Goal: Contribute content: Contribute content

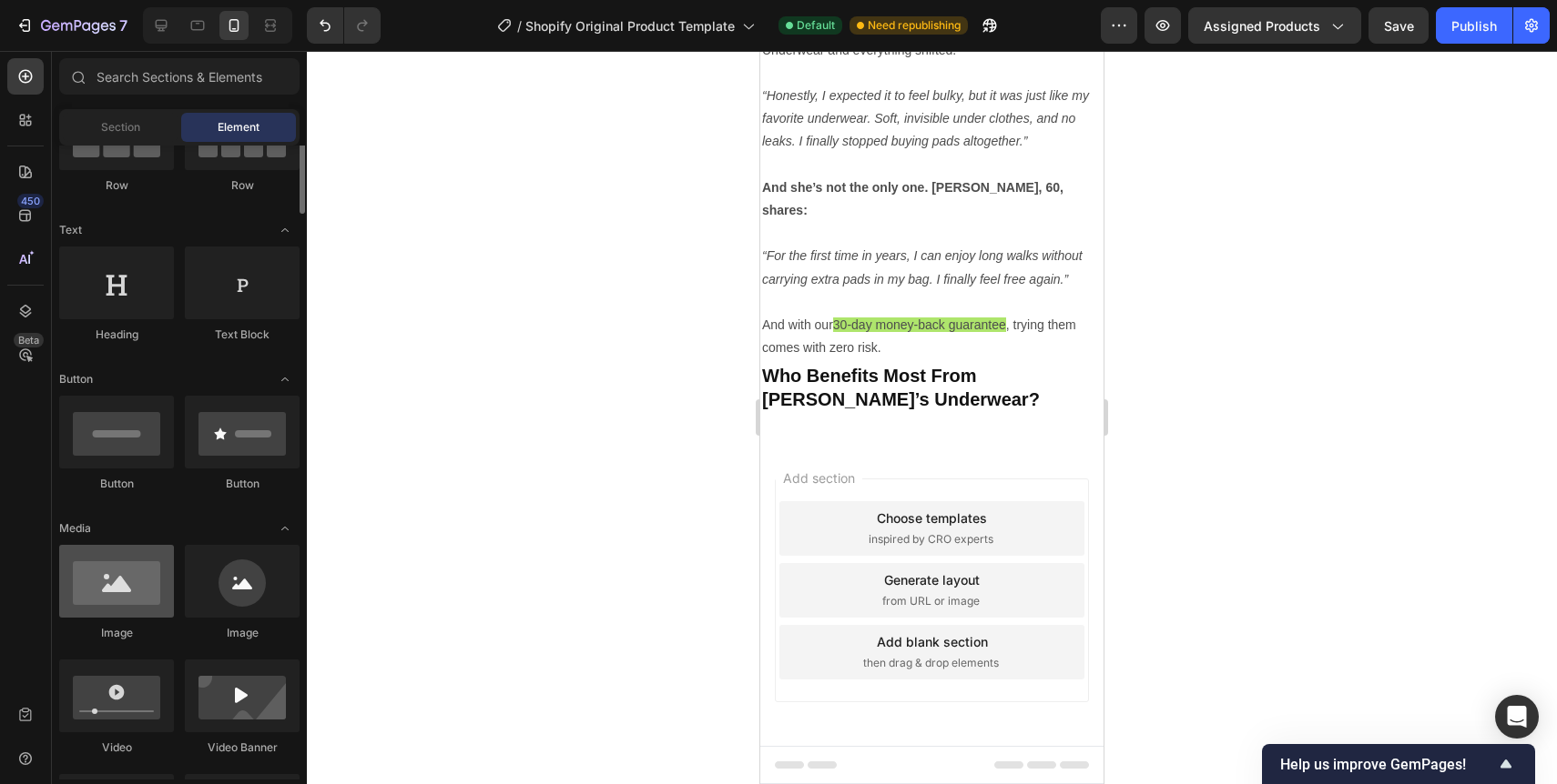
scroll to position [206, 0]
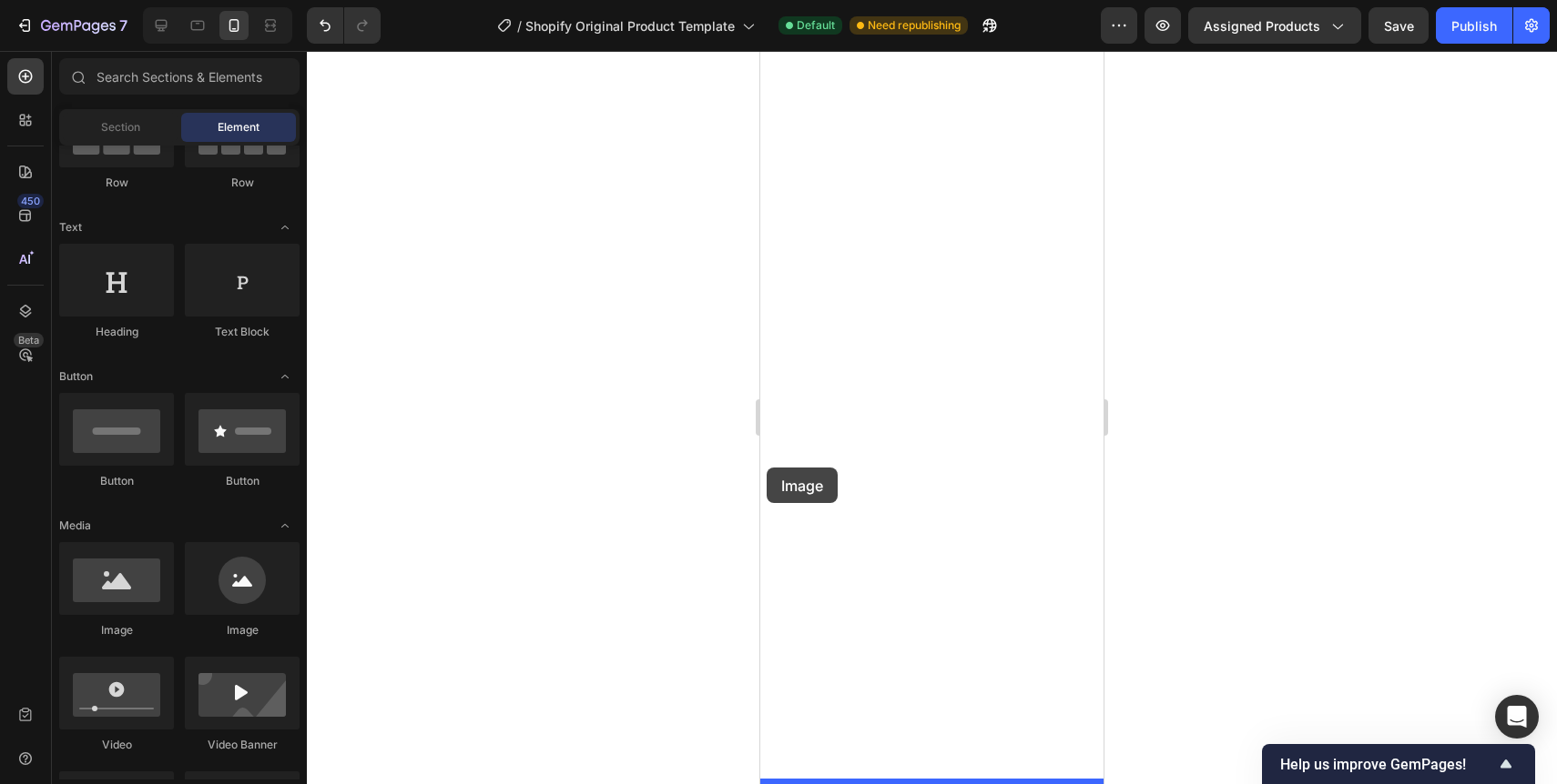
drag, startPoint x: 882, startPoint y: 648, endPoint x: 767, endPoint y: 468, distance: 213.6
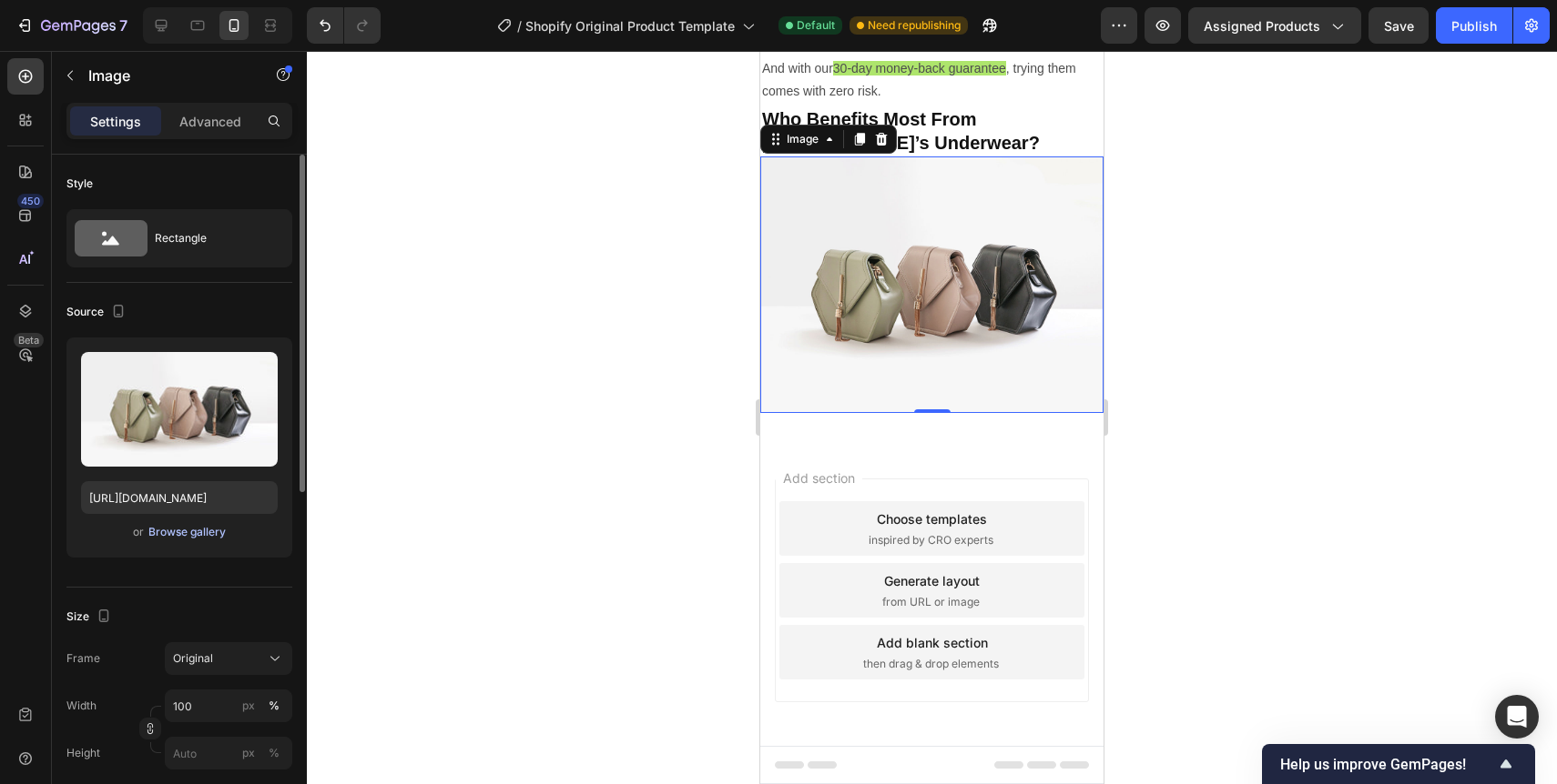
click at [172, 528] on div "Browse gallery" at bounding box center [187, 532] width 78 height 16
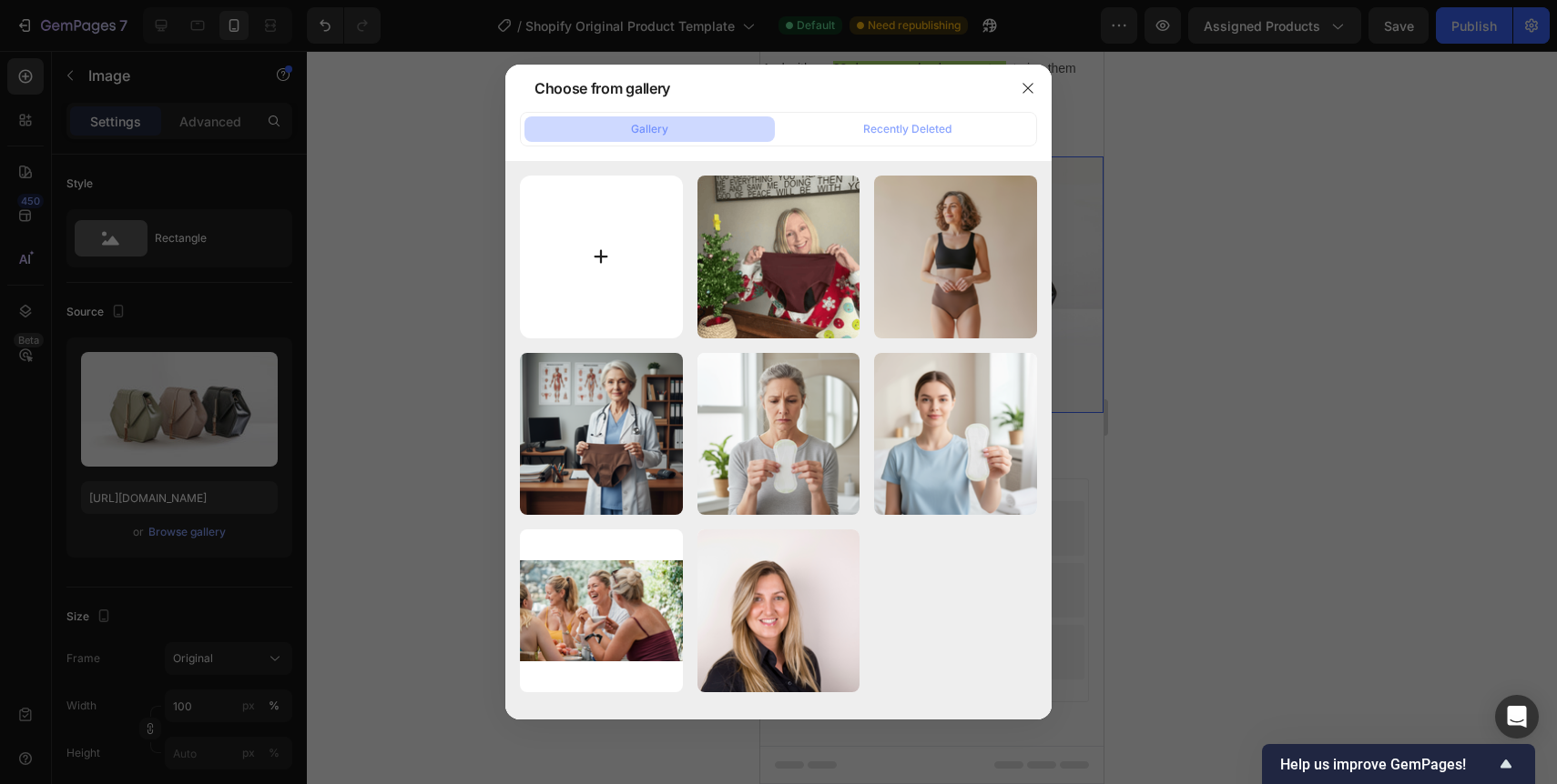
click at [564, 280] on input "file" at bounding box center [601, 258] width 163 height 163
type input "C:\fakepath\3BB9CC82-E52F-4859-8293-81E27DA3917E.png"
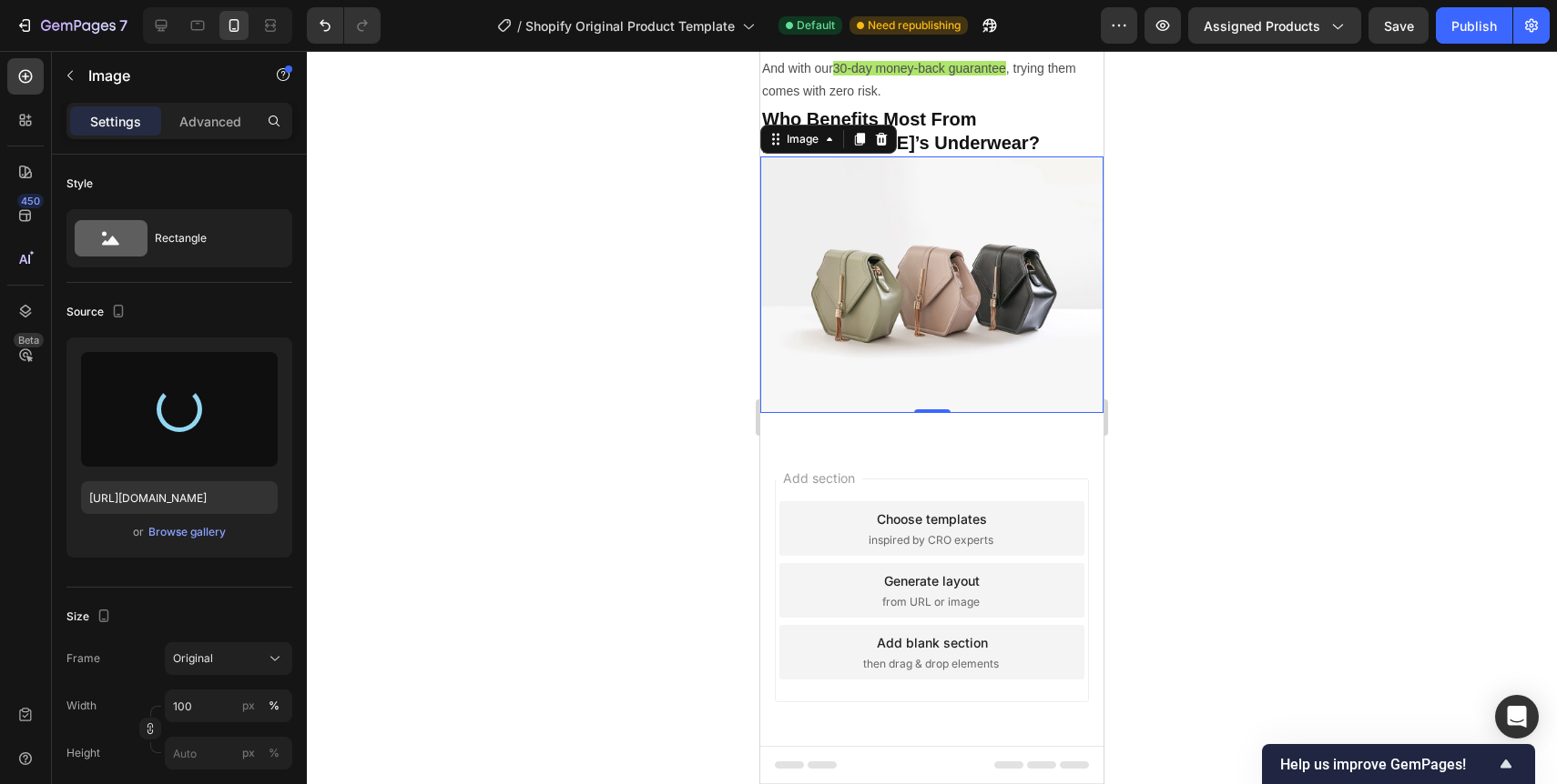
type input "[URL][DOMAIN_NAME]"
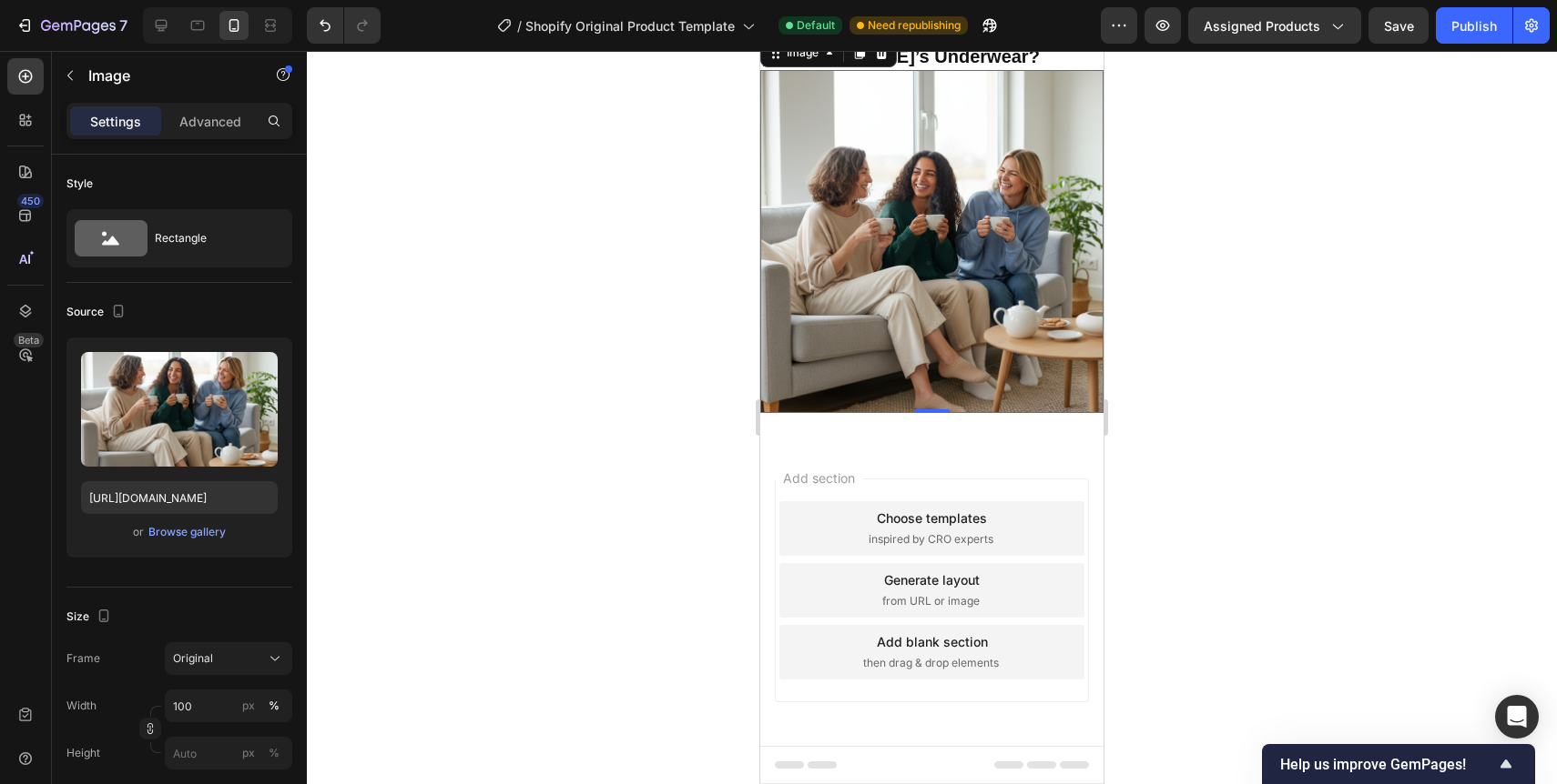
scroll to position [3953, 0]
click at [71, 74] on icon "button" at bounding box center [70, 76] width 15 height 15
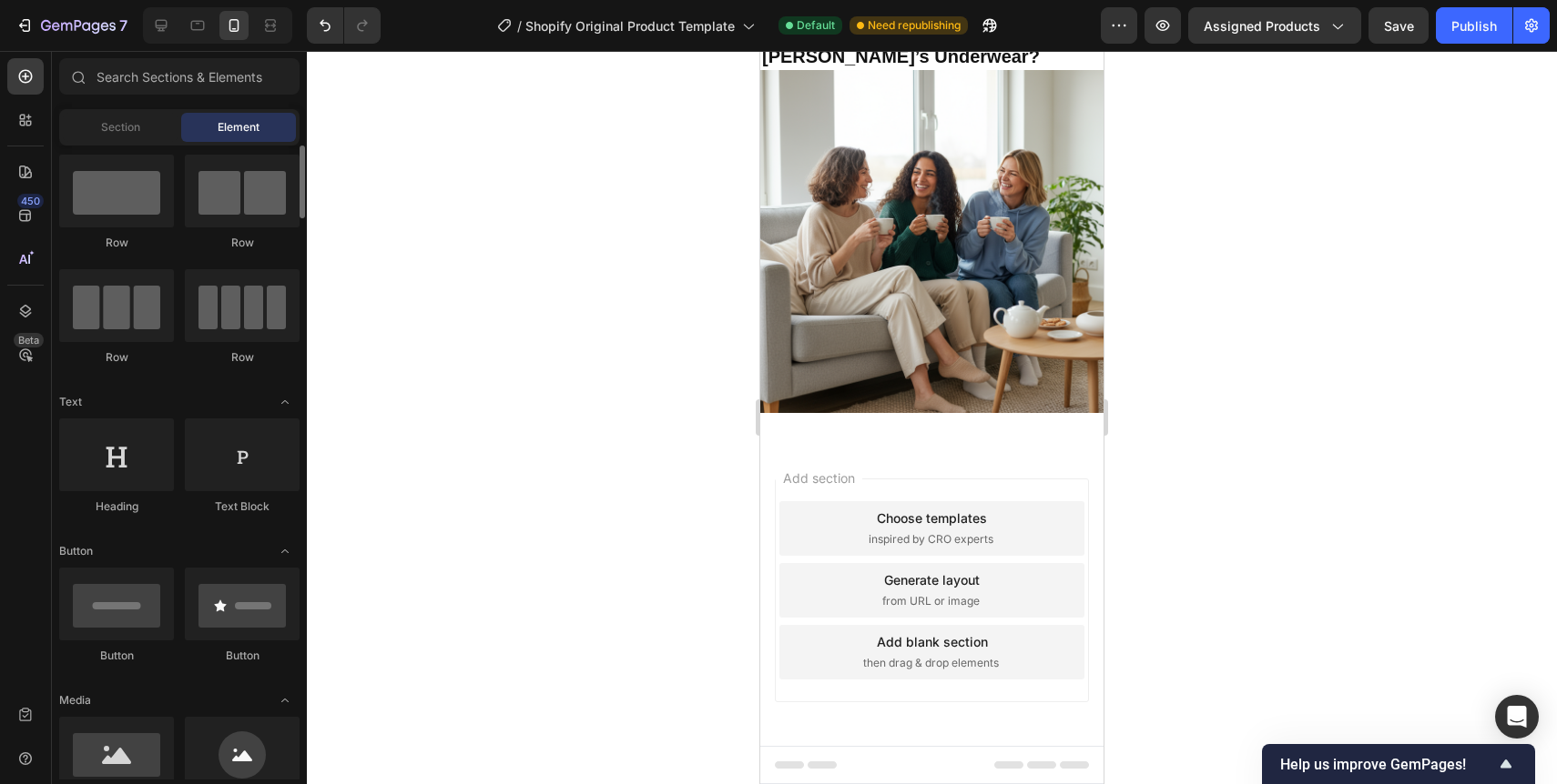
scroll to position [41, 0]
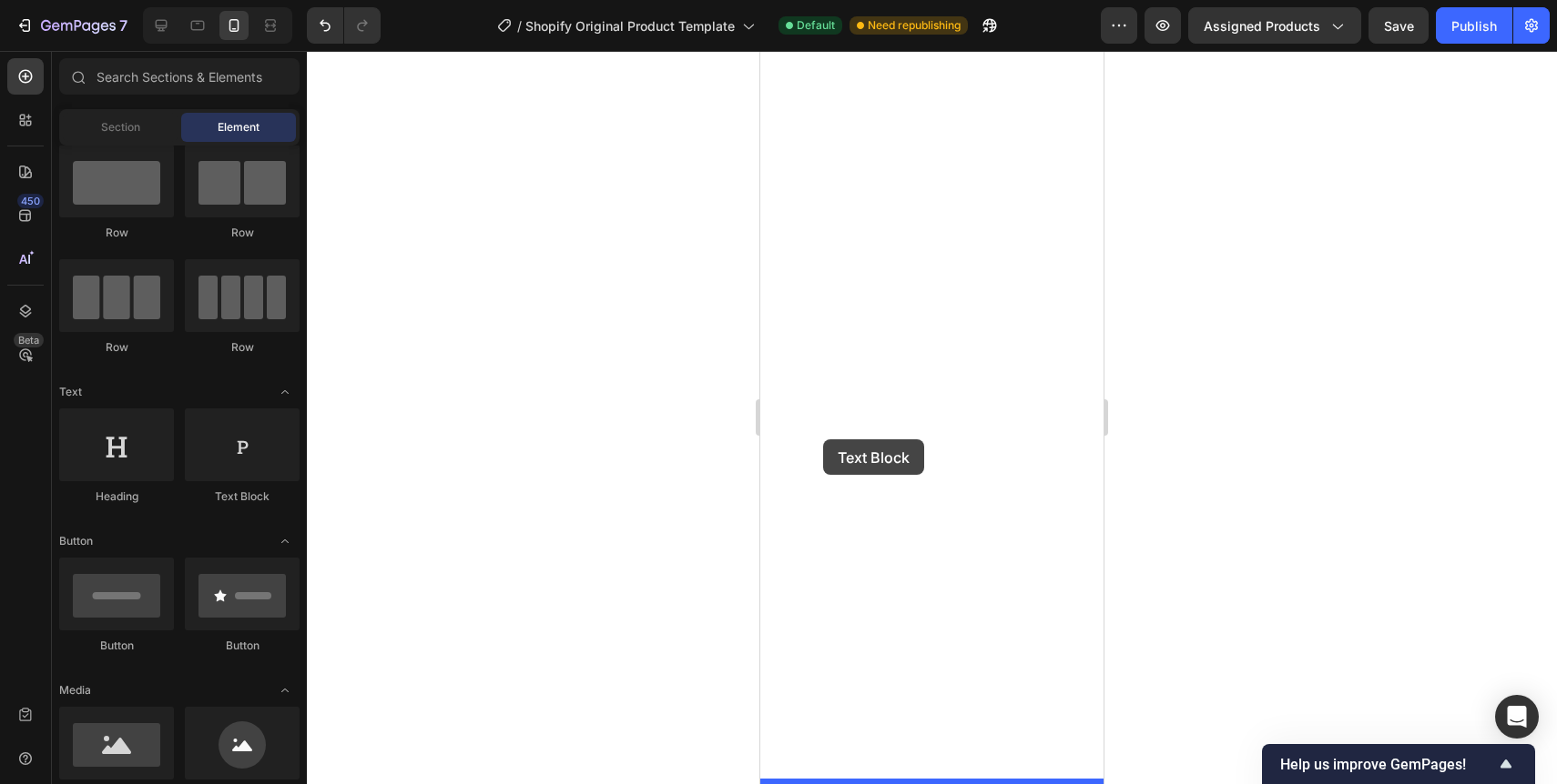
drag, startPoint x: 974, startPoint y: 519, endPoint x: 823, endPoint y: 440, distance: 170.4
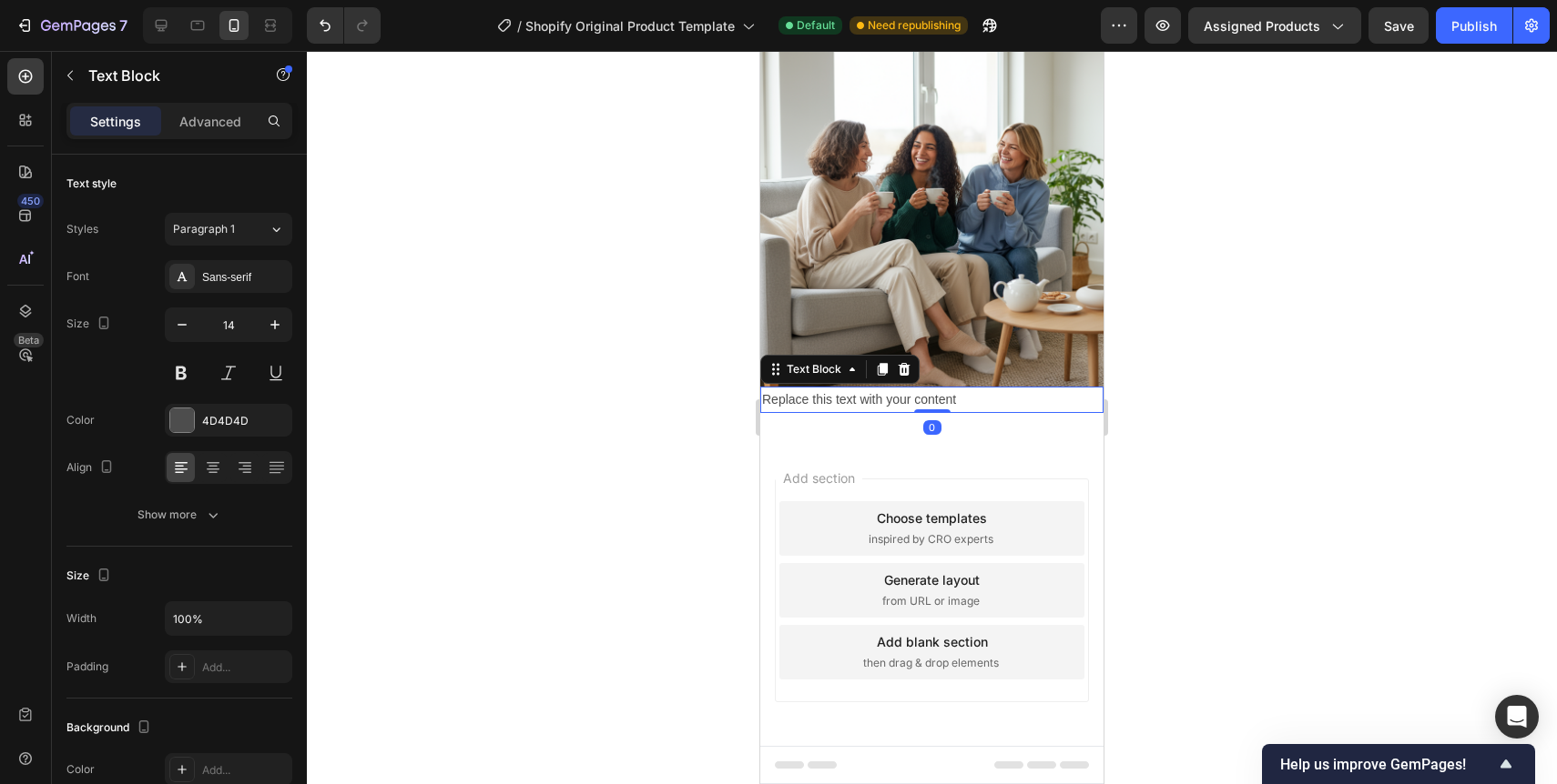
click at [820, 413] on div "Replace this text with your content" at bounding box center [932, 400] width 343 height 27
click at [820, 411] on p "Replace this text with your content" at bounding box center [932, 400] width 339 height 23
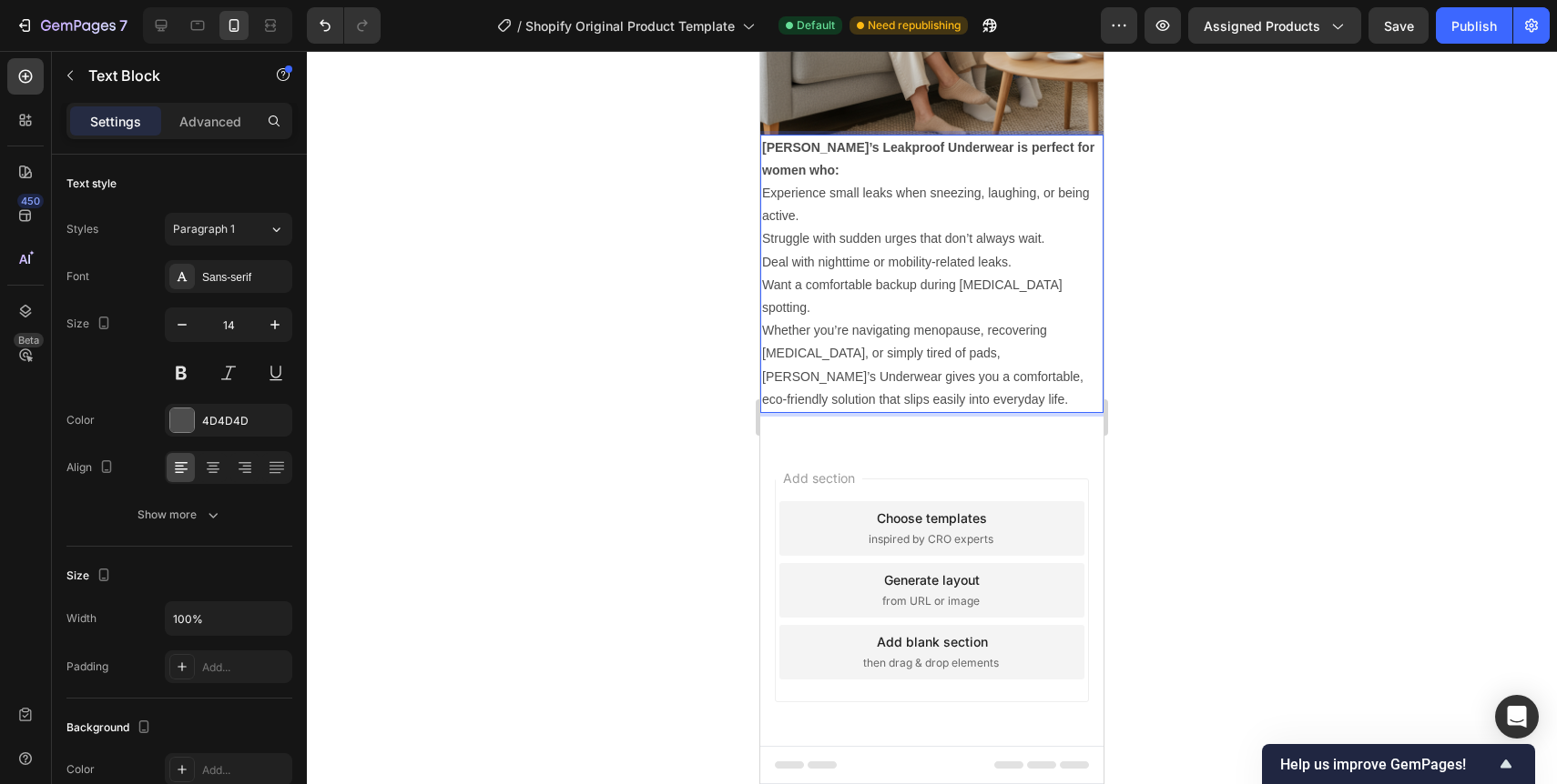
click at [1094, 177] on strong "[PERSON_NAME]’s Leakproof Underwear is perfect for women who:" at bounding box center [929, 159] width 333 height 38
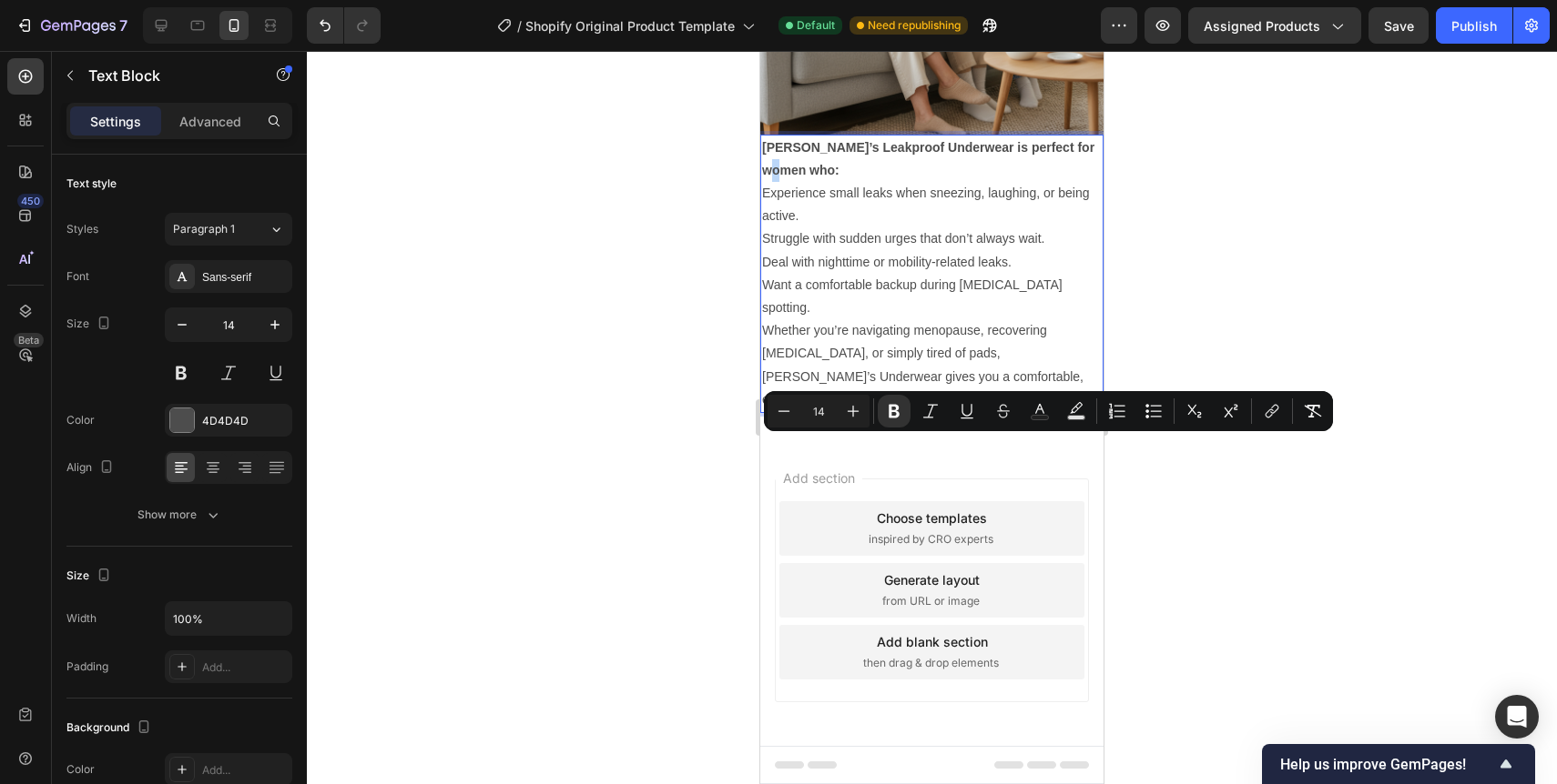
click at [1098, 182] on p "[PERSON_NAME]’s Leakproof Underwear is perfect for women who:" at bounding box center [932, 159] width 339 height 46
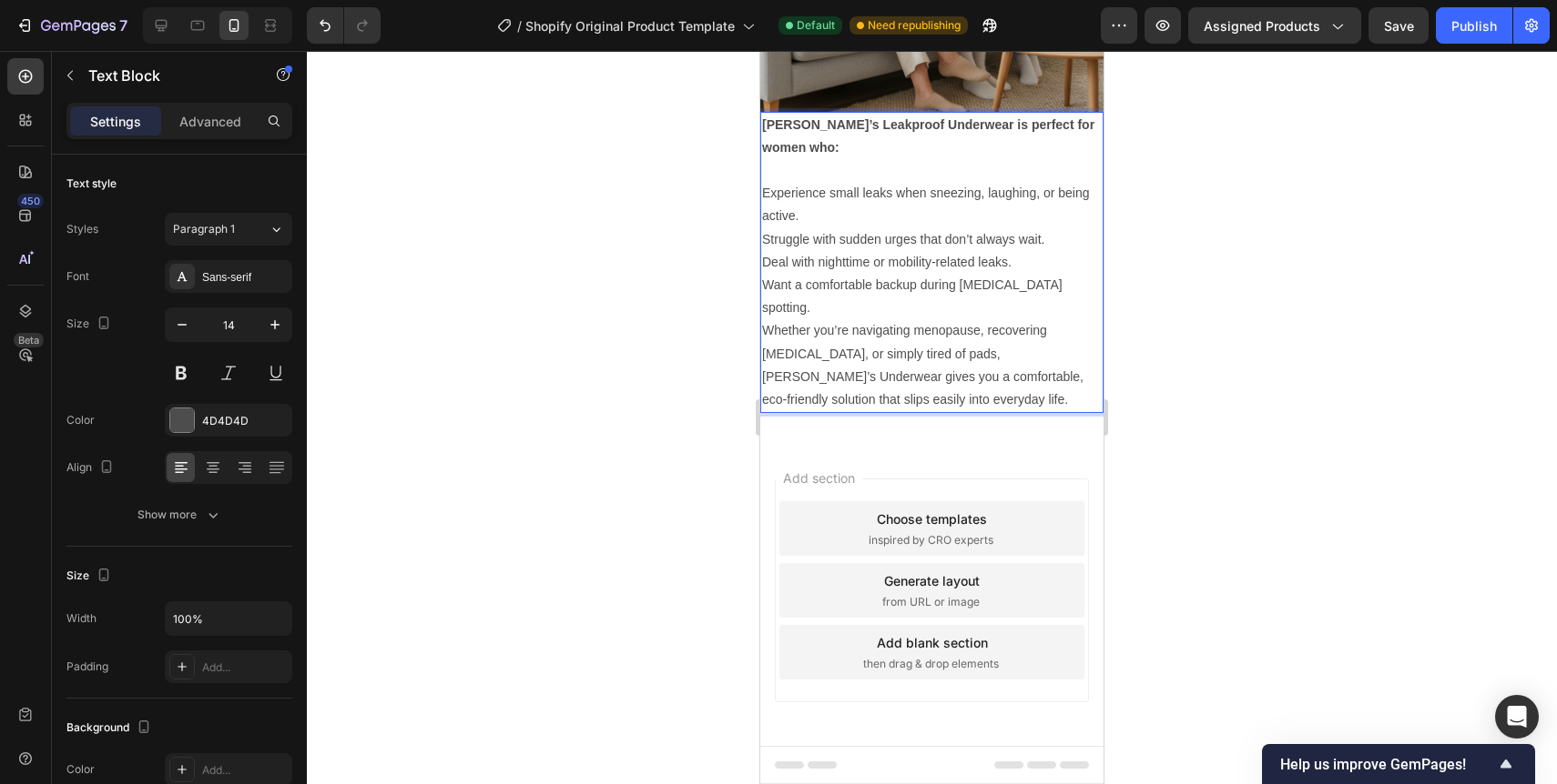
click at [981, 228] on p "Experience small leaks when sneezing, laughing, or being active." at bounding box center [932, 205] width 339 height 46
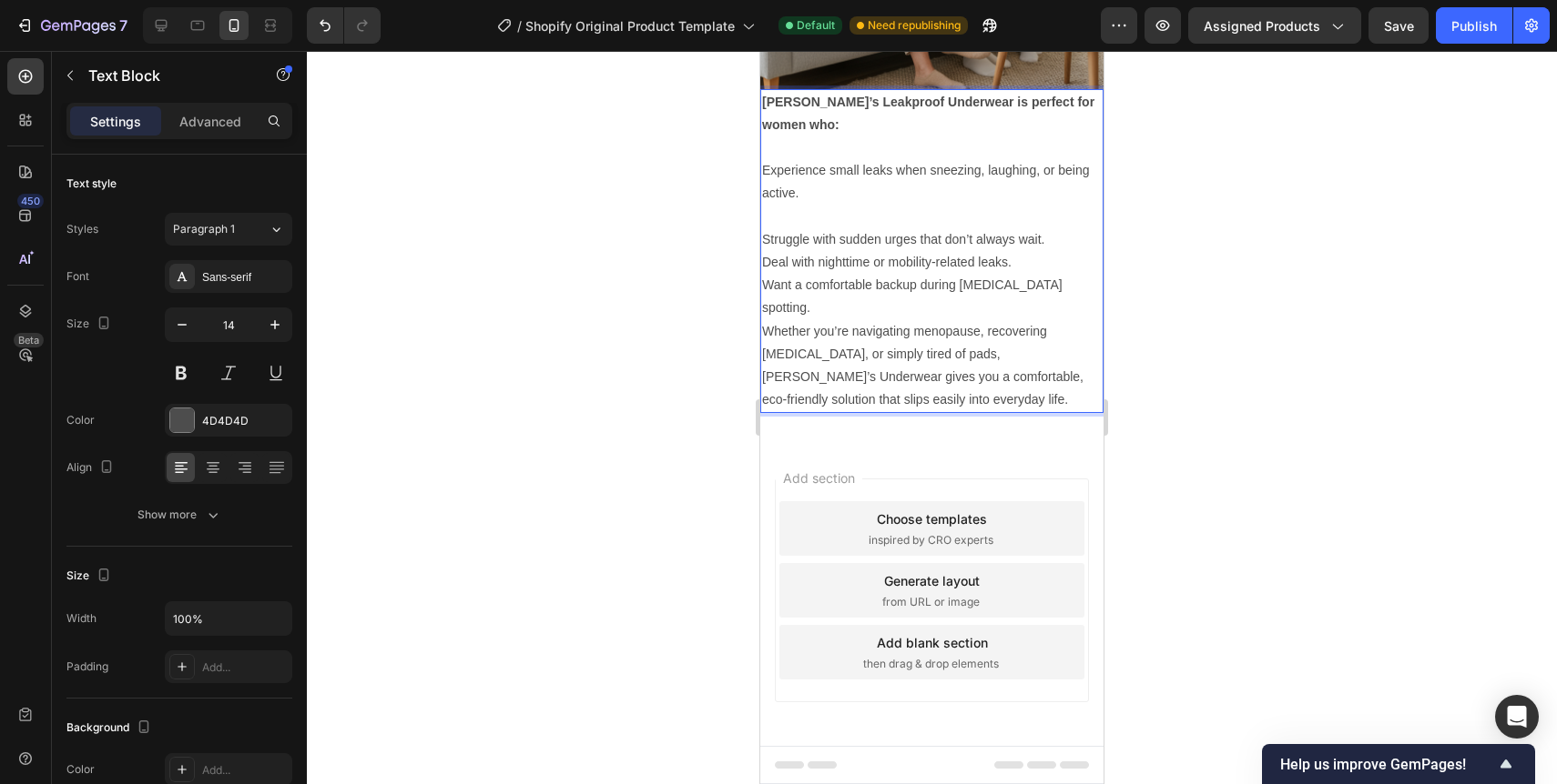
click at [1059, 251] on p "Struggle with sudden urges that don’t always wait." at bounding box center [932, 240] width 339 height 23
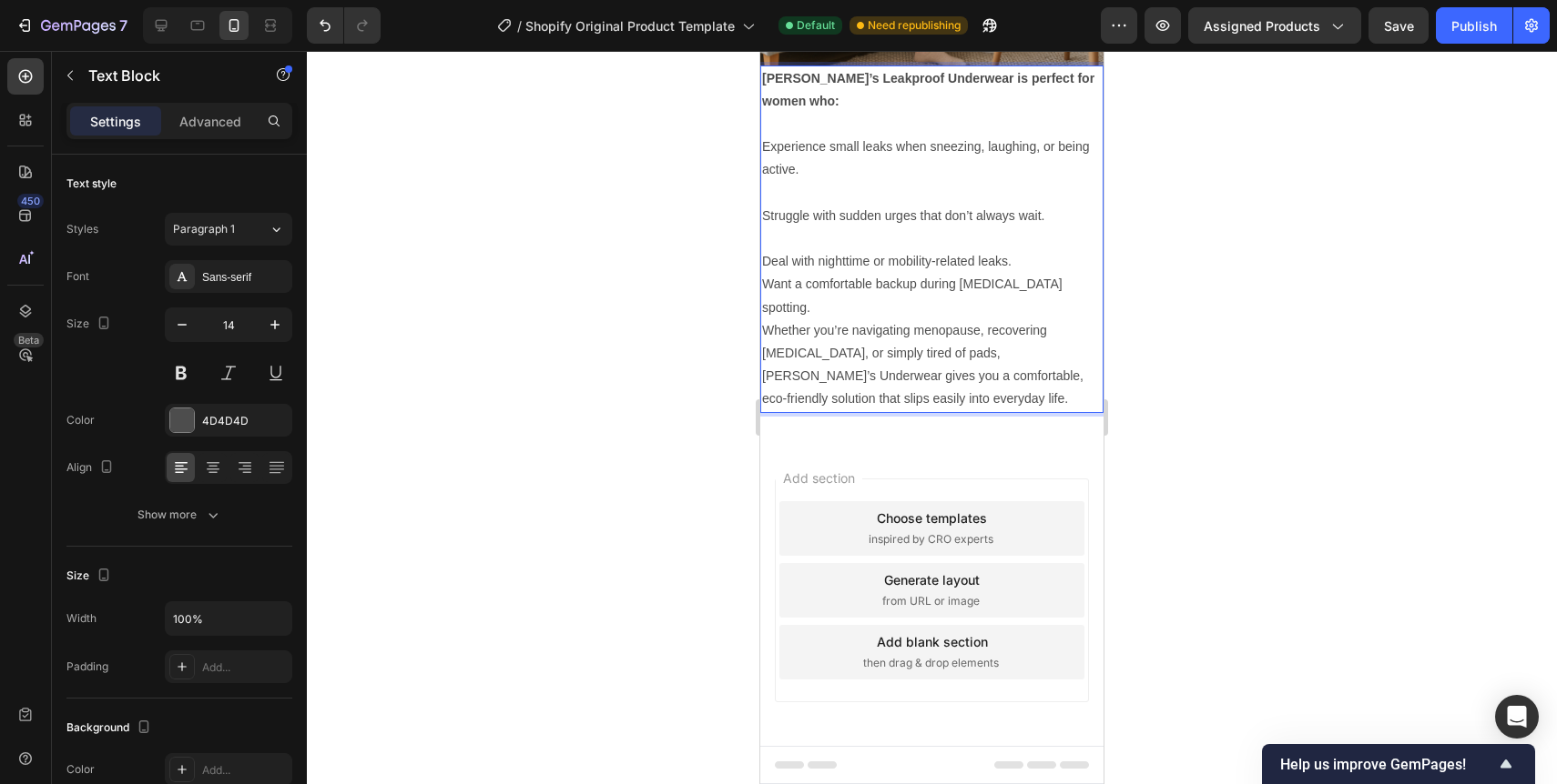
click at [1030, 273] on p "Deal with nighttime or mobility-related leaks." at bounding box center [932, 262] width 339 height 23
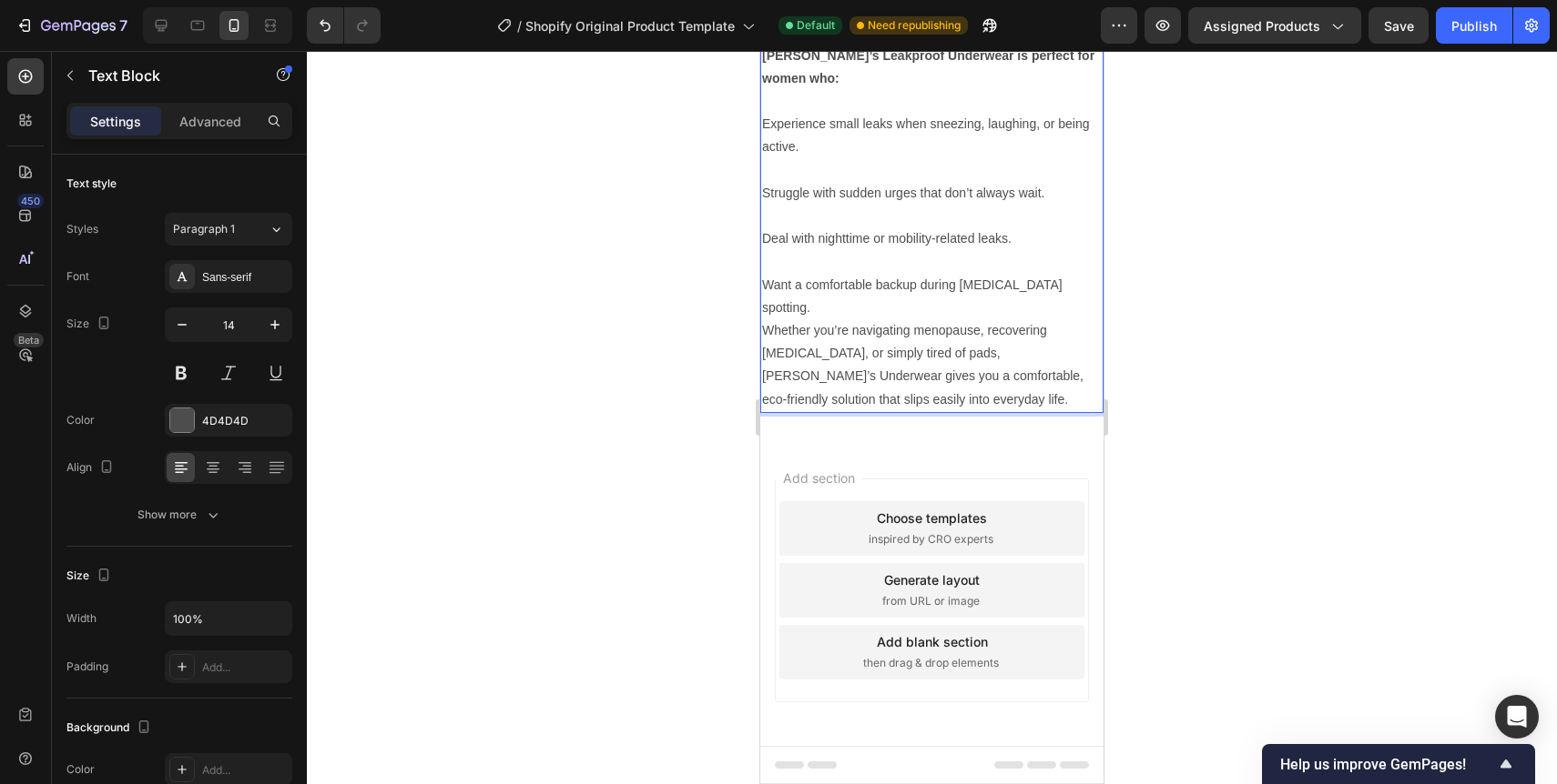
click at [1079, 319] on p "Want a comfortable backup during [MEDICAL_DATA] spotting." at bounding box center [932, 296] width 339 height 46
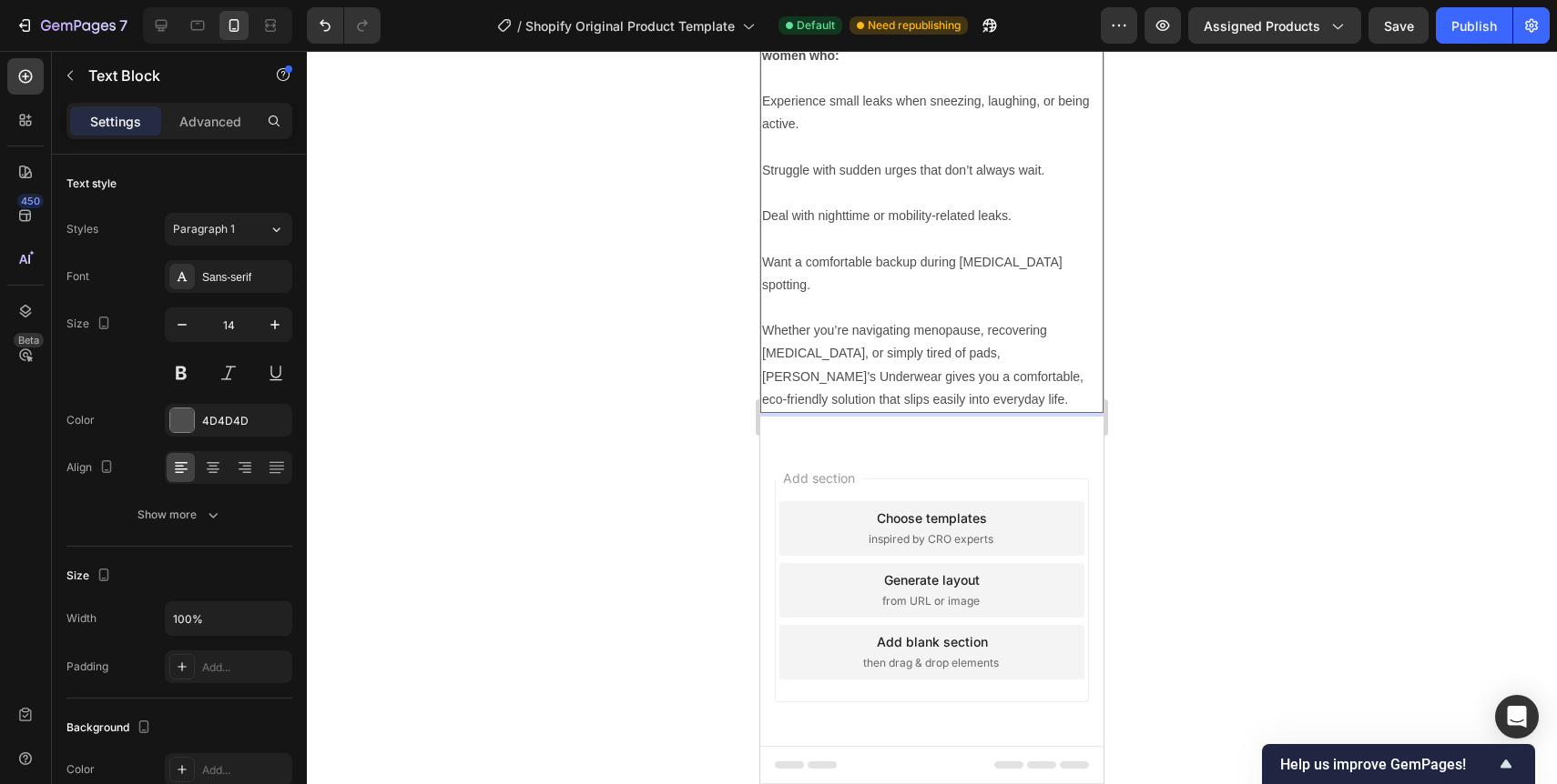
scroll to position [4183, 0]
click at [933, 411] on p "Whether you’re navigating menopause, recovering [MEDICAL_DATA], or simply tired…" at bounding box center [932, 365] width 339 height 92
click at [763, 135] on p "Experience small leaks when sneezing, laughing, or being active." at bounding box center [932, 113] width 339 height 46
click at [827, 411] on p "Whether you’re navigating menopause, recovering [MEDICAL_DATA], or simply tired…" at bounding box center [932, 365] width 339 height 92
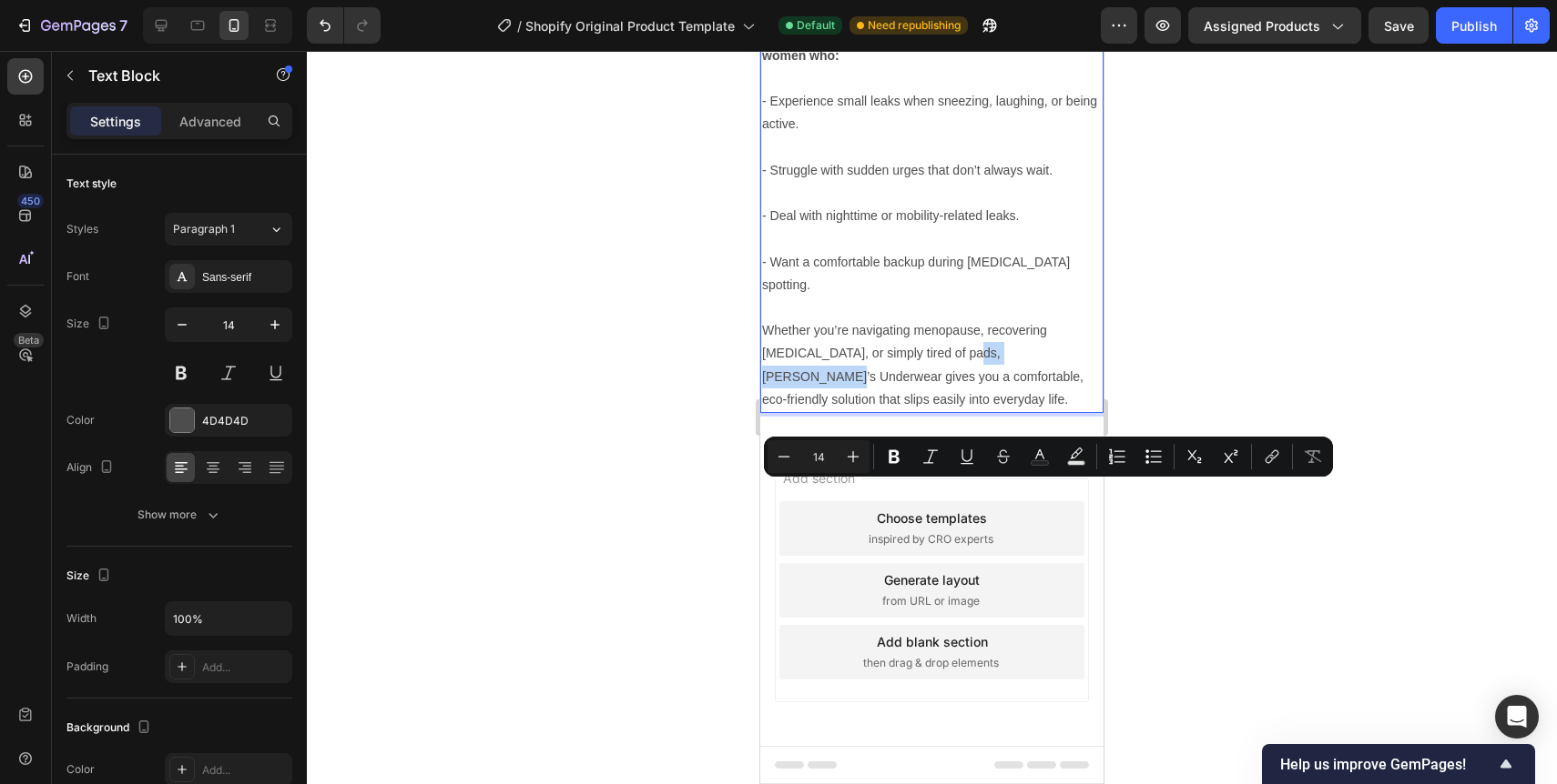
drag, startPoint x: 965, startPoint y: 491, endPoint x: 1070, endPoint y: 495, distance: 105.1
click at [1070, 411] on p "Whether you’re navigating menopause, recovering [MEDICAL_DATA], or simply tired…" at bounding box center [932, 365] width 339 height 92
click at [949, 384] on strong "[PERSON_NAME]’s Underwear" at bounding box center [856, 376] width 187 height 15
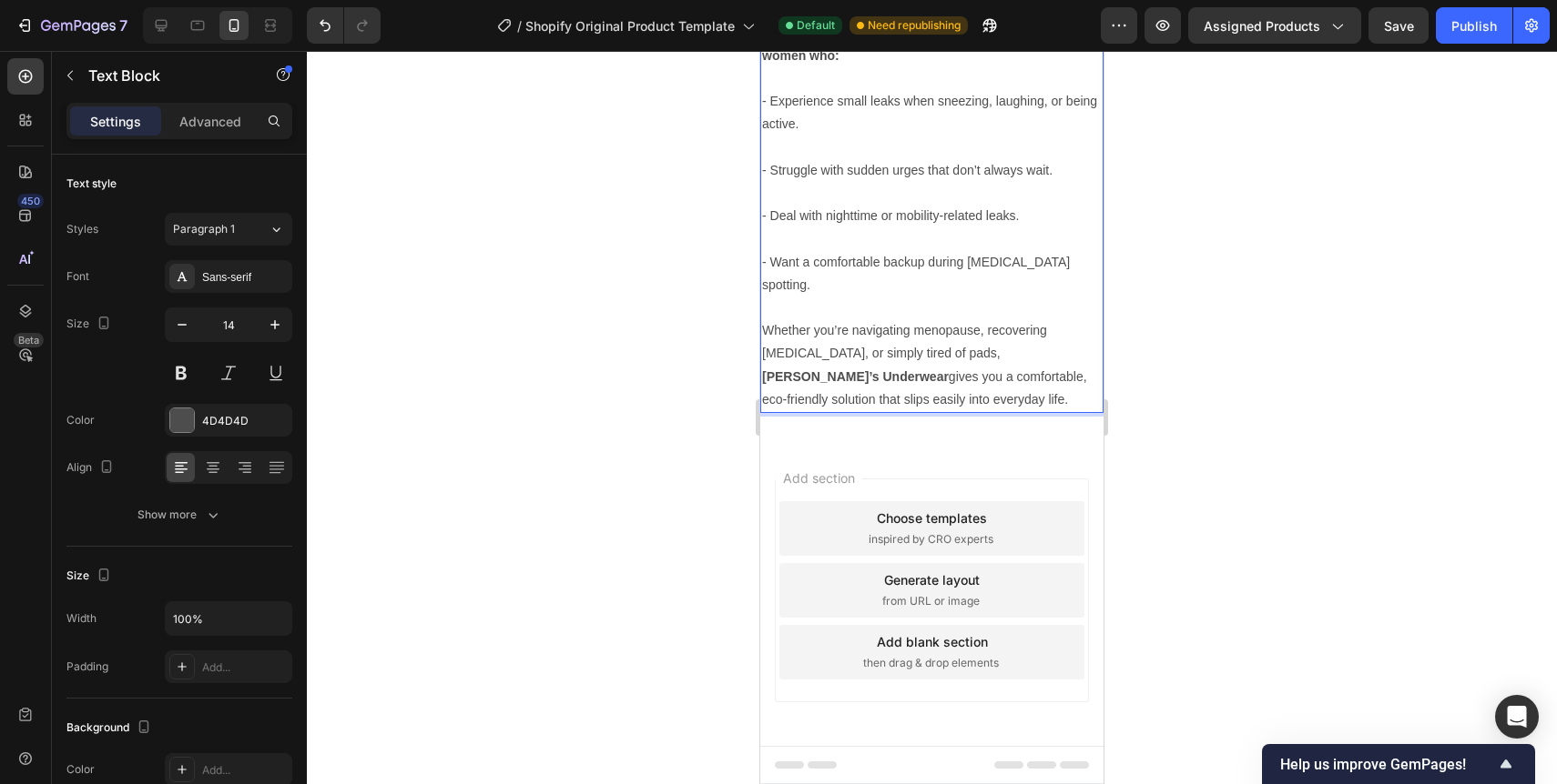
click at [873, 411] on p "Whether you’re navigating menopause, recovering [MEDICAL_DATA], or simply tired…" at bounding box center [932, 365] width 339 height 92
drag, startPoint x: 913, startPoint y: 518, endPoint x: 977, endPoint y: 517, distance: 64.0
click at [977, 411] on p "Whether you’re navigating menopause, recovering [MEDICAL_DATA], or simply tired…" at bounding box center [932, 365] width 339 height 92
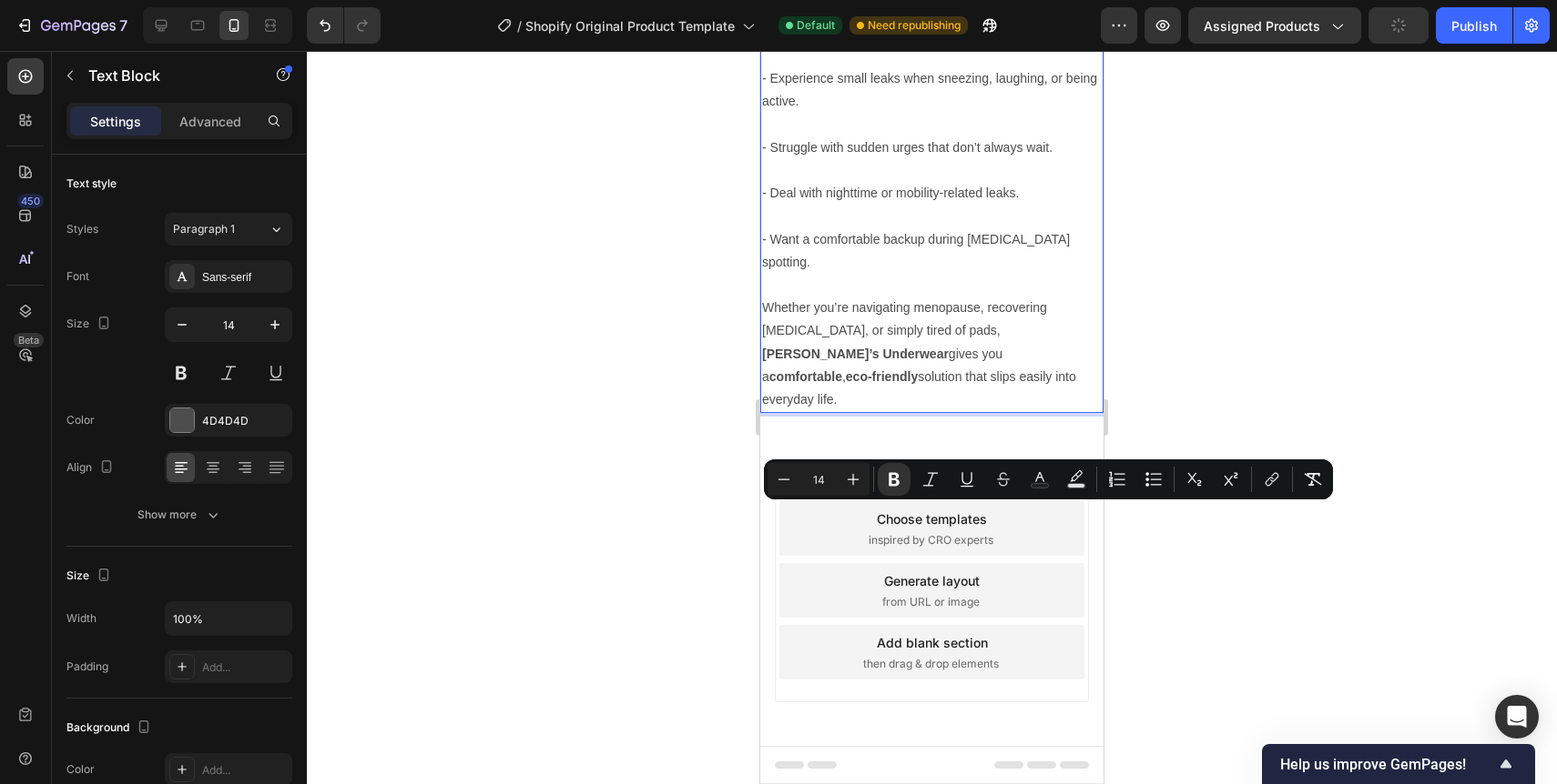
click at [918, 384] on strong "eco-friendly" at bounding box center [882, 376] width 72 height 15
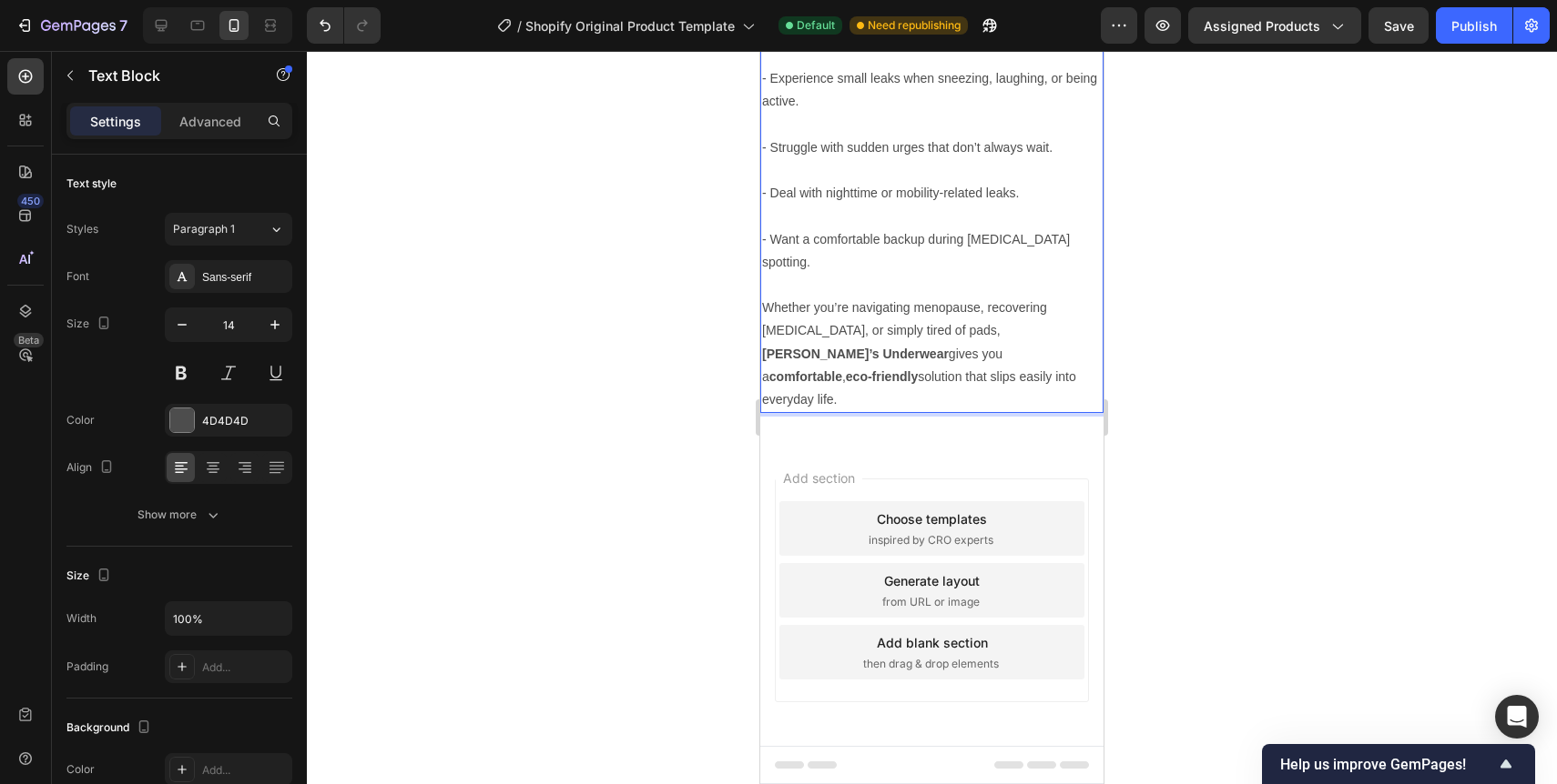
scroll to position [4321, 0]
click at [1316, 27] on span "Assigned Products" at bounding box center [1261, 25] width 116 height 19
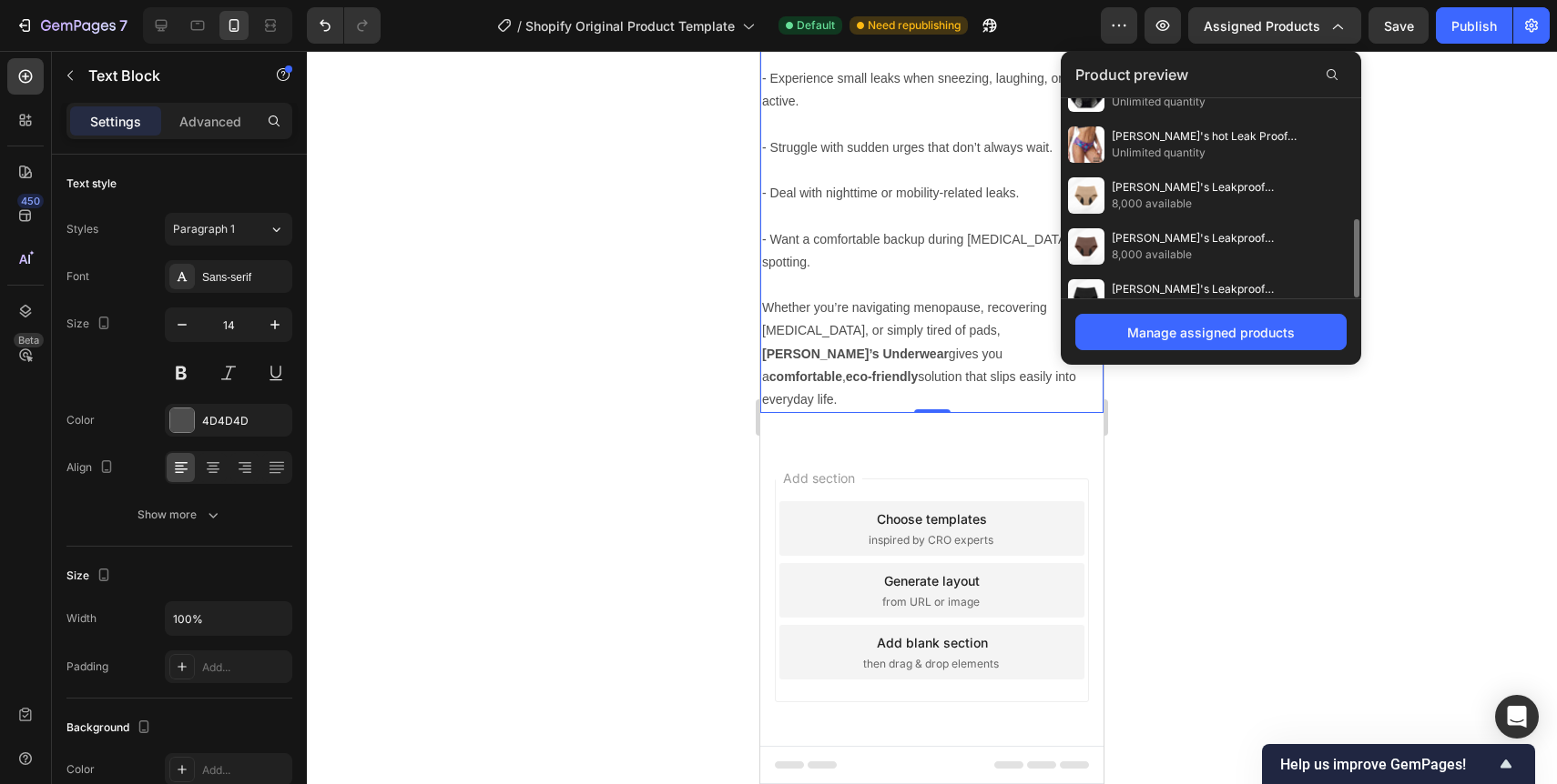
scroll to position [309, 0]
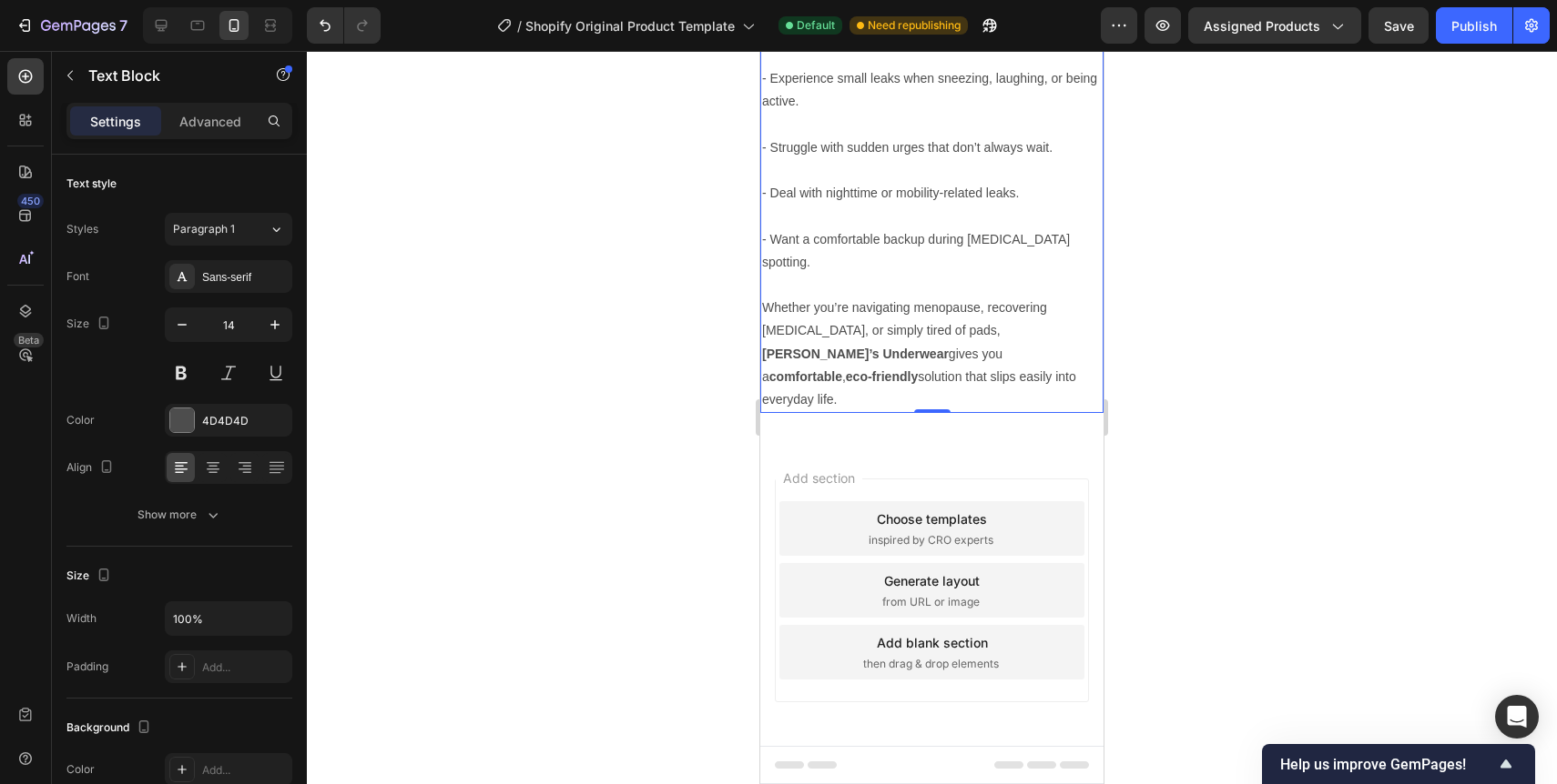
click at [1428, 264] on div at bounding box center [932, 417] width 1250 height 733
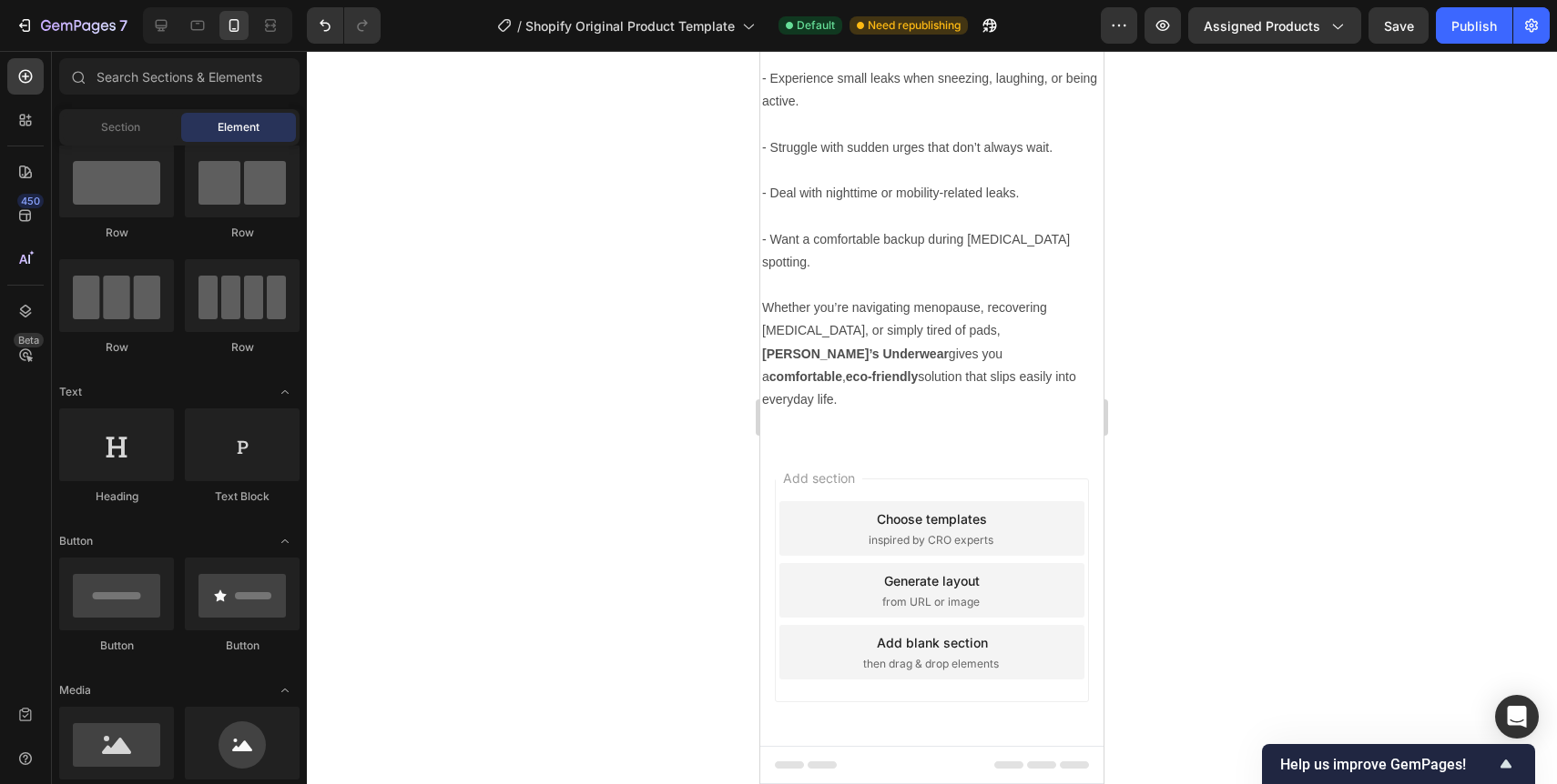
scroll to position [4272, 0]
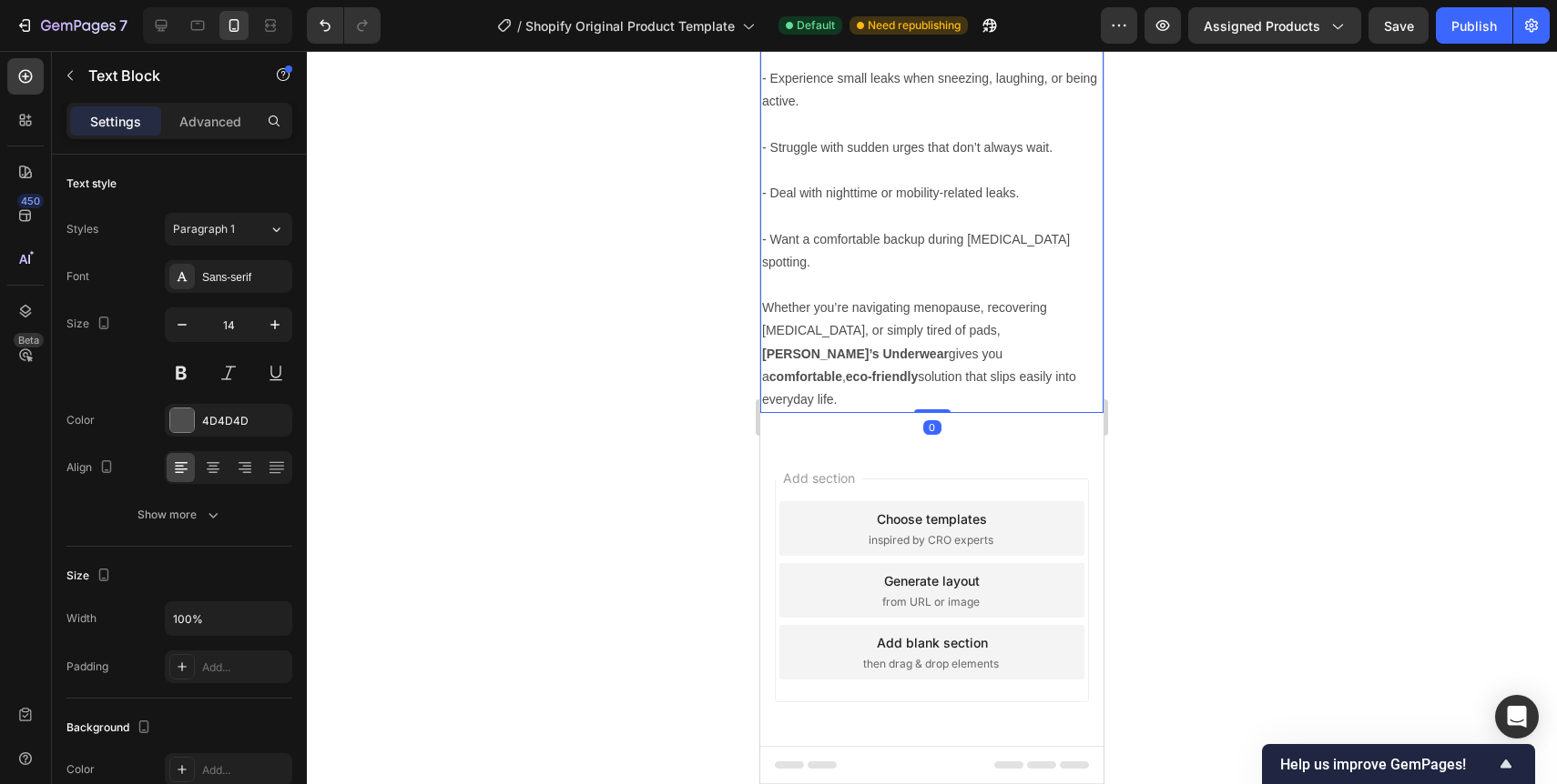
click at [770, 159] on p "- Struggle with sudden urges that don’t always wait." at bounding box center [932, 147] width 339 height 23
click at [765, 159] on p "- Struggle with sudden urges that don’t always wait." at bounding box center [932, 147] width 339 height 23
click at [766, 205] on p "- Deal with nighttime or mobility-related leaks." at bounding box center [932, 193] width 339 height 23
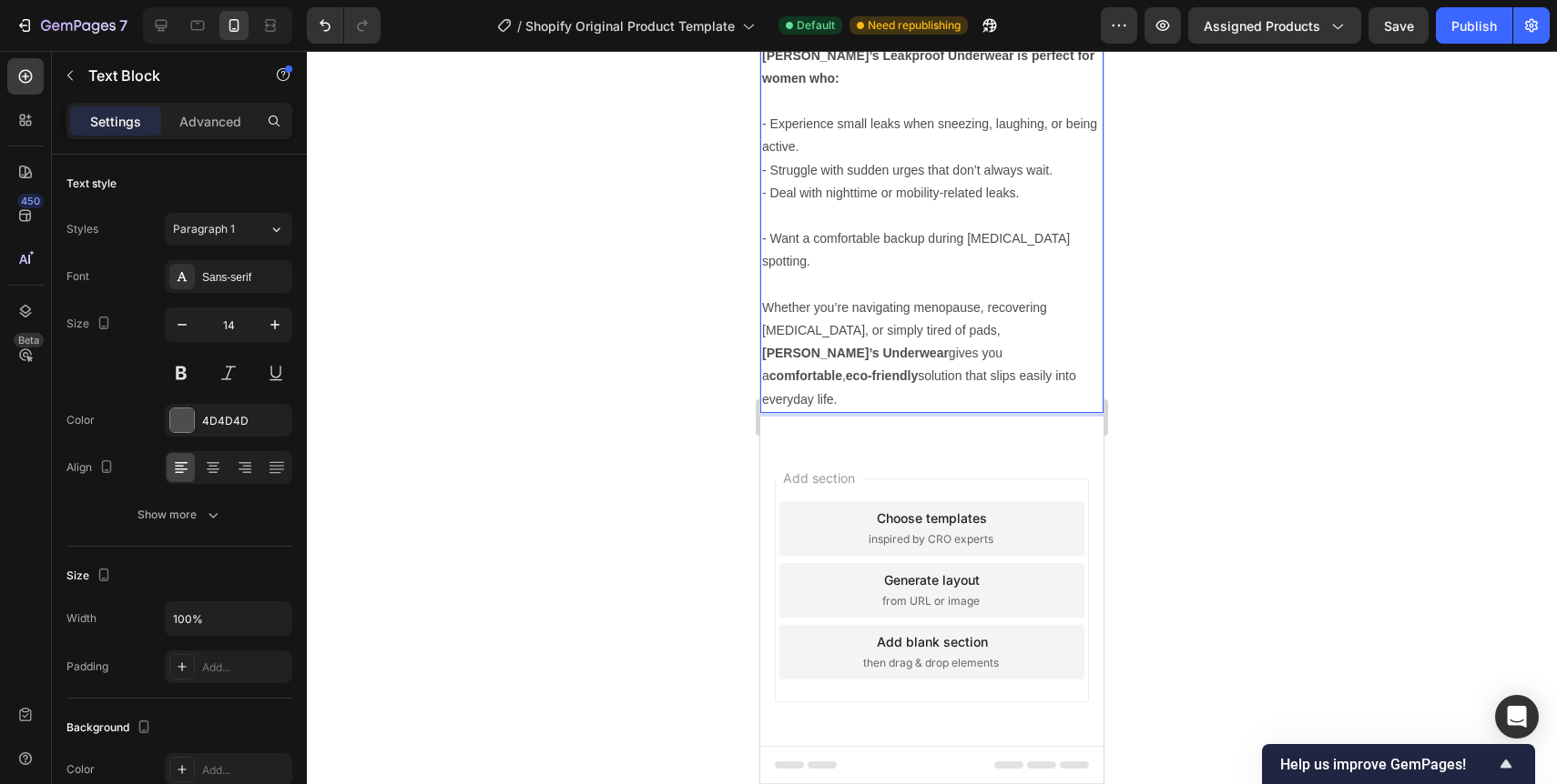
scroll to position [4251, 0]
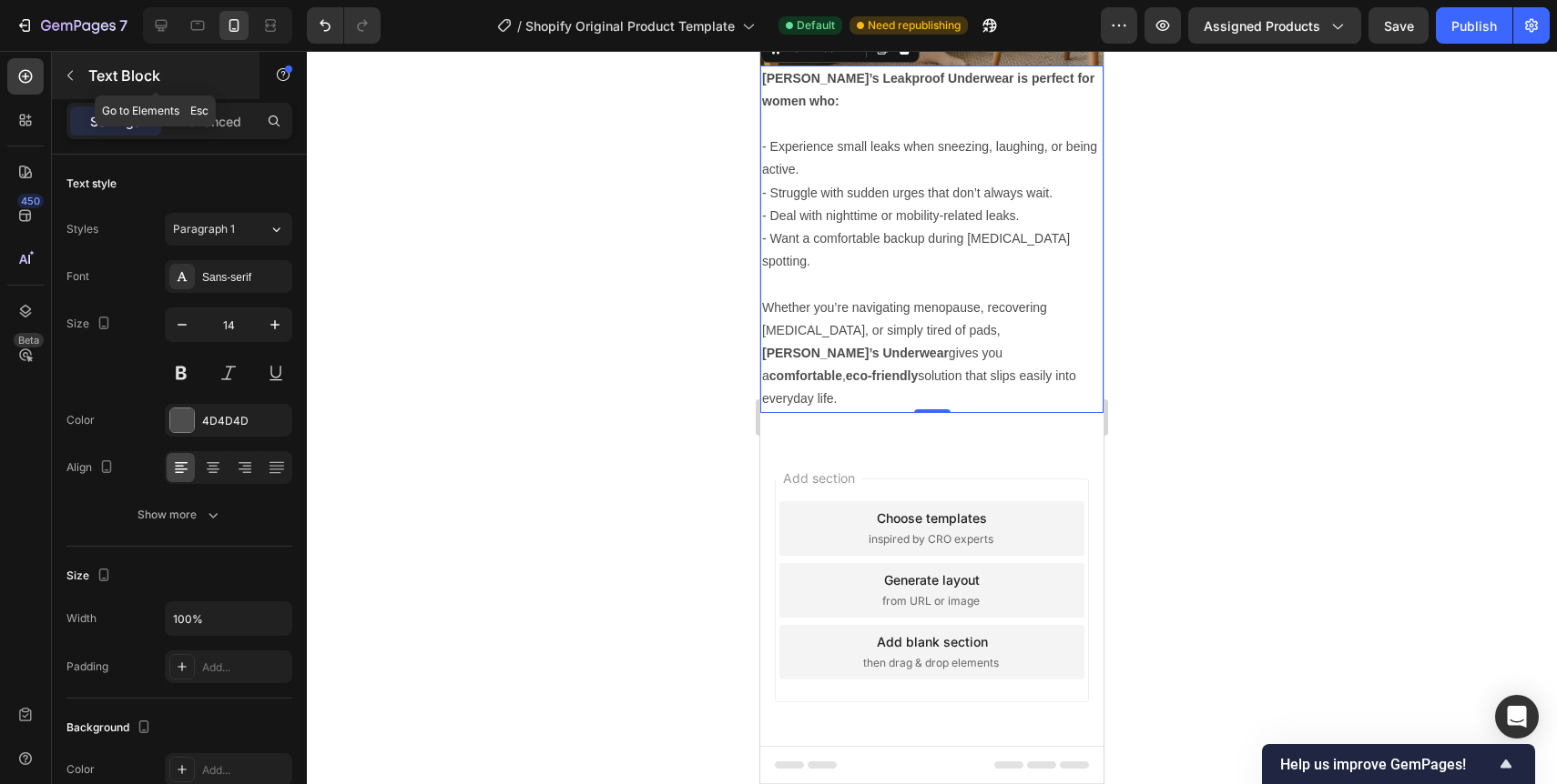
click at [68, 78] on icon "button" at bounding box center [70, 76] width 15 height 15
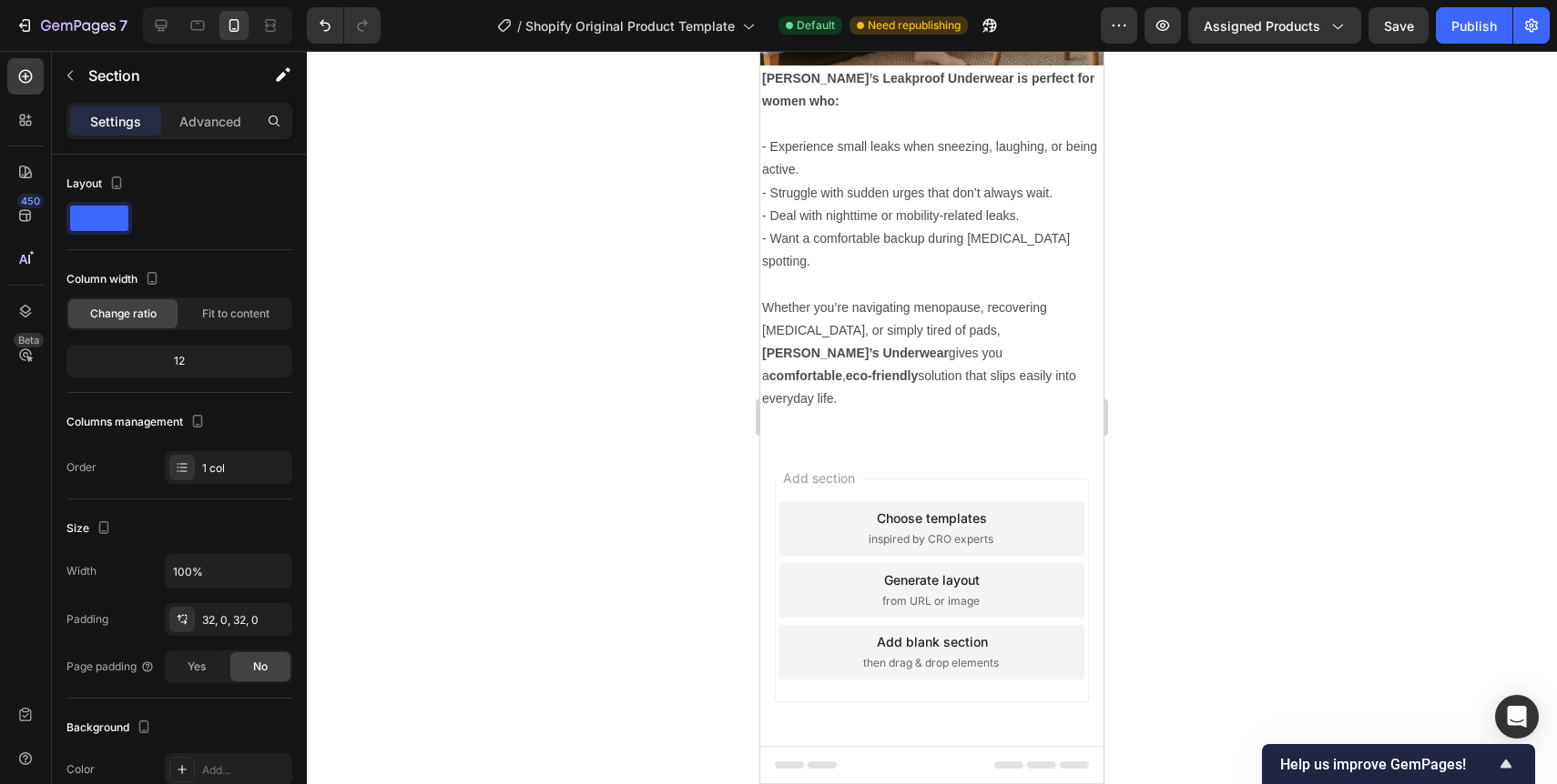
click at [851, 470] on span "Add section" at bounding box center [818, 478] width 87 height 19
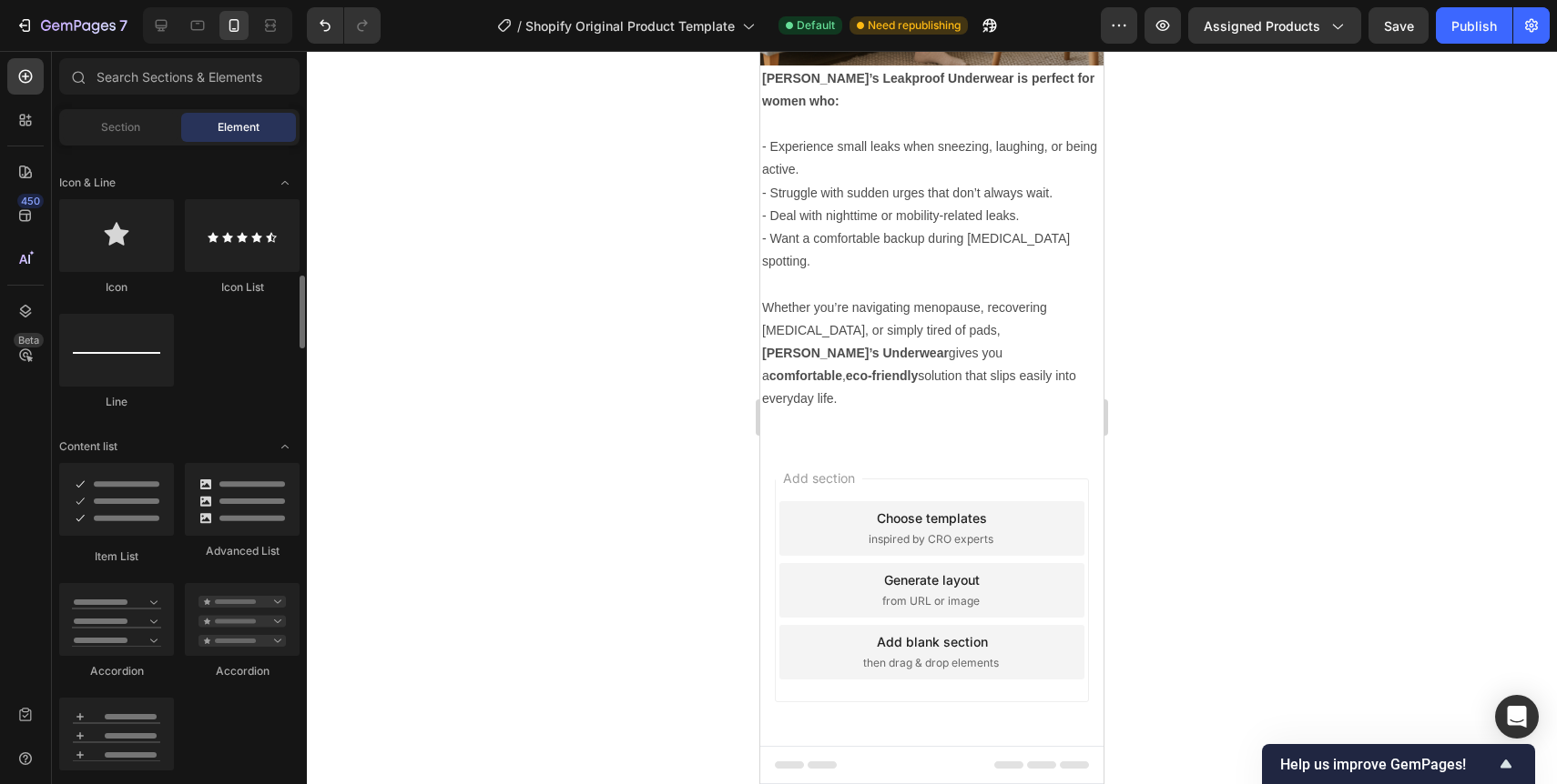
scroll to position [1146, 0]
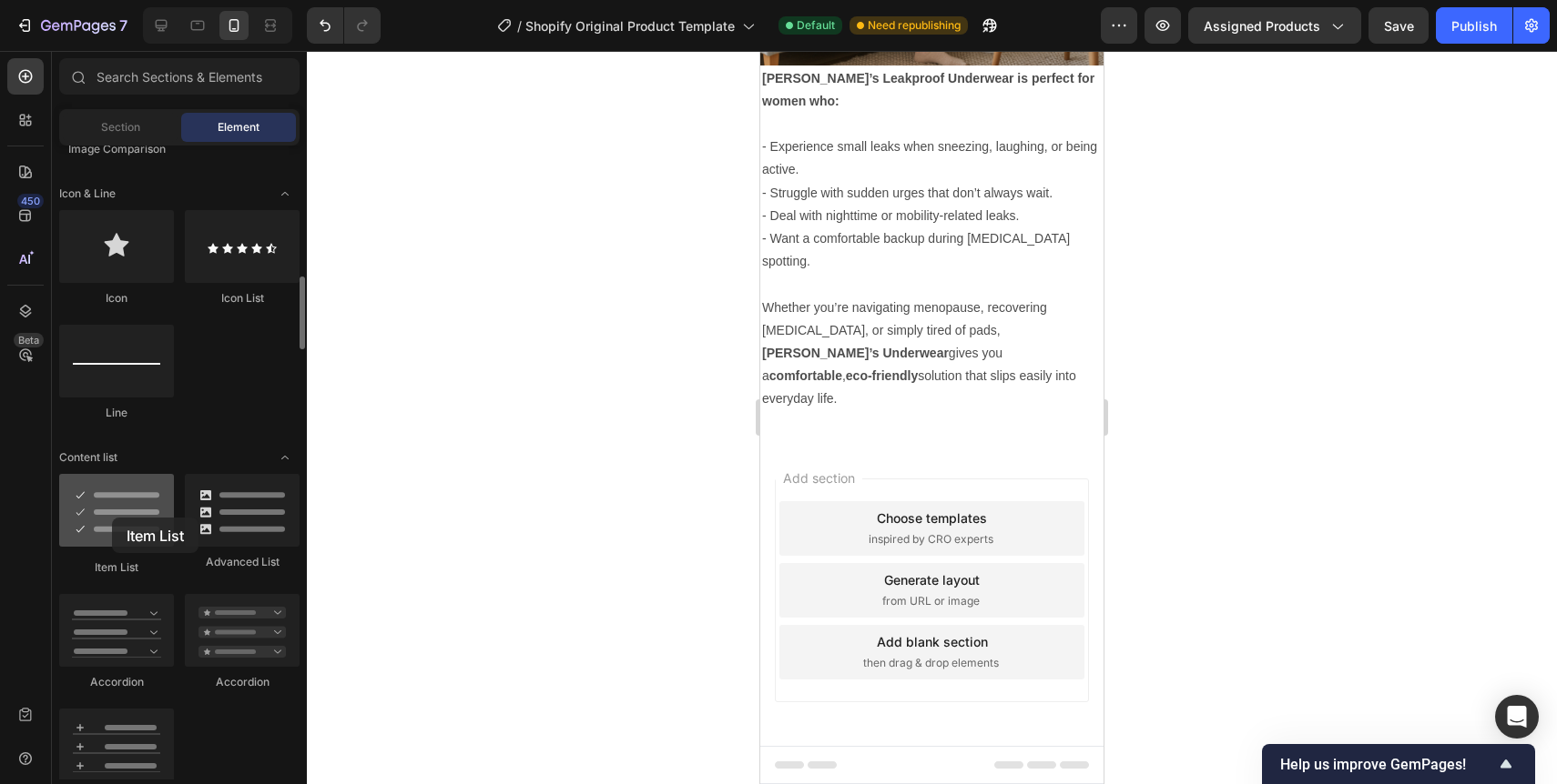
click at [112, 517] on div at bounding box center [115, 510] width 114 height 73
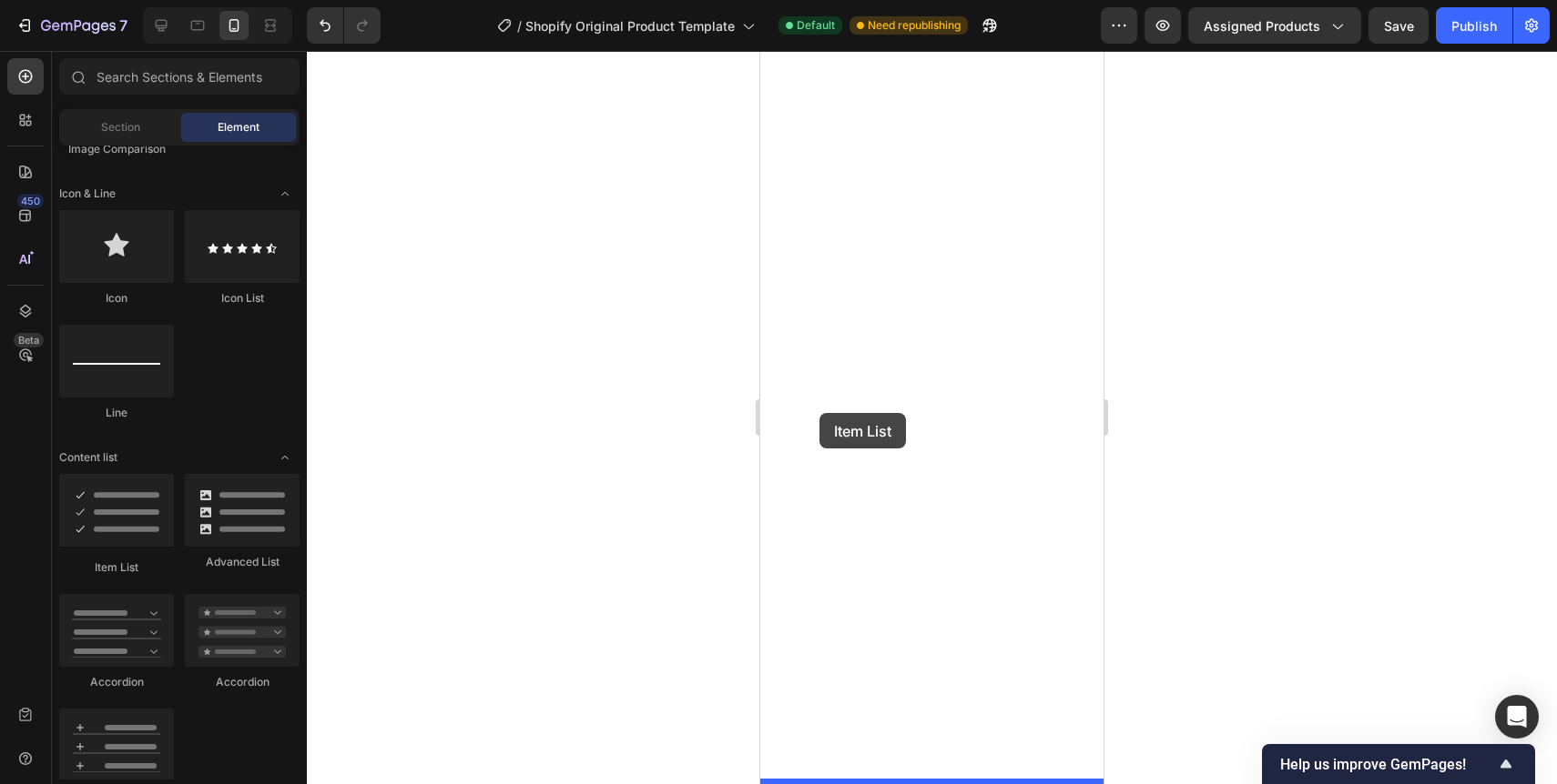
drag, startPoint x: 872, startPoint y: 569, endPoint x: 819, endPoint y: 413, distance: 164.8
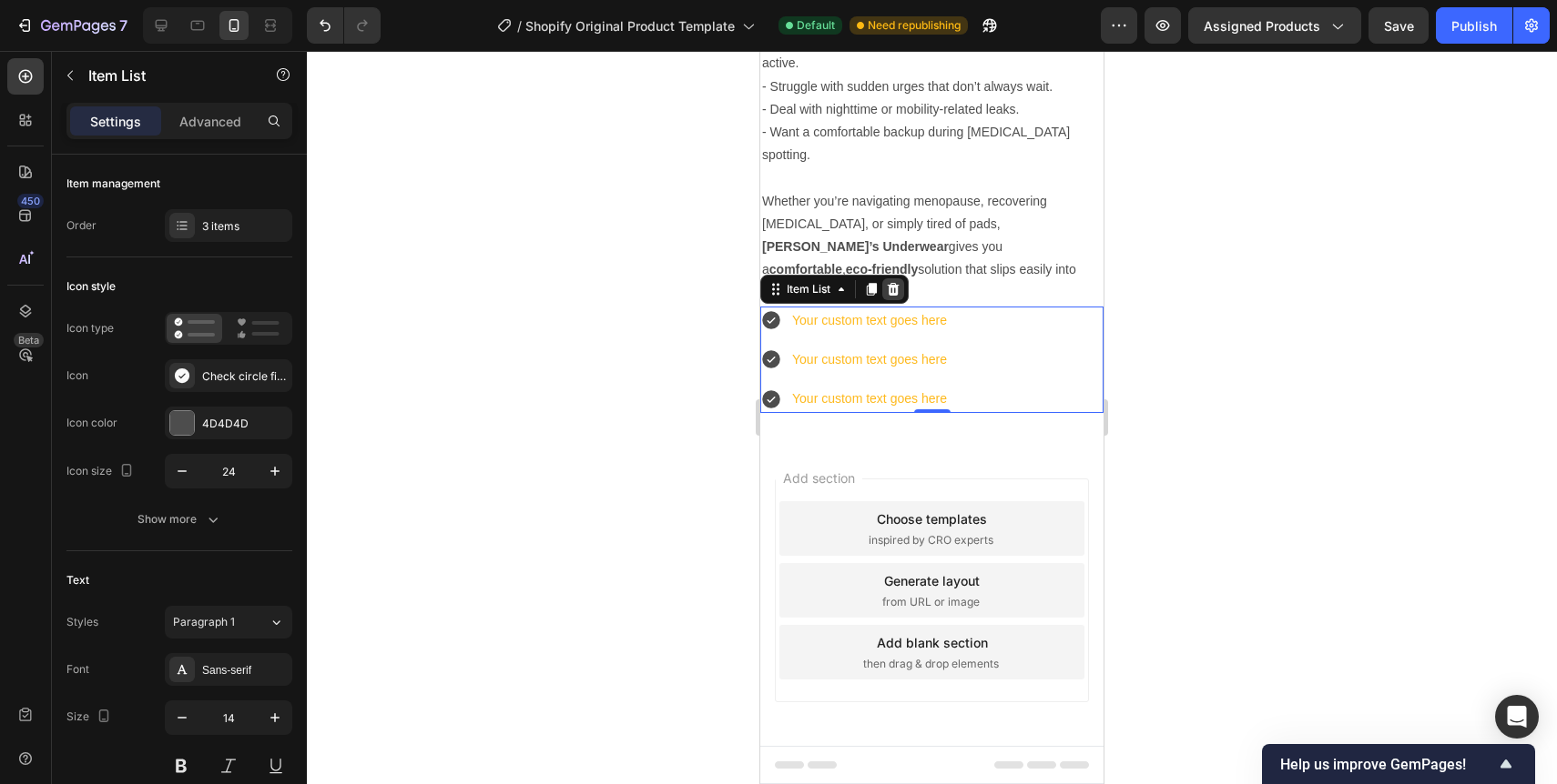
click at [895, 294] on icon at bounding box center [894, 289] width 12 height 13
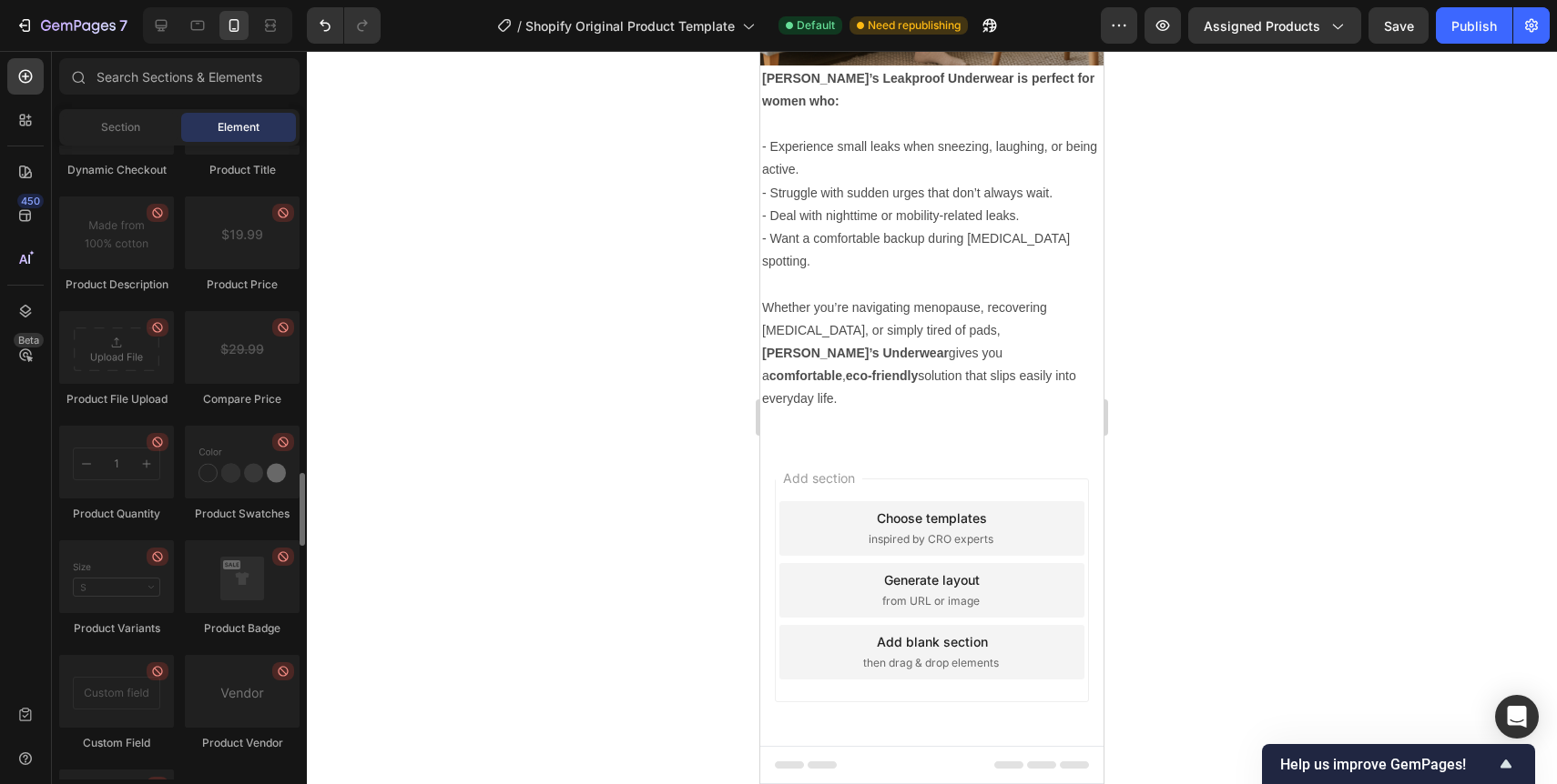
scroll to position [3028, 0]
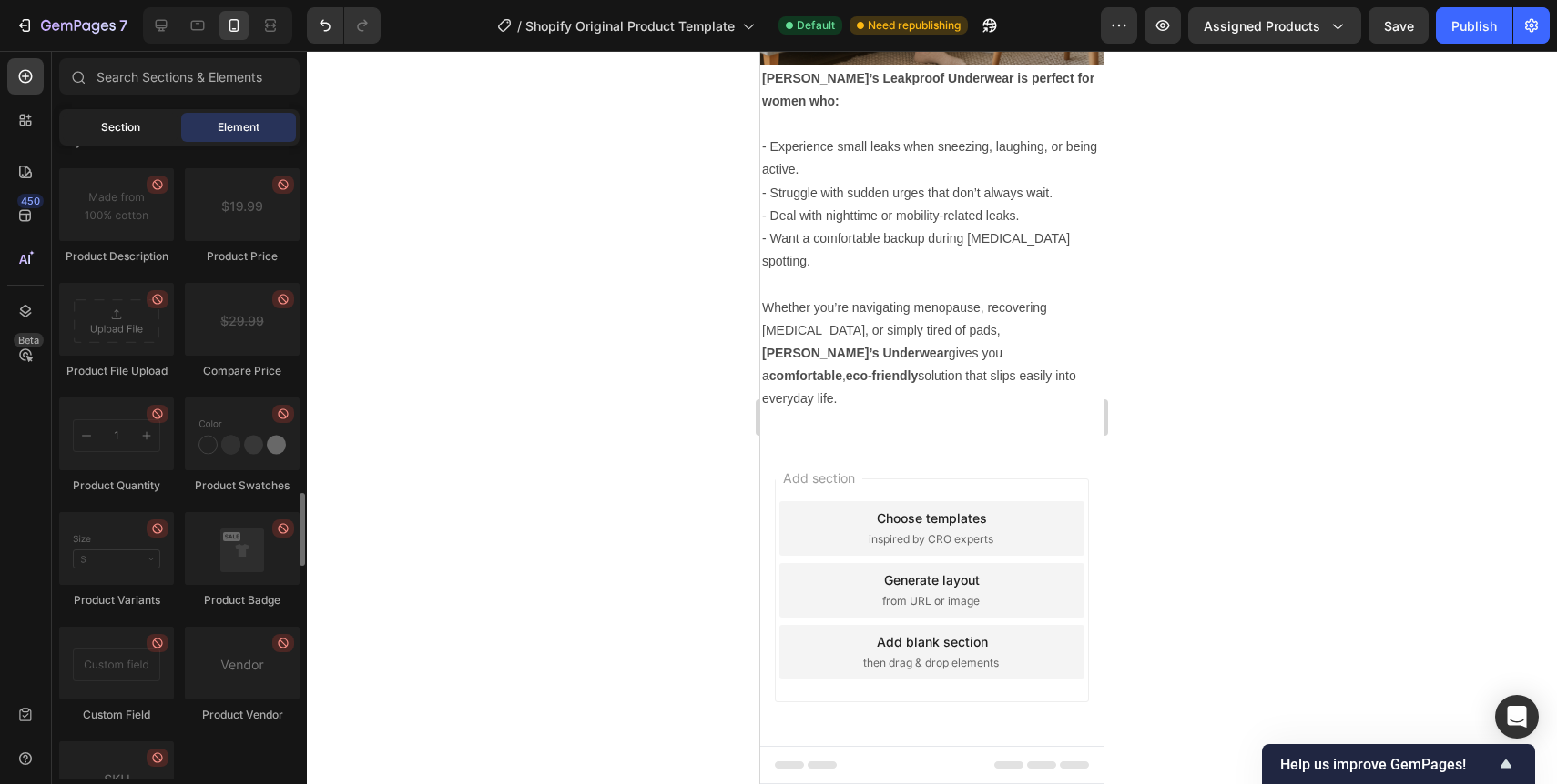
click at [125, 122] on span "Section" at bounding box center [120, 127] width 39 height 16
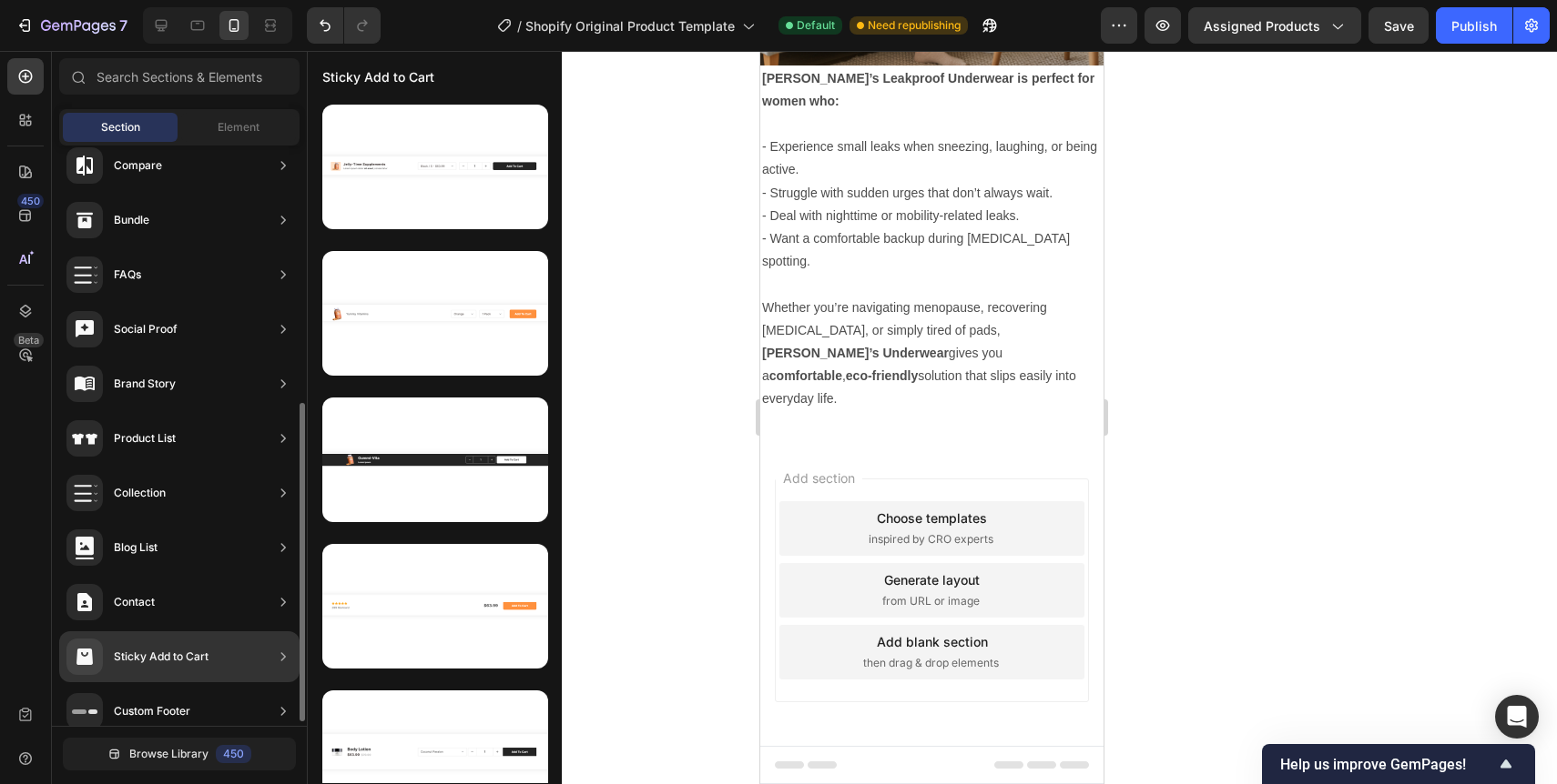
scroll to position [475, 0]
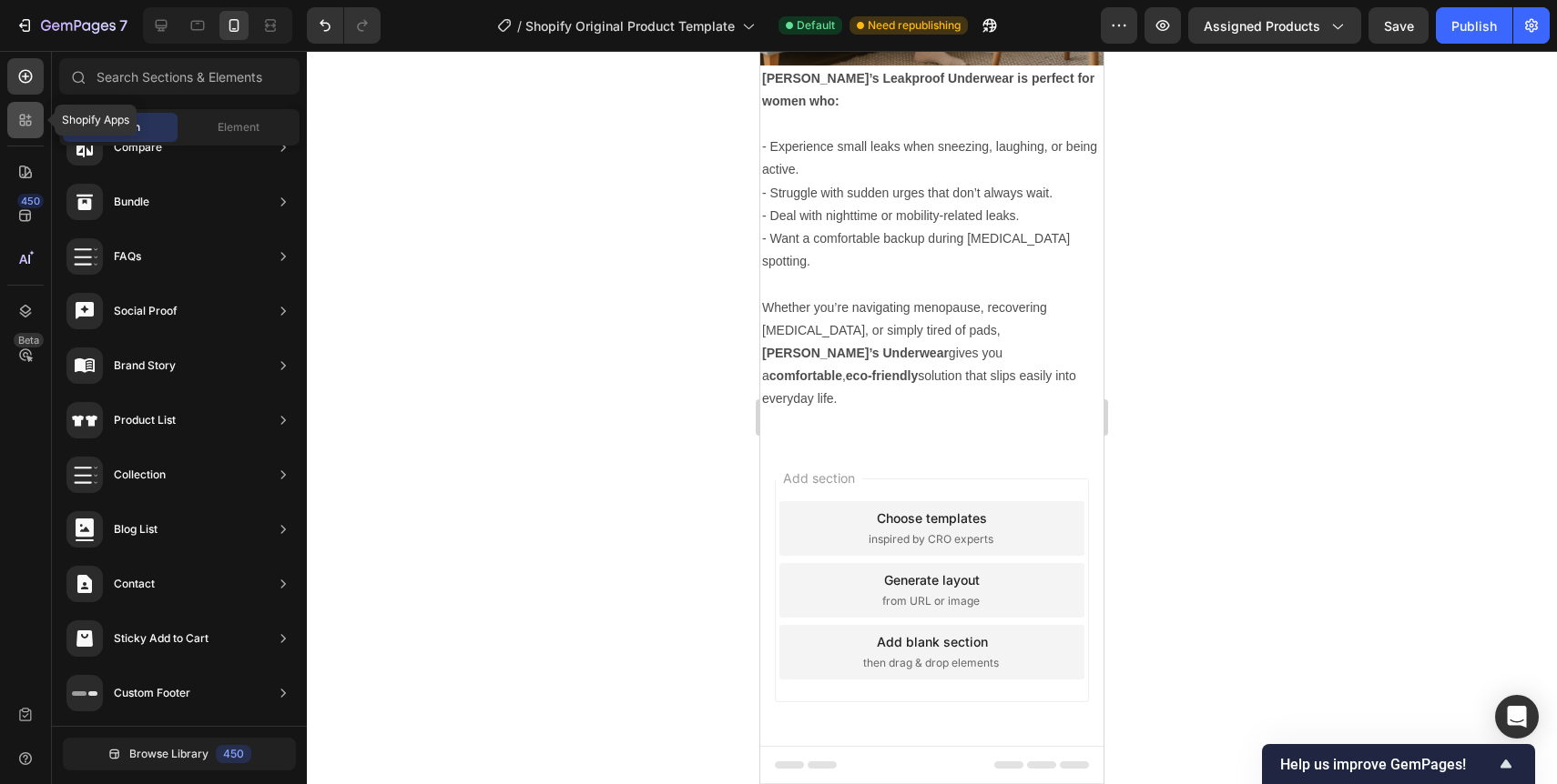
click at [28, 125] on icon at bounding box center [25, 120] width 18 height 18
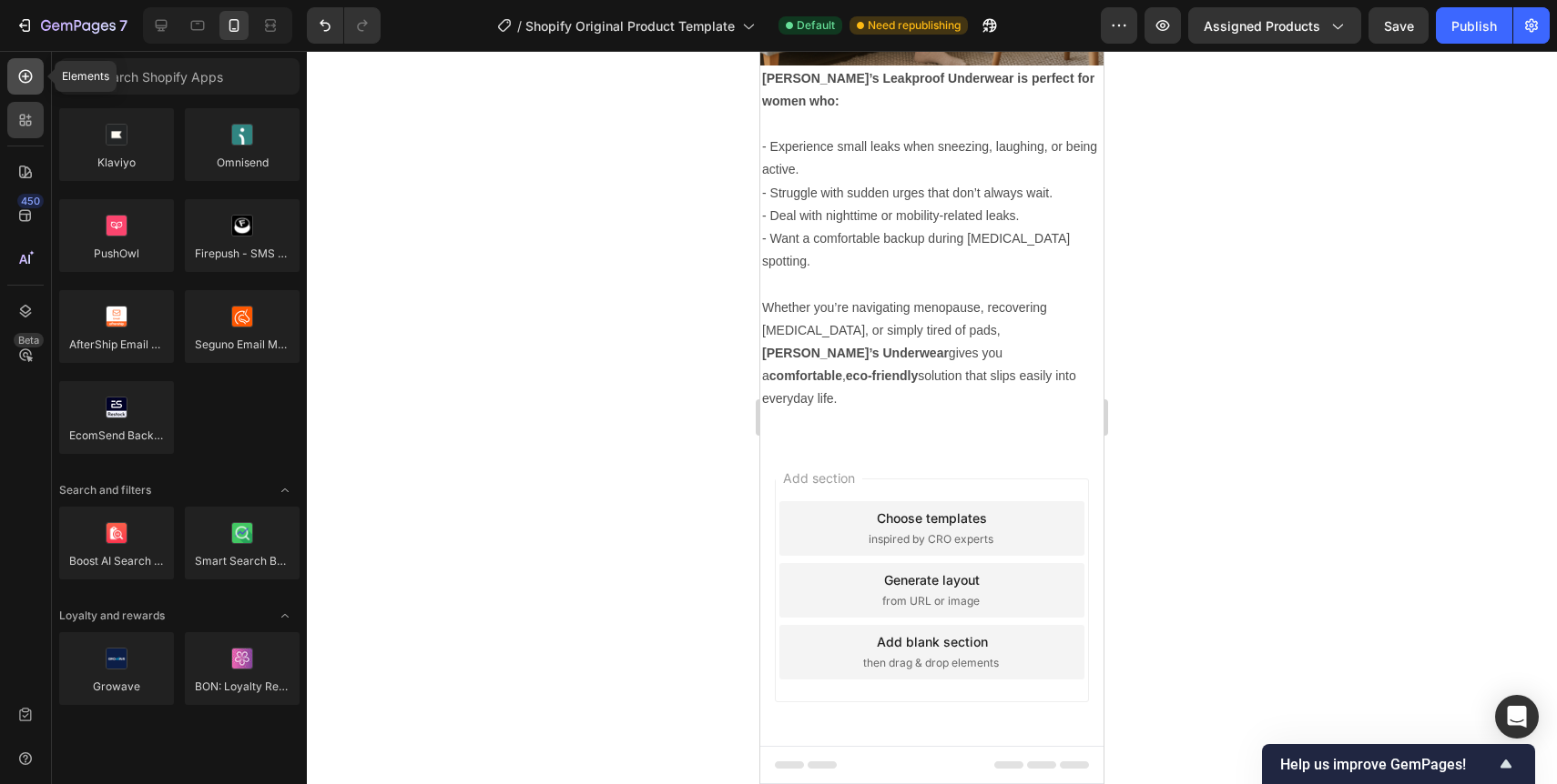
click at [26, 85] on icon at bounding box center [25, 77] width 18 height 18
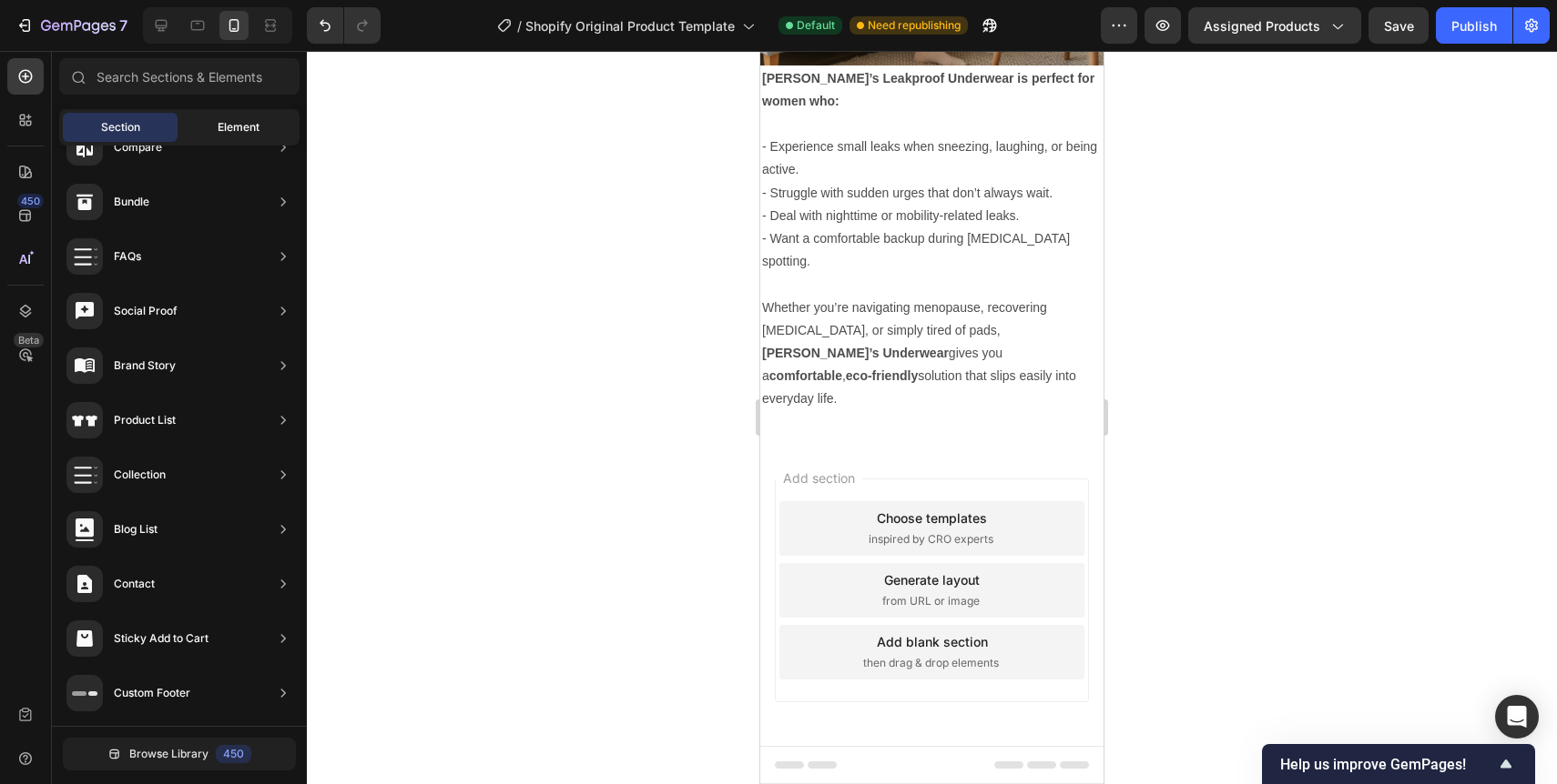
click at [220, 129] on span "Element" at bounding box center [239, 127] width 42 height 16
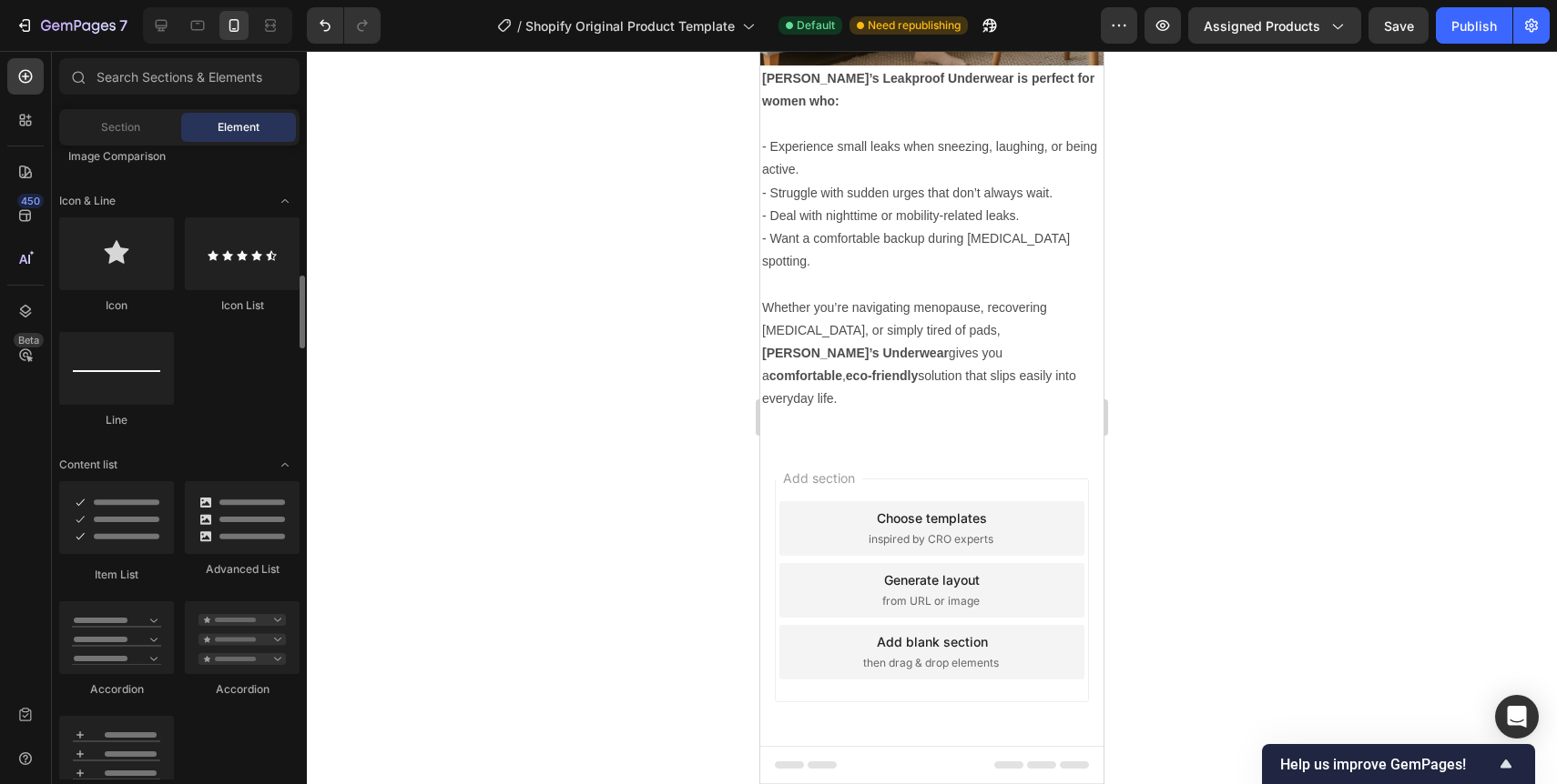
scroll to position [0, 0]
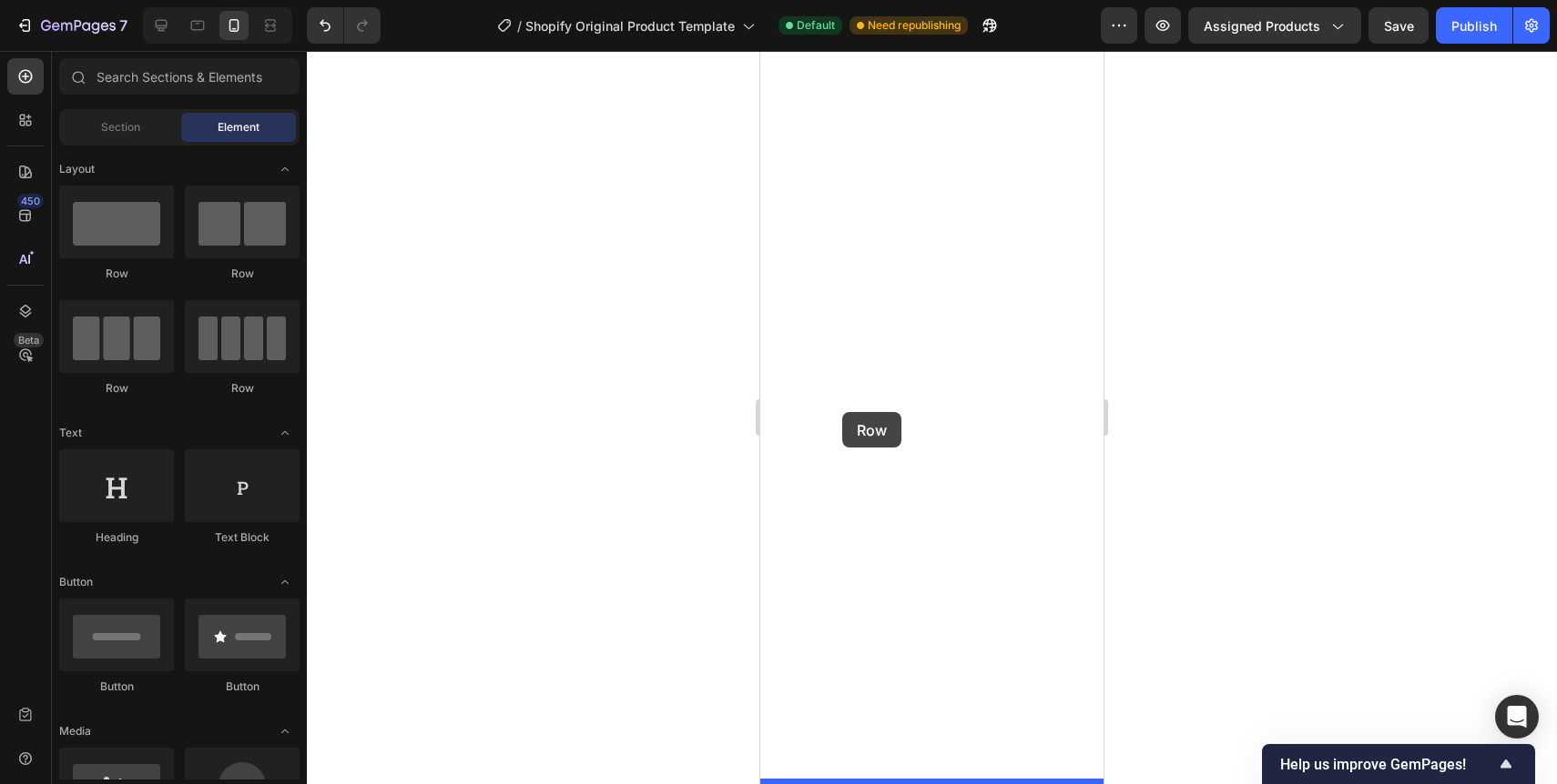
drag, startPoint x: 866, startPoint y: 299, endPoint x: 842, endPoint y: 412, distance: 115.5
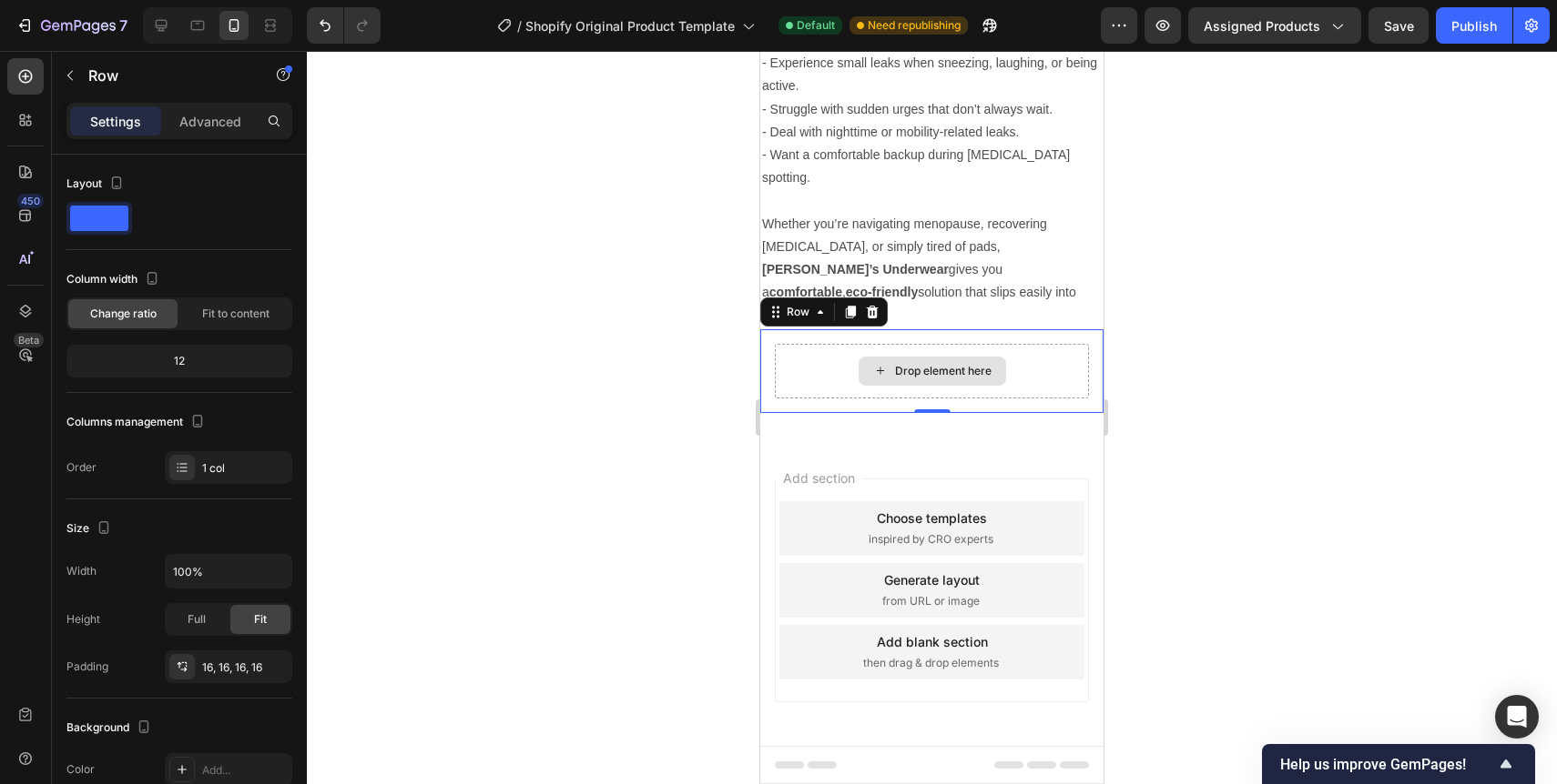
click at [846, 399] on div "Drop element here" at bounding box center [932, 371] width 315 height 55
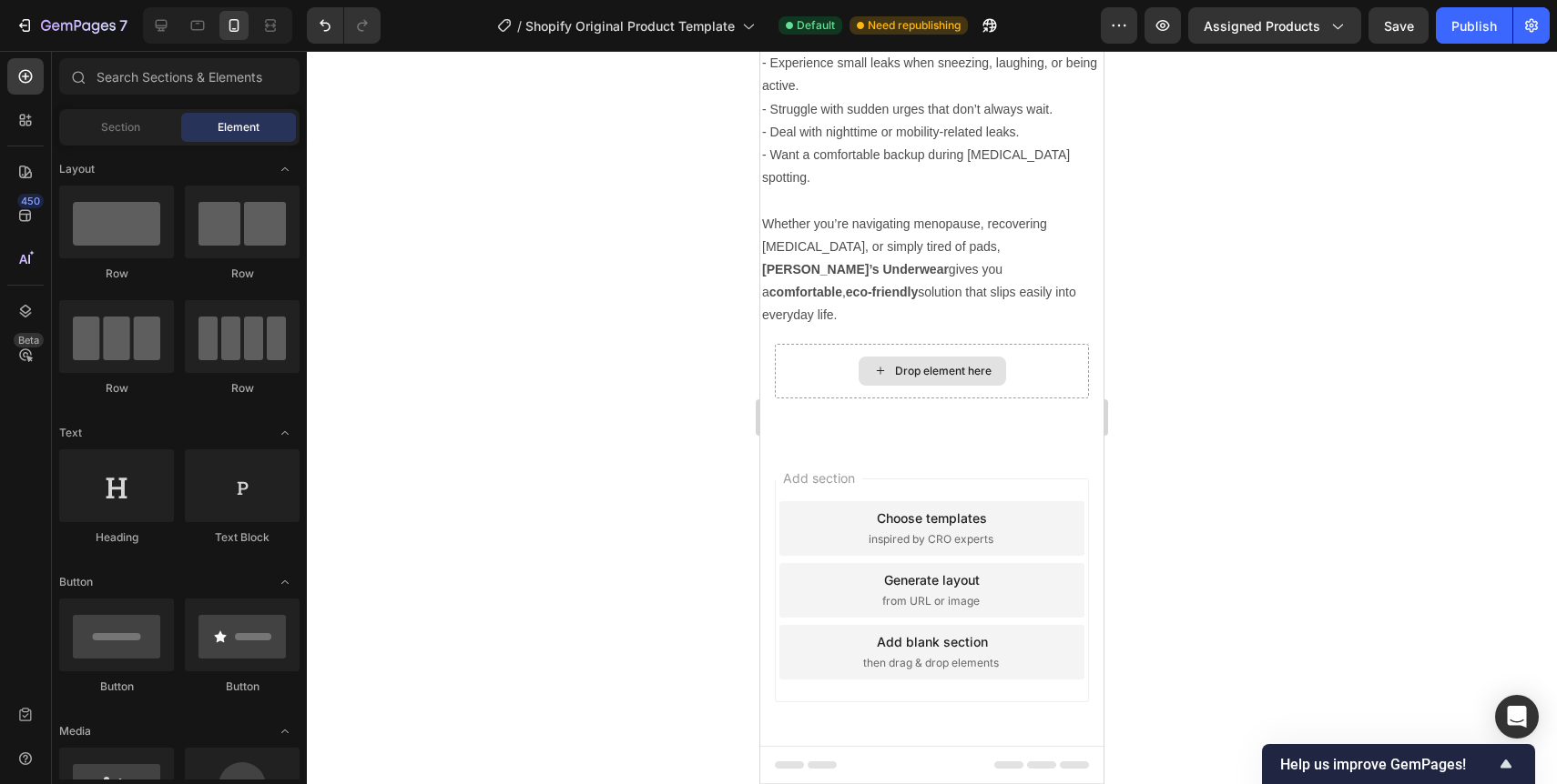
click at [888, 386] on div "Drop element here" at bounding box center [933, 371] width 147 height 29
click at [934, 379] on div "Drop element here" at bounding box center [943, 371] width 97 height 15
click at [767, 413] on div "Drop element here Row" at bounding box center [932, 371] width 343 height 84
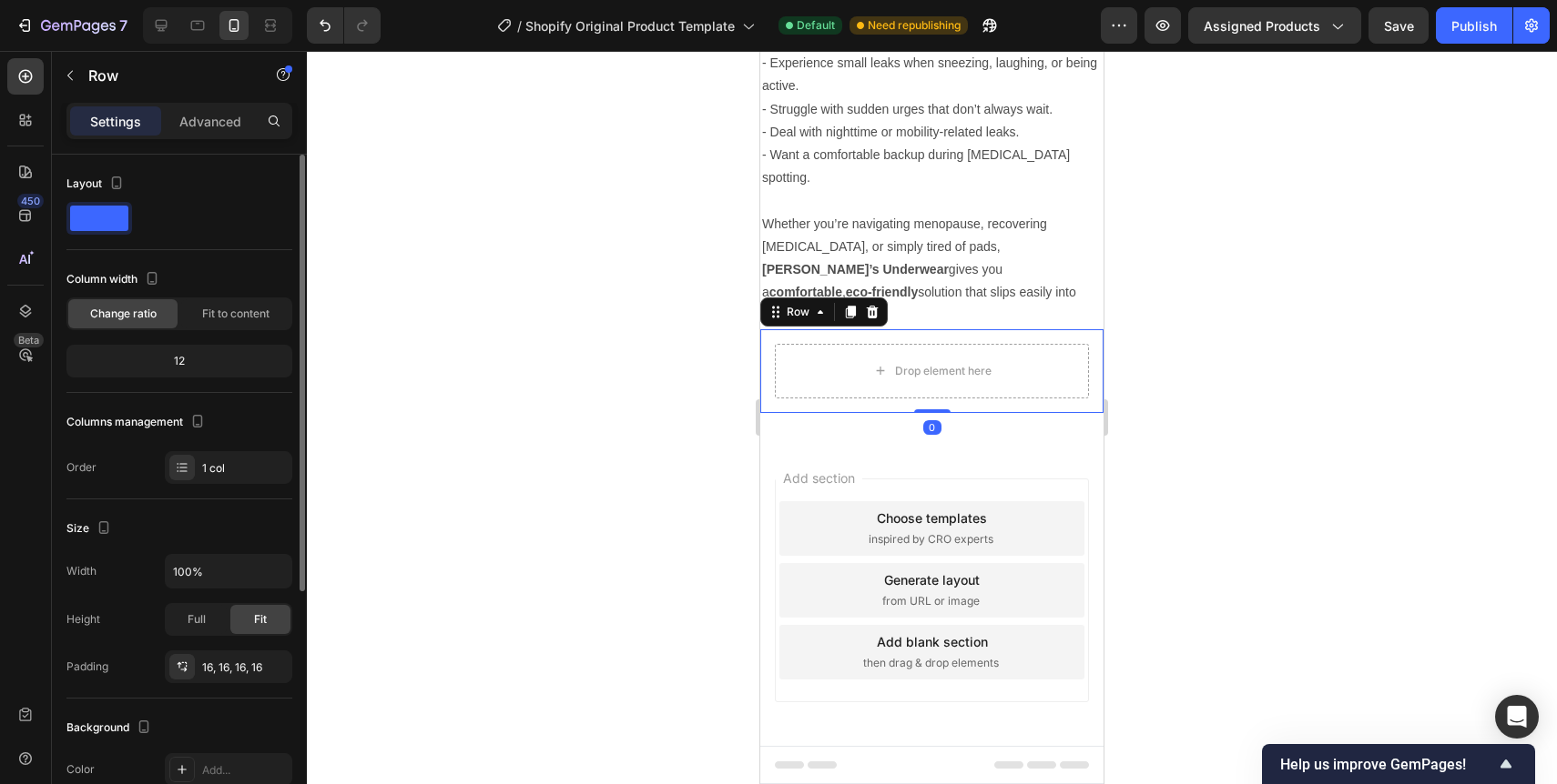
click at [102, 219] on span at bounding box center [99, 219] width 59 height 26
click at [103, 218] on span at bounding box center [99, 219] width 59 height 26
click at [111, 230] on span at bounding box center [99, 219] width 59 height 26
click at [111, 229] on span at bounding box center [99, 219] width 59 height 26
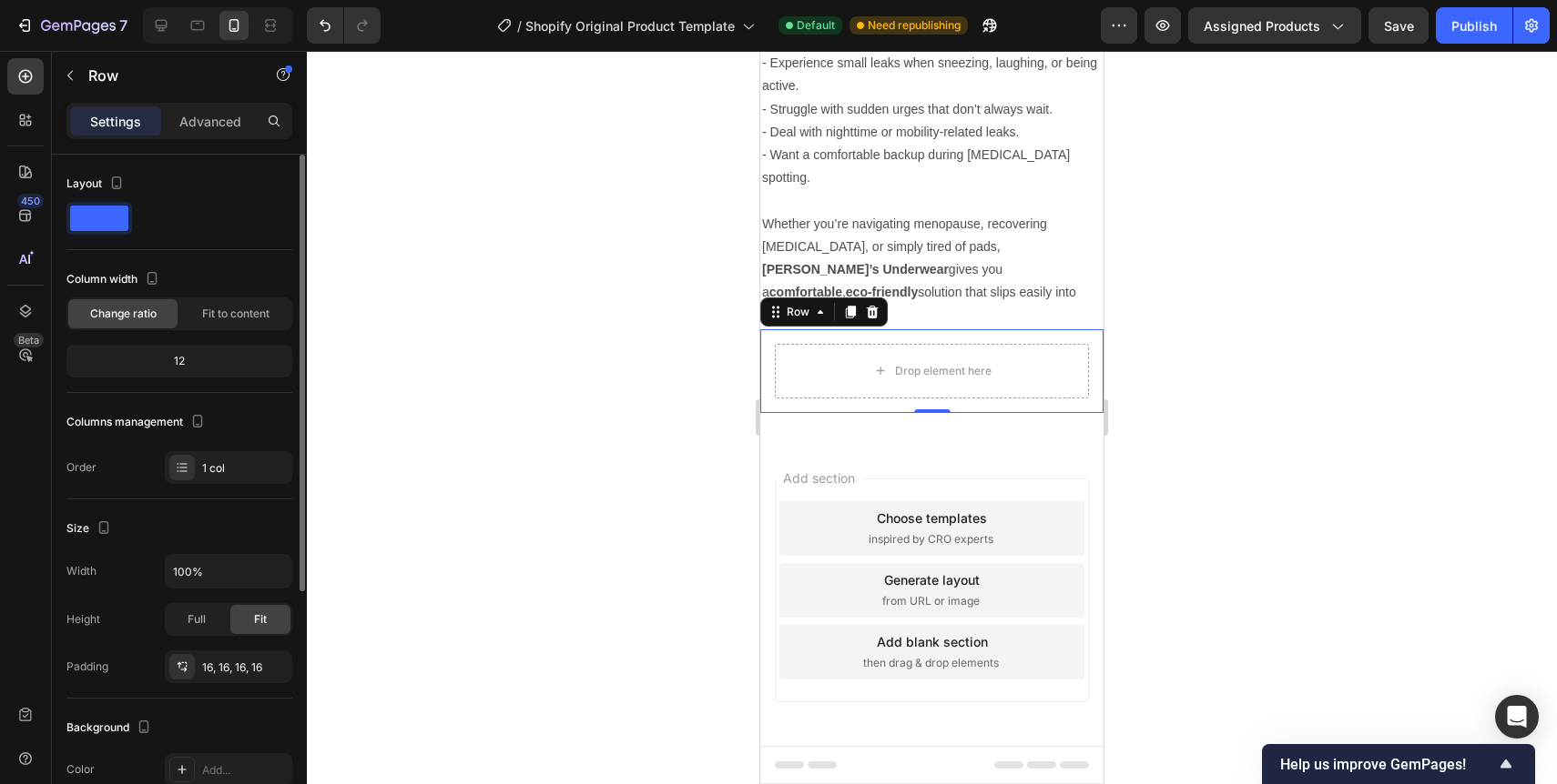
click at [102, 184] on div "Layout" at bounding box center [97, 184] width 61 height 25
click at [119, 184] on icon "button" at bounding box center [116, 183] width 18 height 18
click at [117, 211] on icon "button" at bounding box center [120, 212] width 12 height 12
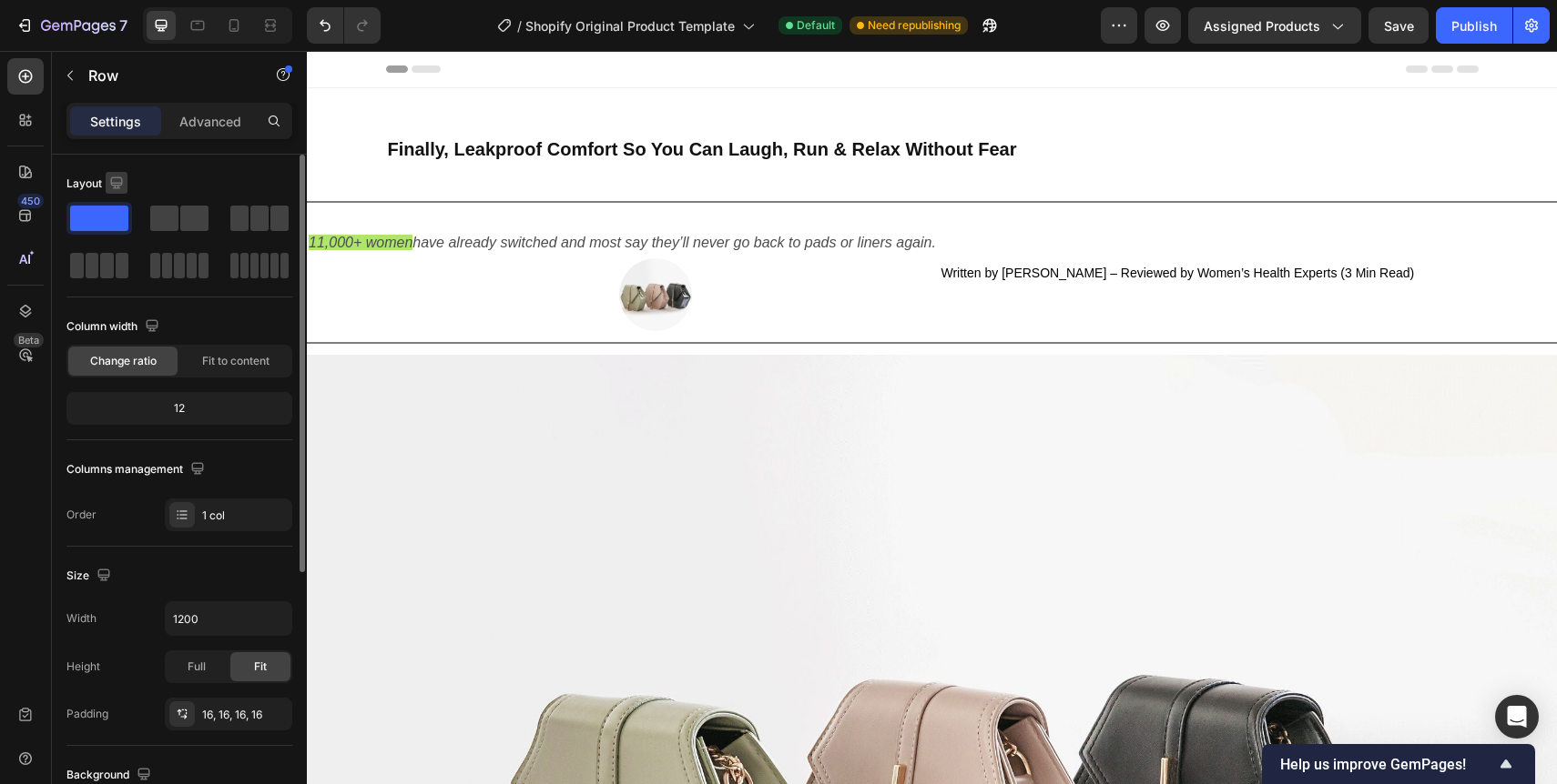
click at [112, 180] on icon "button" at bounding box center [116, 183] width 18 height 18
click at [122, 274] on icon "button" at bounding box center [120, 278] width 10 height 13
type input "100%"
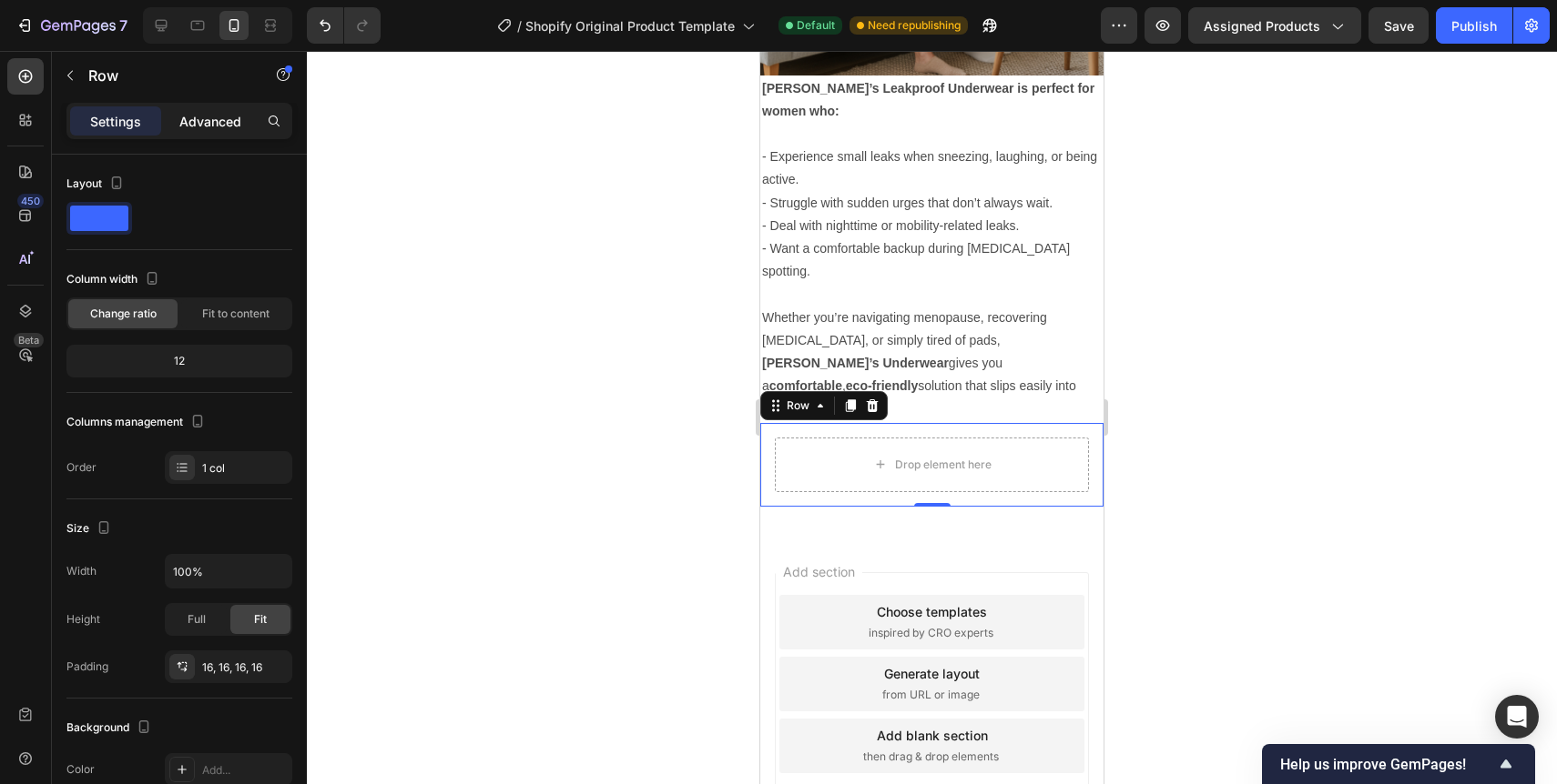
click at [231, 133] on div "Advanced" at bounding box center [210, 120] width 91 height 29
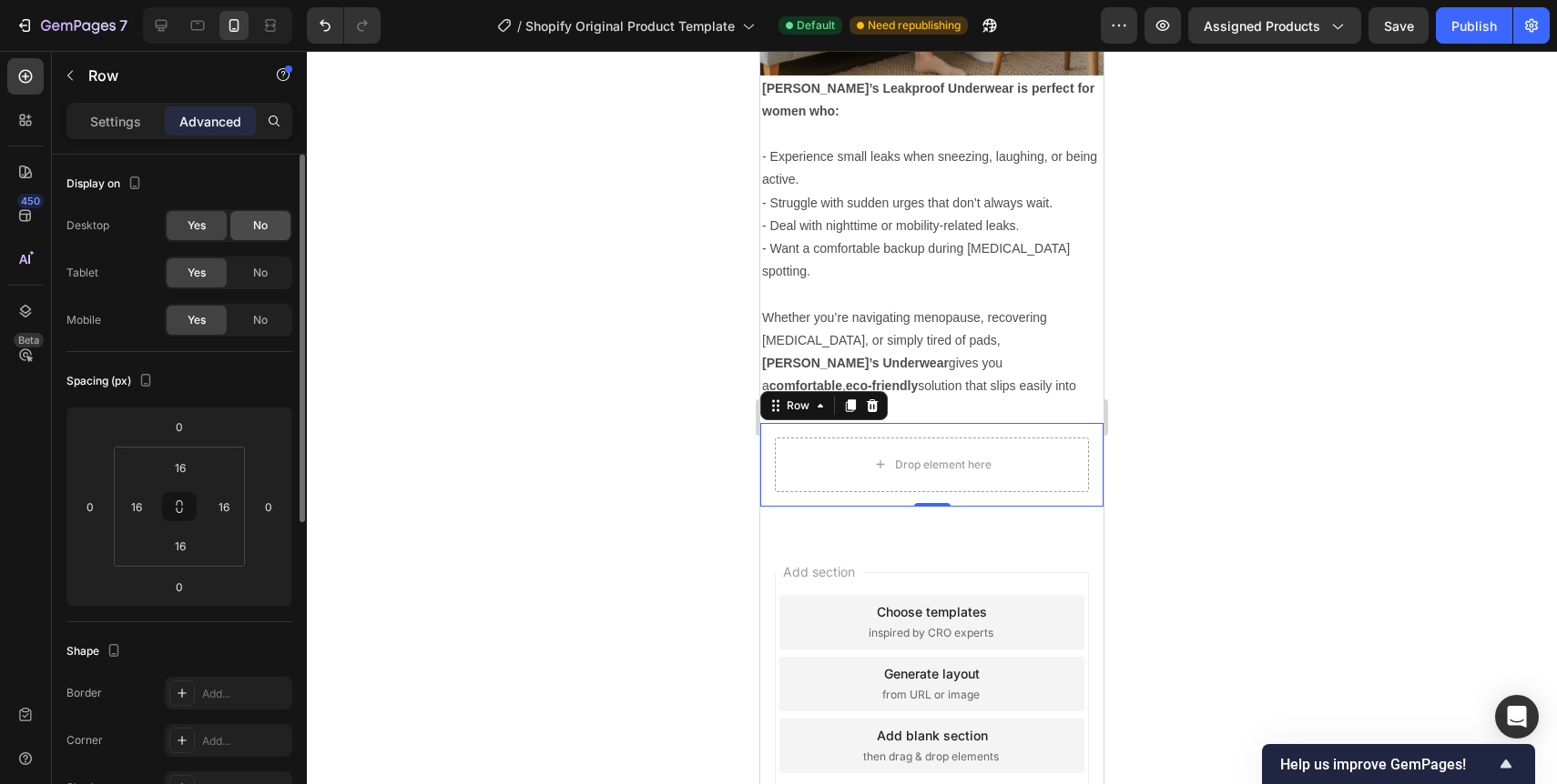
click at [240, 232] on div "No" at bounding box center [260, 225] width 60 height 29
click at [199, 229] on span "Yes" at bounding box center [196, 226] width 18 height 16
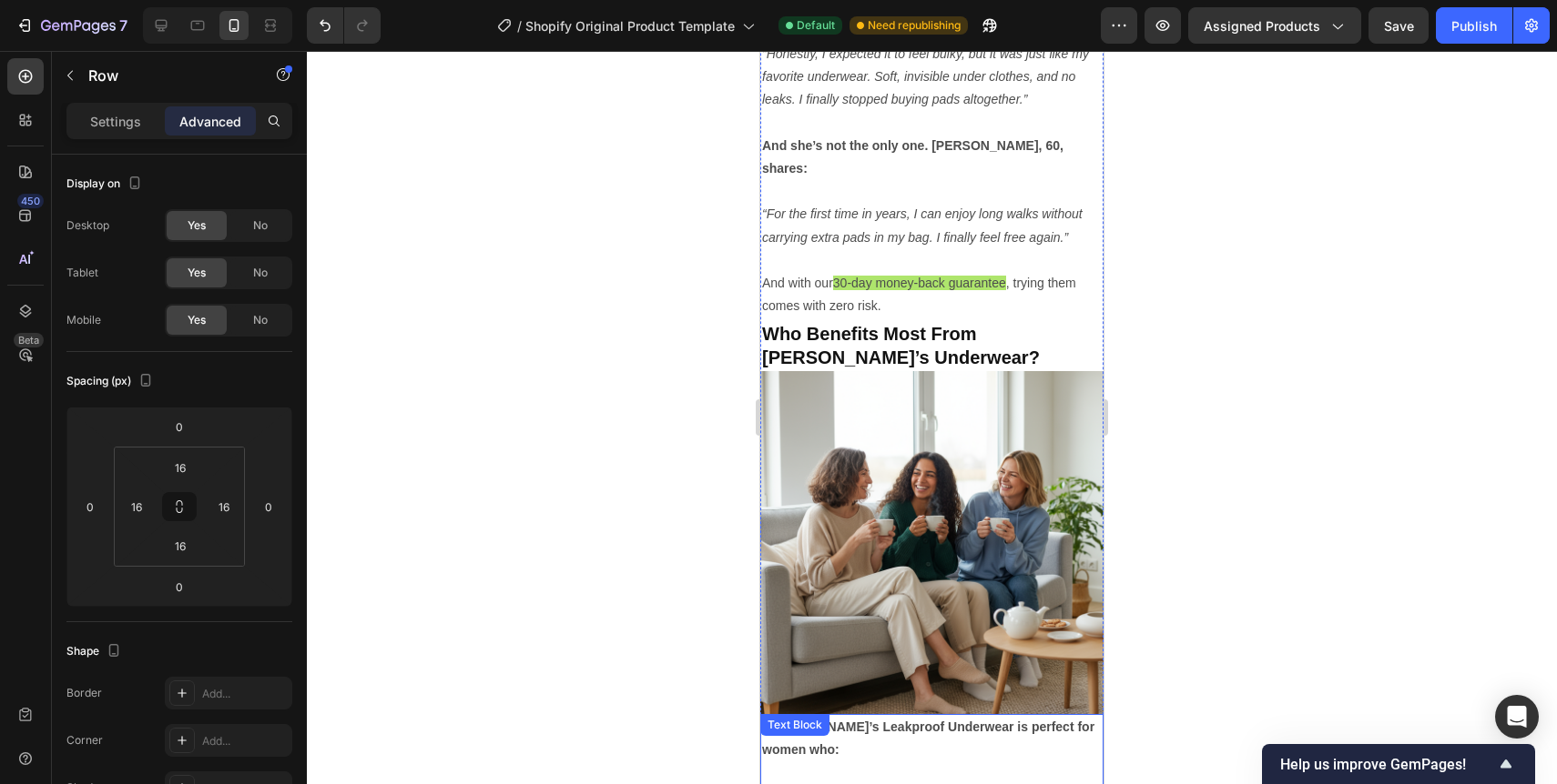
scroll to position [3697, 0]
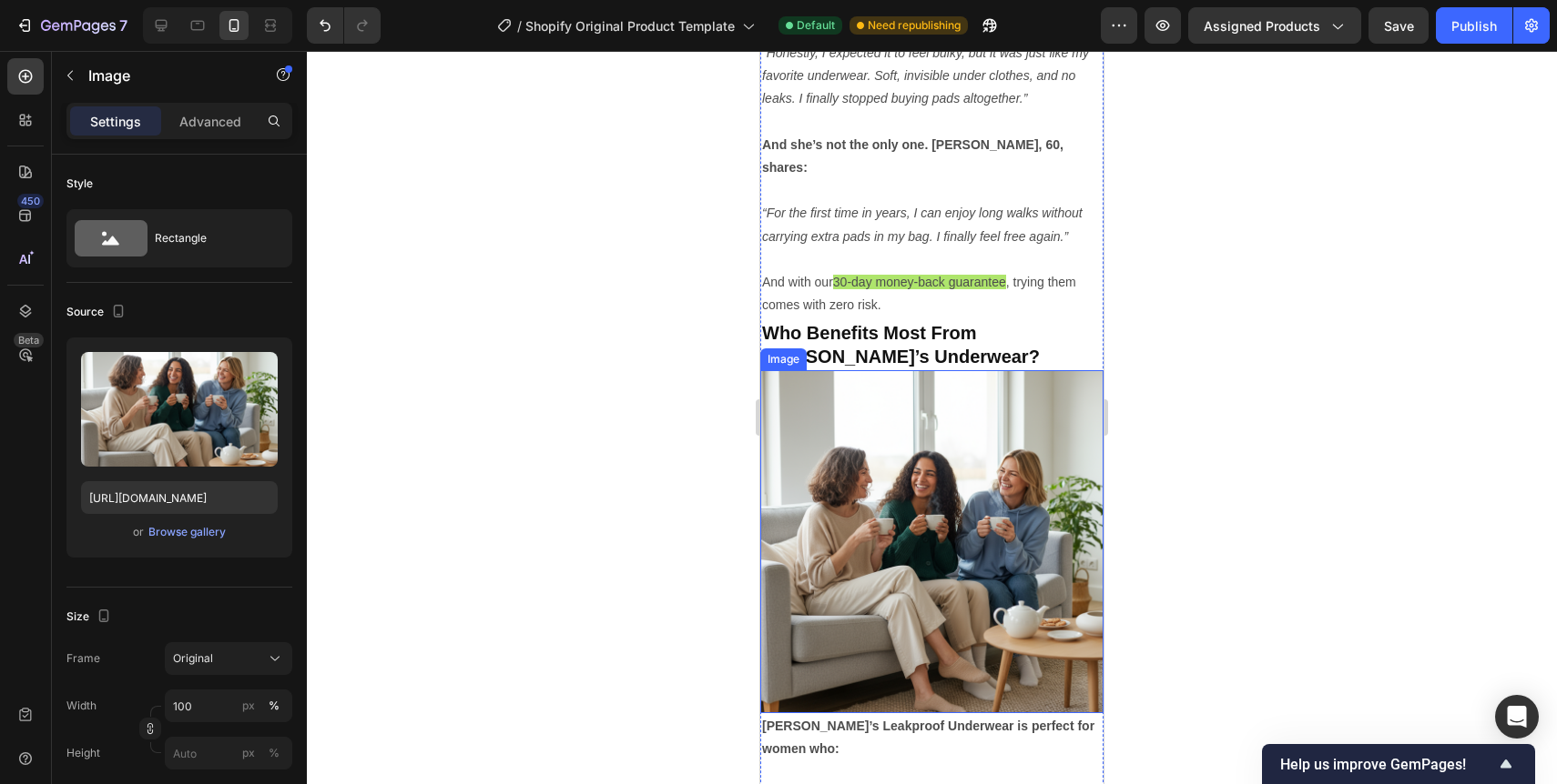
click at [854, 440] on img at bounding box center [932, 541] width 343 height 343
click at [223, 123] on p "Advanced" at bounding box center [210, 121] width 62 height 19
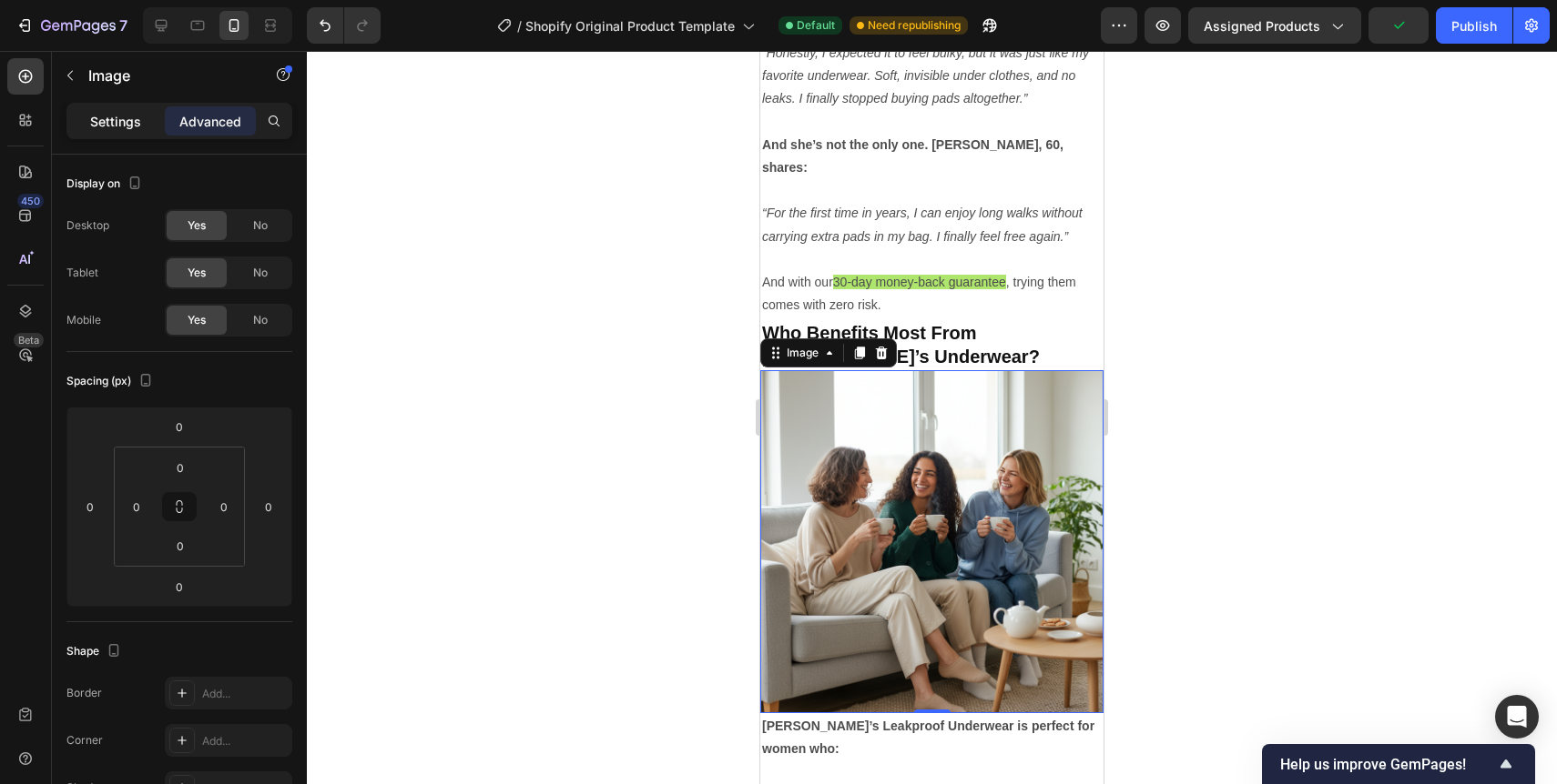
click at [119, 121] on p "Settings" at bounding box center [115, 121] width 51 height 19
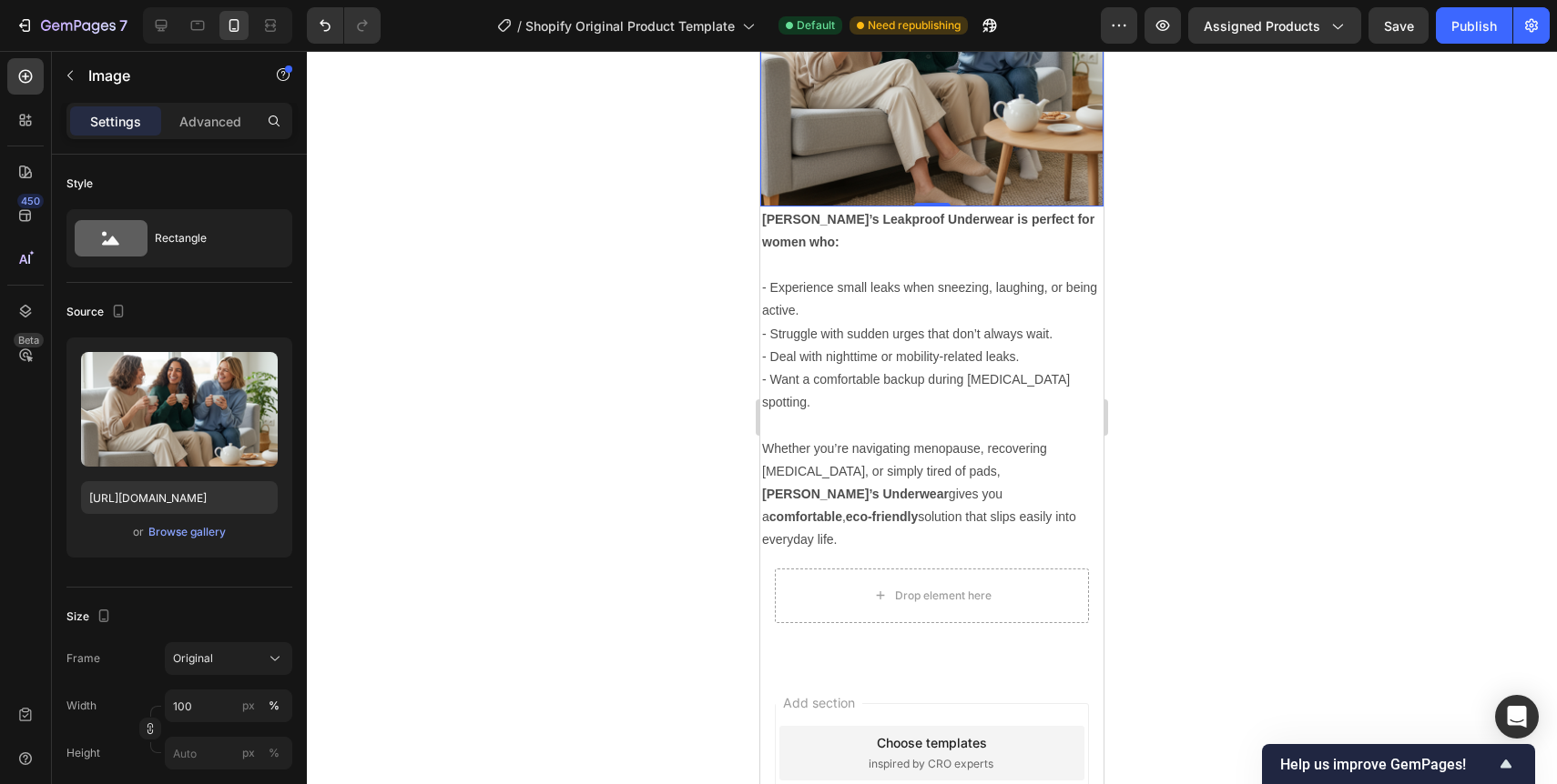
scroll to position [4206, 0]
click at [31, 120] on icon at bounding box center [25, 120] width 18 height 18
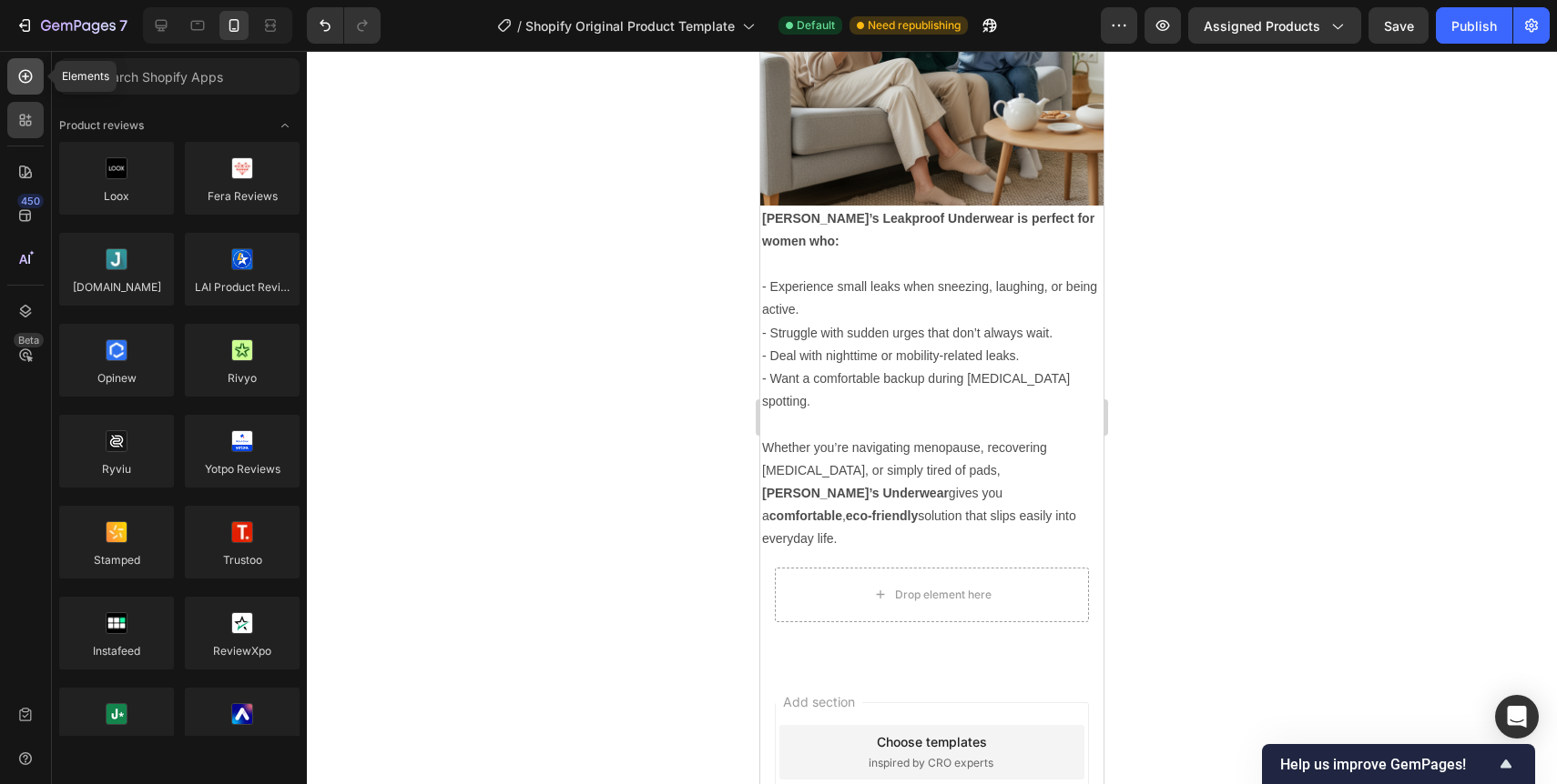
click at [31, 76] on icon at bounding box center [26, 77] width 14 height 14
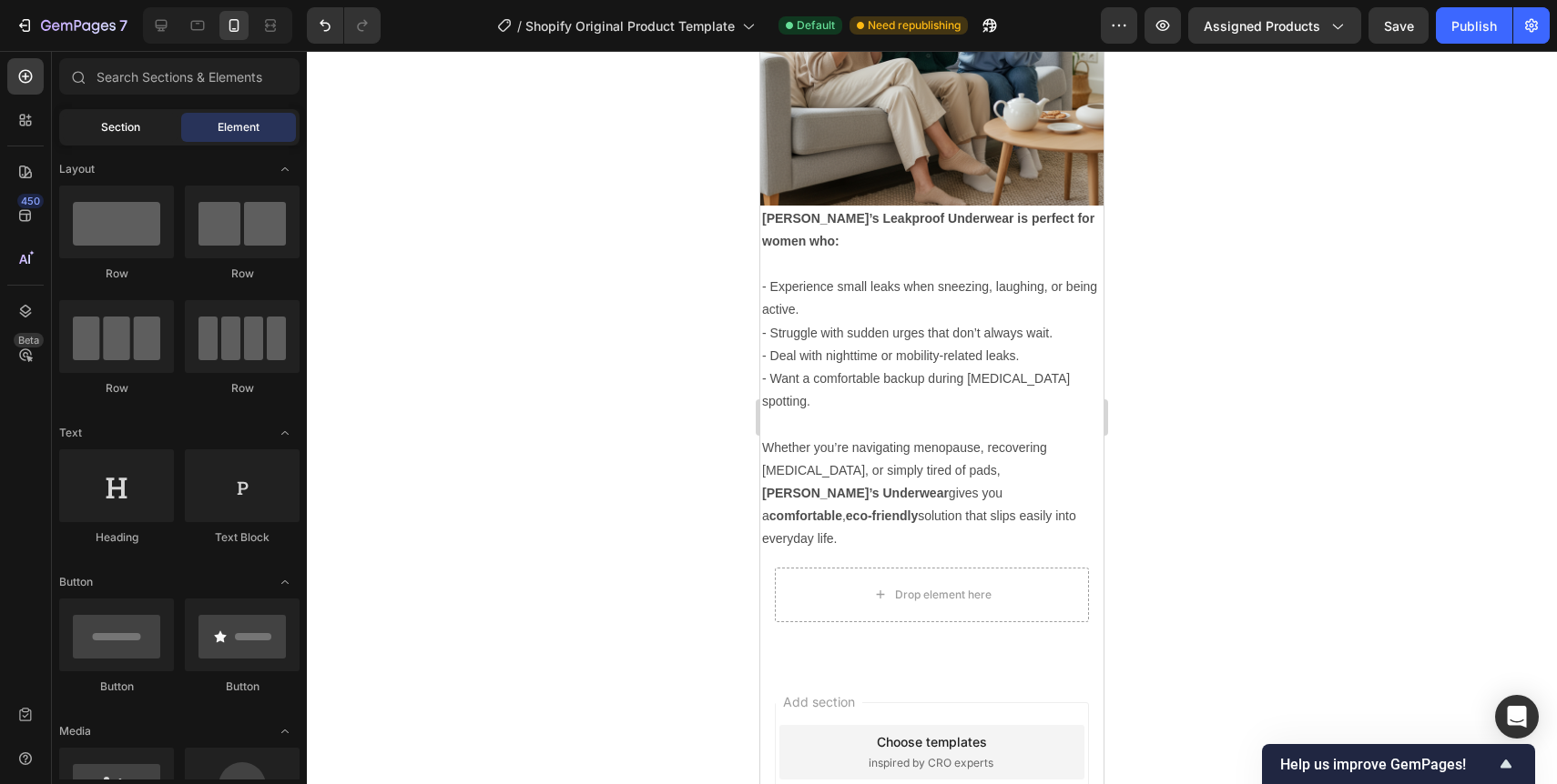
click at [117, 126] on span "Section" at bounding box center [120, 127] width 39 height 16
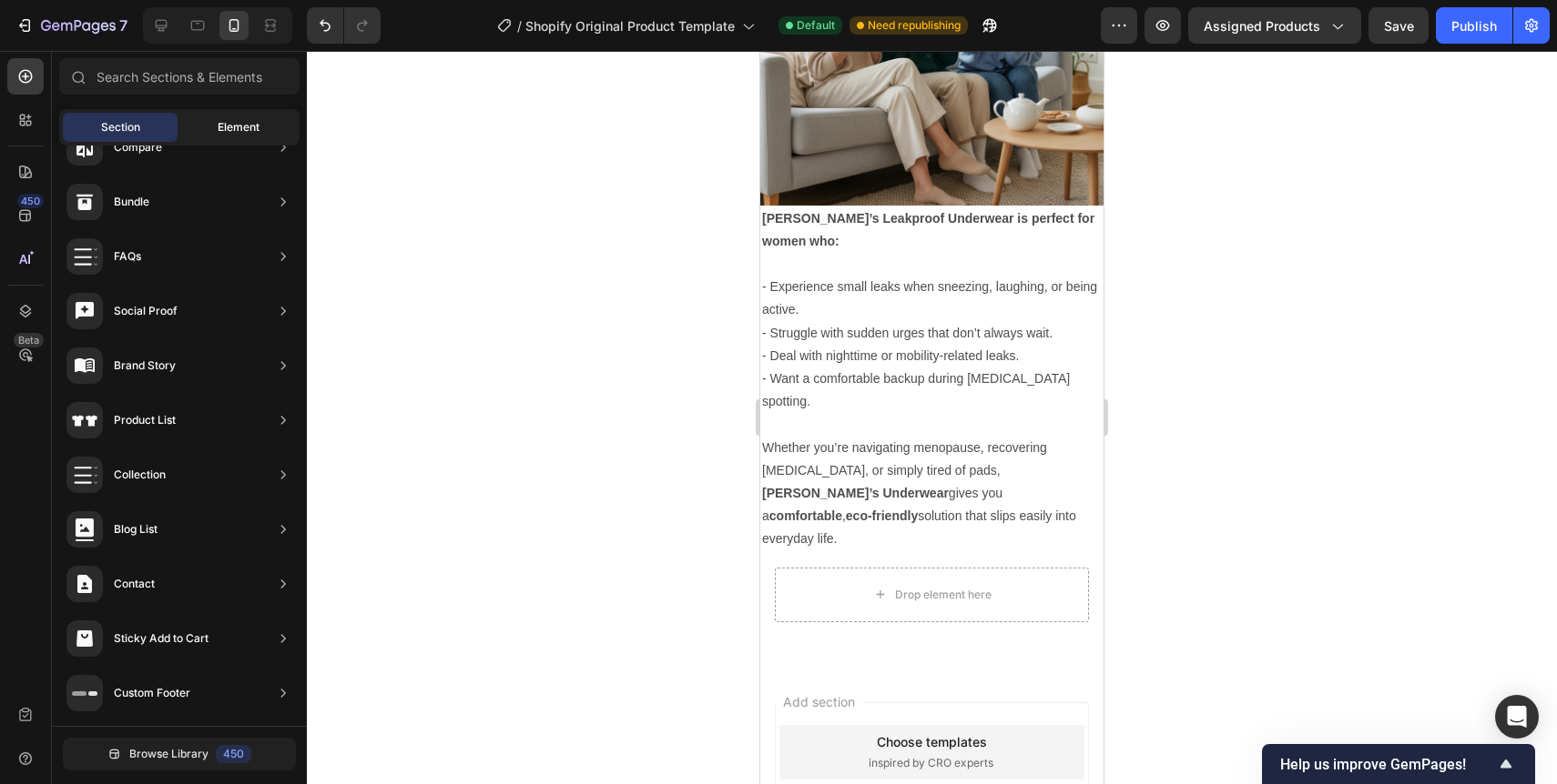
click at [218, 119] on span "Element" at bounding box center [239, 127] width 42 height 16
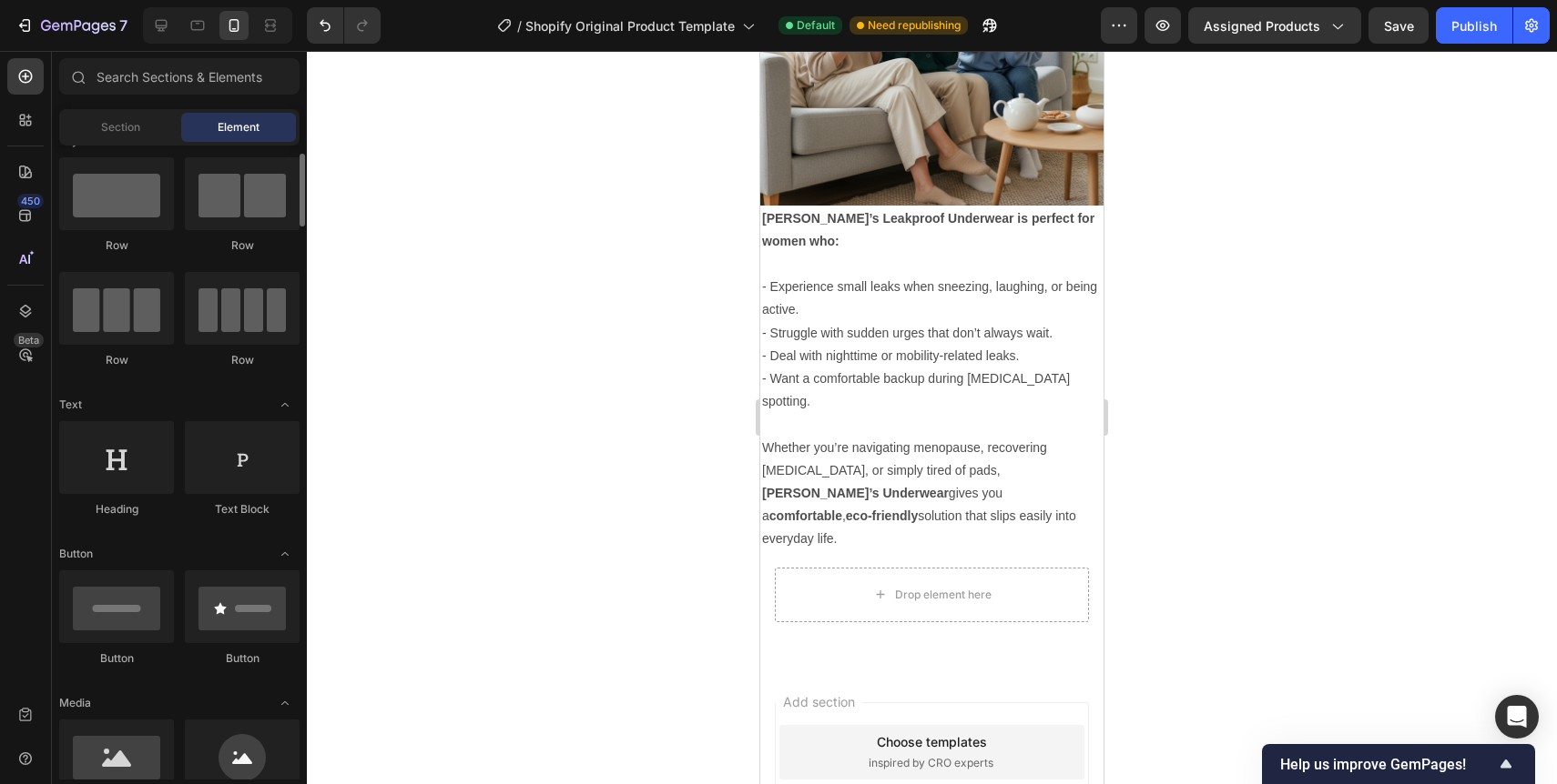
scroll to position [41, 0]
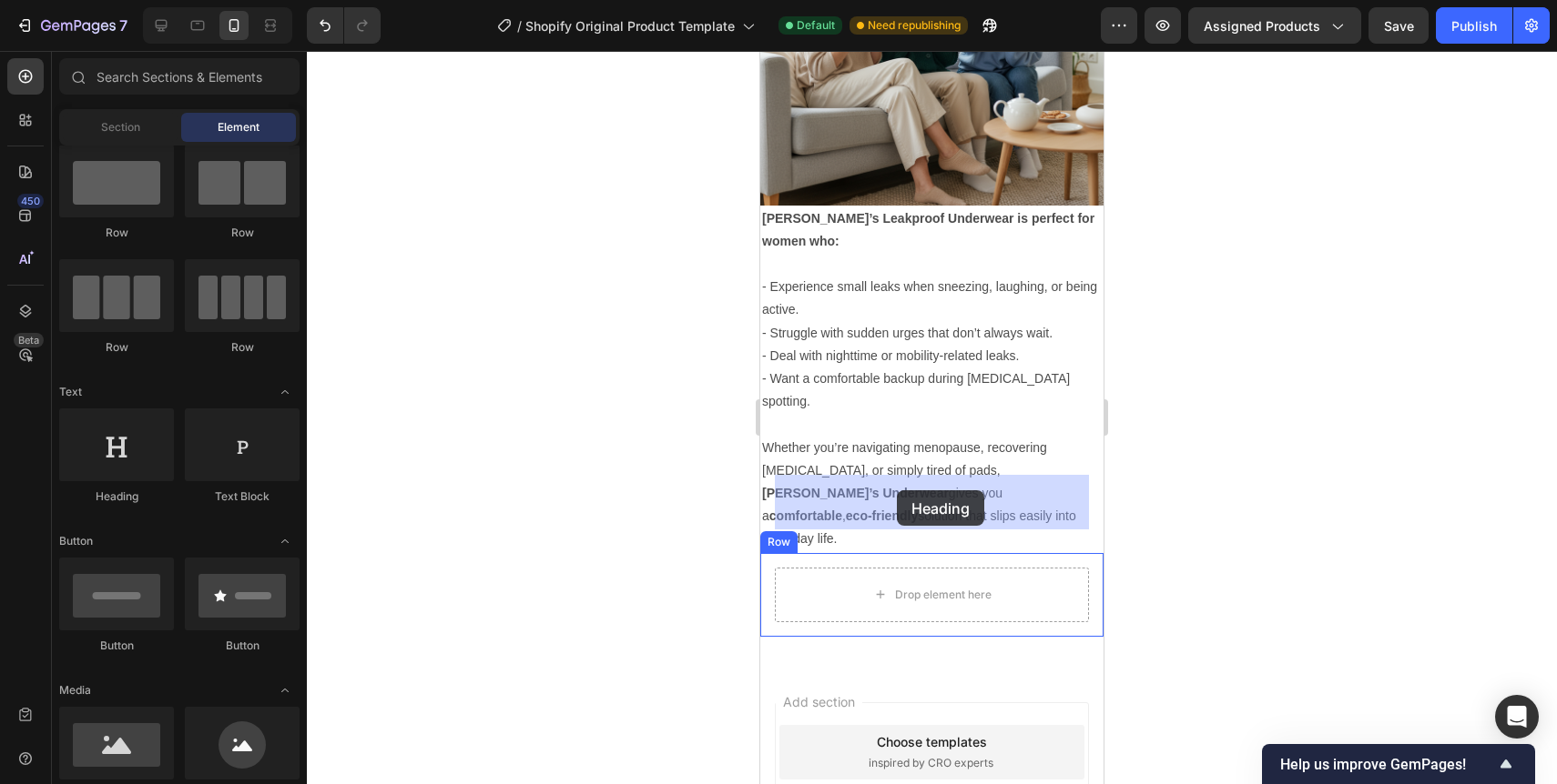
drag, startPoint x: 893, startPoint y: 515, endPoint x: 820, endPoint y: 508, distance: 73.3
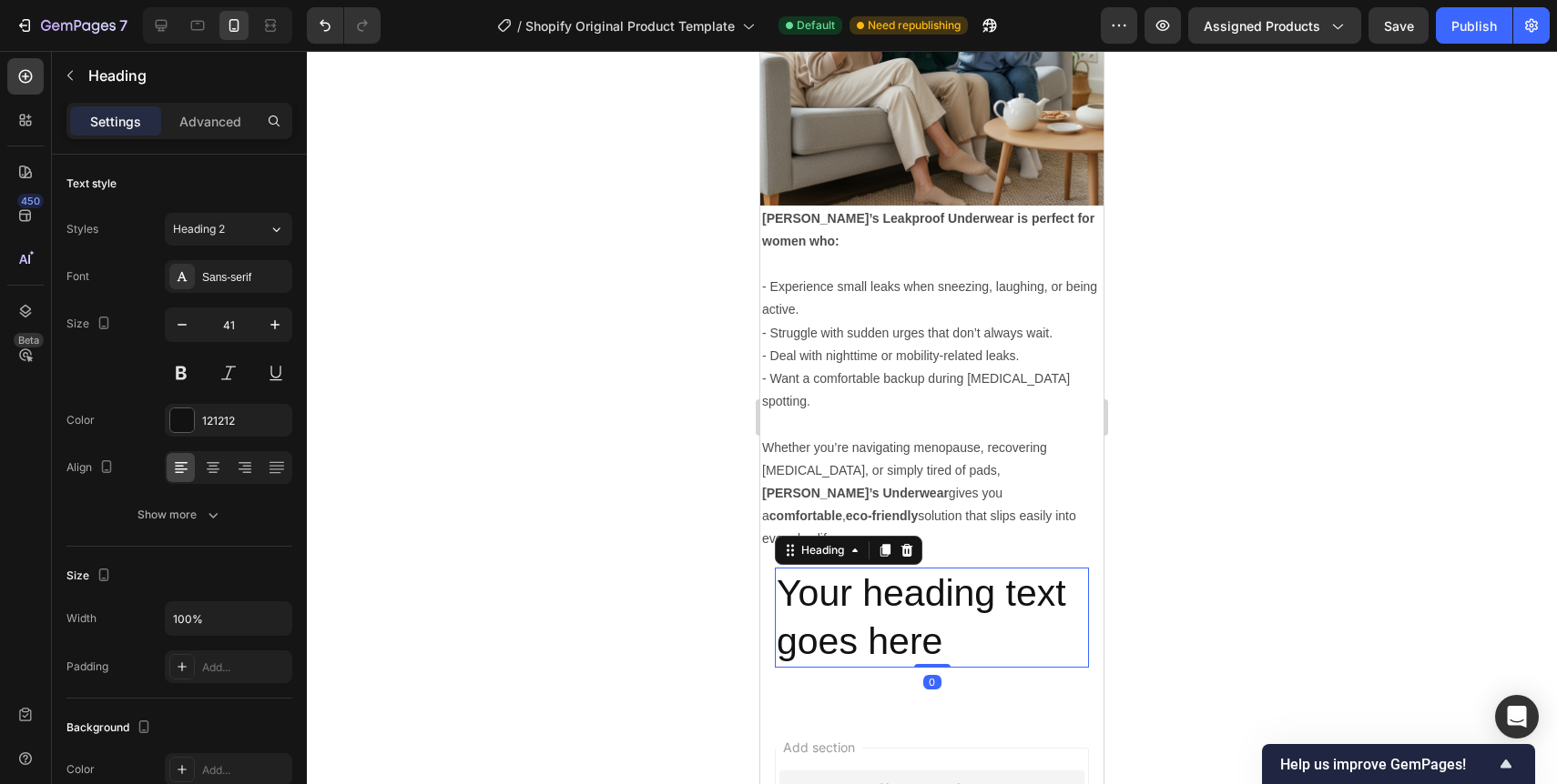
click at [881, 568] on h2 "Your heading text goes here" at bounding box center [932, 619] width 315 height 101
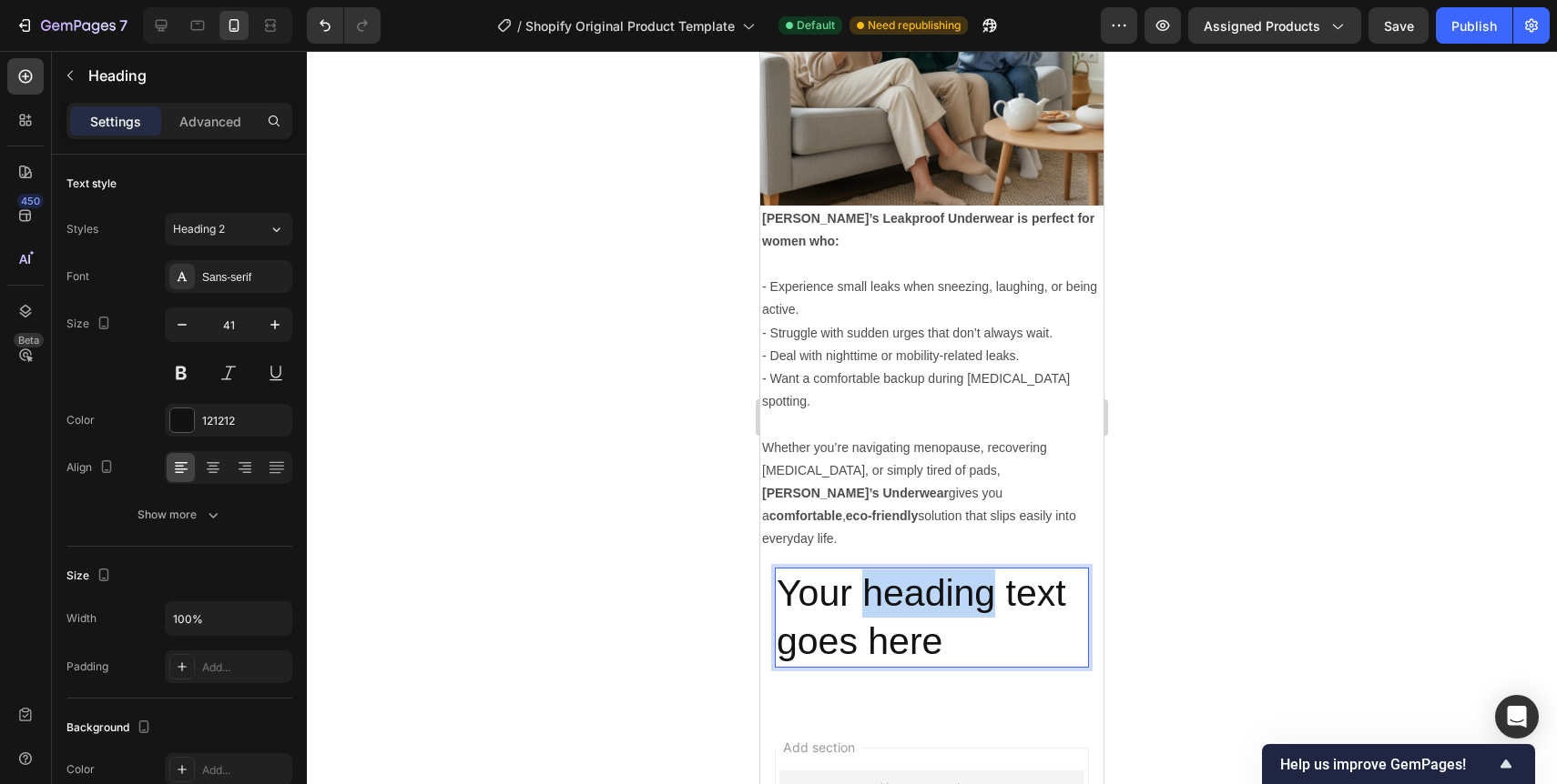
click at [881, 570] on p "Your heading text goes here" at bounding box center [932, 619] width 311 height 98
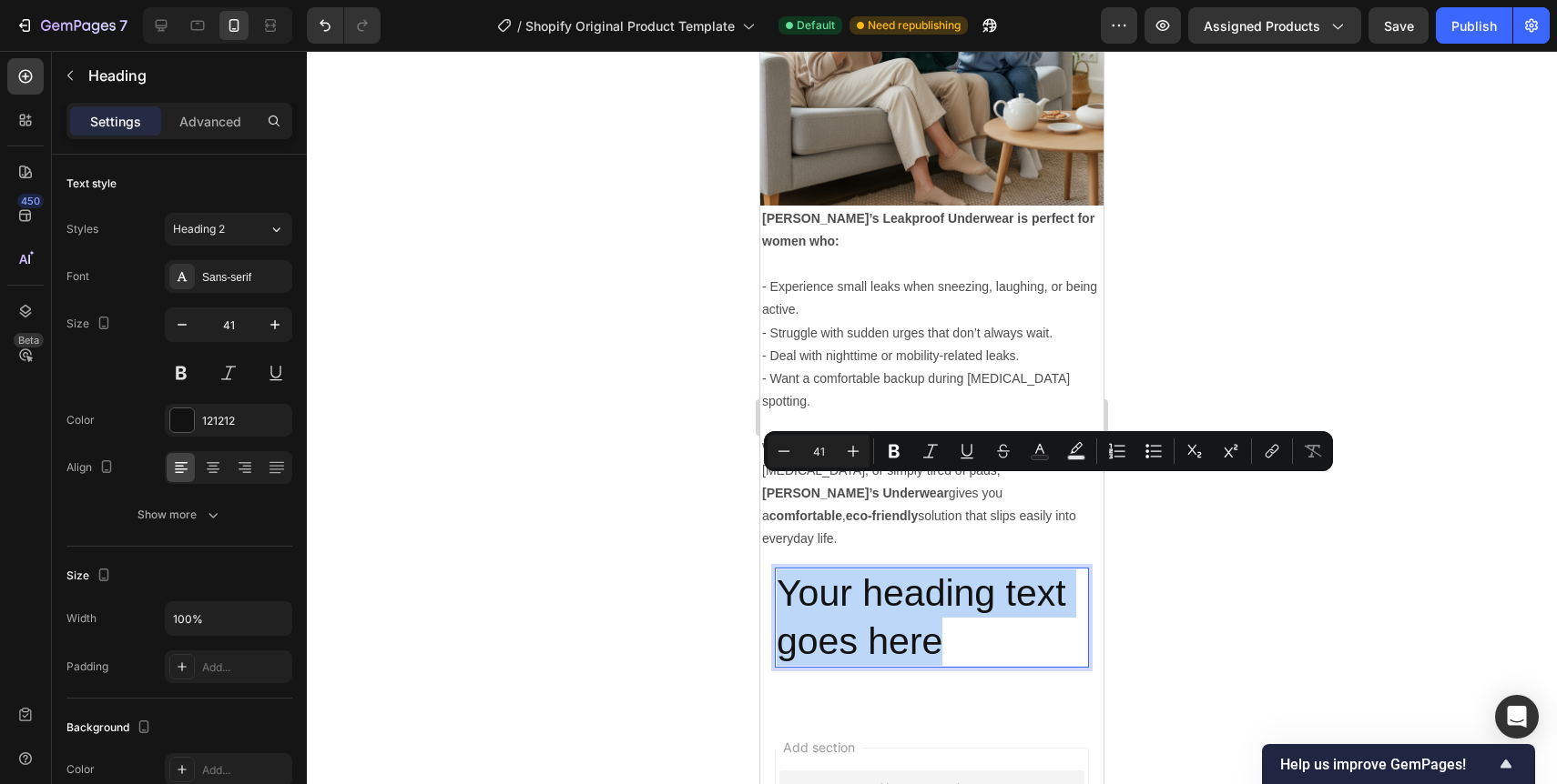
click at [881, 570] on p "Your heading text goes here" at bounding box center [932, 619] width 311 height 98
click at [926, 570] on p "Your heading text goes here" at bounding box center [932, 619] width 311 height 98
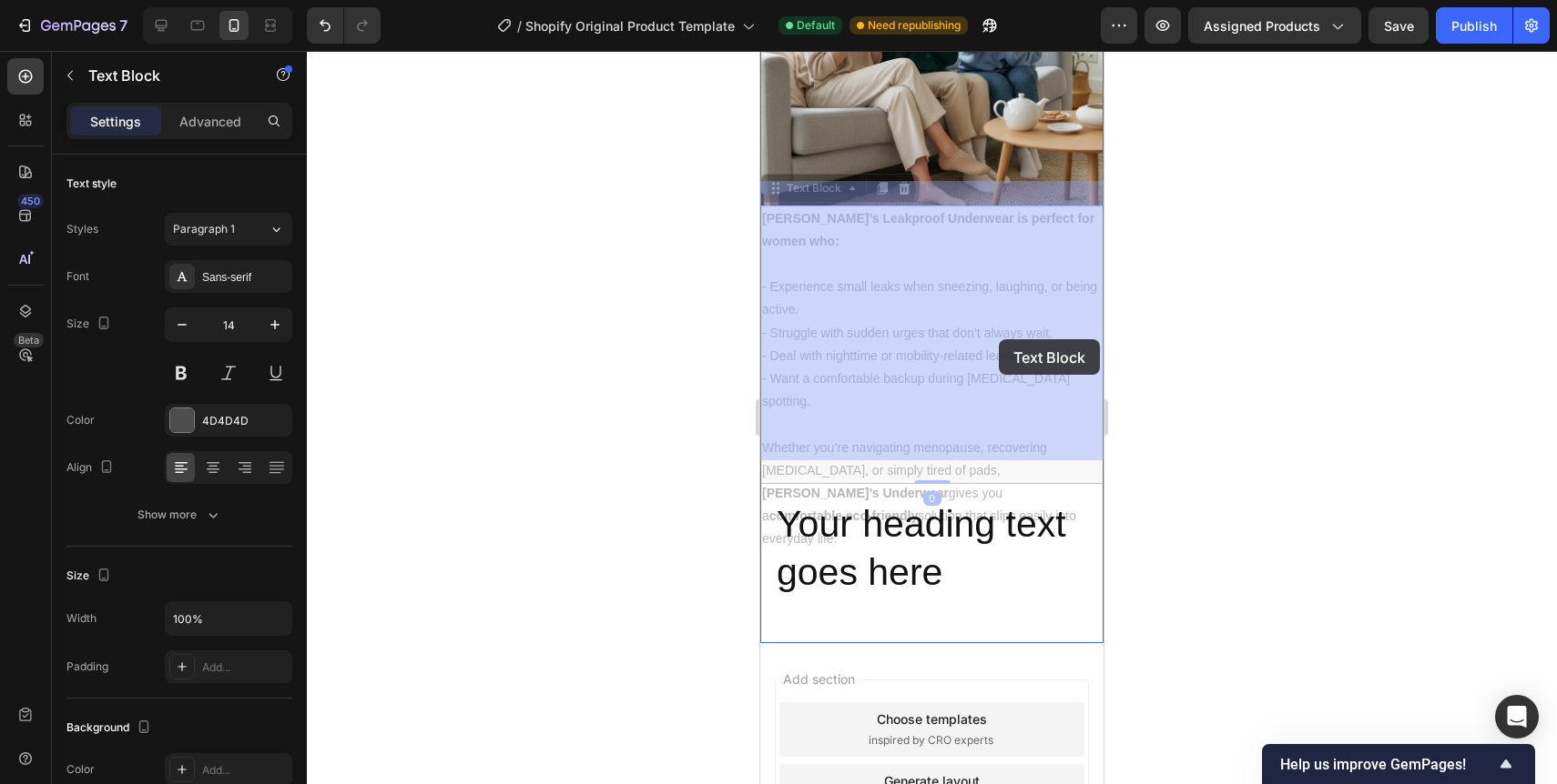
drag, startPoint x: 770, startPoint y: 240, endPoint x: 982, endPoint y: 338, distance: 233.6
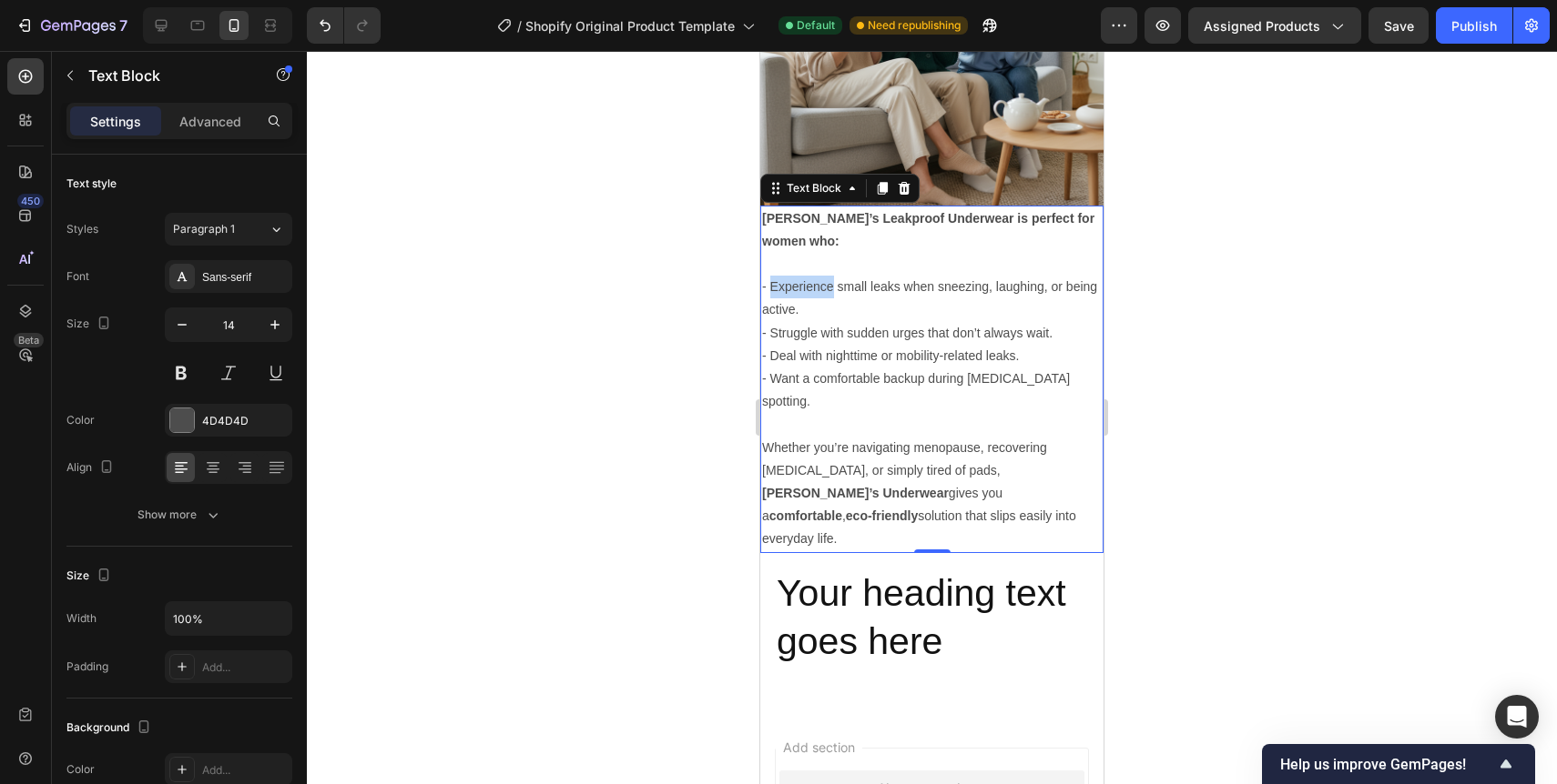
click at [779, 276] on p "- Experience small leaks when sneezing, laughing, or being active." at bounding box center [932, 298] width 339 height 46
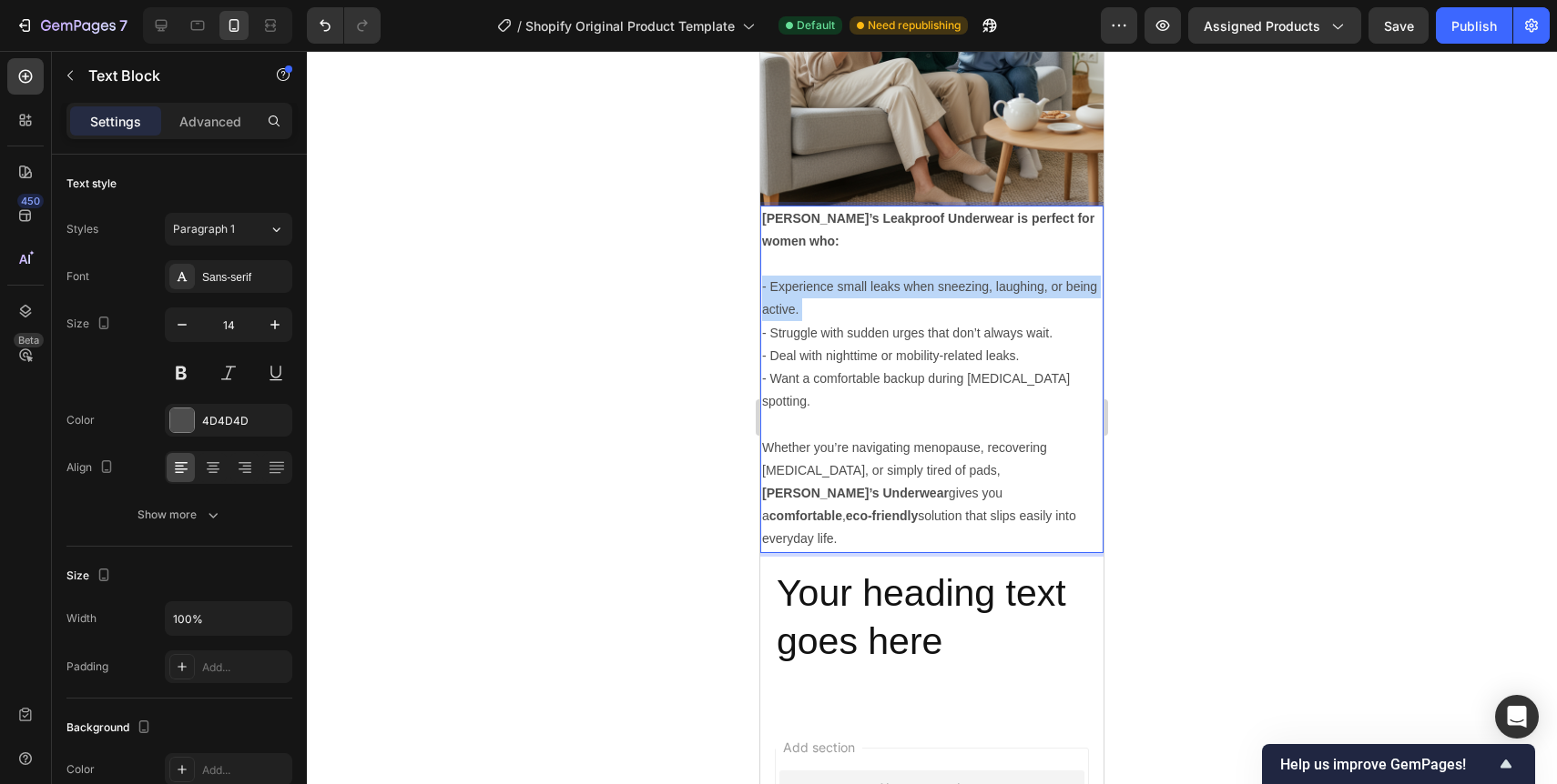
click at [779, 276] on p "- Experience small leaks when sneezing, laughing, or being active." at bounding box center [932, 298] width 339 height 46
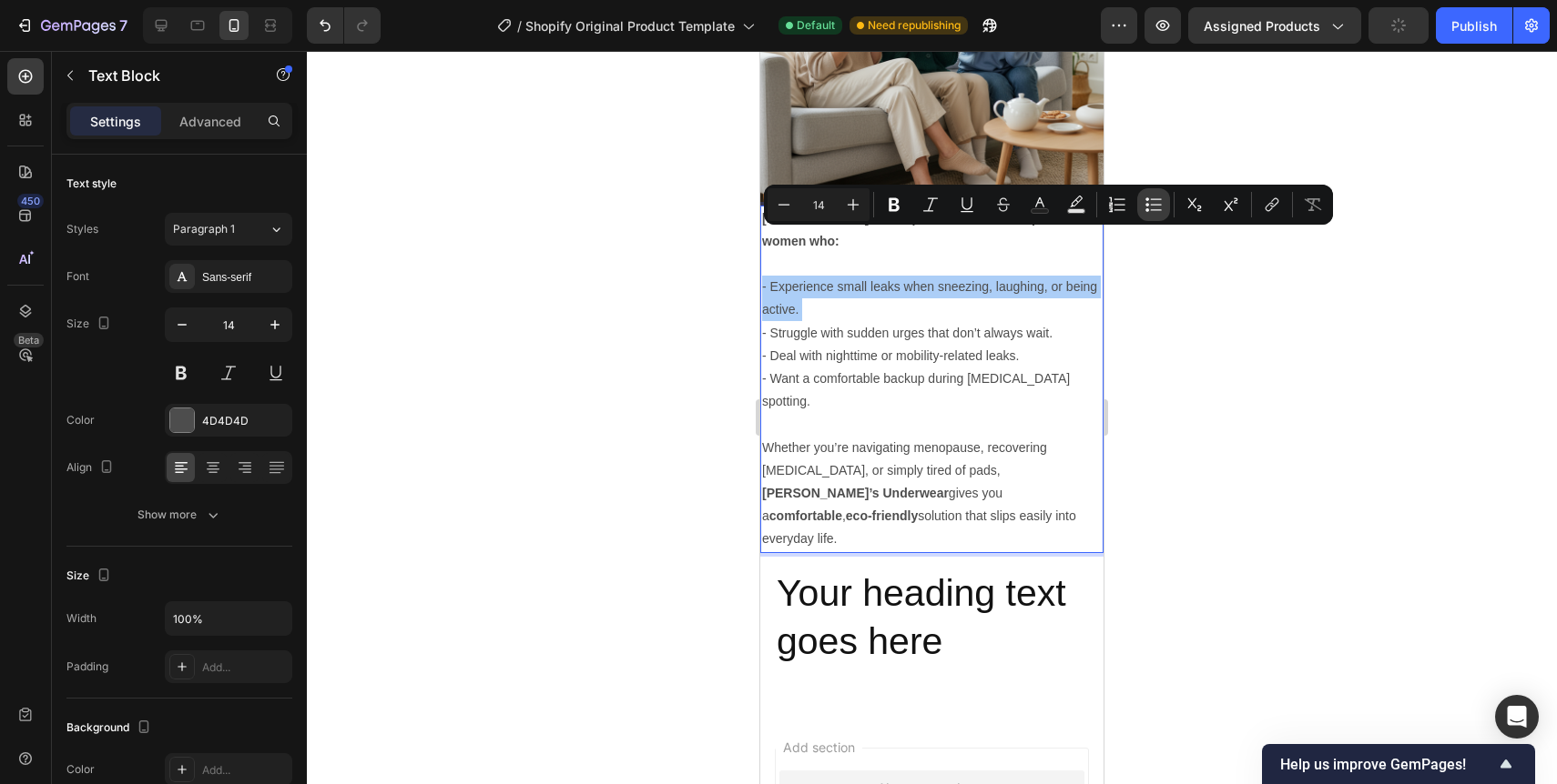
click at [1156, 208] on icon "Editor contextual toolbar" at bounding box center [1154, 205] width 18 height 18
type input "14"
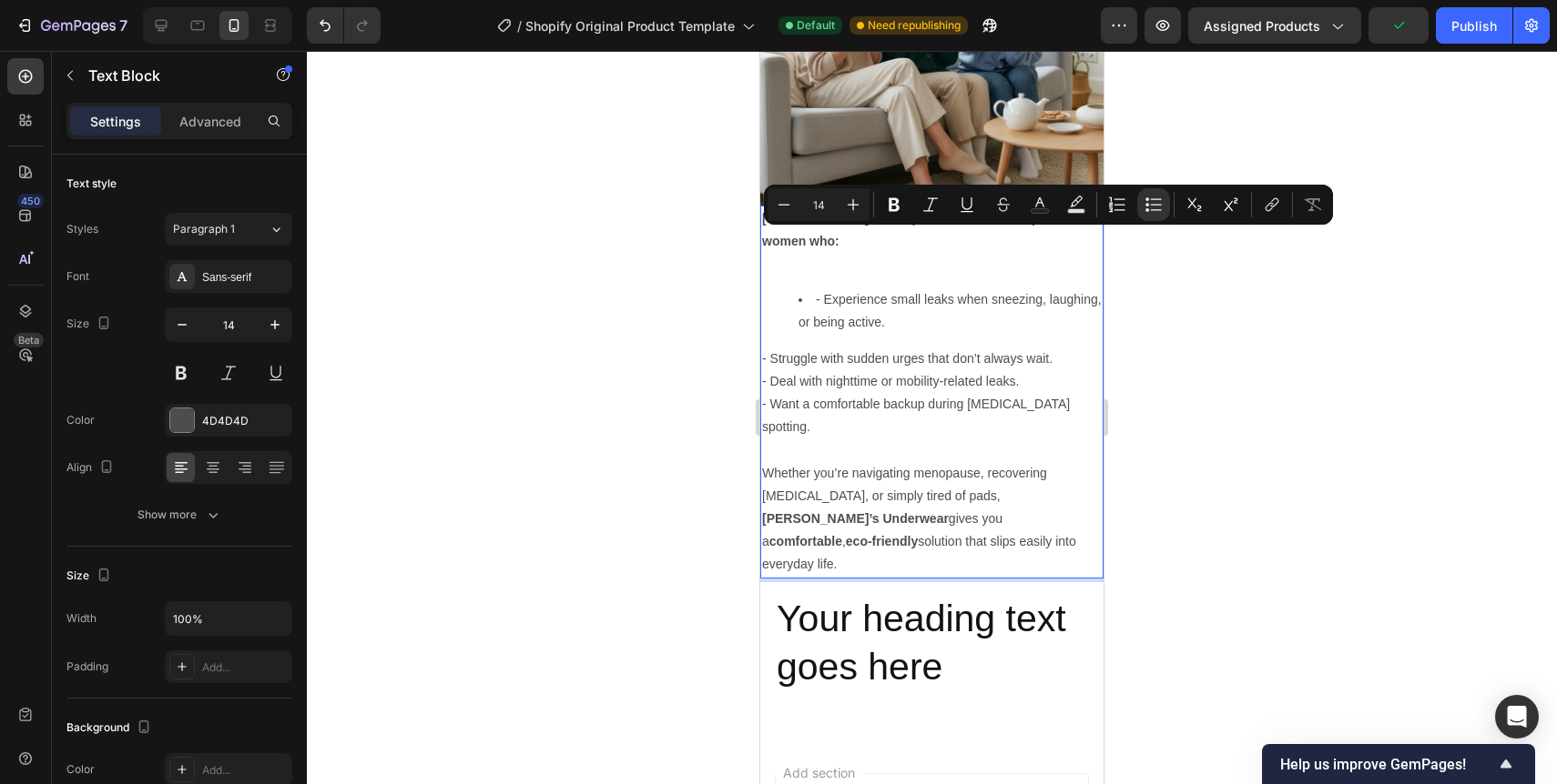
click at [823, 289] on li "- Experience small leaks when sneezing, laughing, or being active." at bounding box center [950, 311] width 304 height 46
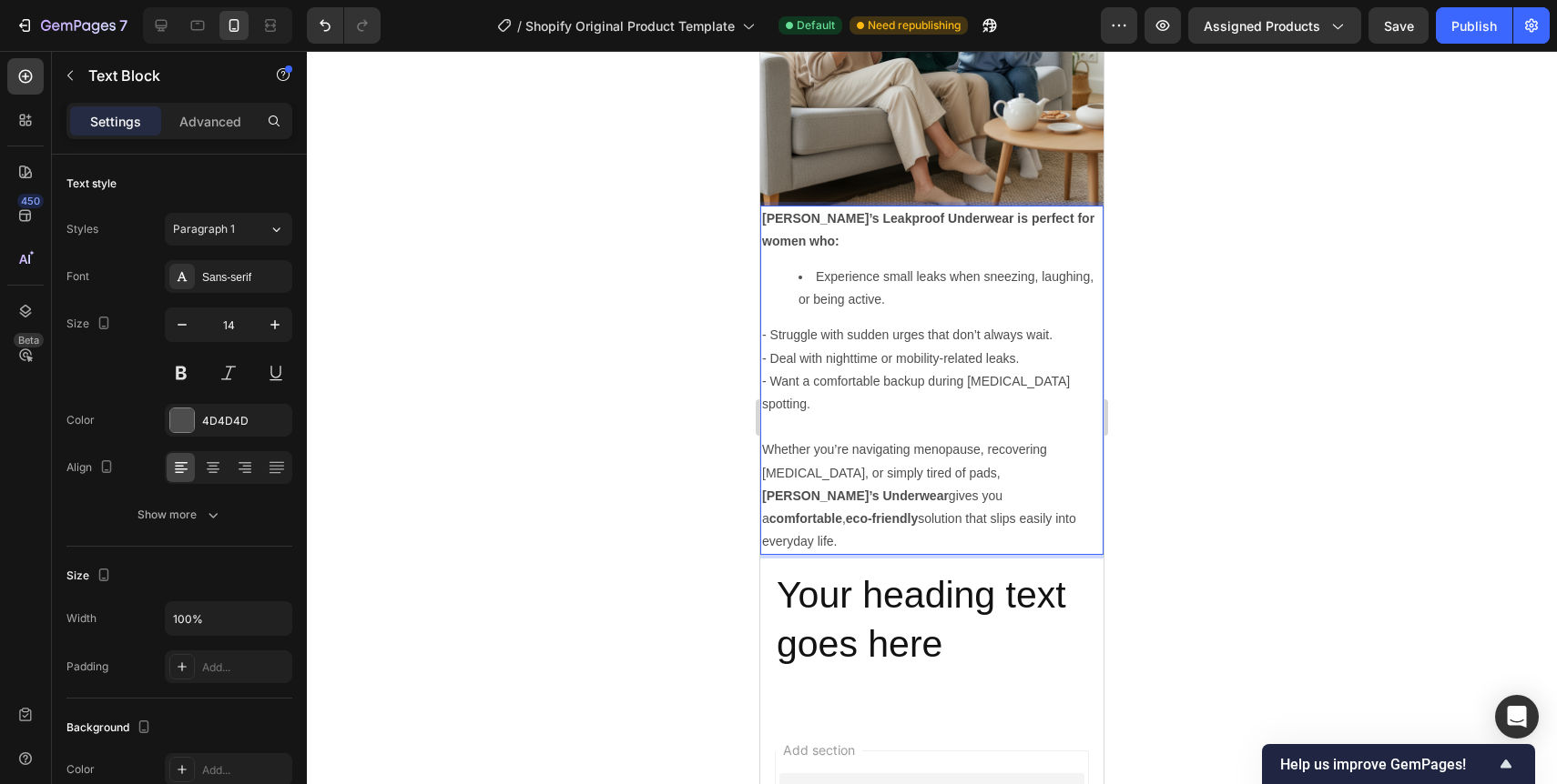
click at [770, 324] on p "- Struggle with sudden urges that don’t always wait." at bounding box center [932, 335] width 339 height 23
click at [771, 347] on p "- Deal with nighttime or mobility-related leaks." at bounding box center [932, 358] width 339 height 23
click at [768, 370] on p "- Want a comfortable backup during [MEDICAL_DATA] spotting." at bounding box center [932, 393] width 339 height 46
click at [800, 416] on p "Rich Text Editor. Editing area: main" at bounding box center [932, 427] width 339 height 23
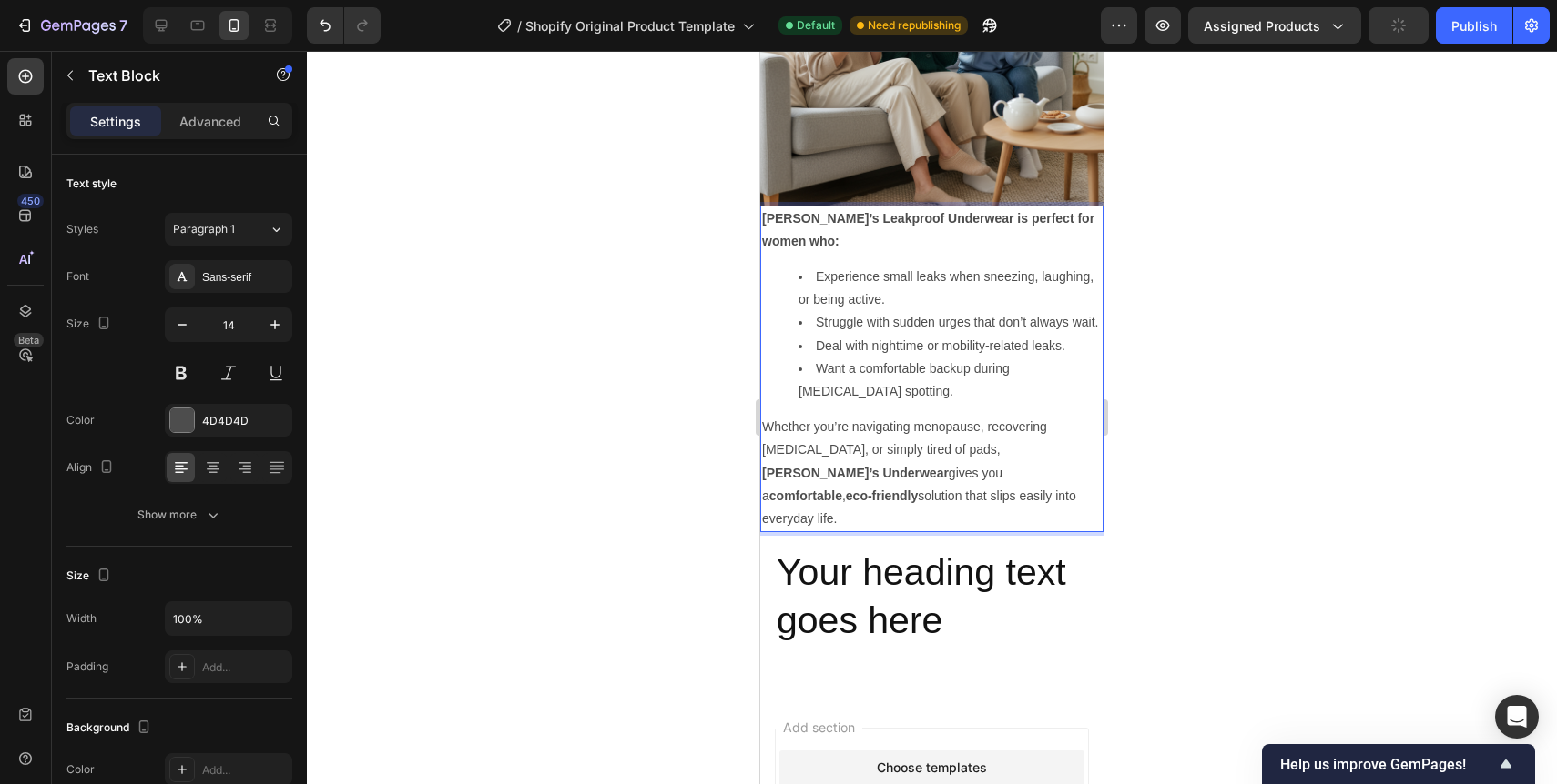
click at [1165, 358] on div at bounding box center [932, 417] width 1250 height 733
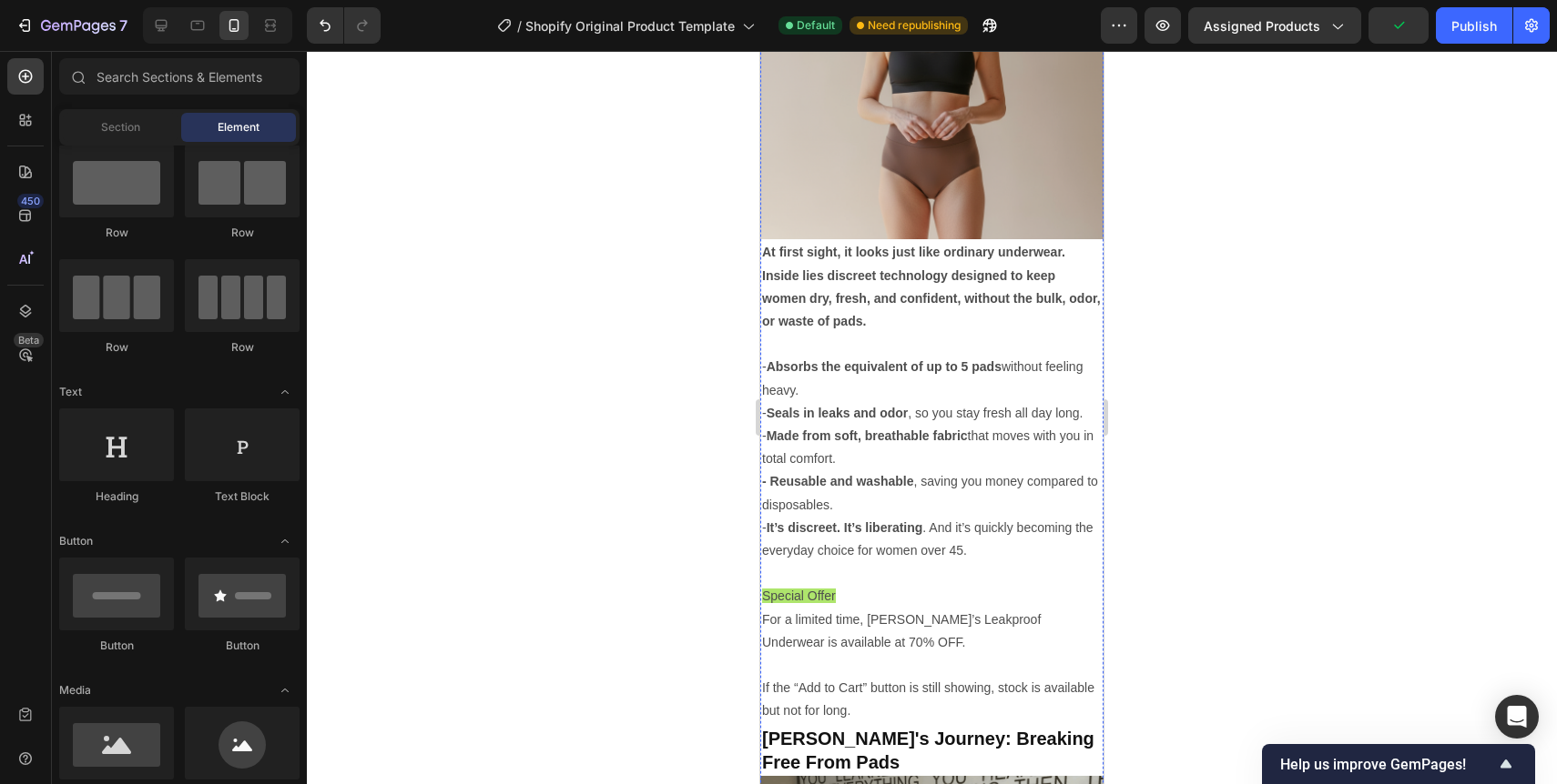
scroll to position [2341, 0]
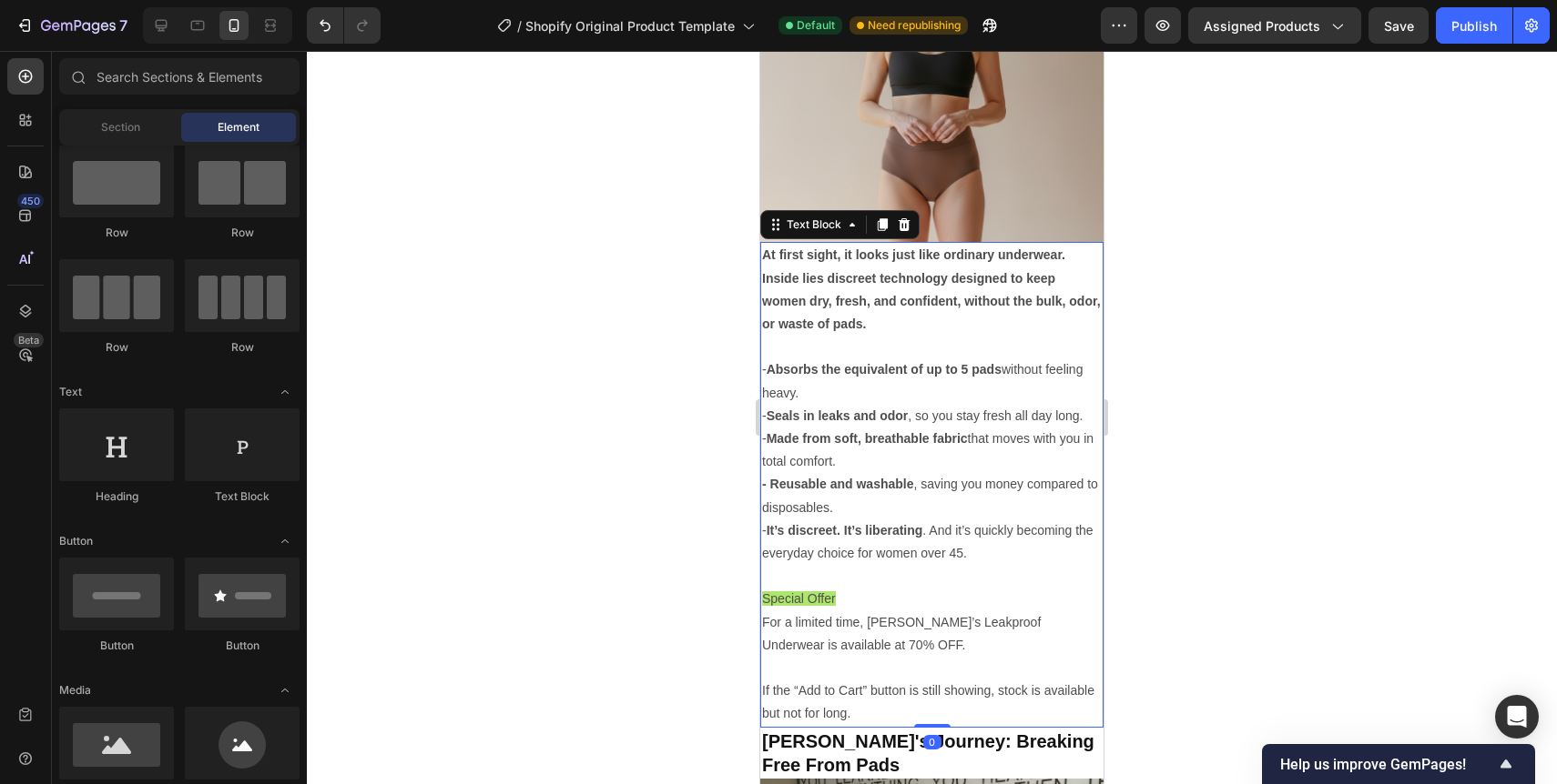
click at [770, 368] on strong "Absorbs the equivalent of up to 5 pads" at bounding box center [884, 369] width 235 height 15
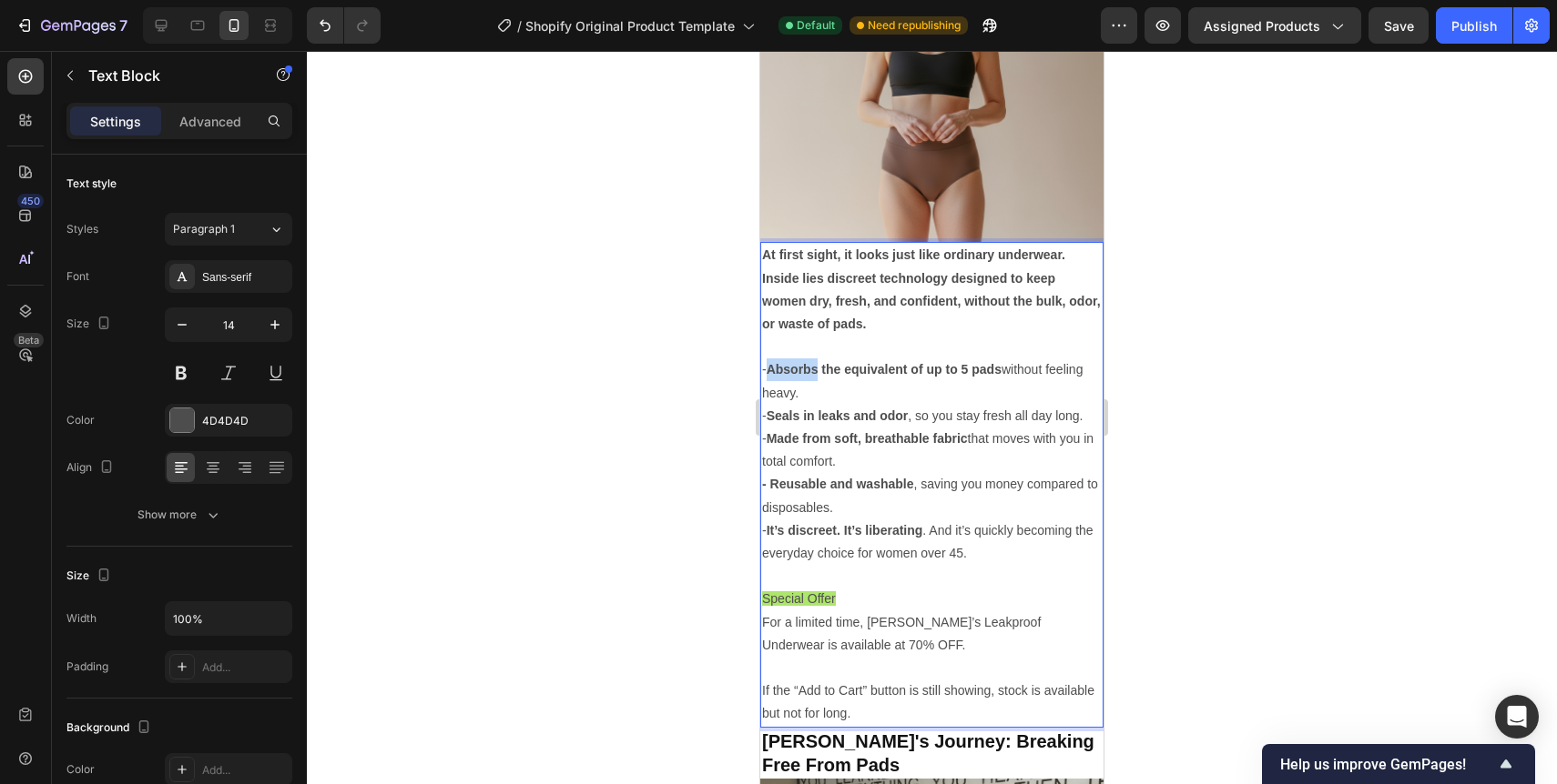
click at [770, 368] on strong "Absorbs the equivalent of up to 5 pads" at bounding box center [884, 369] width 235 height 15
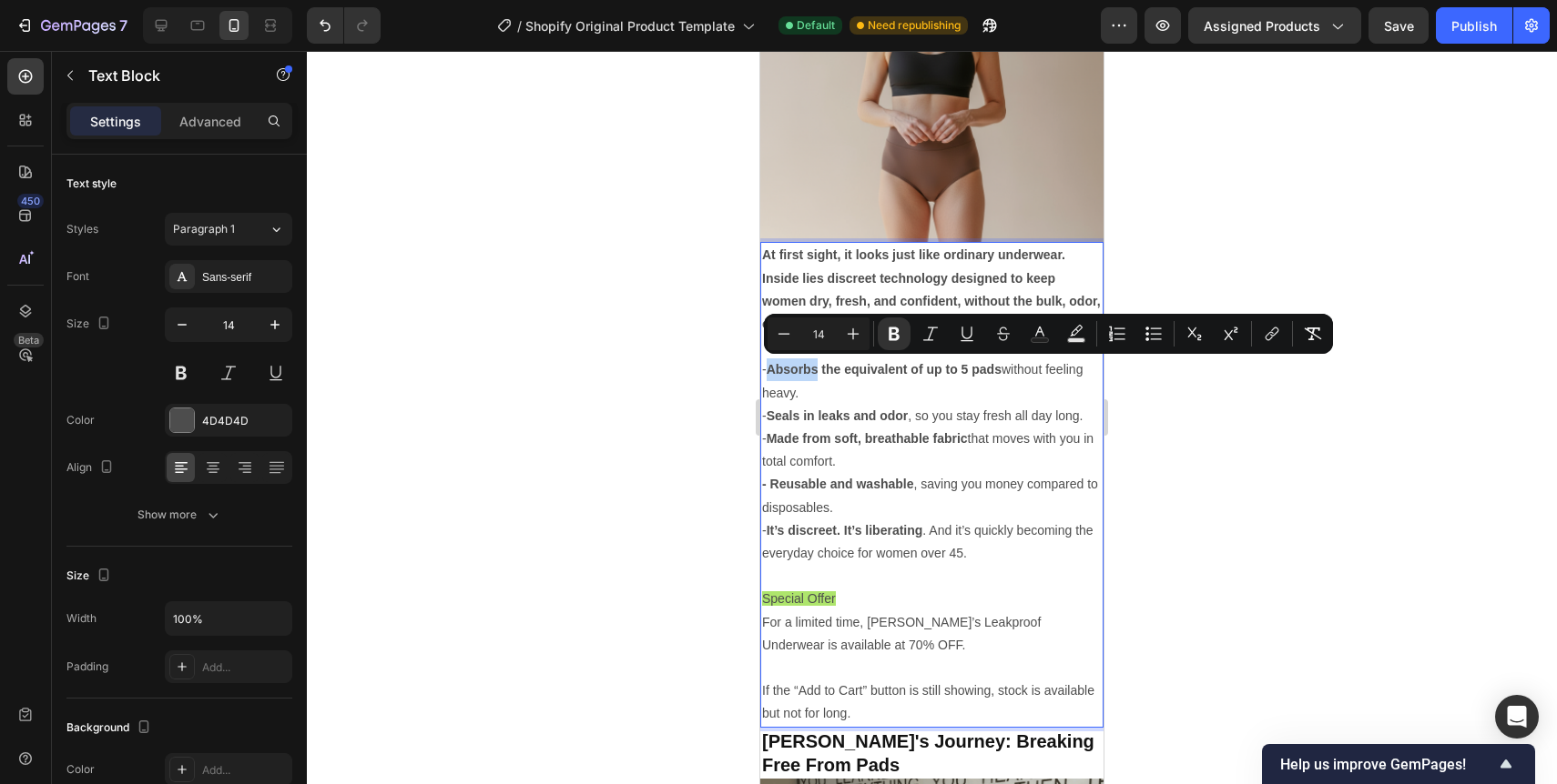
click at [769, 369] on p "- Absorbs the equivalent of up to 5 pads without feeling heavy." at bounding box center [932, 381] width 339 height 46
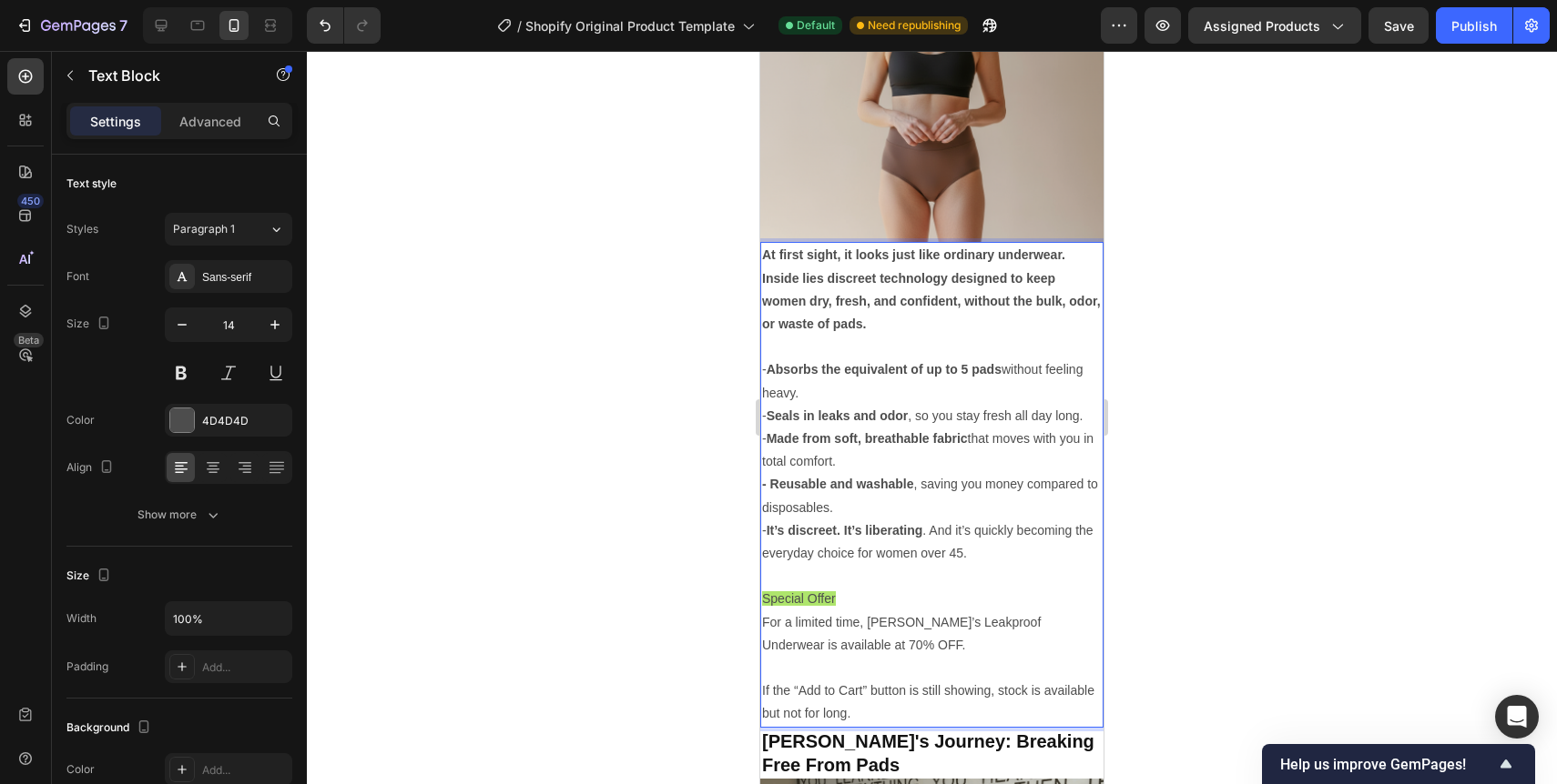
click at [769, 369] on p "- Absorbs the equivalent of up to 5 pads without feeling heavy." at bounding box center [932, 381] width 339 height 46
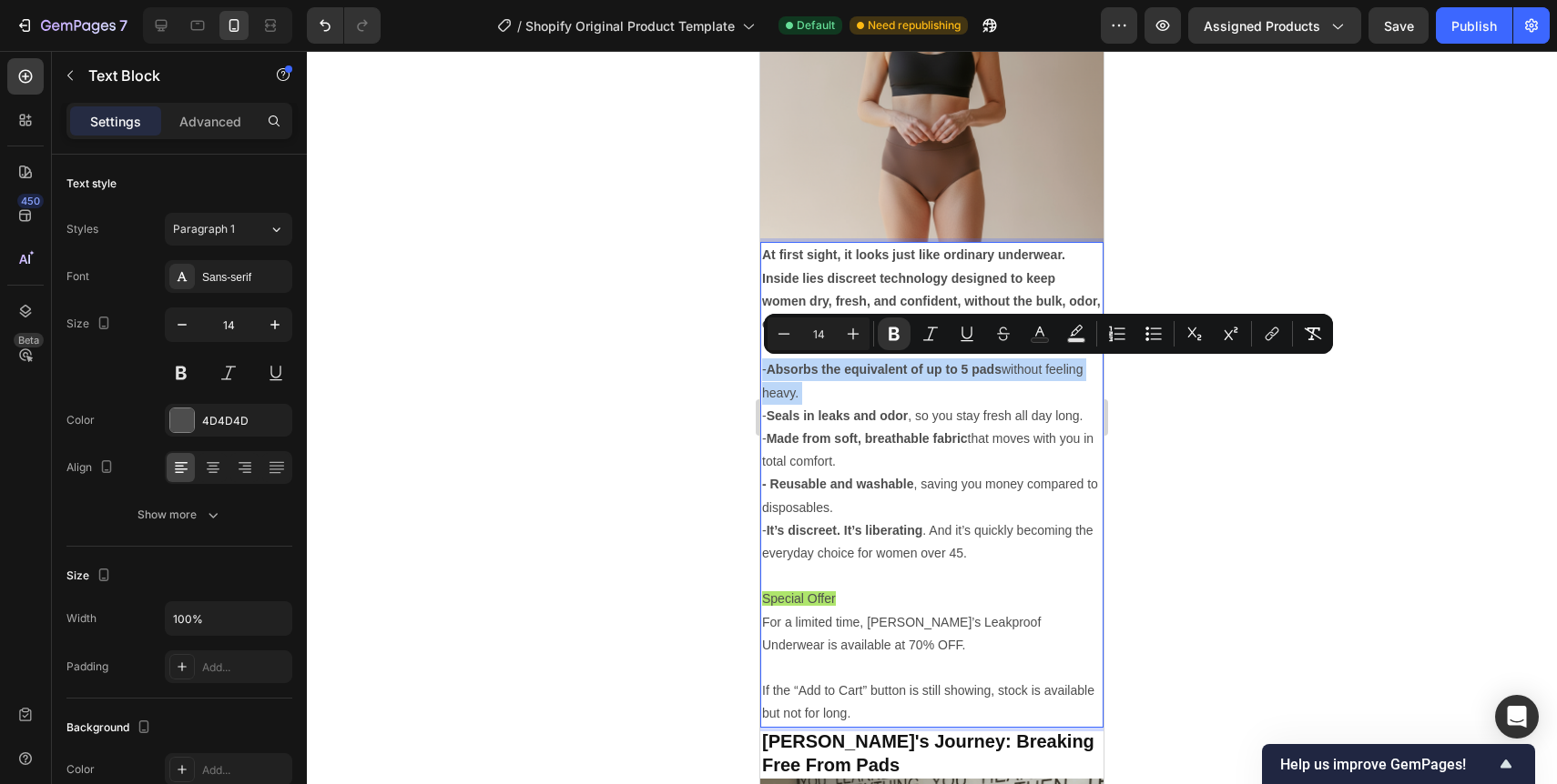
click at [769, 369] on p "- Absorbs the equivalent of up to 5 pads without feeling heavy." at bounding box center [932, 381] width 339 height 46
click at [1144, 327] on button "Bulleted List" at bounding box center [1153, 333] width 33 height 33
type input "14"
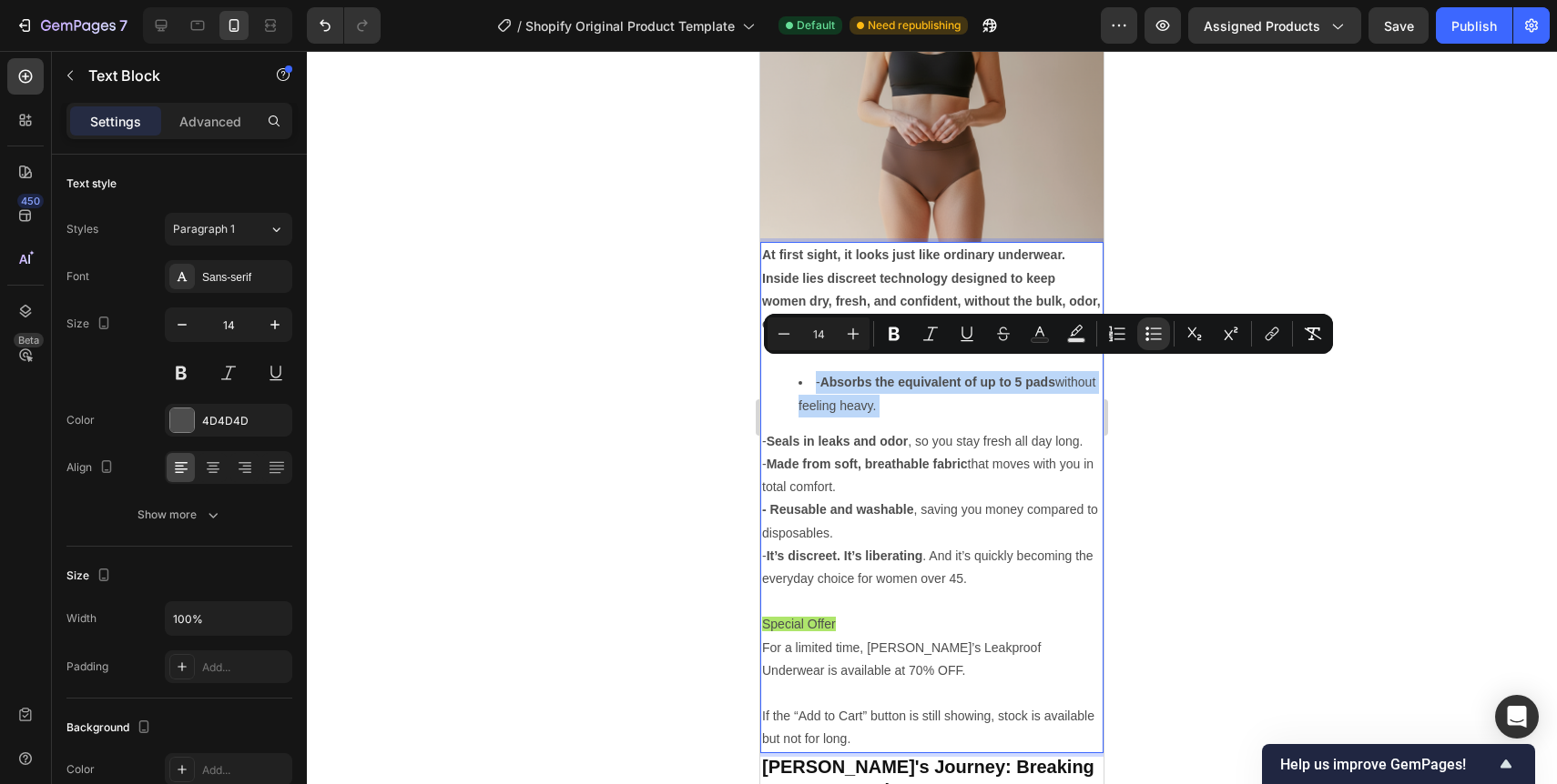
click at [825, 386] on strong "Absorbs the equivalent of up to 5 pads" at bounding box center [938, 382] width 235 height 15
click at [824, 382] on strong "Absorbs the equivalent of up to 5 pads" at bounding box center [938, 382] width 235 height 15
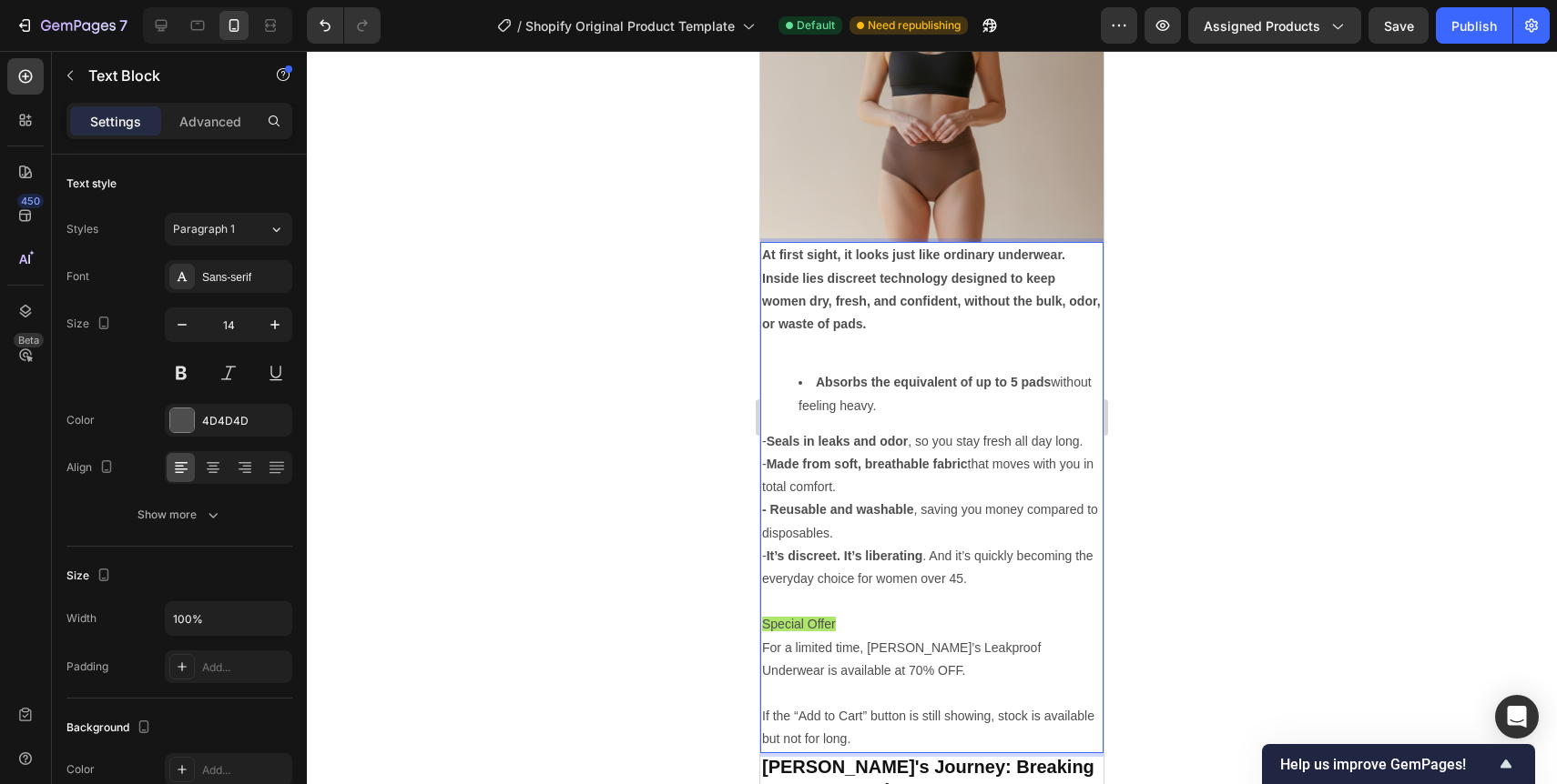
click at [774, 443] on strong "Seals in leaks and odor" at bounding box center [837, 441] width 142 height 15
click at [771, 443] on strong "Seals in leaks and odor" at bounding box center [837, 441] width 142 height 15
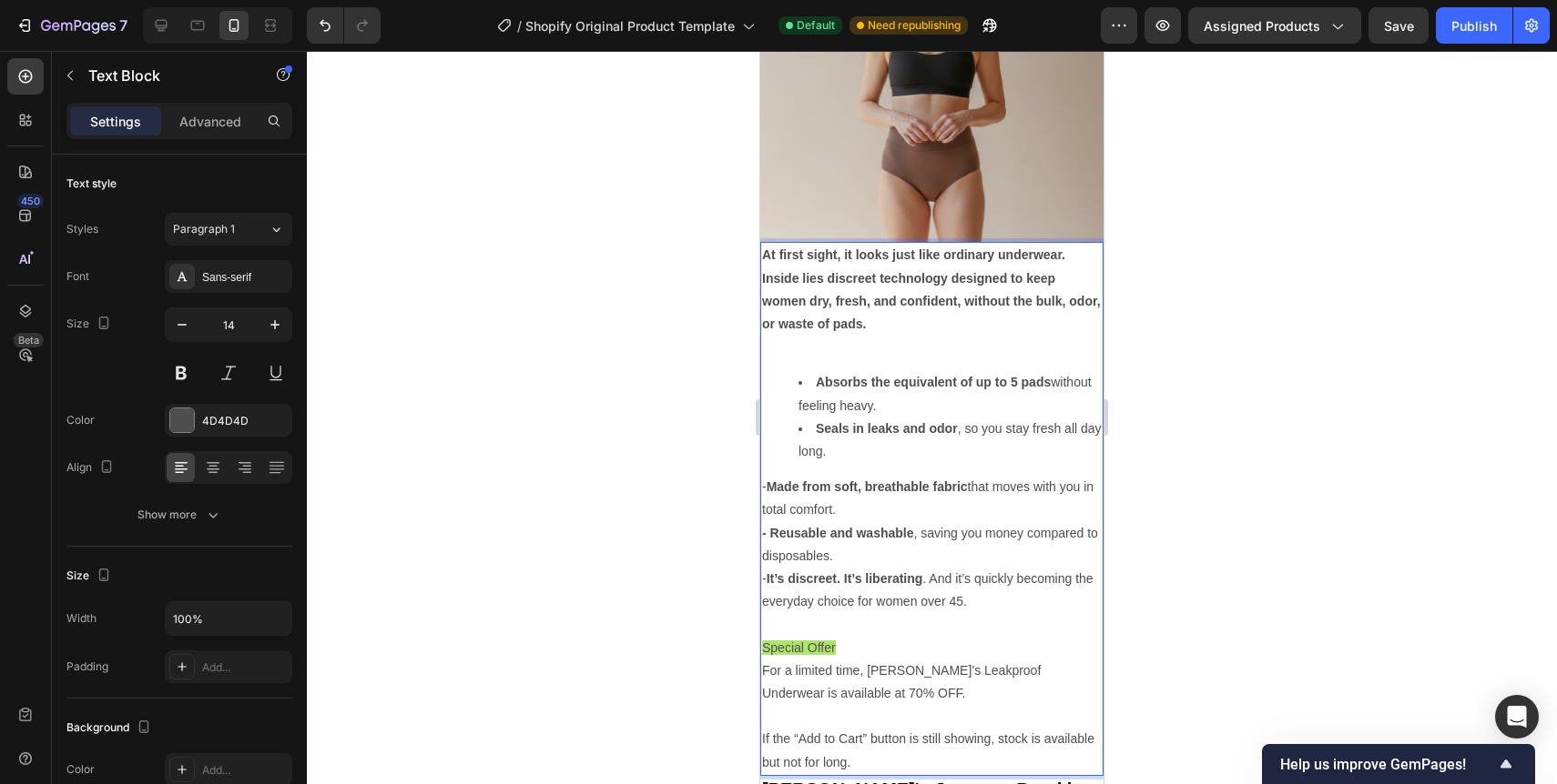
click at [771, 485] on strong "Made from soft, breathable fabric" at bounding box center [867, 487] width 201 height 15
click at [771, 533] on strong "- Reusable and washable" at bounding box center [838, 533] width 152 height 15
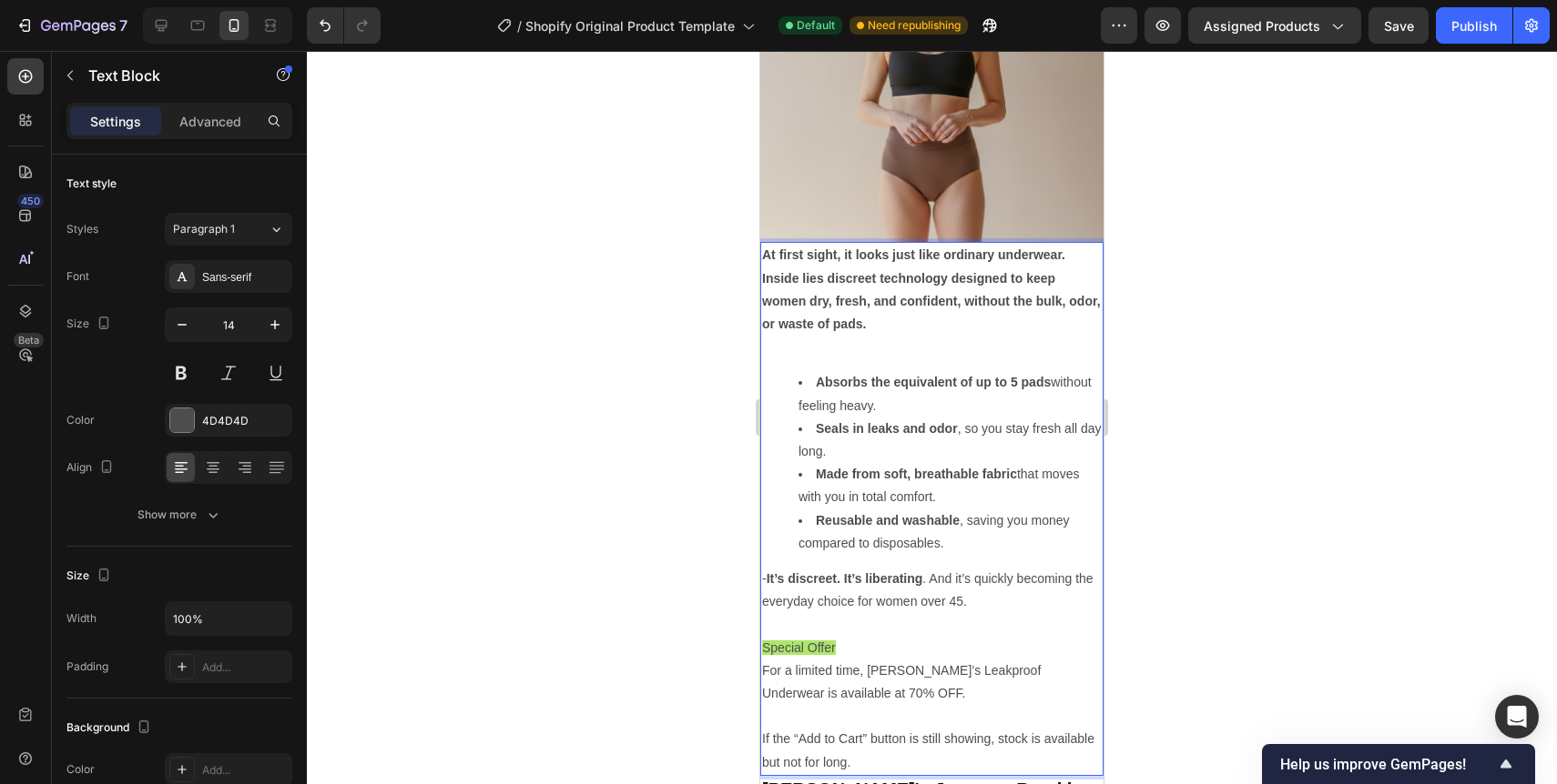
click at [772, 575] on strong "It’s discreet. It’s liberating" at bounding box center [844, 578] width 156 height 15
click at [838, 368] on div "At first sight, it looks just like ordinary underwear. Inside lies discreet tec…" at bounding box center [932, 508] width 343 height 533
click at [838, 353] on p "Rich Text Editor. Editing area: main" at bounding box center [932, 347] width 339 height 23
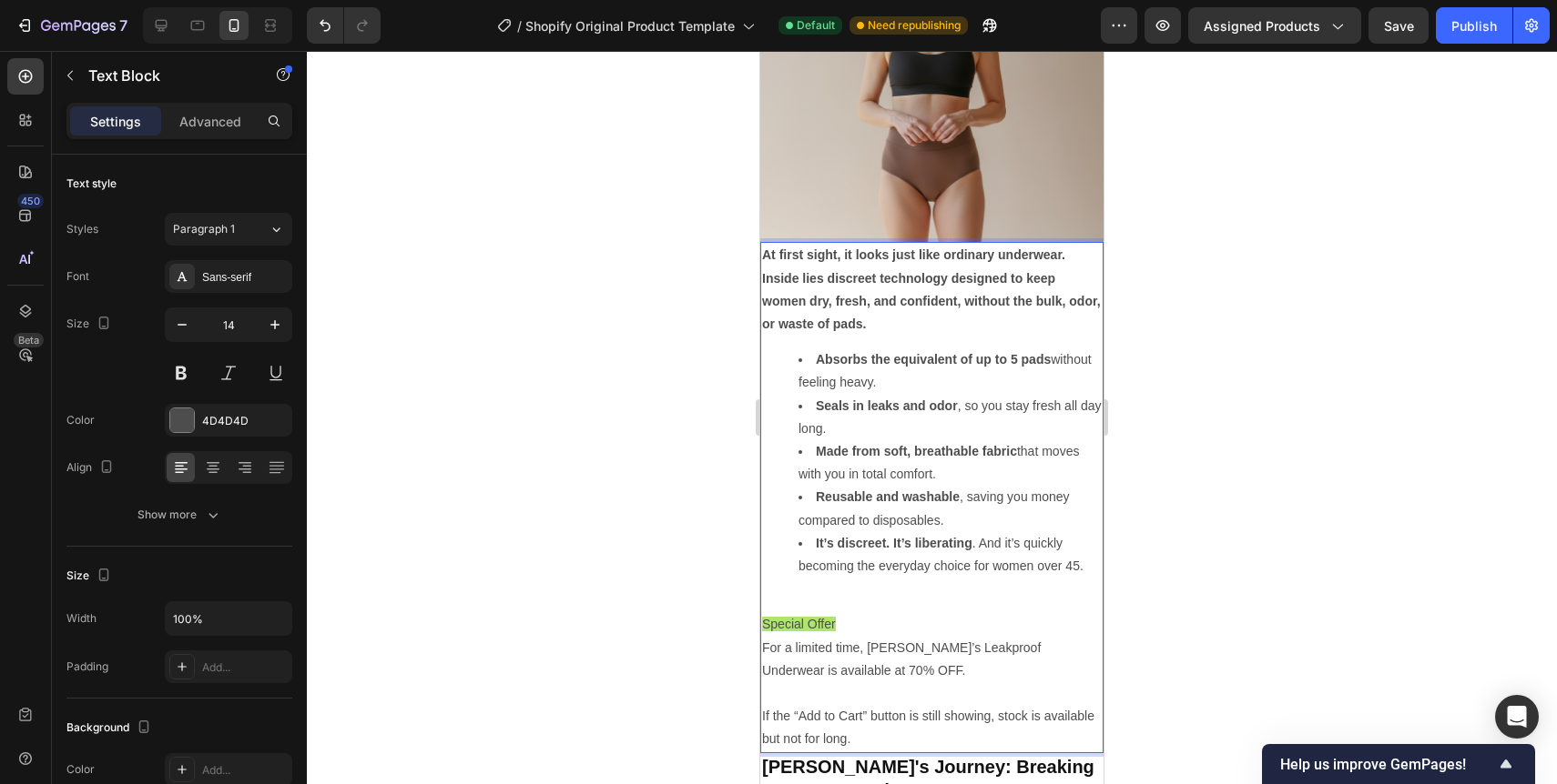
click at [806, 594] on p "Rich Text Editor. Editing area: main" at bounding box center [932, 602] width 339 height 23
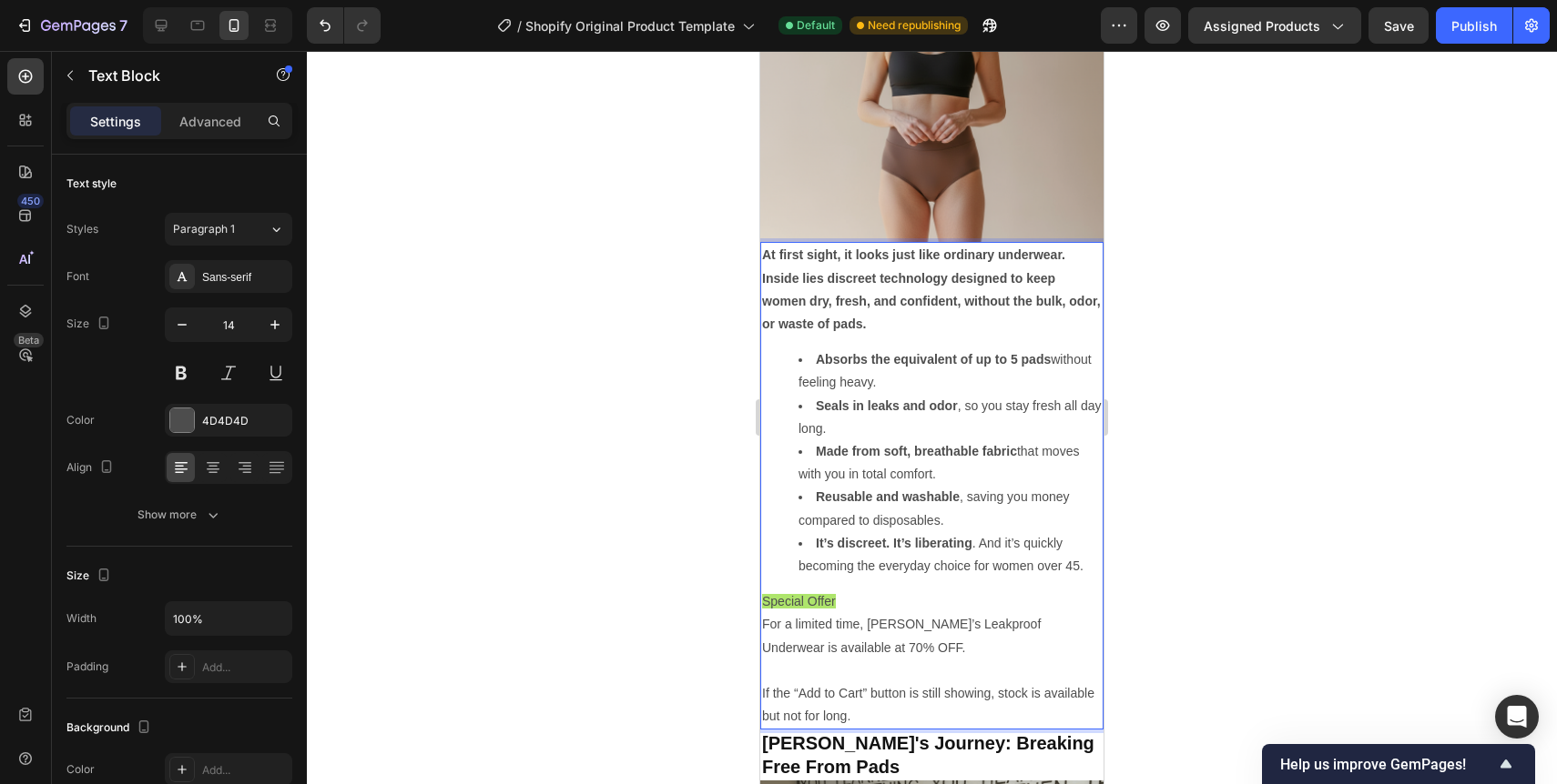
click at [1132, 562] on div at bounding box center [932, 417] width 1250 height 733
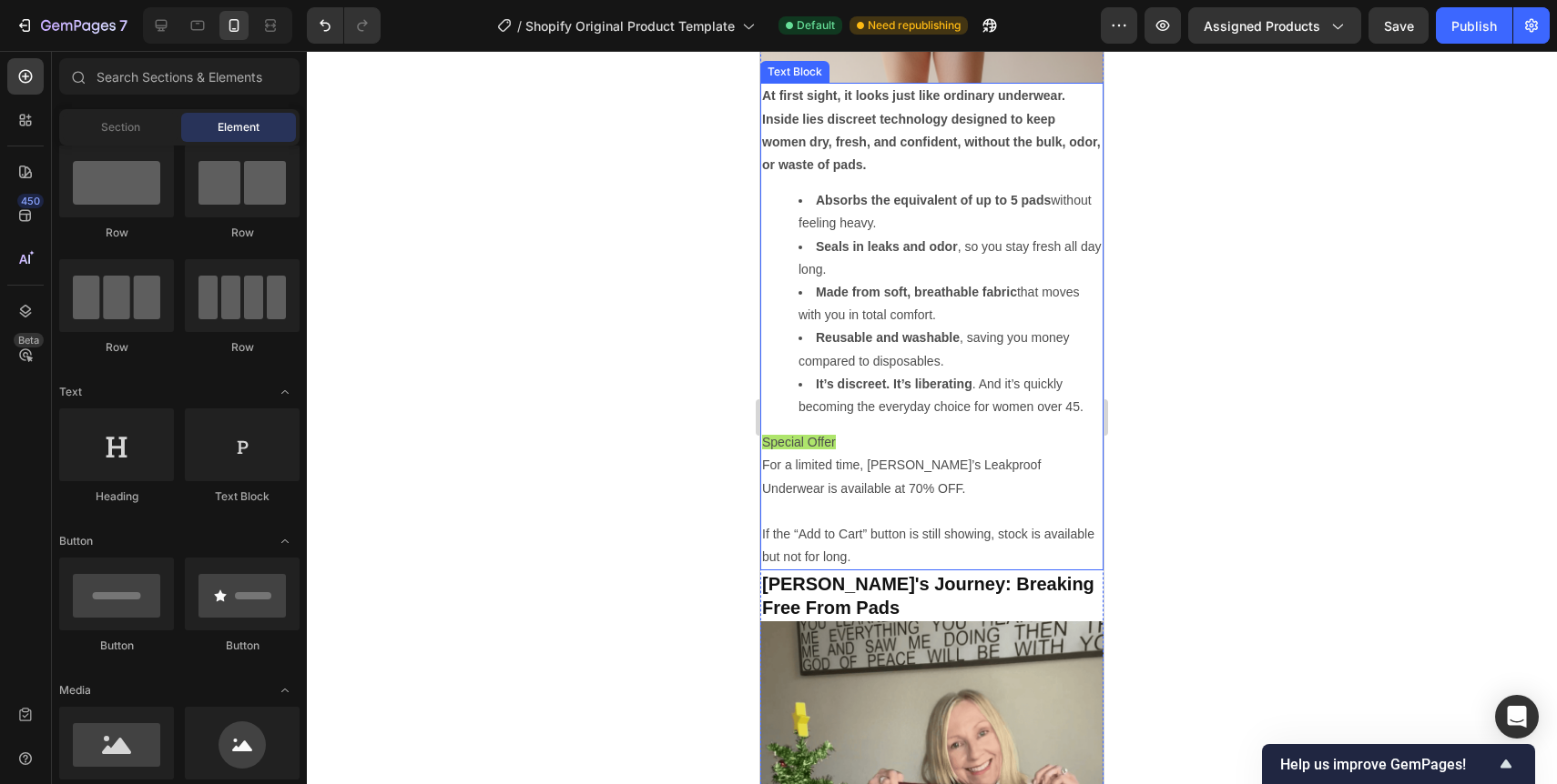
scroll to position [2503, 0]
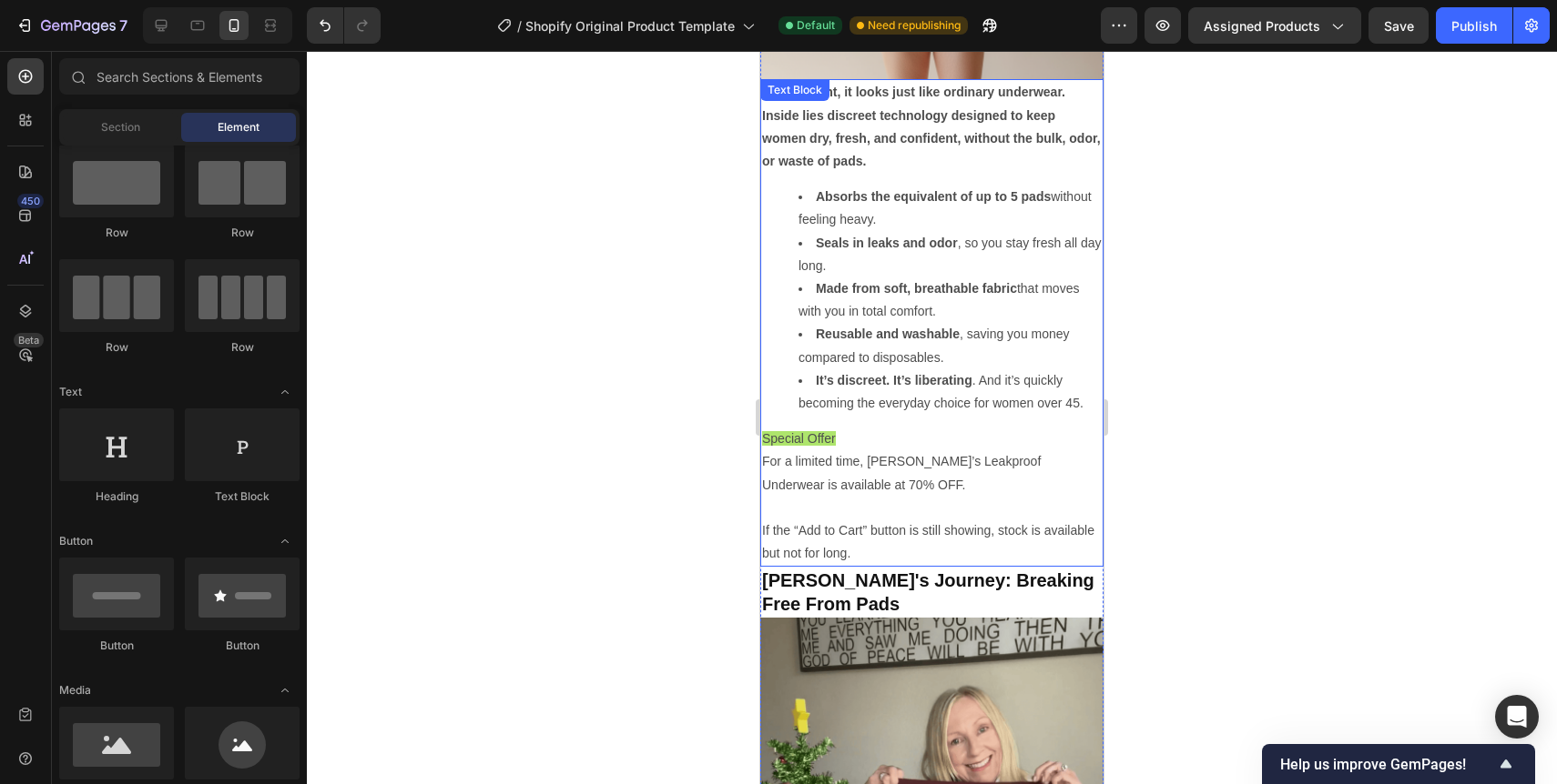
click at [1180, 625] on div at bounding box center [932, 417] width 1250 height 733
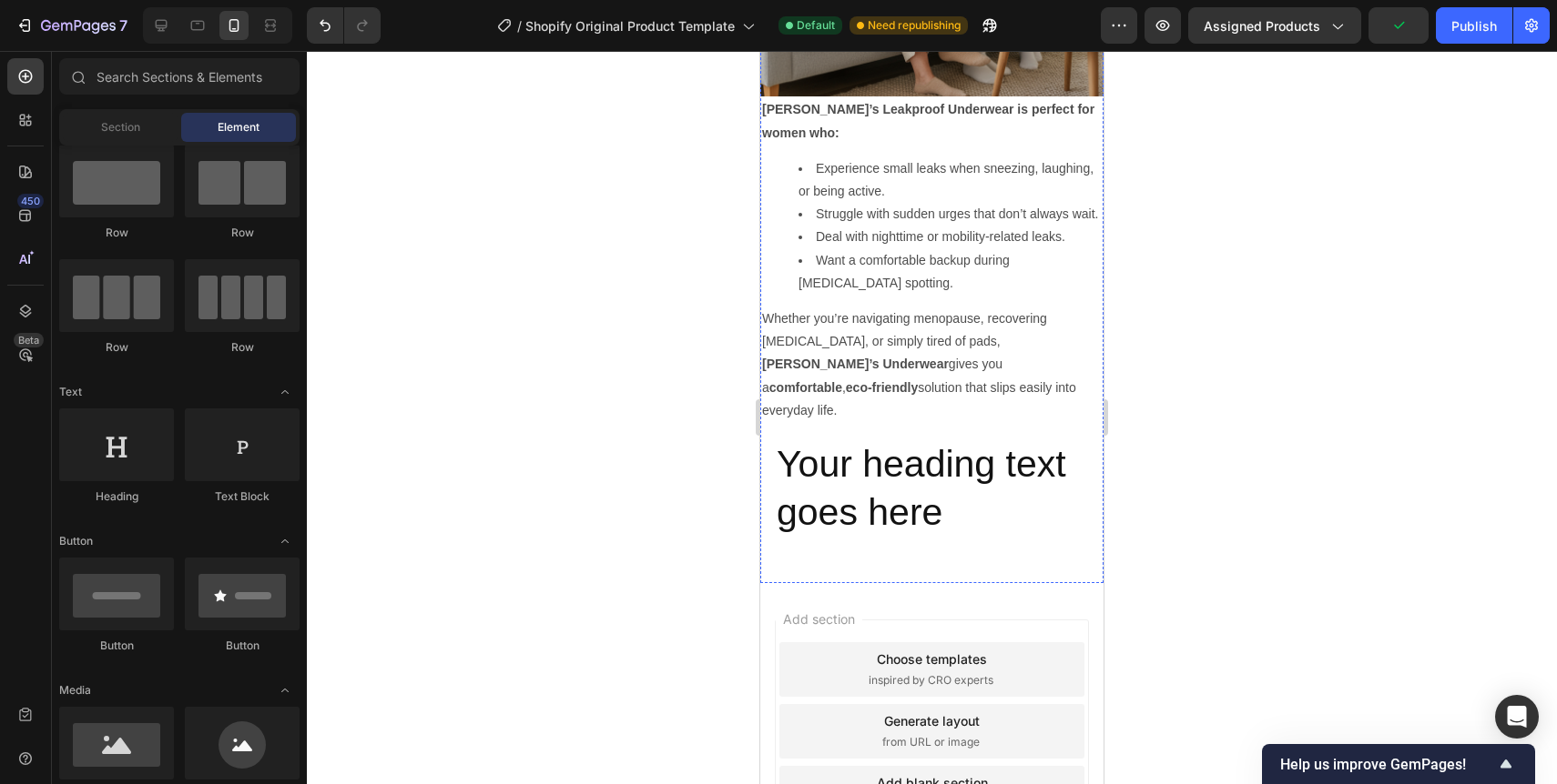
scroll to position [4313, 0]
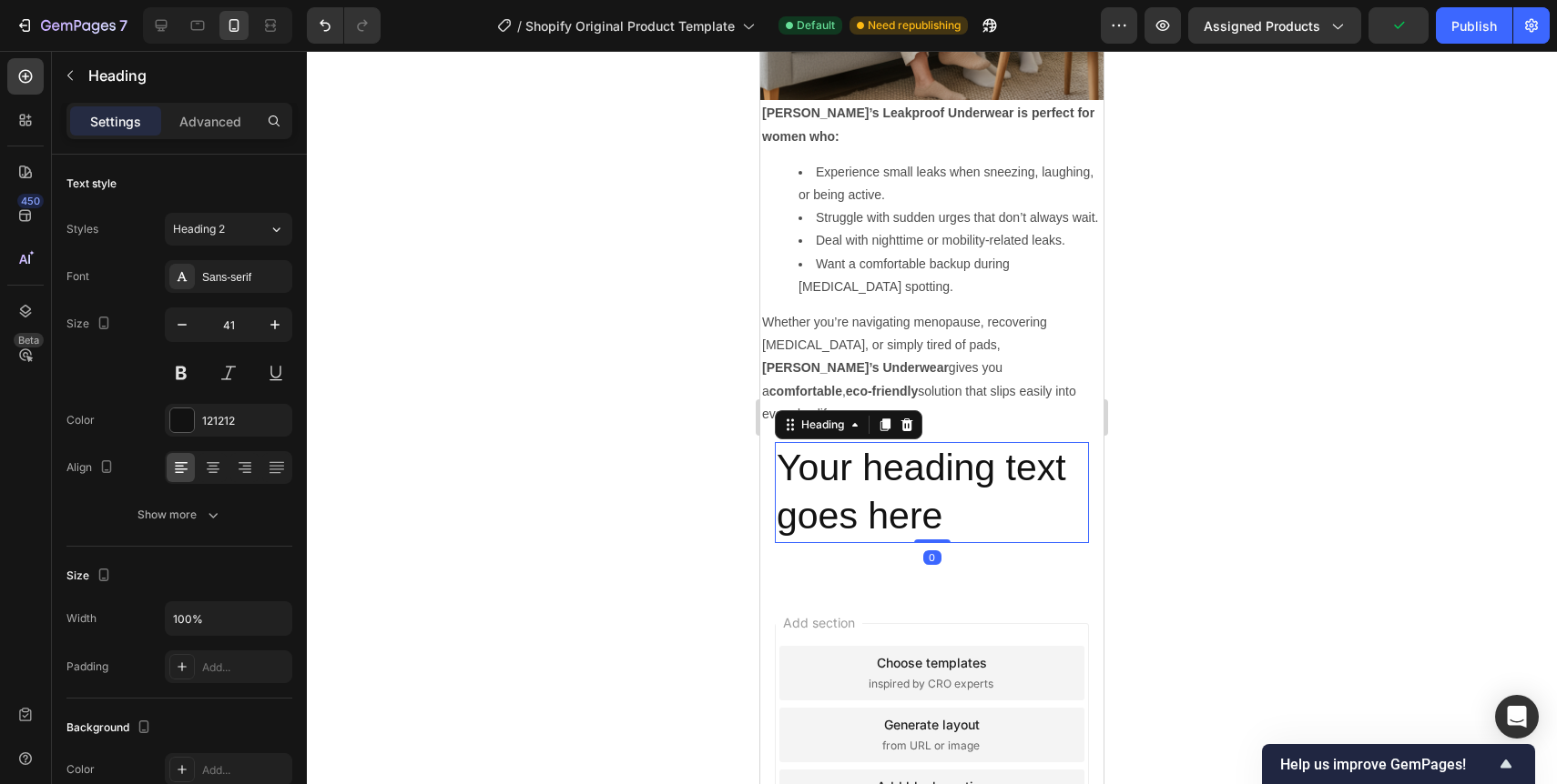
click at [944, 444] on p "Your heading text goes here" at bounding box center [932, 492] width 311 height 98
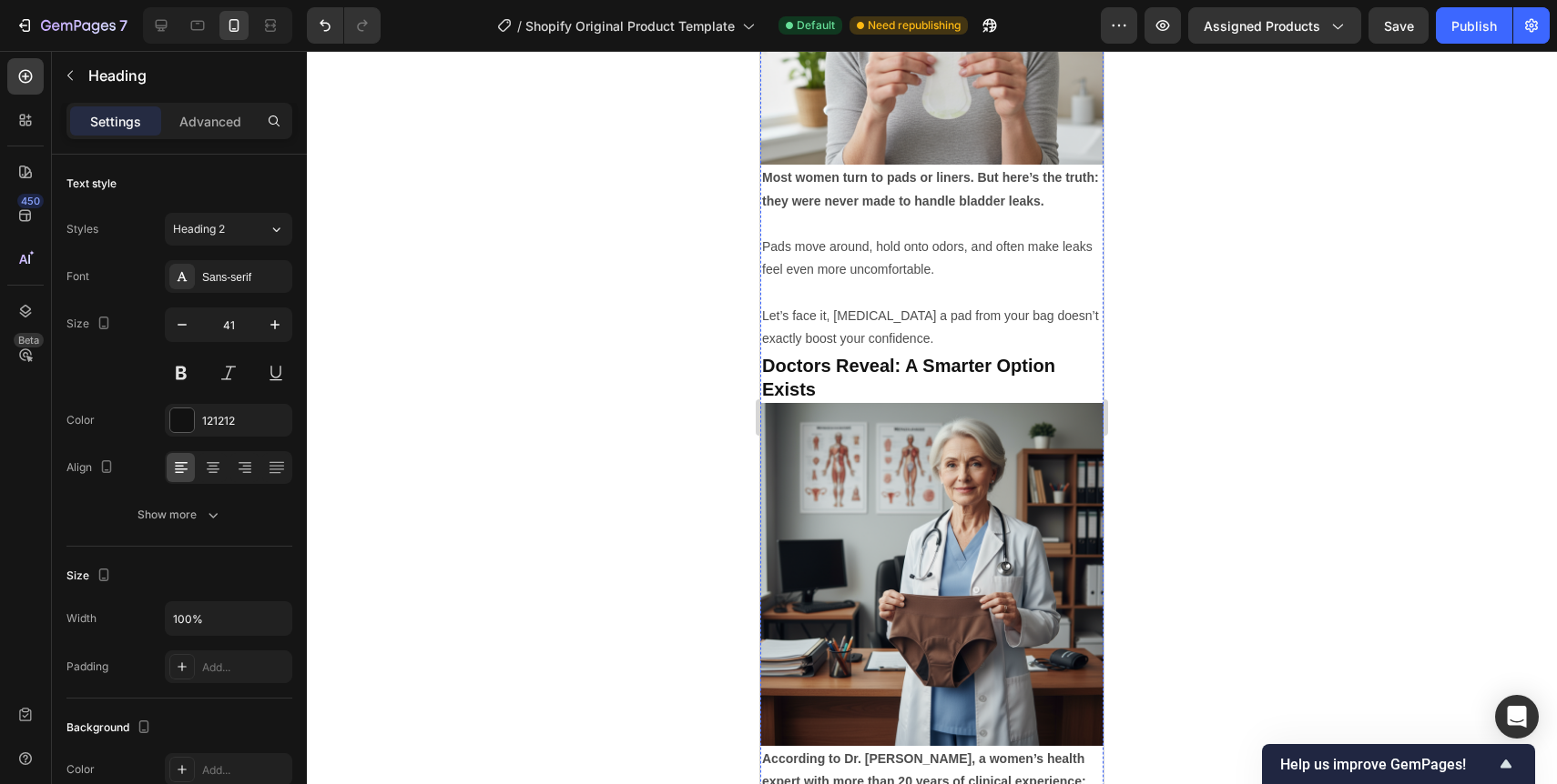
scroll to position [0, 0]
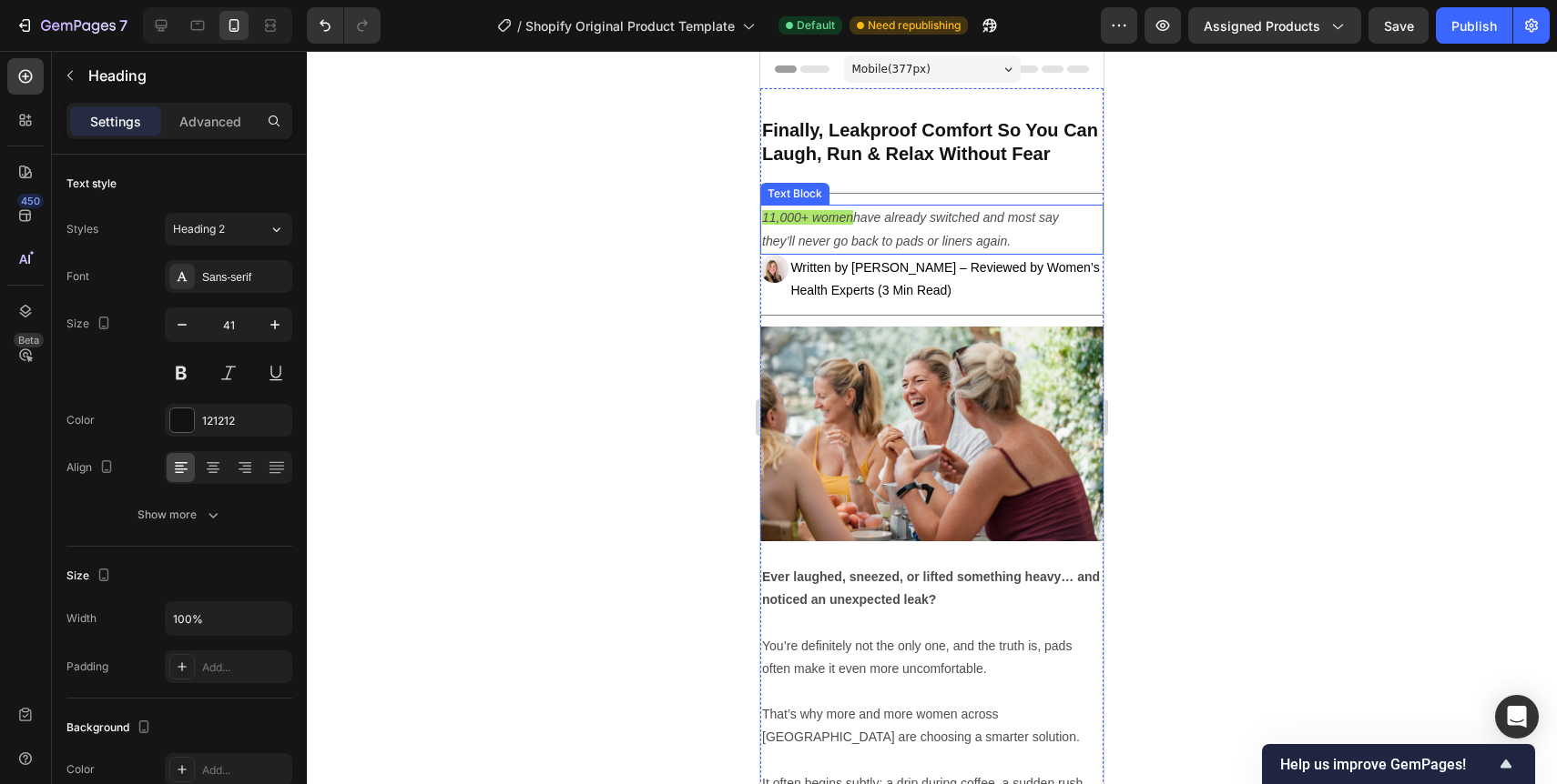
click at [894, 236] on icon "have already switched and most say they’ll never go back to pads or liners agai…" at bounding box center [911, 229] width 297 height 38
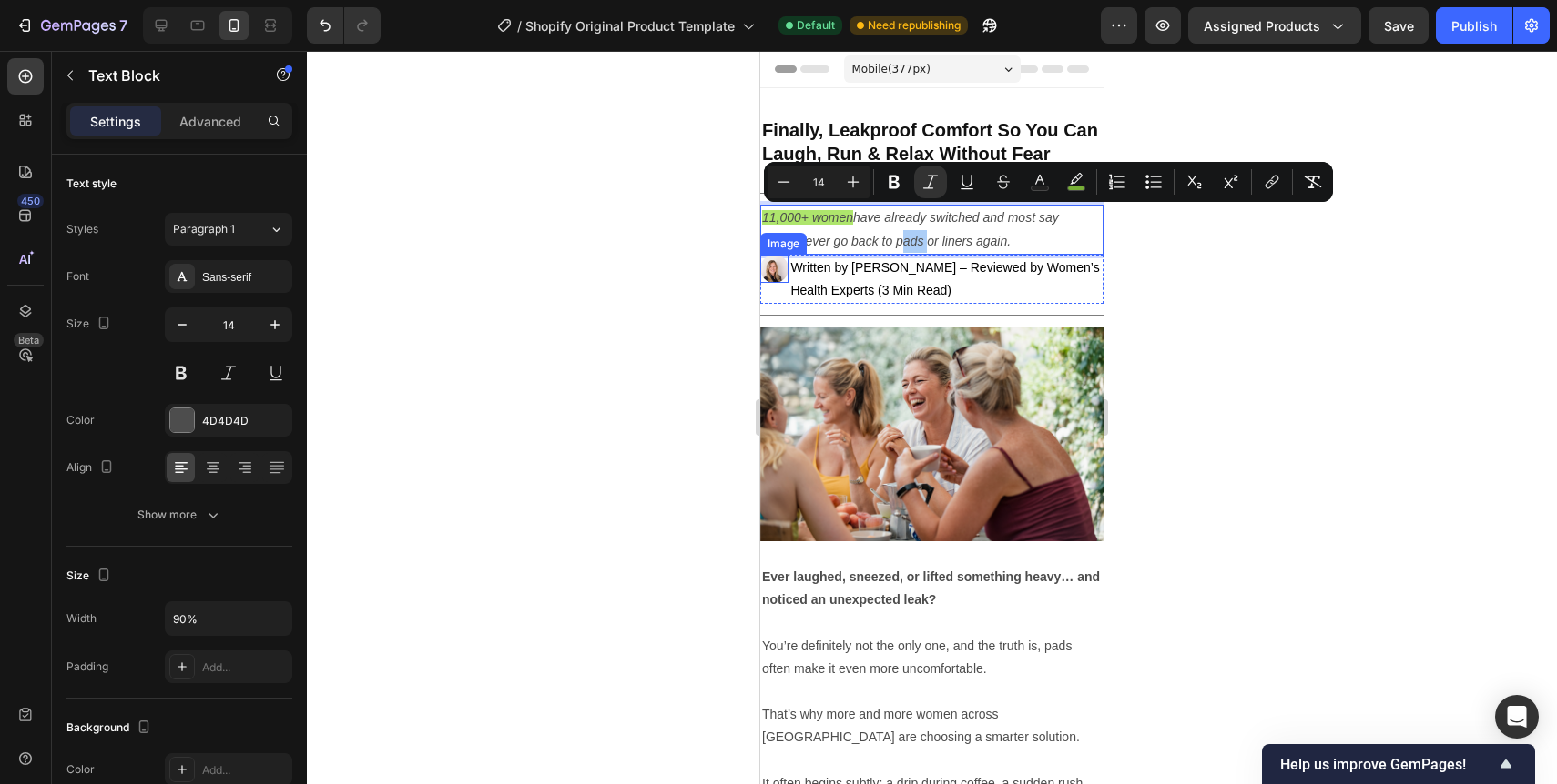
click at [685, 287] on div at bounding box center [932, 417] width 1250 height 733
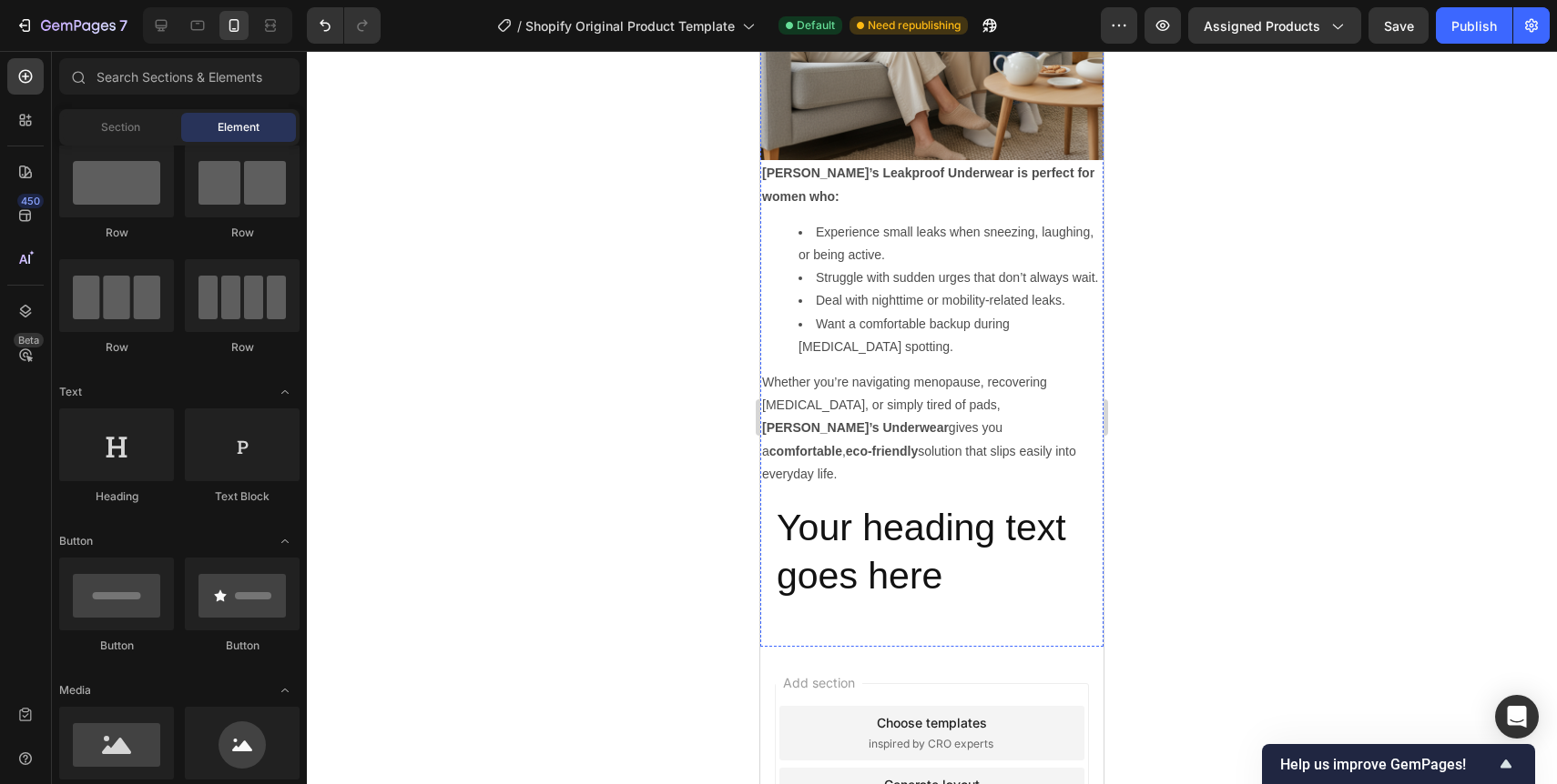
scroll to position [4249, 0]
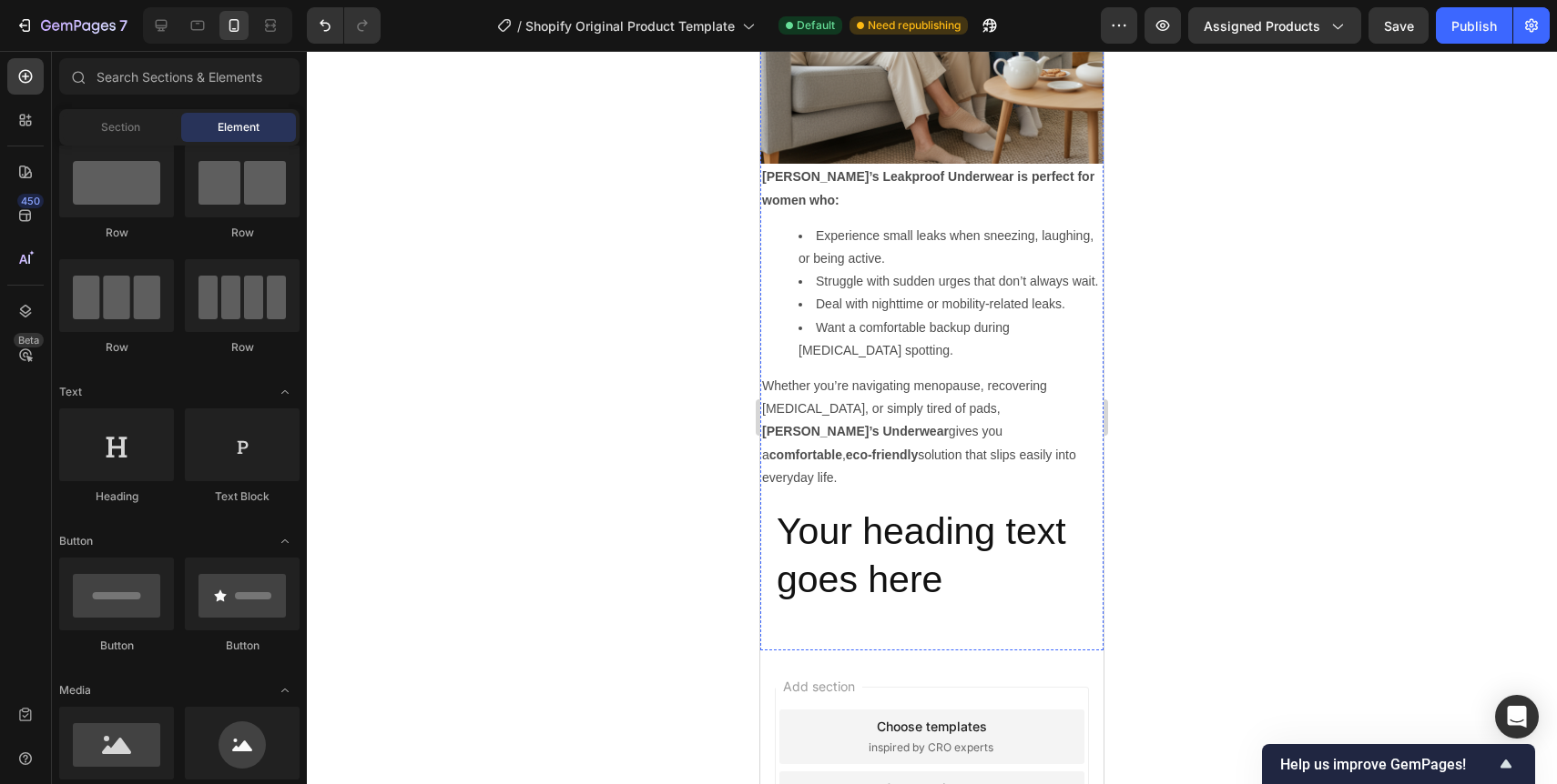
click at [884, 507] on p "Your heading text goes here" at bounding box center [932, 556] width 311 height 98
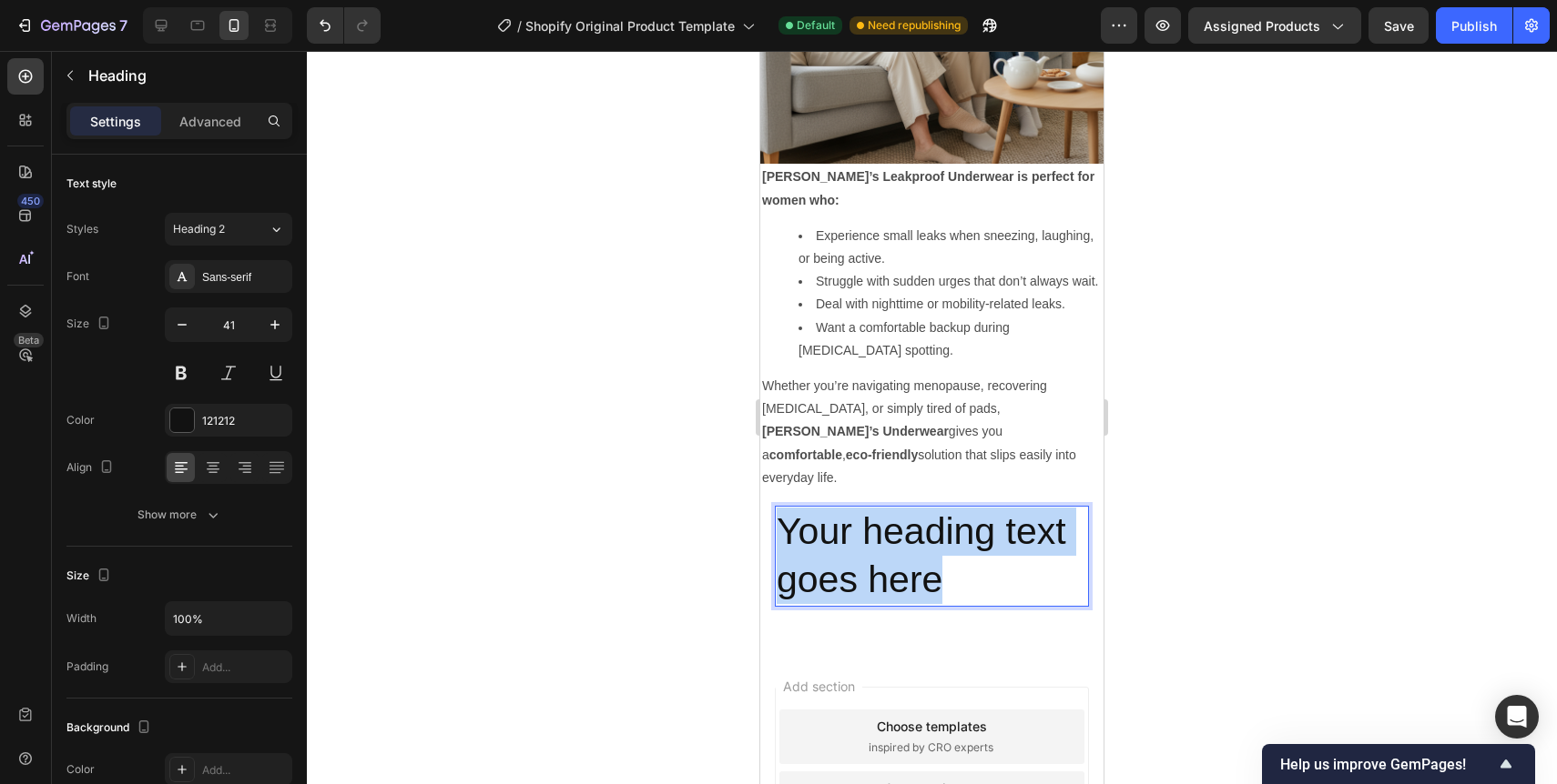
click at [872, 507] on p "Your heading text goes here" at bounding box center [932, 556] width 311 height 98
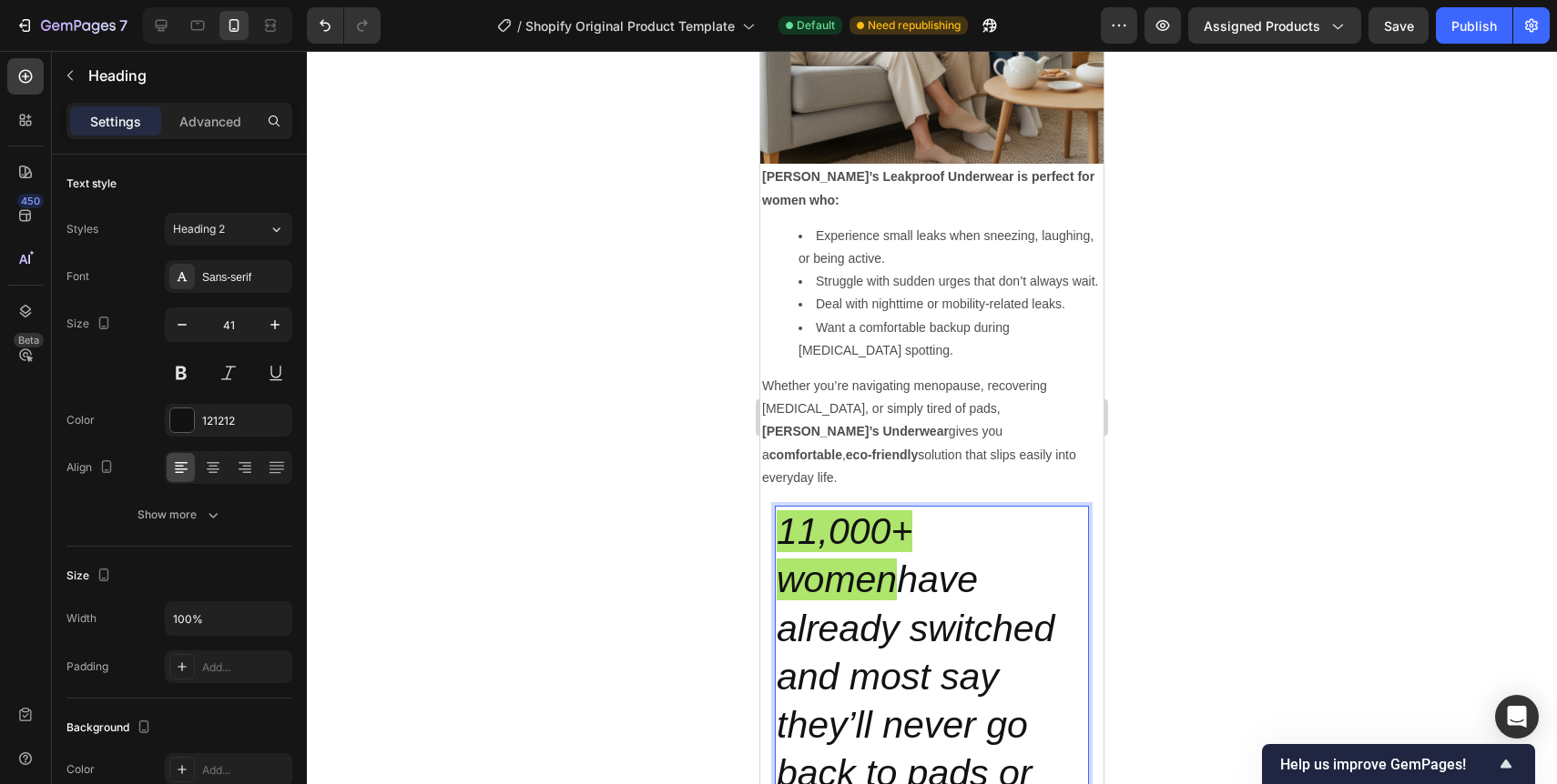
click at [1165, 525] on div at bounding box center [932, 417] width 1250 height 733
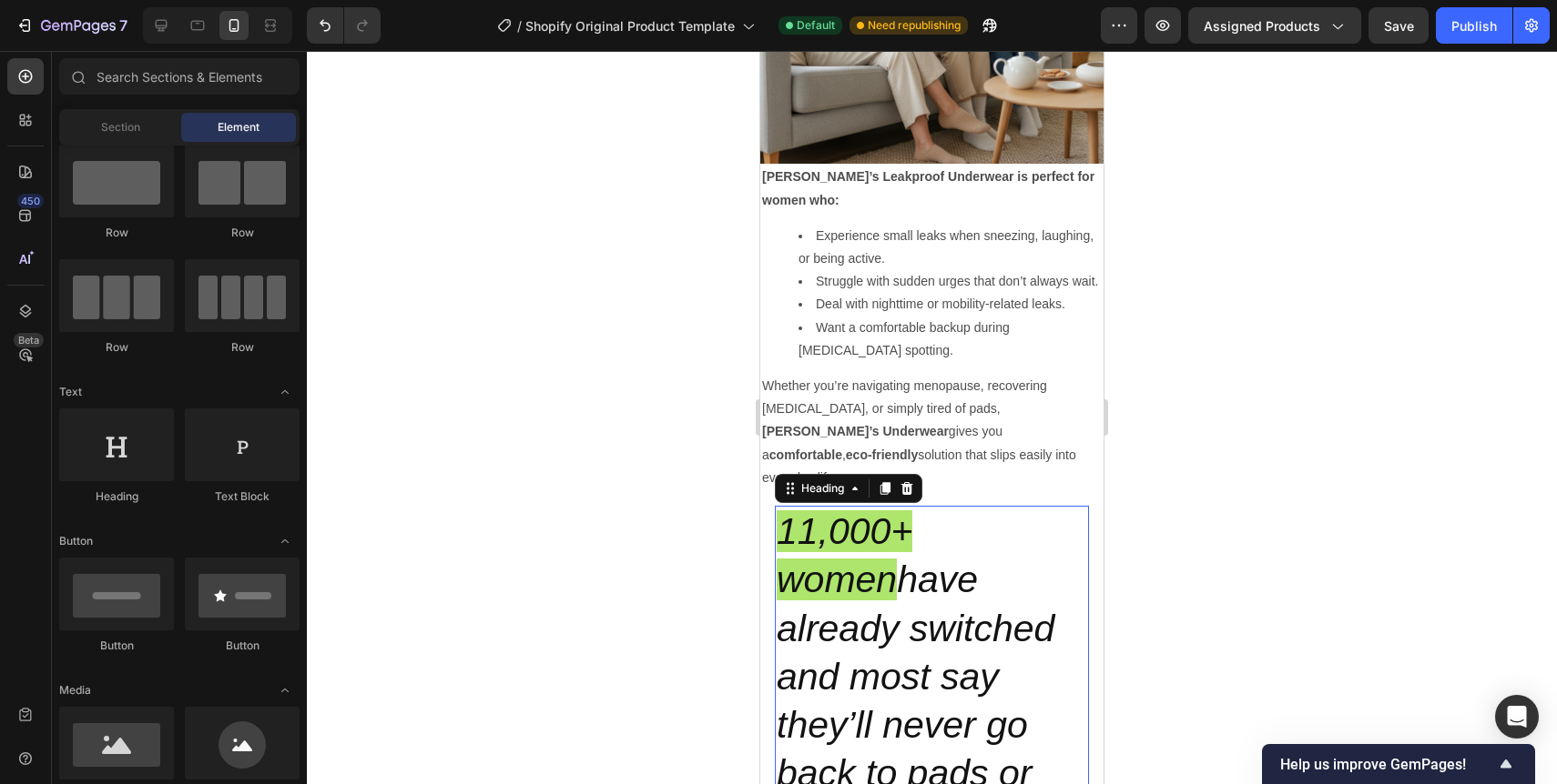
click at [1012, 531] on p "⁠⁠⁠⁠⁠⁠⁠ 11,000+ women have already switched and most say they’ll never go back …" at bounding box center [932, 677] width 311 height 339
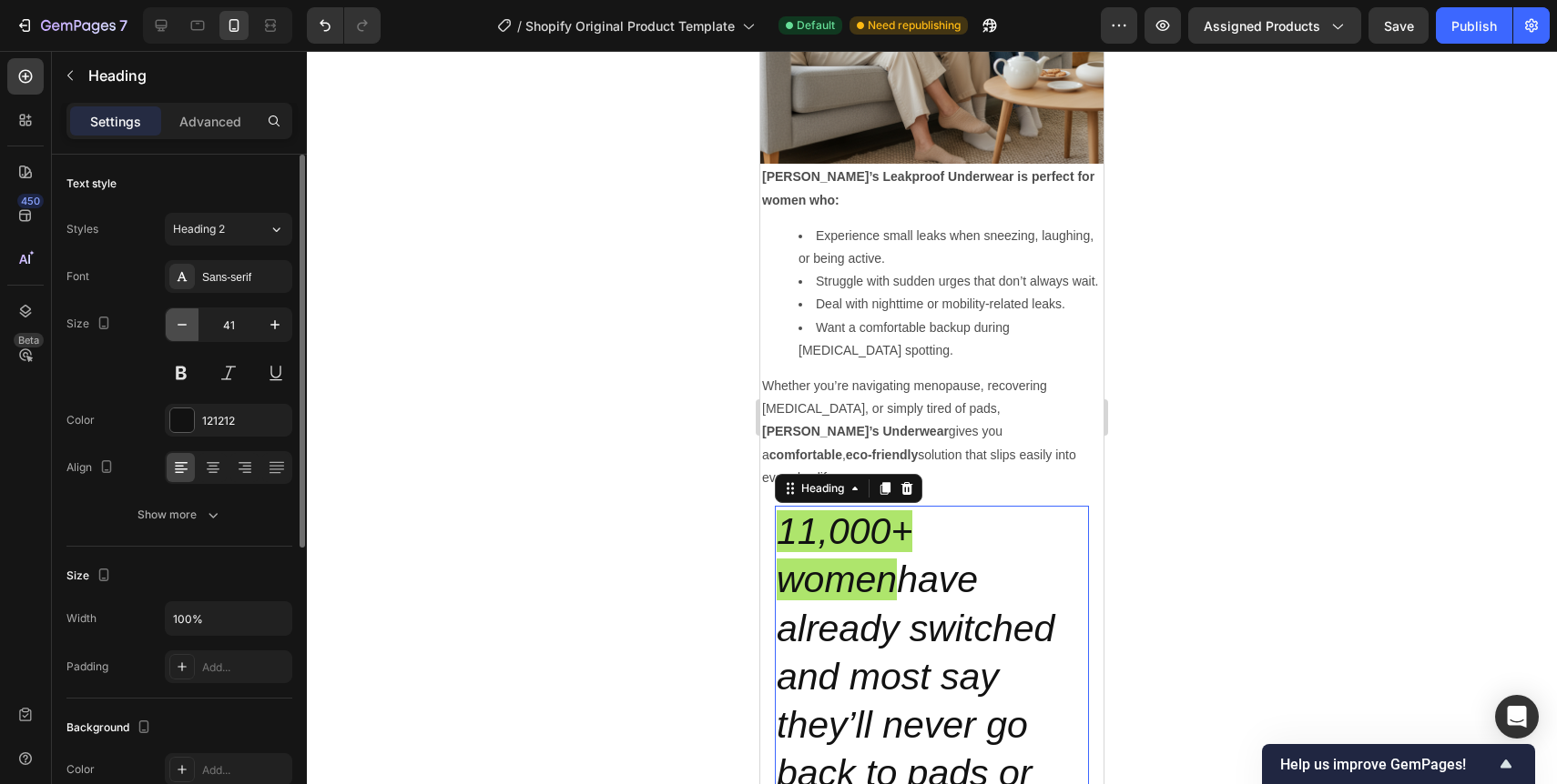
click at [188, 335] on button "button" at bounding box center [181, 324] width 33 height 33
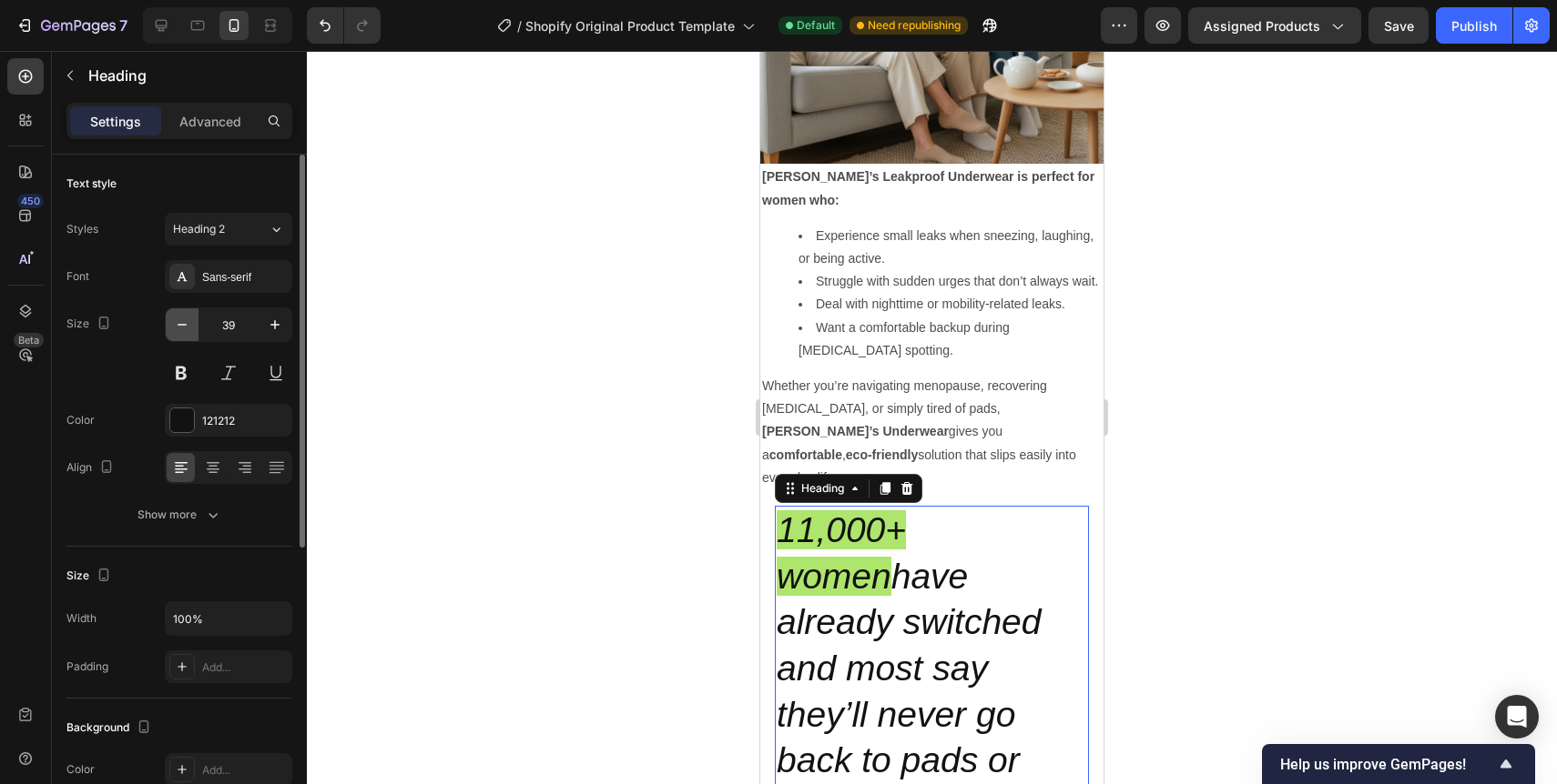
click at [188, 335] on button "button" at bounding box center [181, 324] width 33 height 33
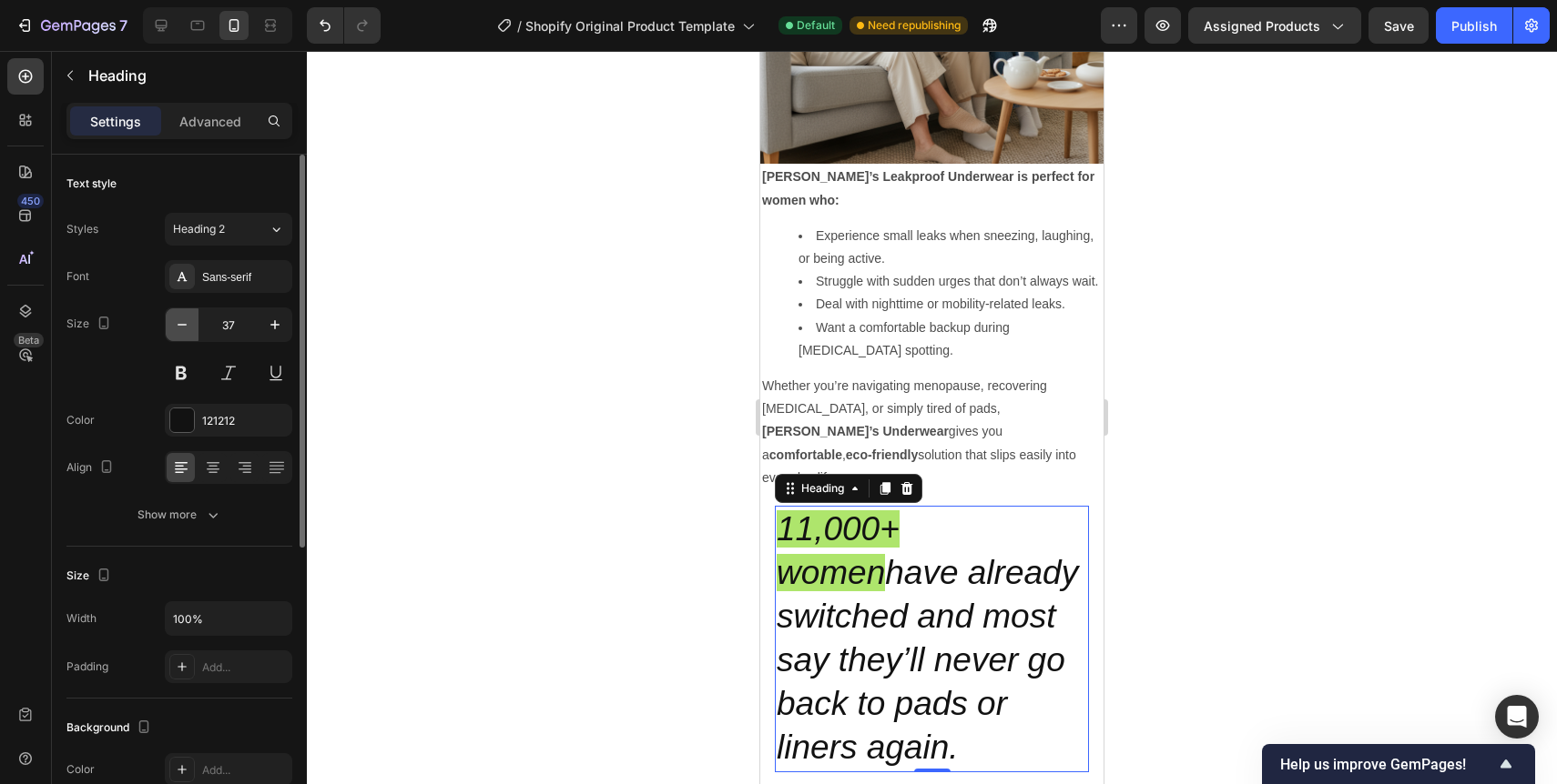
click at [188, 335] on button "button" at bounding box center [181, 324] width 33 height 33
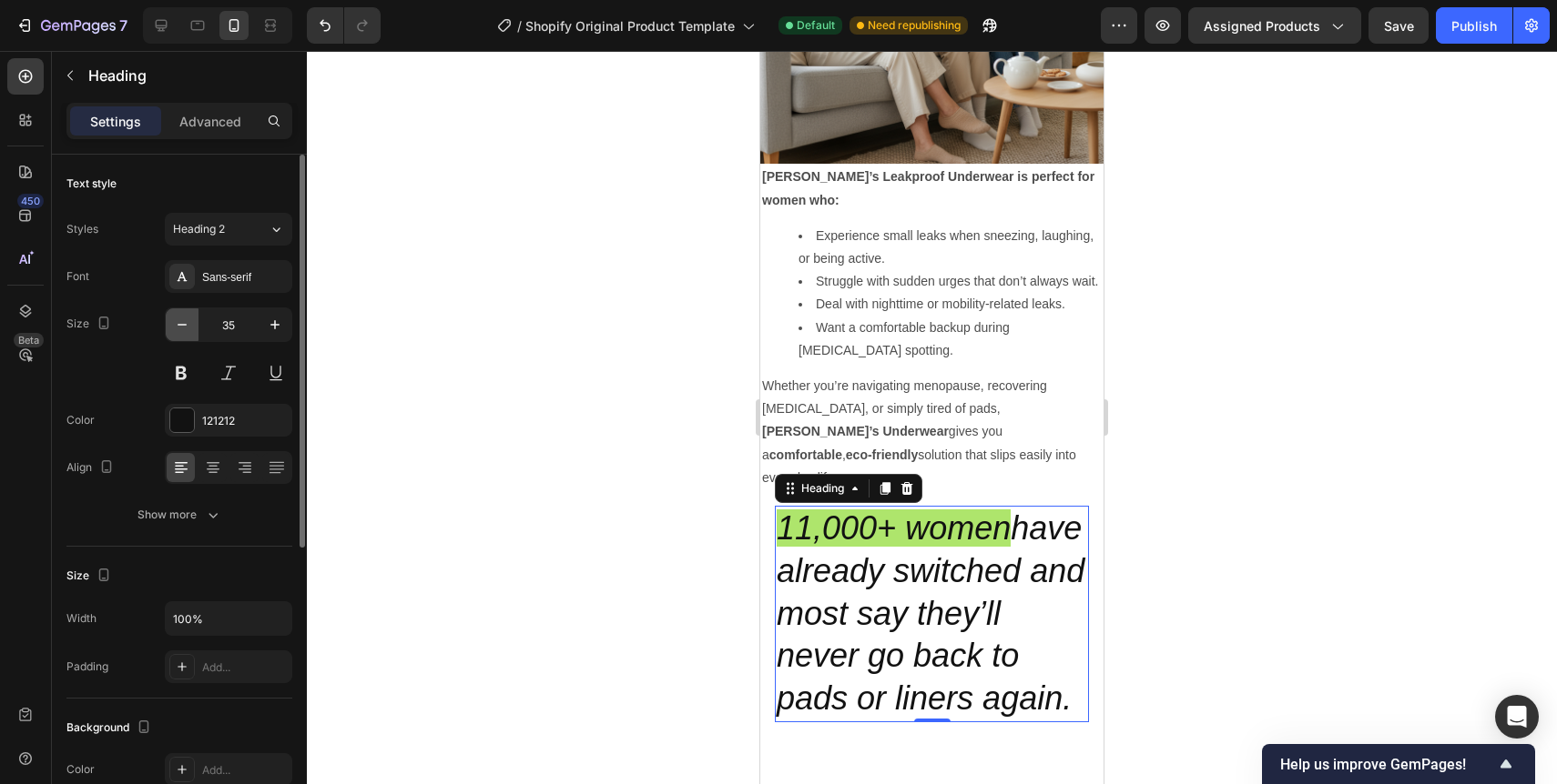
click at [188, 335] on button "button" at bounding box center [181, 324] width 33 height 33
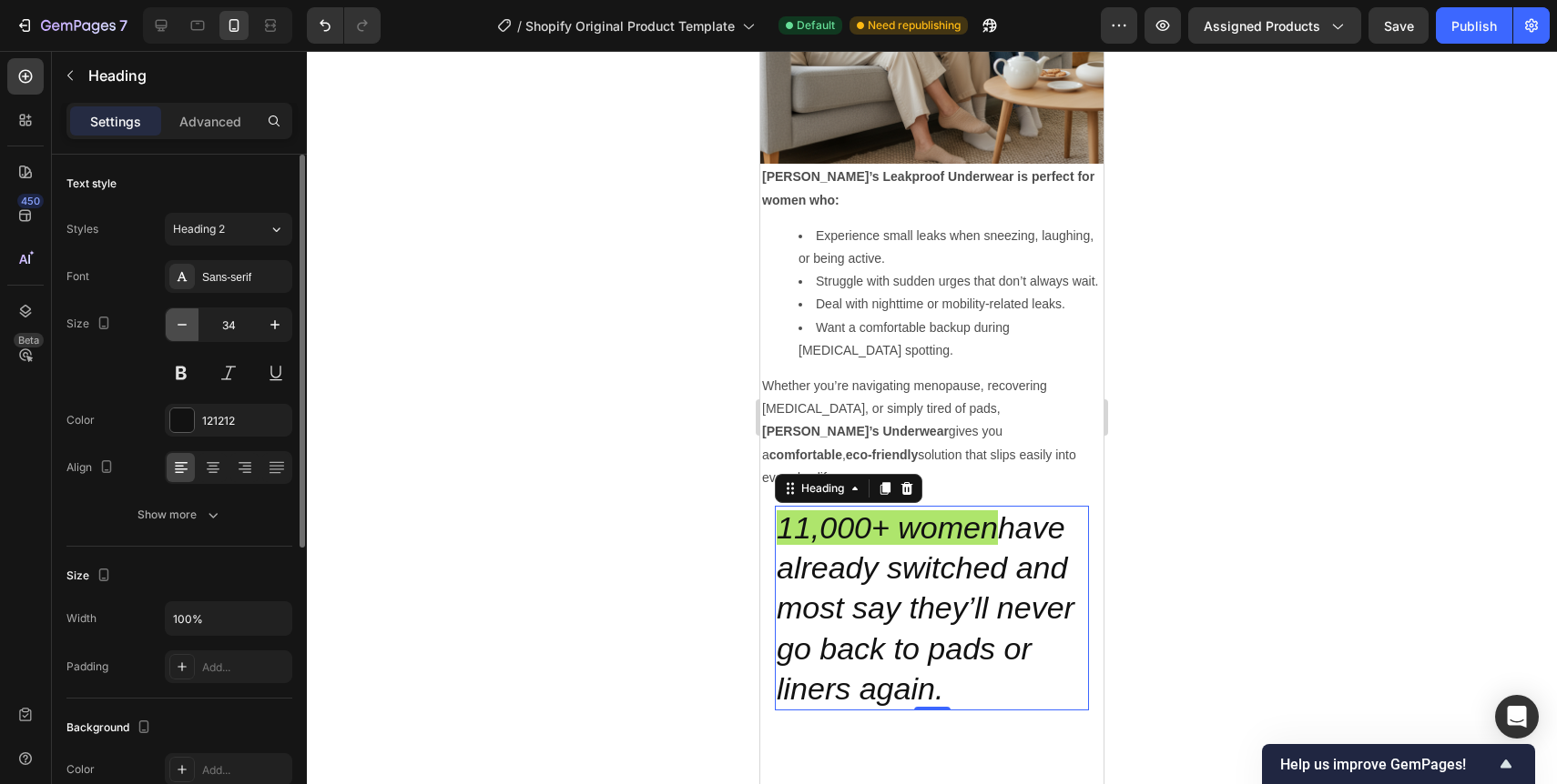
click at [188, 335] on button "button" at bounding box center [181, 324] width 33 height 33
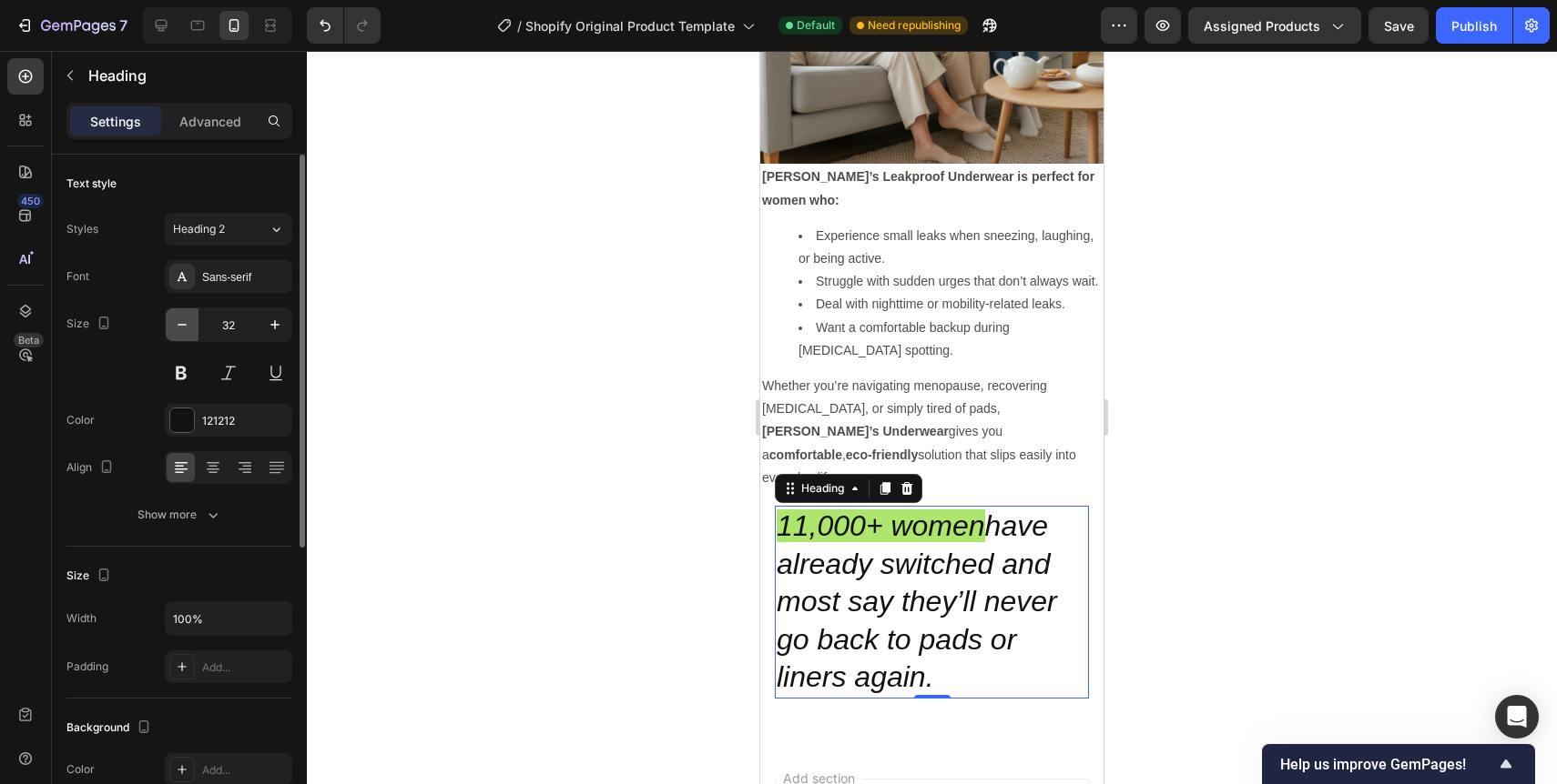
click at [188, 335] on button "button" at bounding box center [181, 324] width 33 height 33
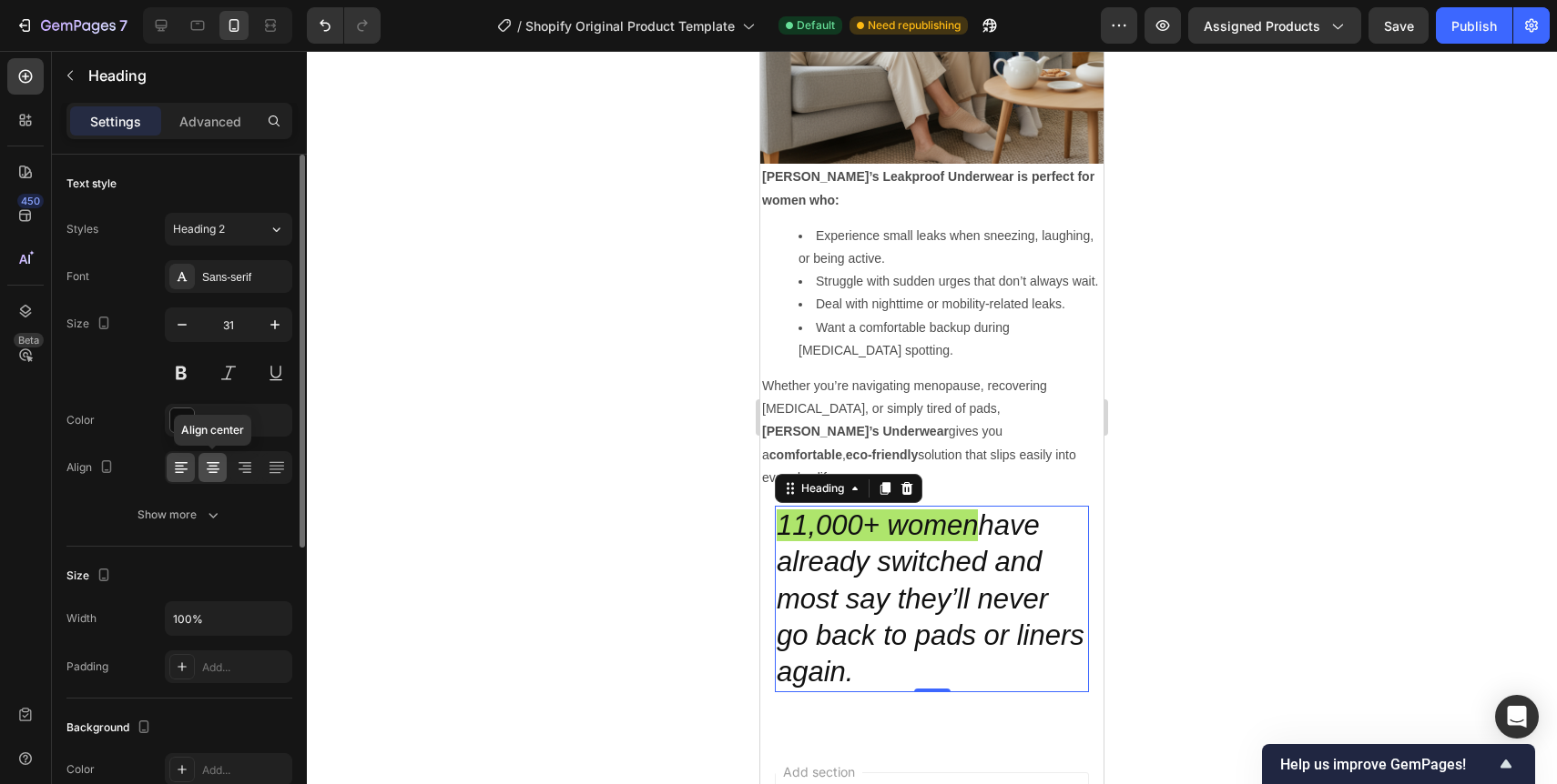
click at [212, 463] on icon at bounding box center [213, 464] width 13 height 2
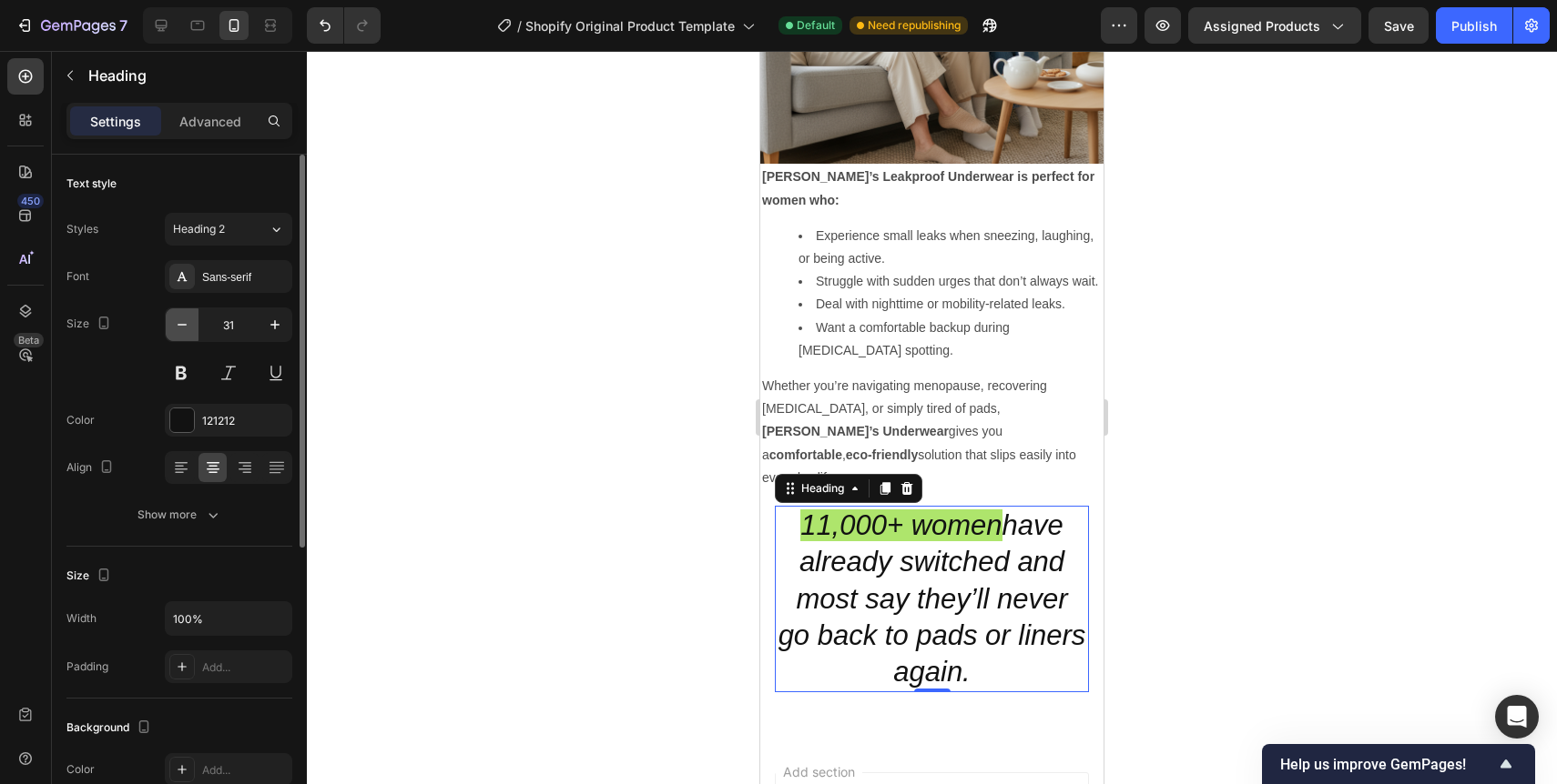
click at [190, 330] on icon "button" at bounding box center [182, 324] width 18 height 18
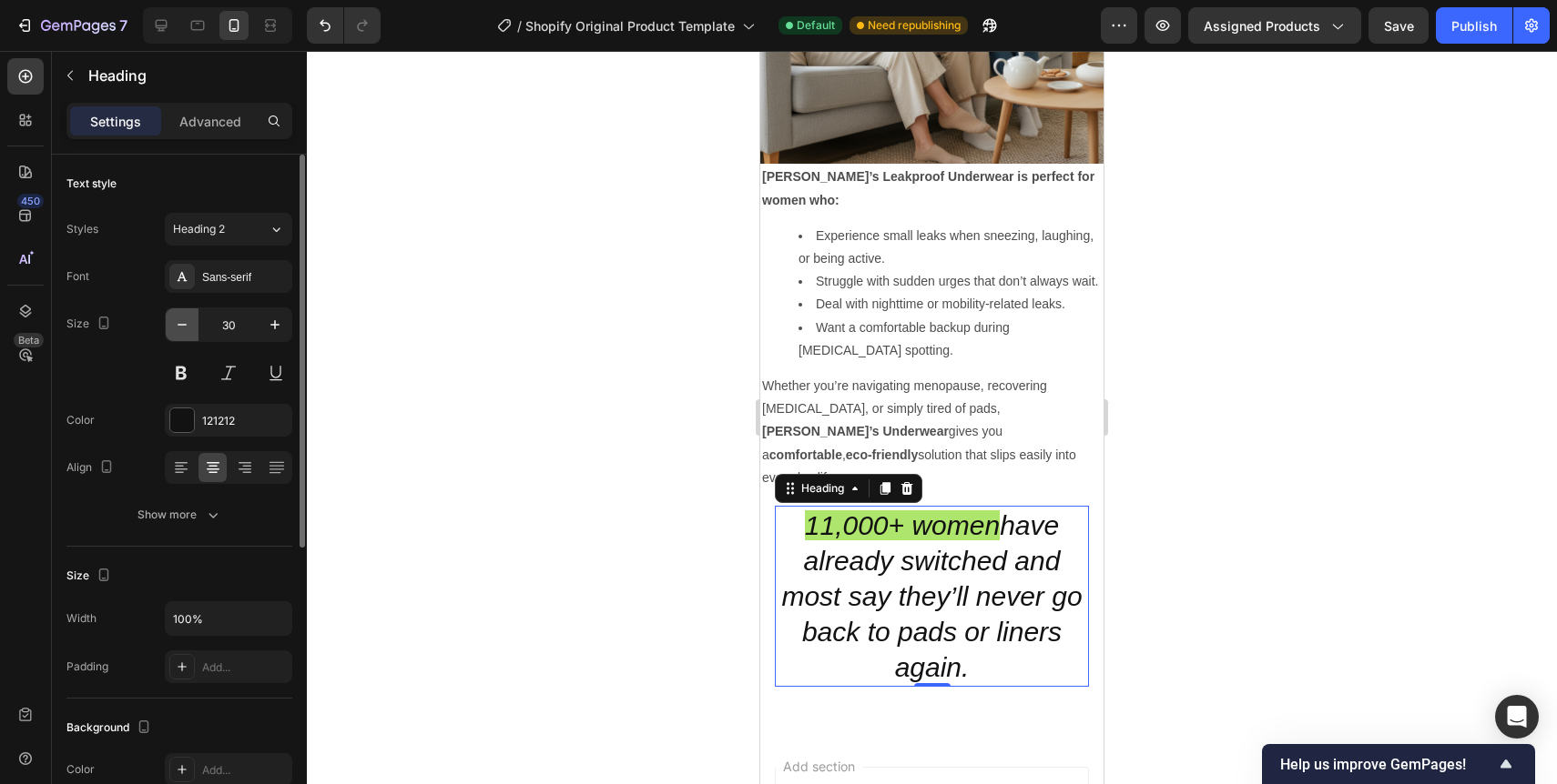
click at [190, 330] on icon "button" at bounding box center [182, 324] width 18 height 18
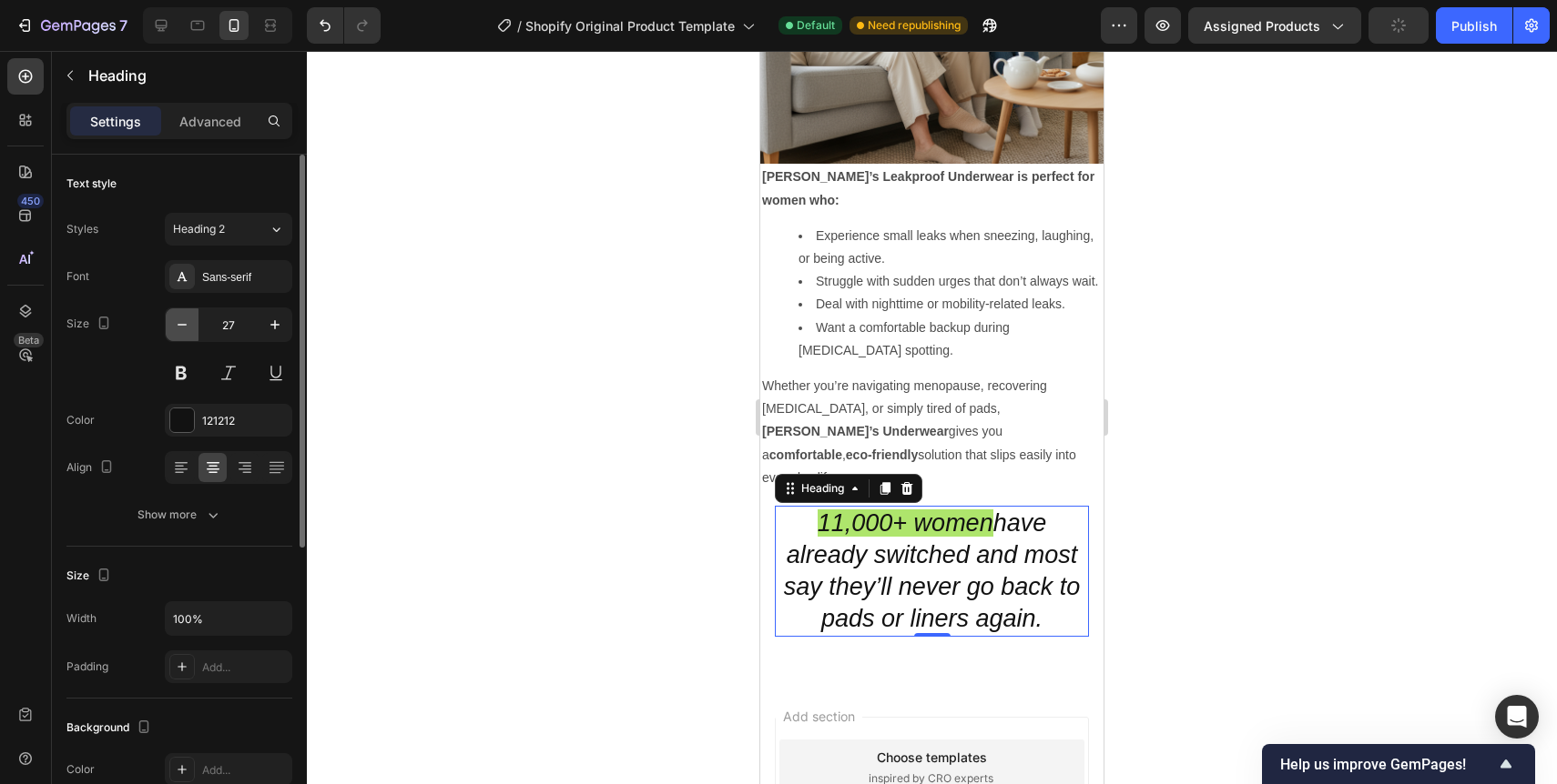
click at [190, 330] on icon "button" at bounding box center [182, 324] width 18 height 18
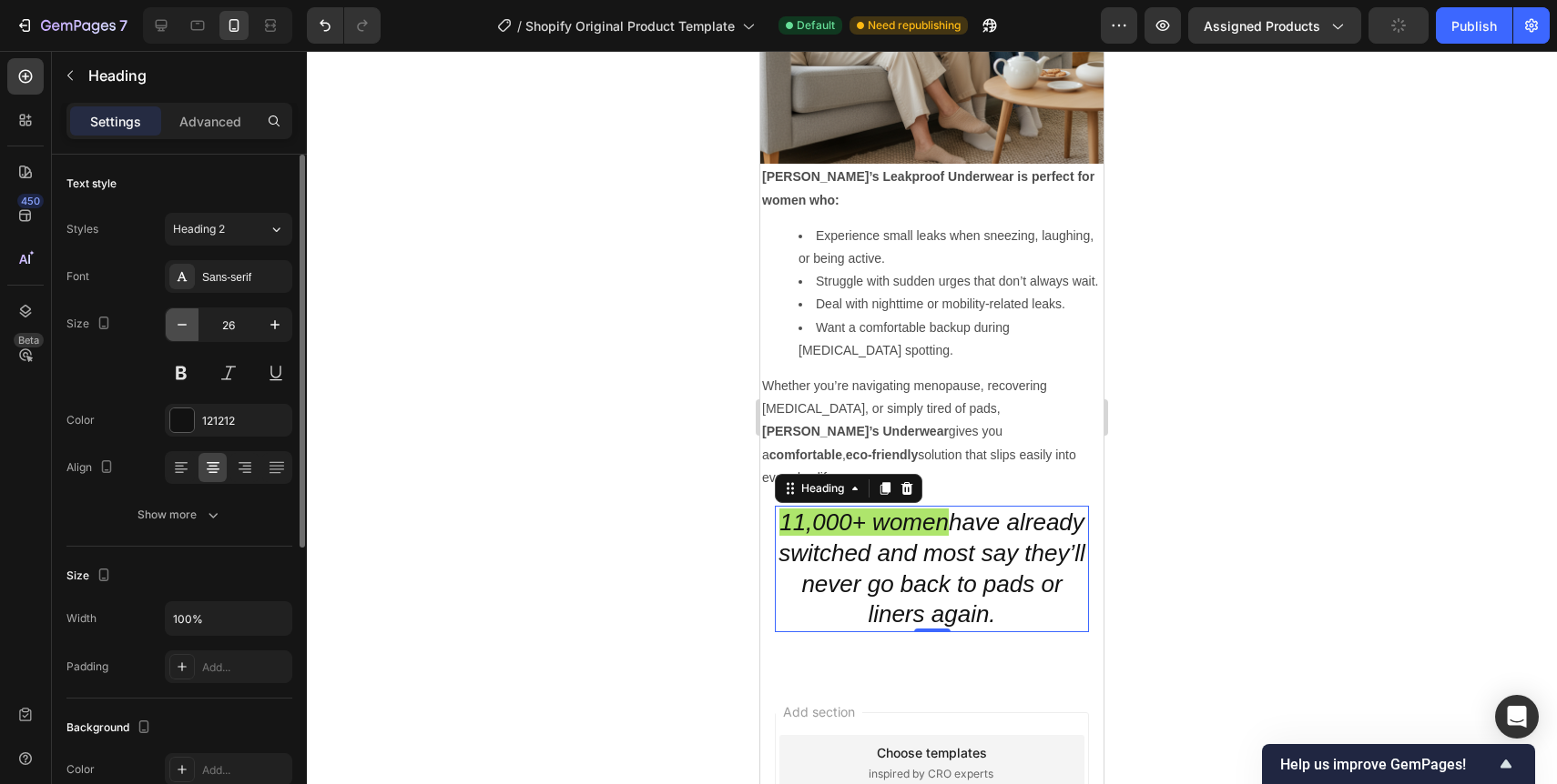
click at [190, 330] on icon "button" at bounding box center [182, 324] width 18 height 18
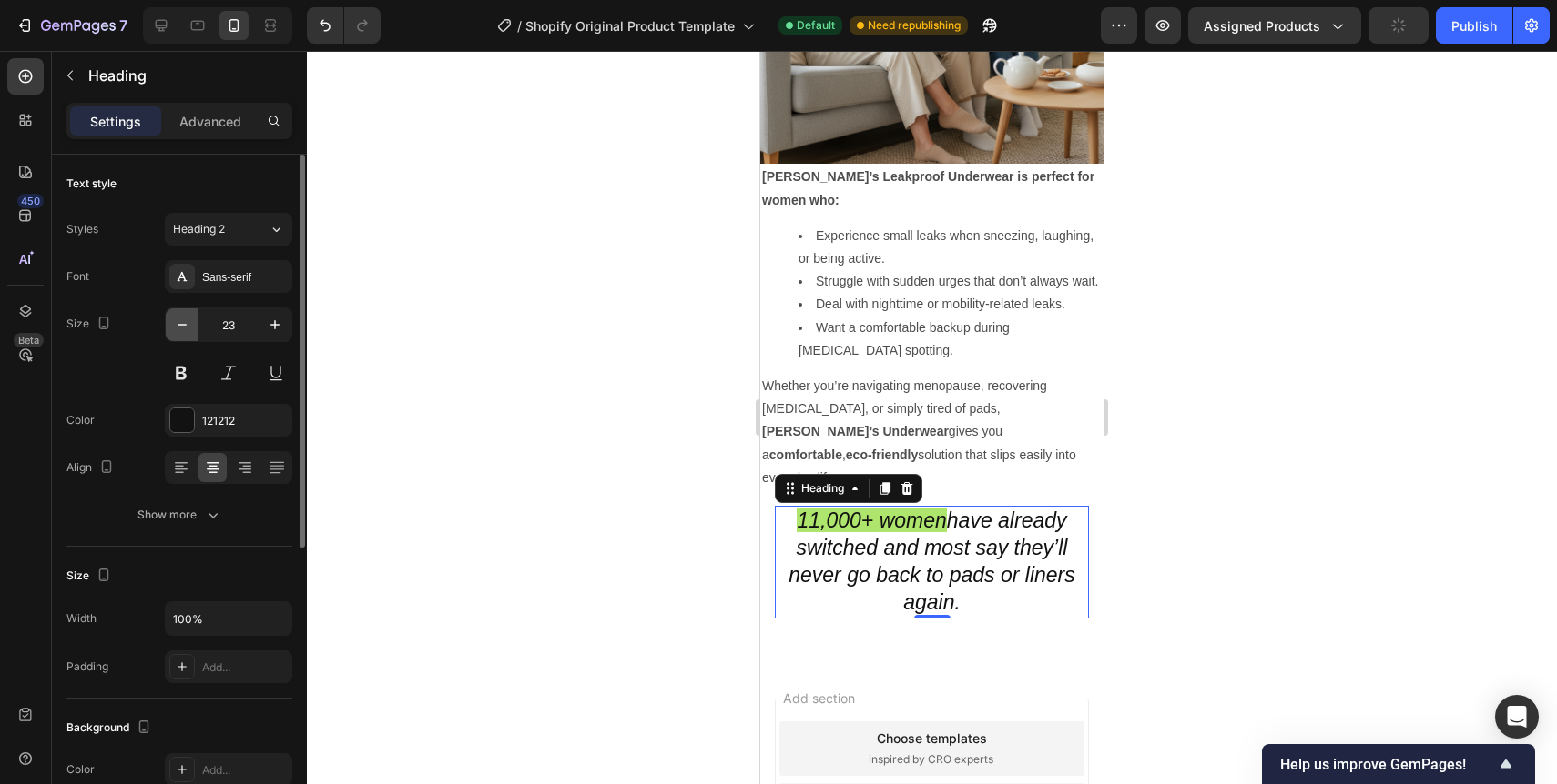
click at [190, 330] on icon "button" at bounding box center [182, 324] width 18 height 18
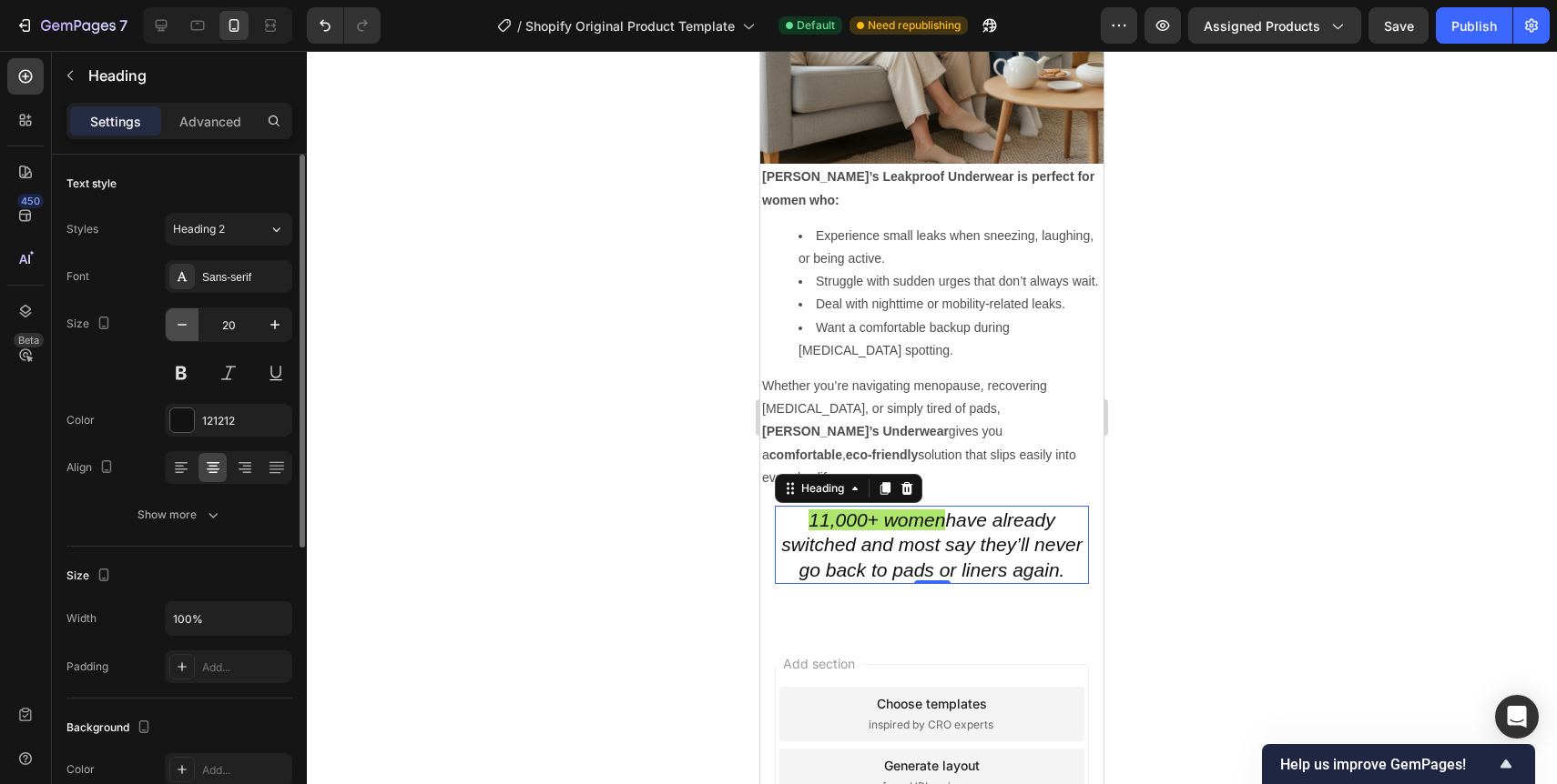
click at [190, 330] on icon "button" at bounding box center [182, 324] width 18 height 18
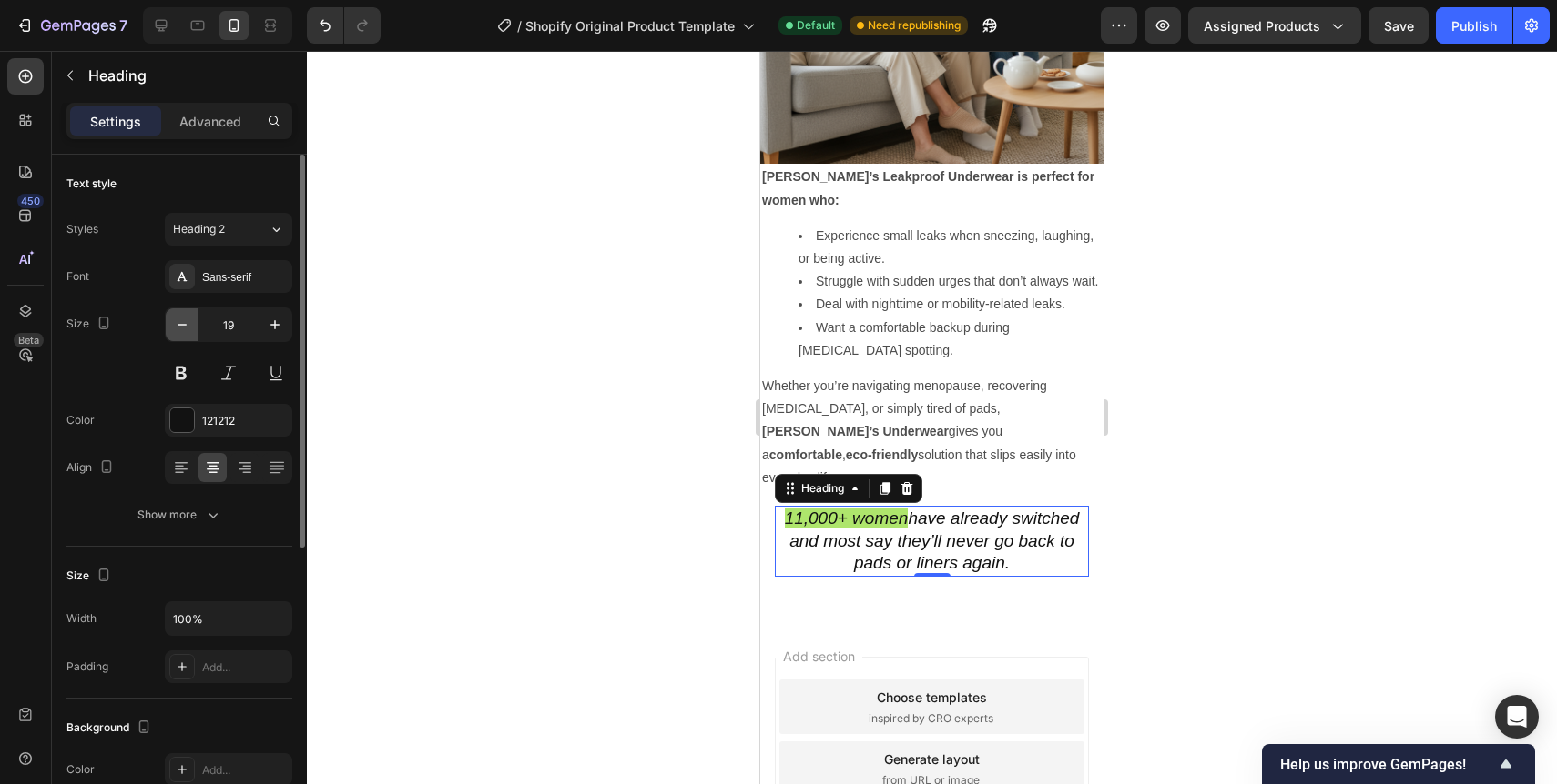
click at [190, 330] on icon "button" at bounding box center [182, 324] width 18 height 18
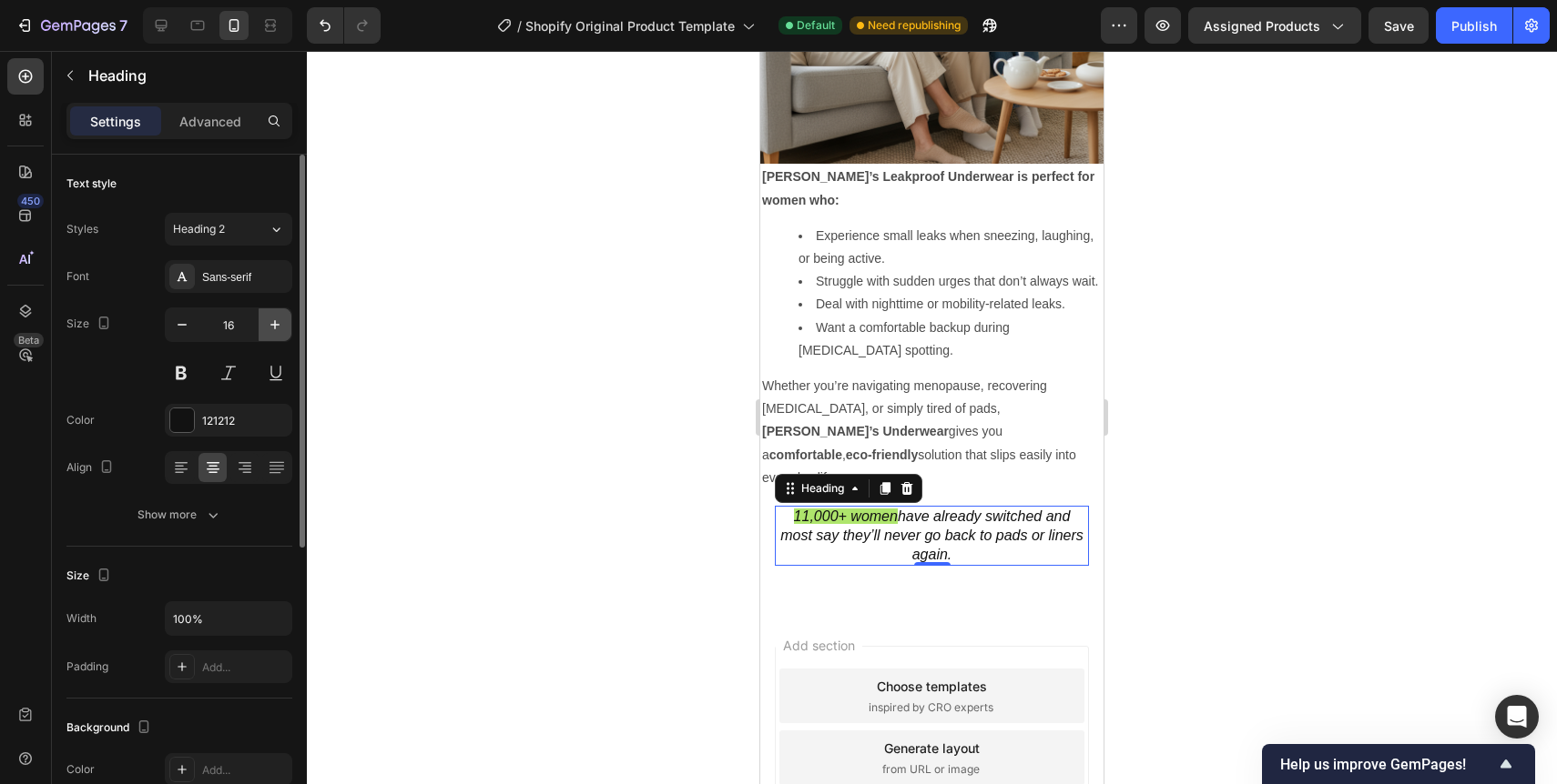
click at [266, 325] on icon "button" at bounding box center [275, 324] width 18 height 18
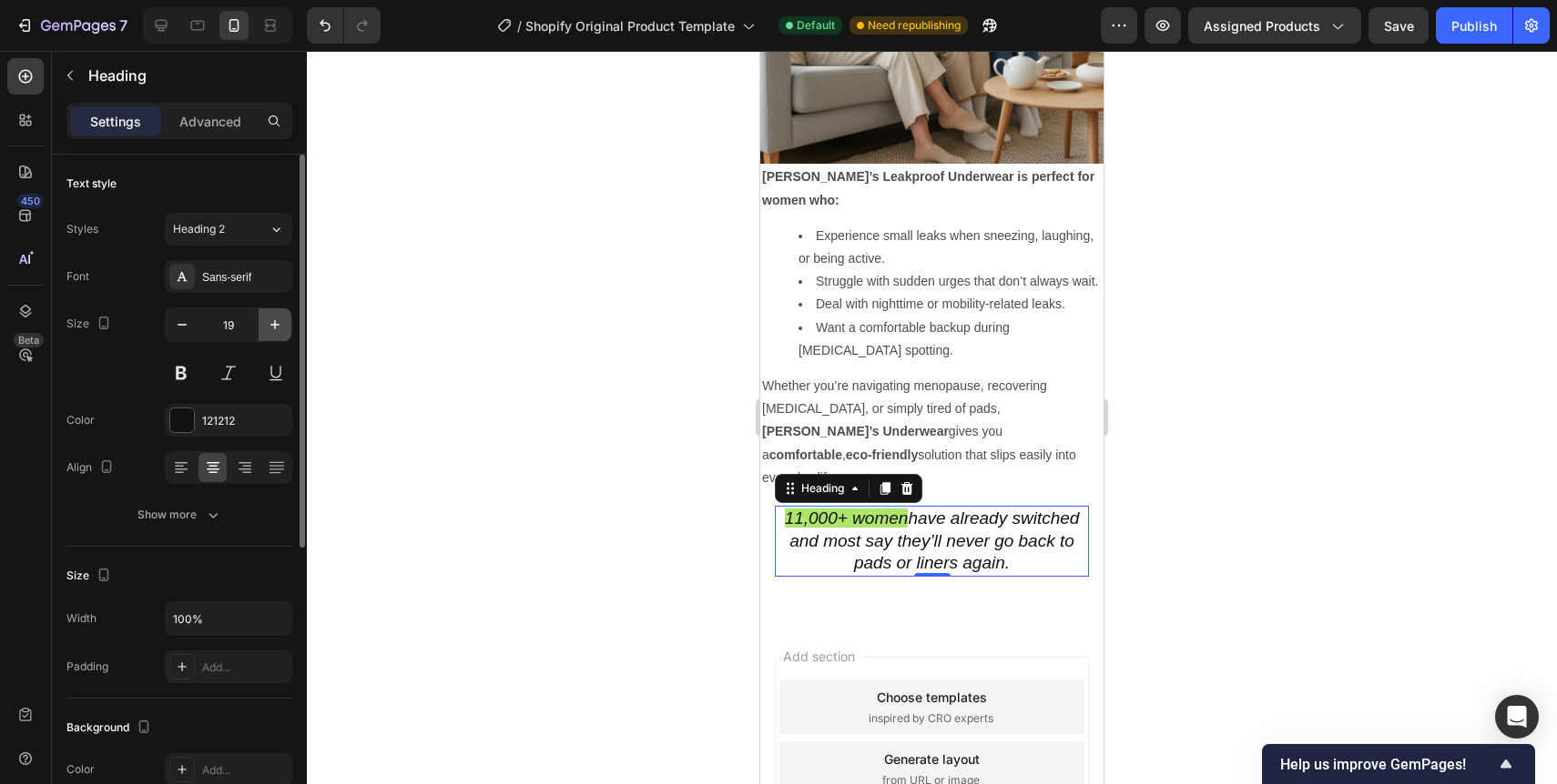
click at [266, 325] on icon "button" at bounding box center [275, 324] width 18 height 18
type input "20"
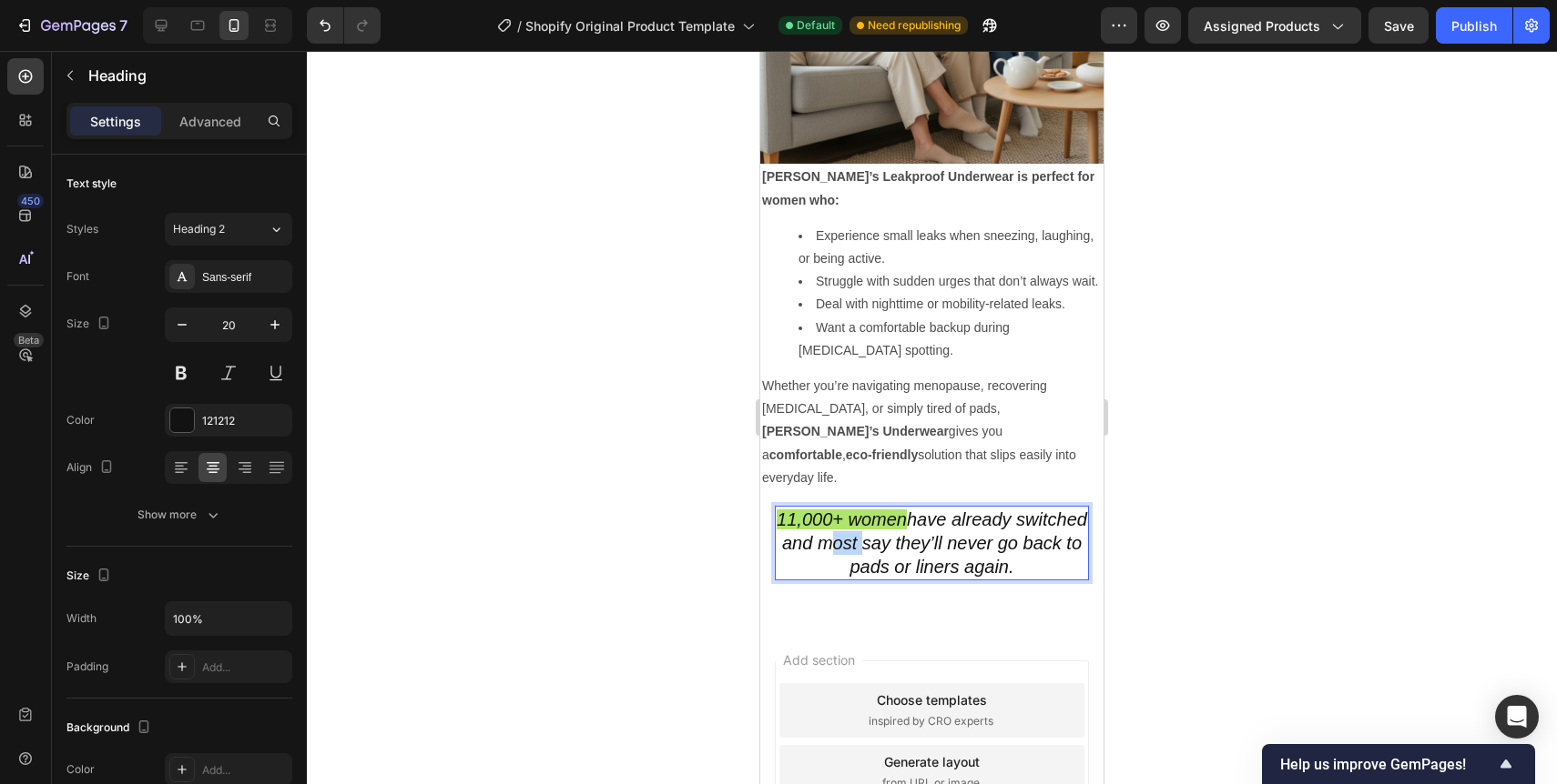
click at [905, 509] on icon "have already switched and most say they’ll never go back to pads or liners agai…" at bounding box center [935, 543] width 305 height 68
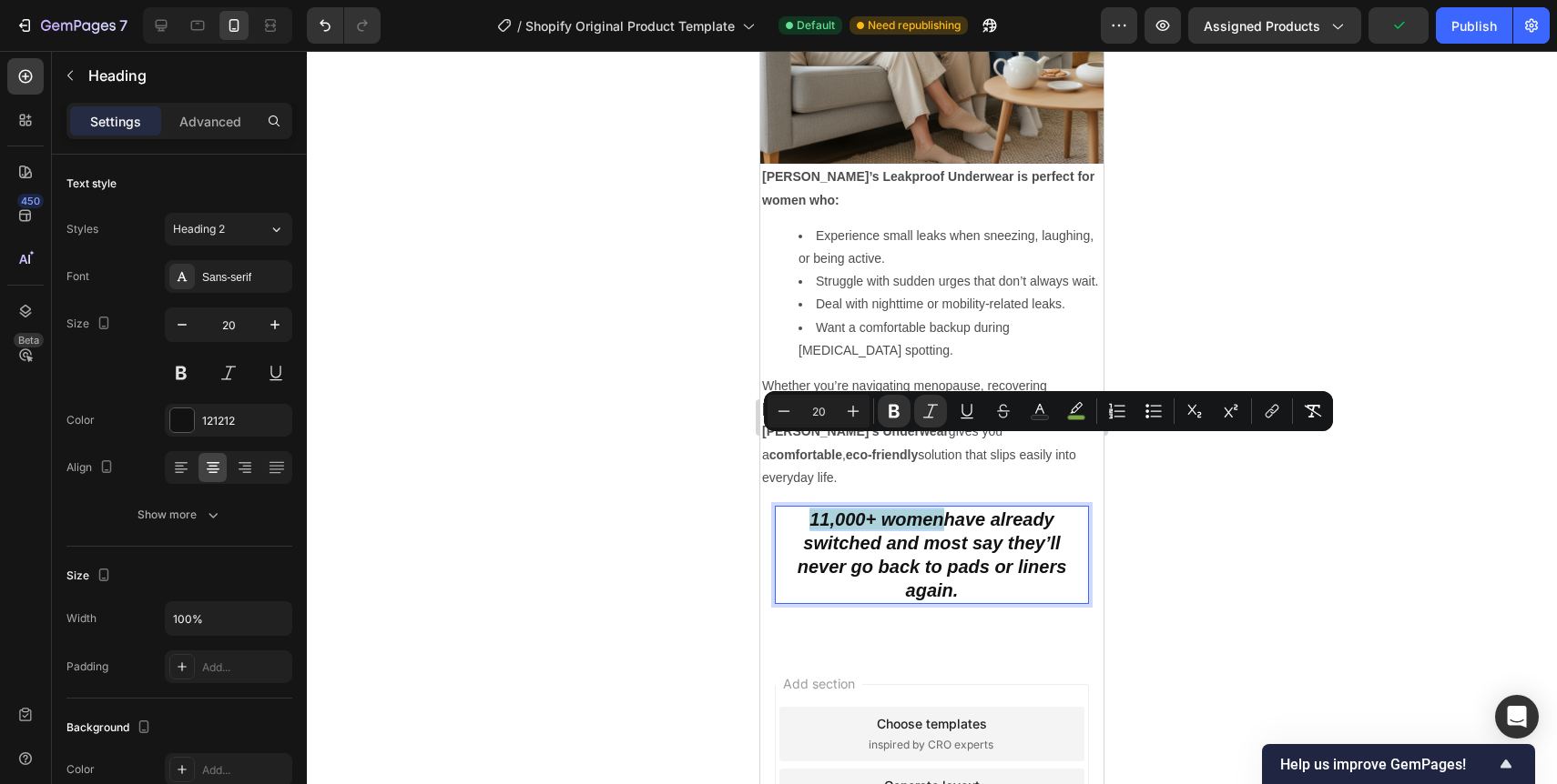
click at [895, 509] on strong "have already switched and most say they’ll never go back to pads or liners agai…" at bounding box center [932, 554] width 270 height 91
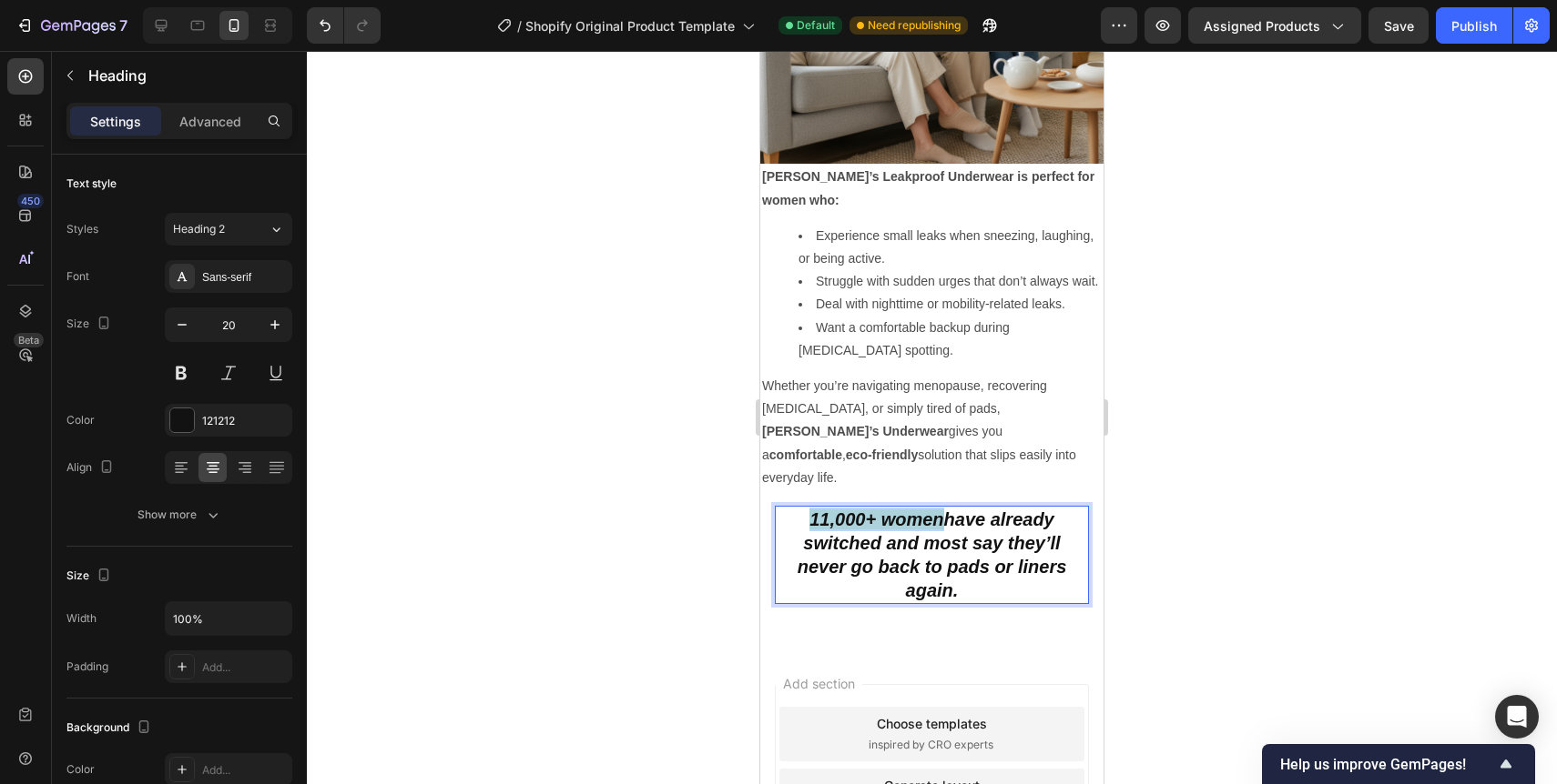
drag, startPoint x: 809, startPoint y: 454, endPoint x: 1002, endPoint y: 517, distance: 203.0
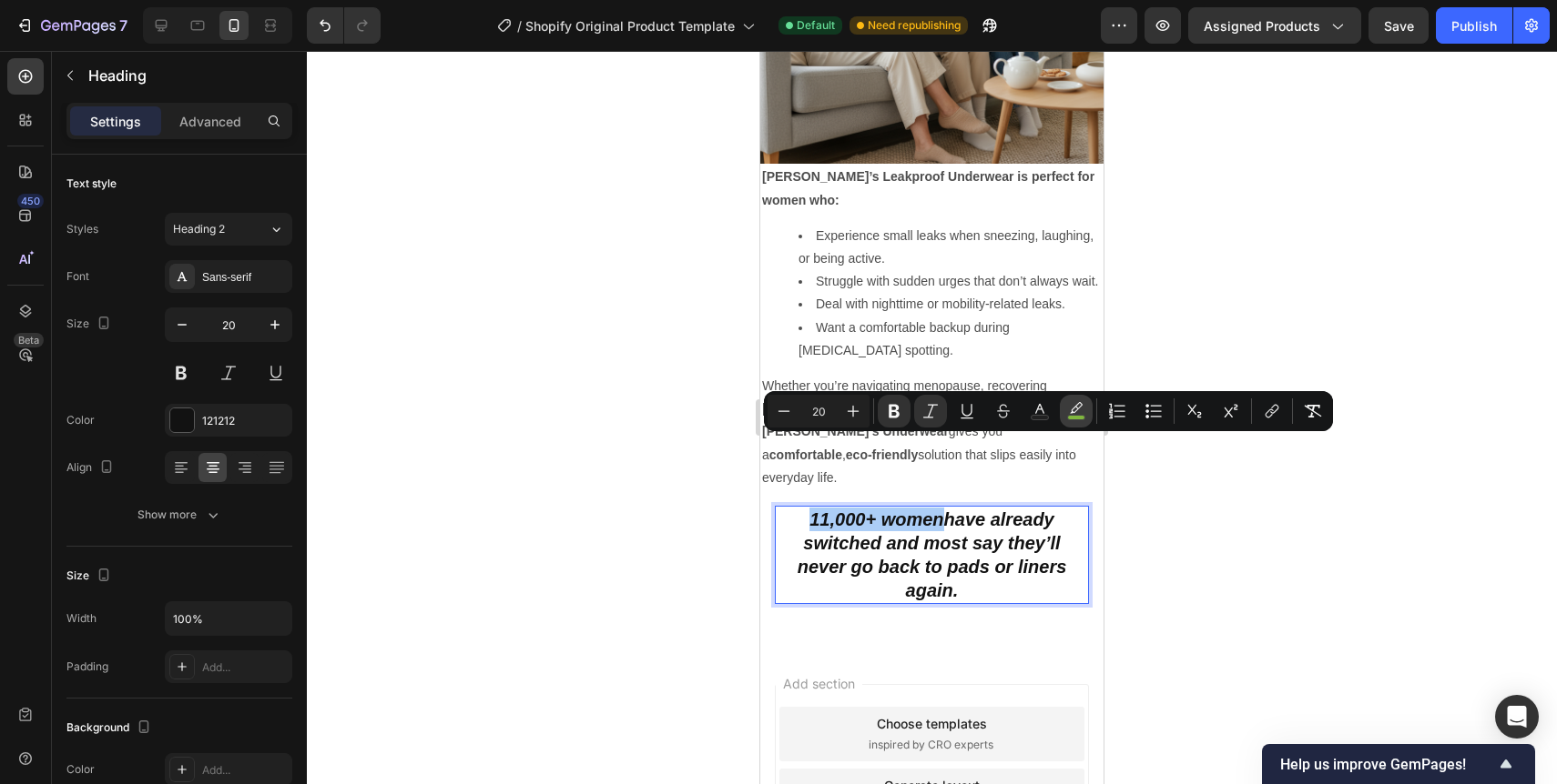
click at [1077, 406] on icon "Editor contextual toolbar" at bounding box center [1076, 411] width 18 height 18
type input "96DD40"
type input "77"
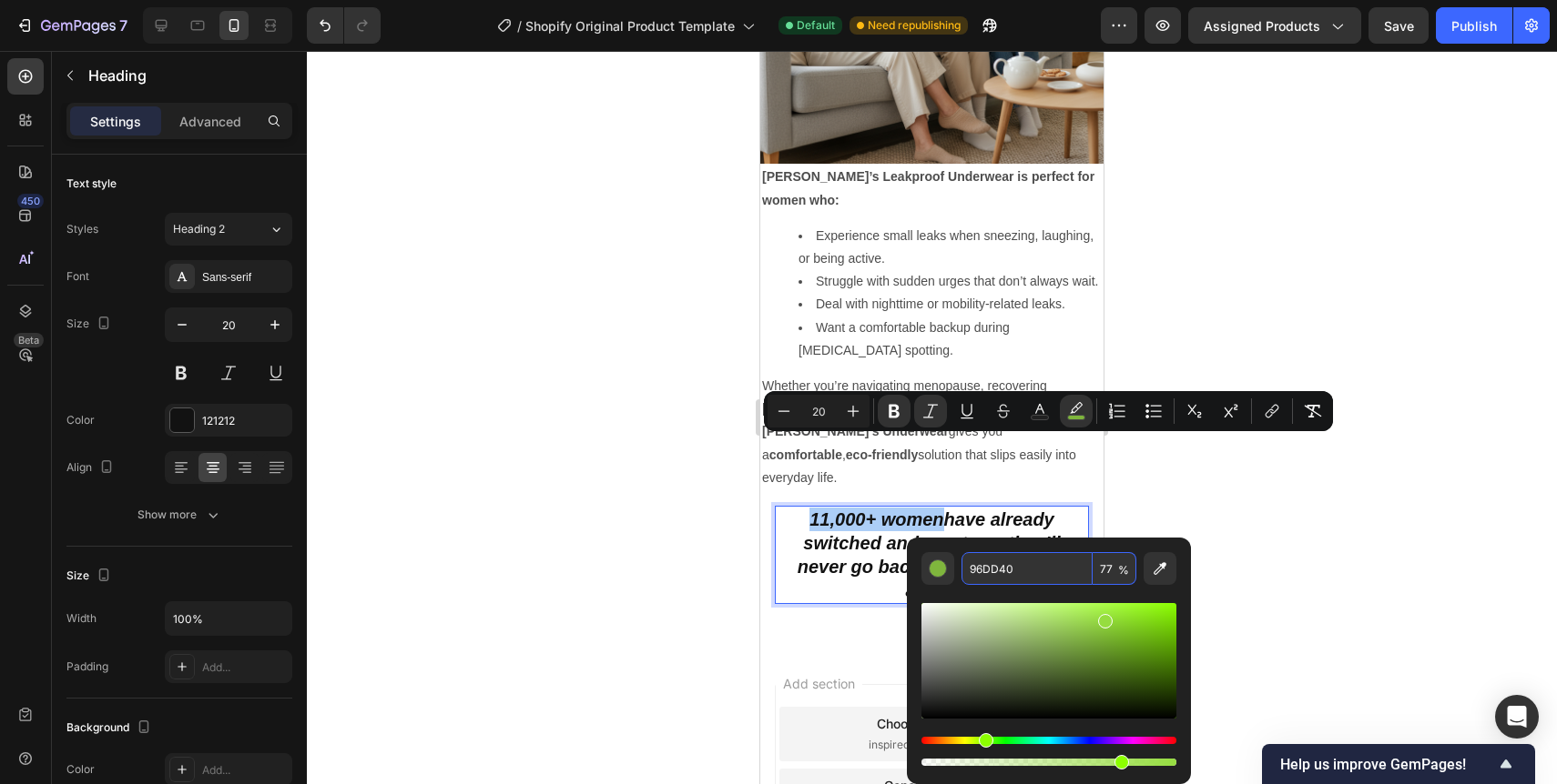
click at [1010, 561] on input "96DD40" at bounding box center [1027, 568] width 131 height 33
click at [1147, 502] on div at bounding box center [932, 417] width 1250 height 733
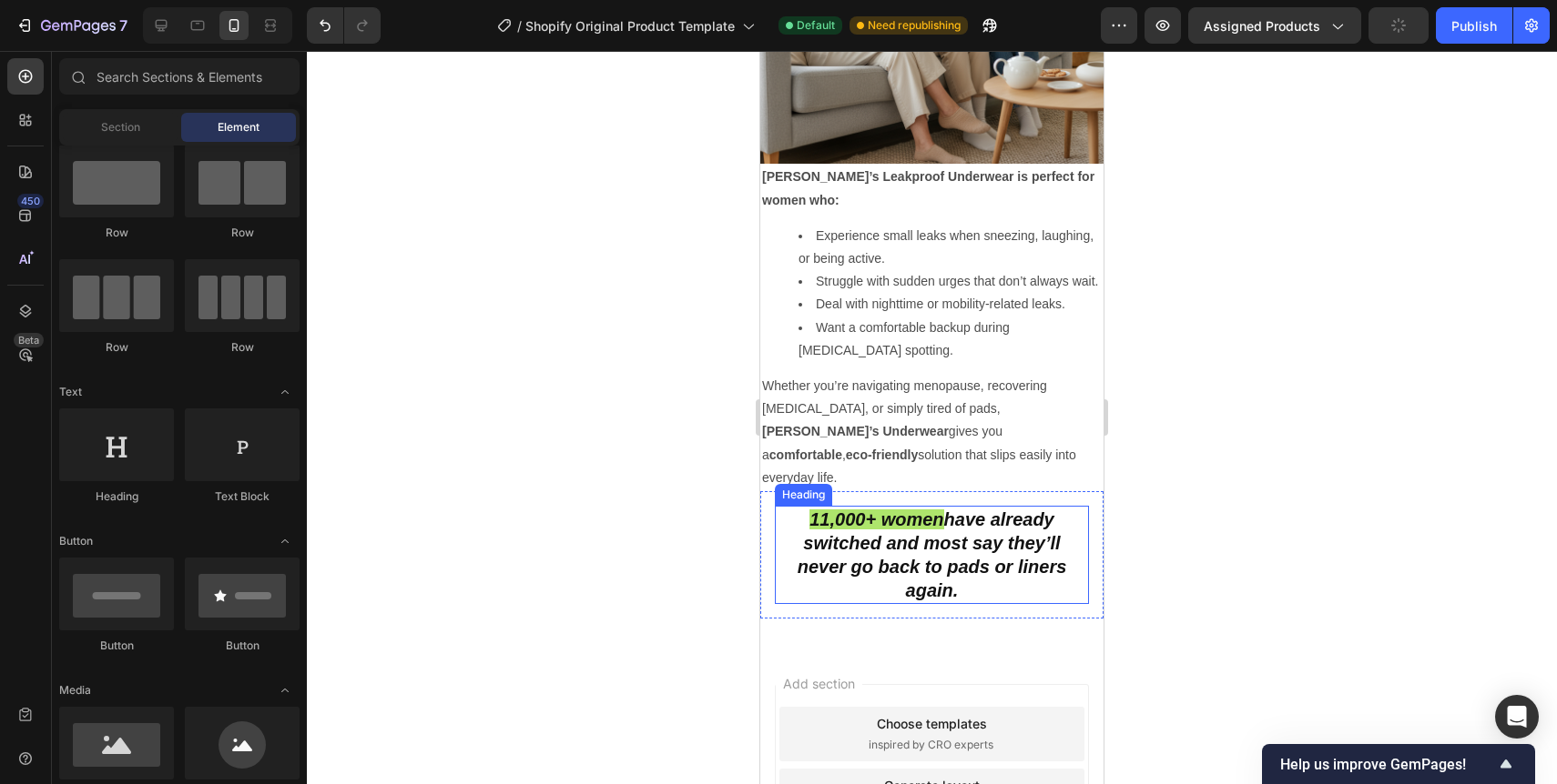
click at [975, 509] on strong "have already switched and most say they’ll never go back to pads or liners agai…" at bounding box center [932, 554] width 270 height 91
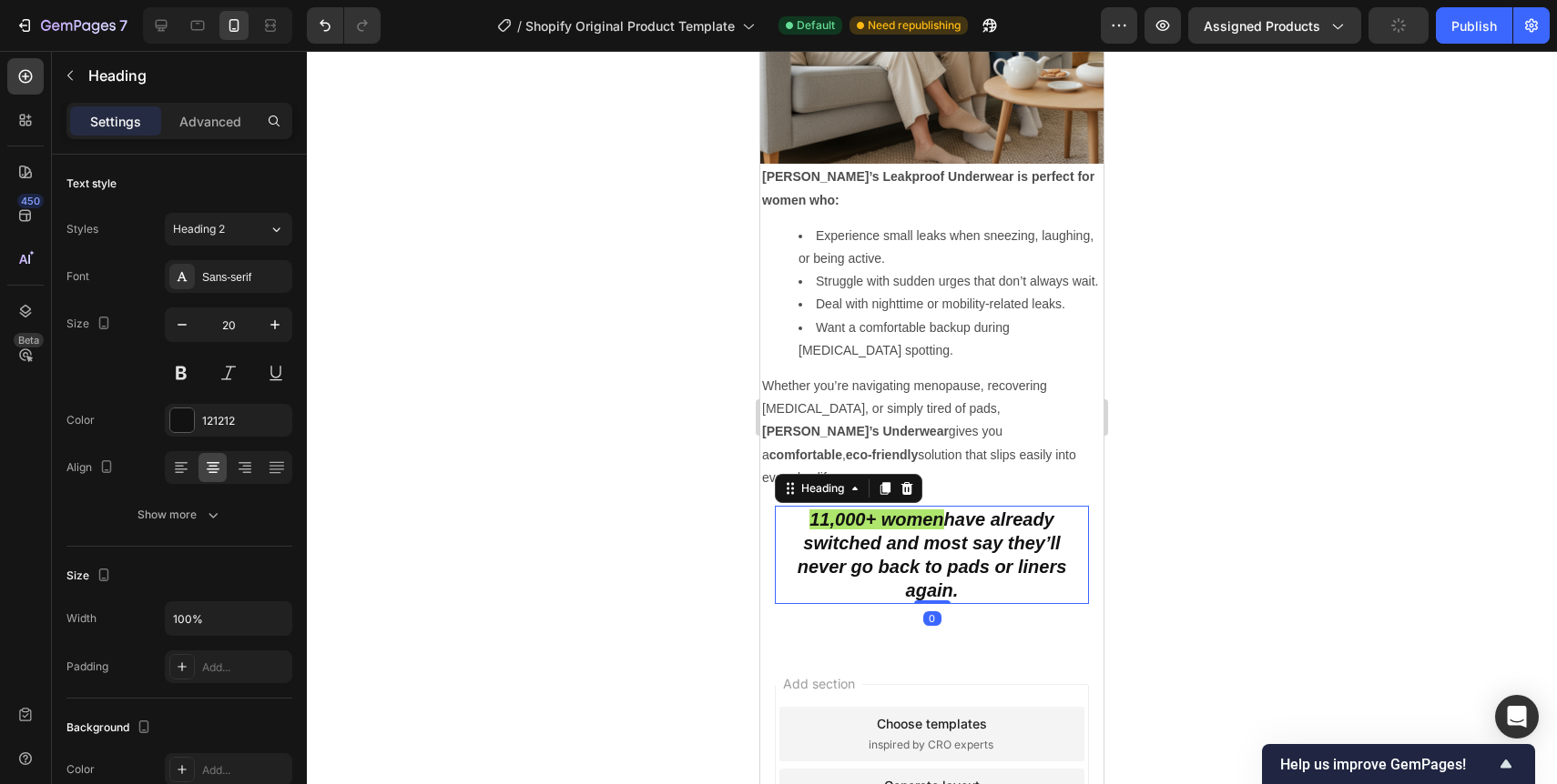
click at [975, 509] on strong "have already switched and most say they’ll never go back to pads or liners agai…" at bounding box center [932, 554] width 270 height 91
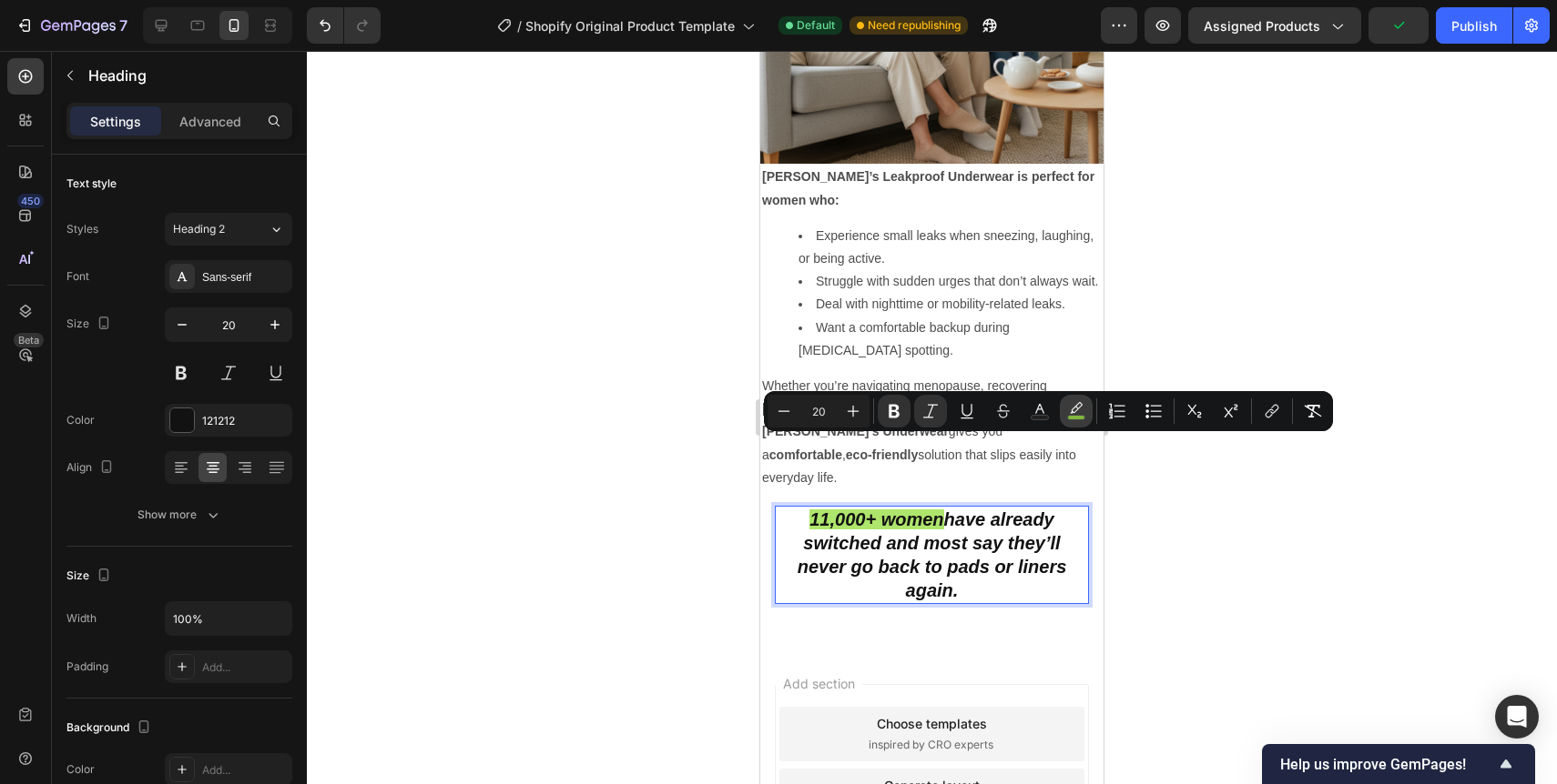
click at [1073, 421] on button "color" at bounding box center [1076, 411] width 33 height 33
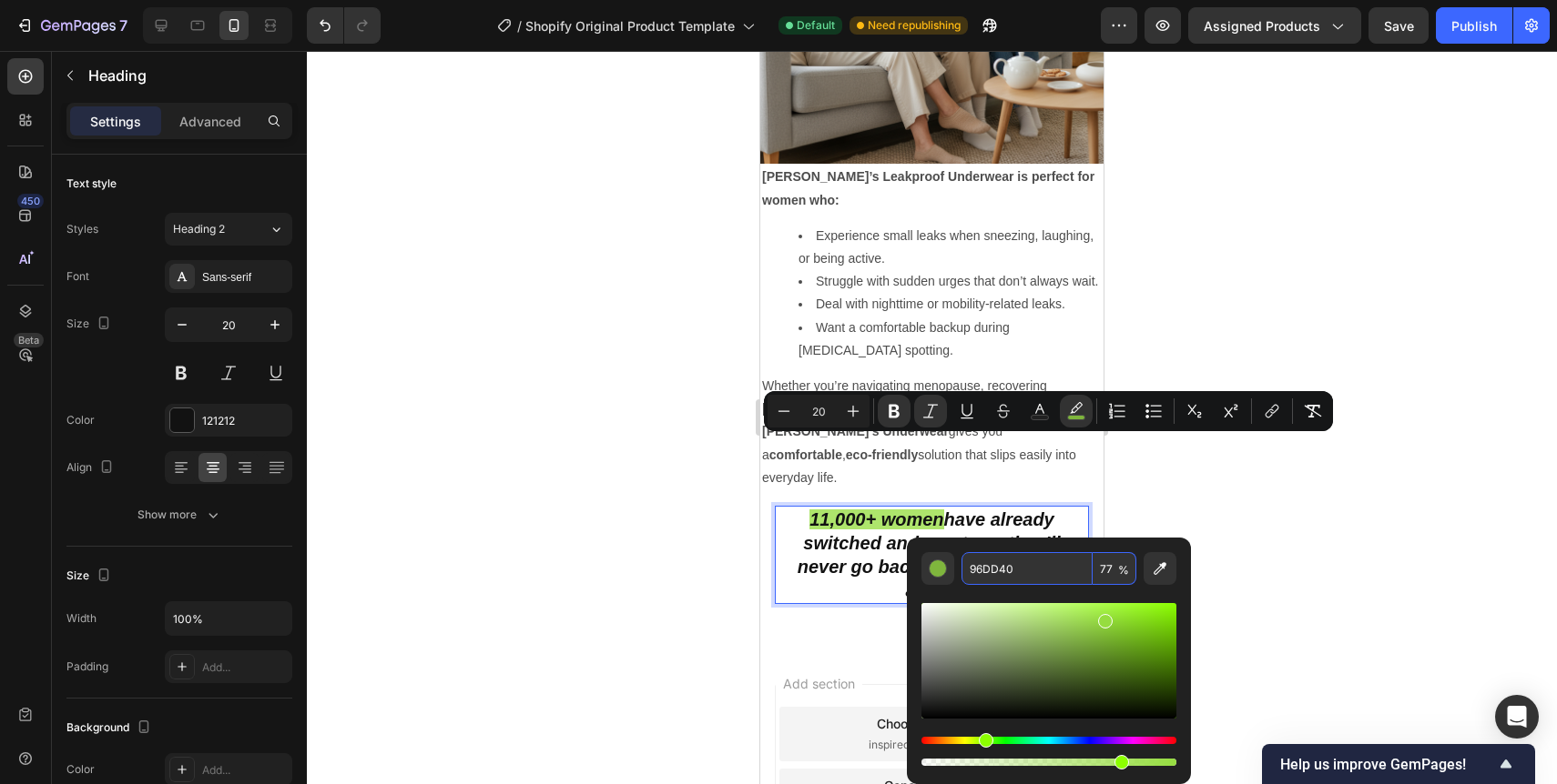
click at [989, 552] on input "96DD40" at bounding box center [1027, 568] width 131 height 33
click at [1026, 584] on input "96DD40" at bounding box center [1027, 568] width 131 height 33
click at [1037, 624] on div "Editor contextual toolbar" at bounding box center [1049, 661] width 255 height 115
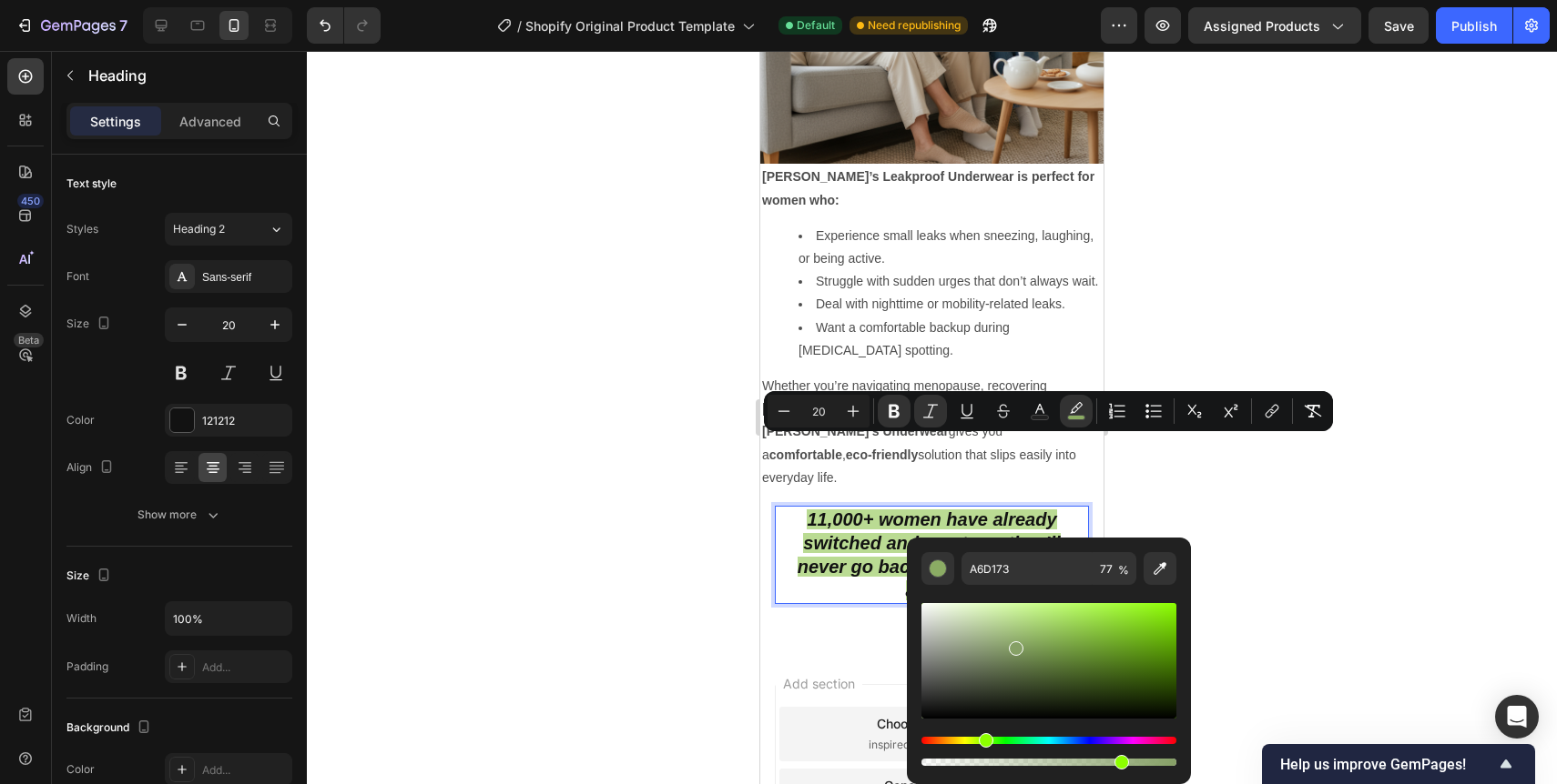
click at [1014, 646] on div "Editor contextual toolbar" at bounding box center [1049, 661] width 255 height 115
click at [1008, 577] on input "849E65" at bounding box center [1027, 568] width 131 height 33
type input "96DD40"
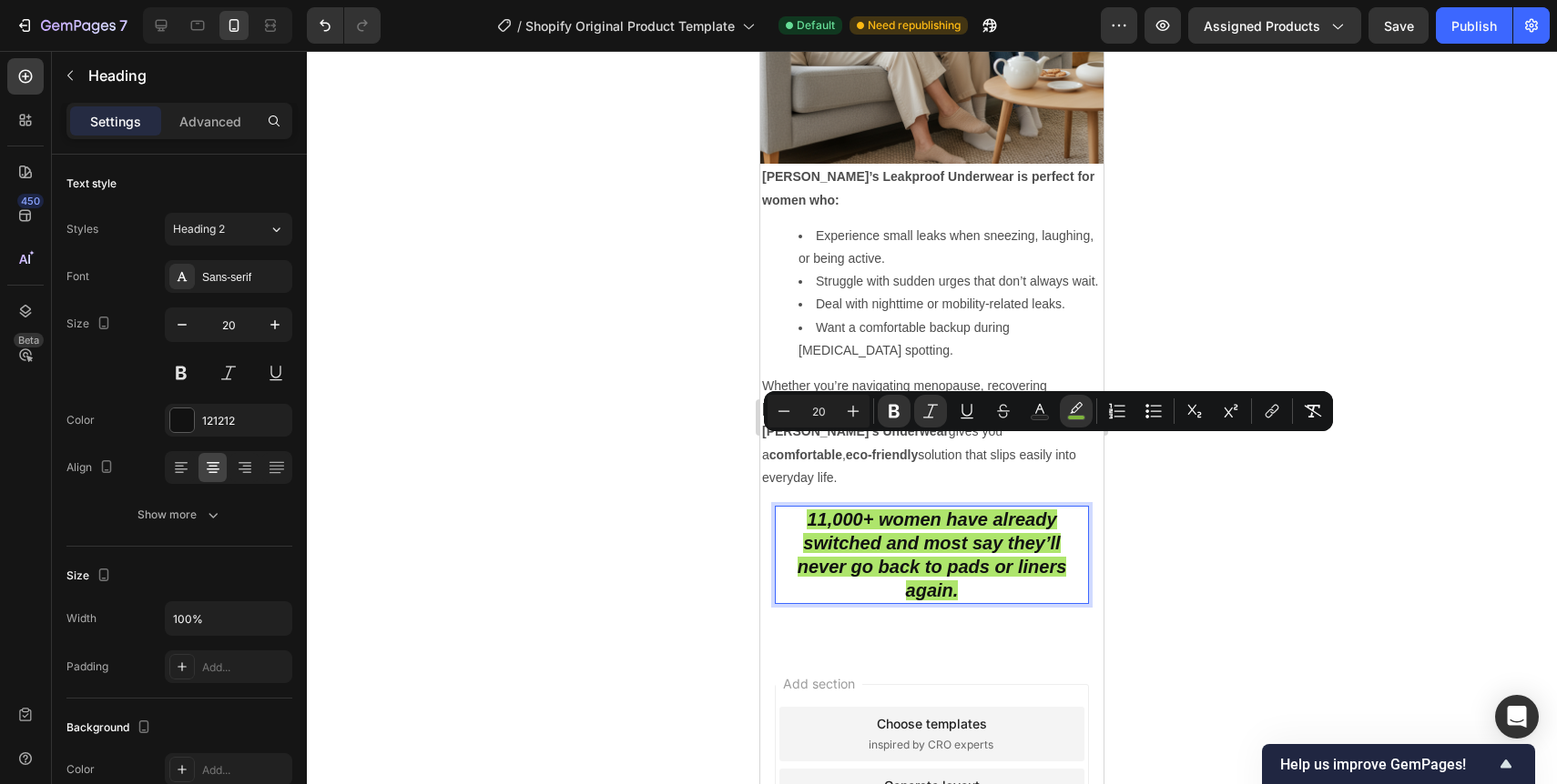
click at [1245, 518] on div at bounding box center [932, 417] width 1250 height 733
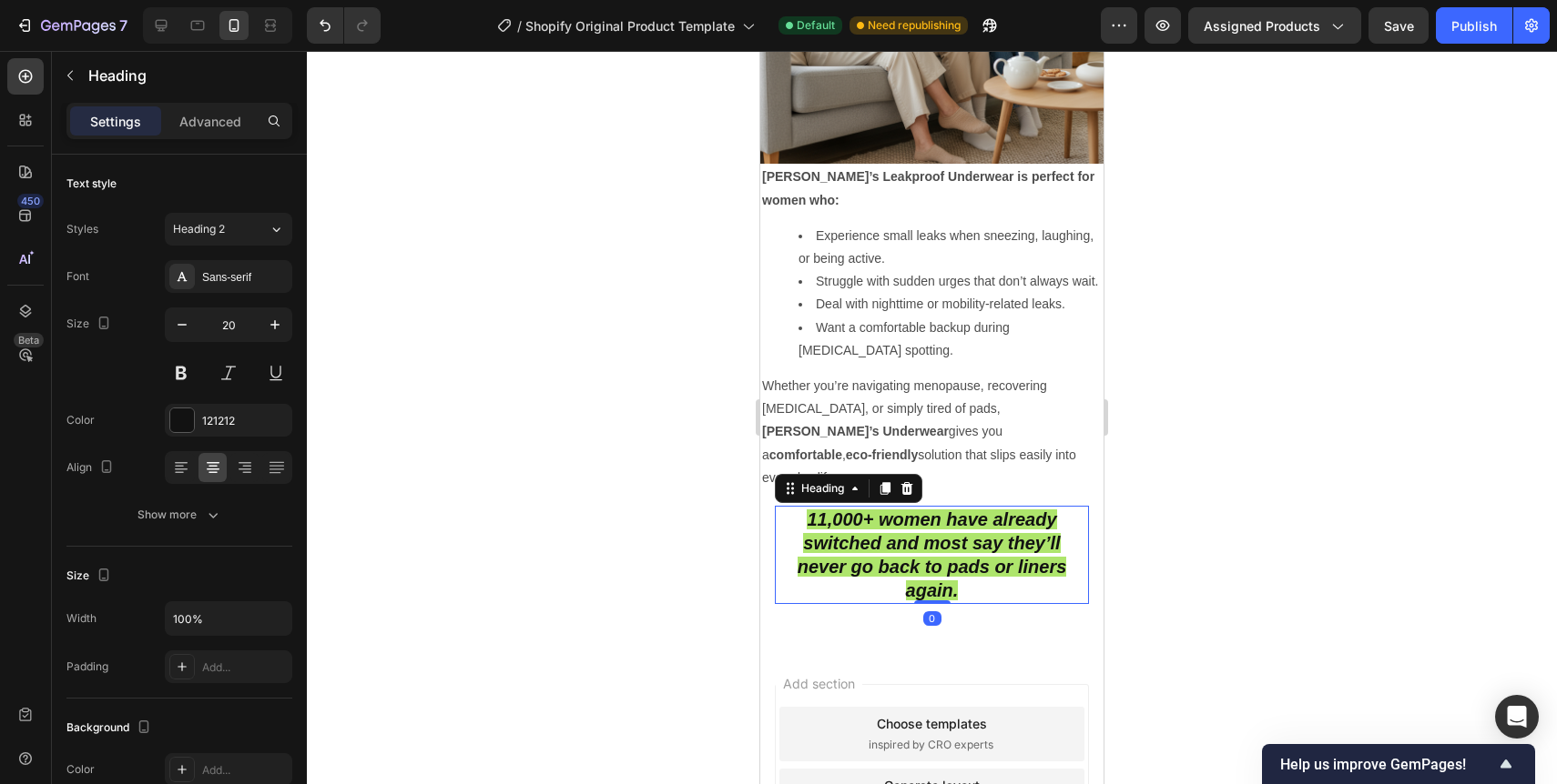
click at [1029, 509] on strong "11,000+ women have already switched and most say they’ll never go back to pads …" at bounding box center [932, 554] width 270 height 91
click at [1161, 482] on div at bounding box center [932, 417] width 1250 height 733
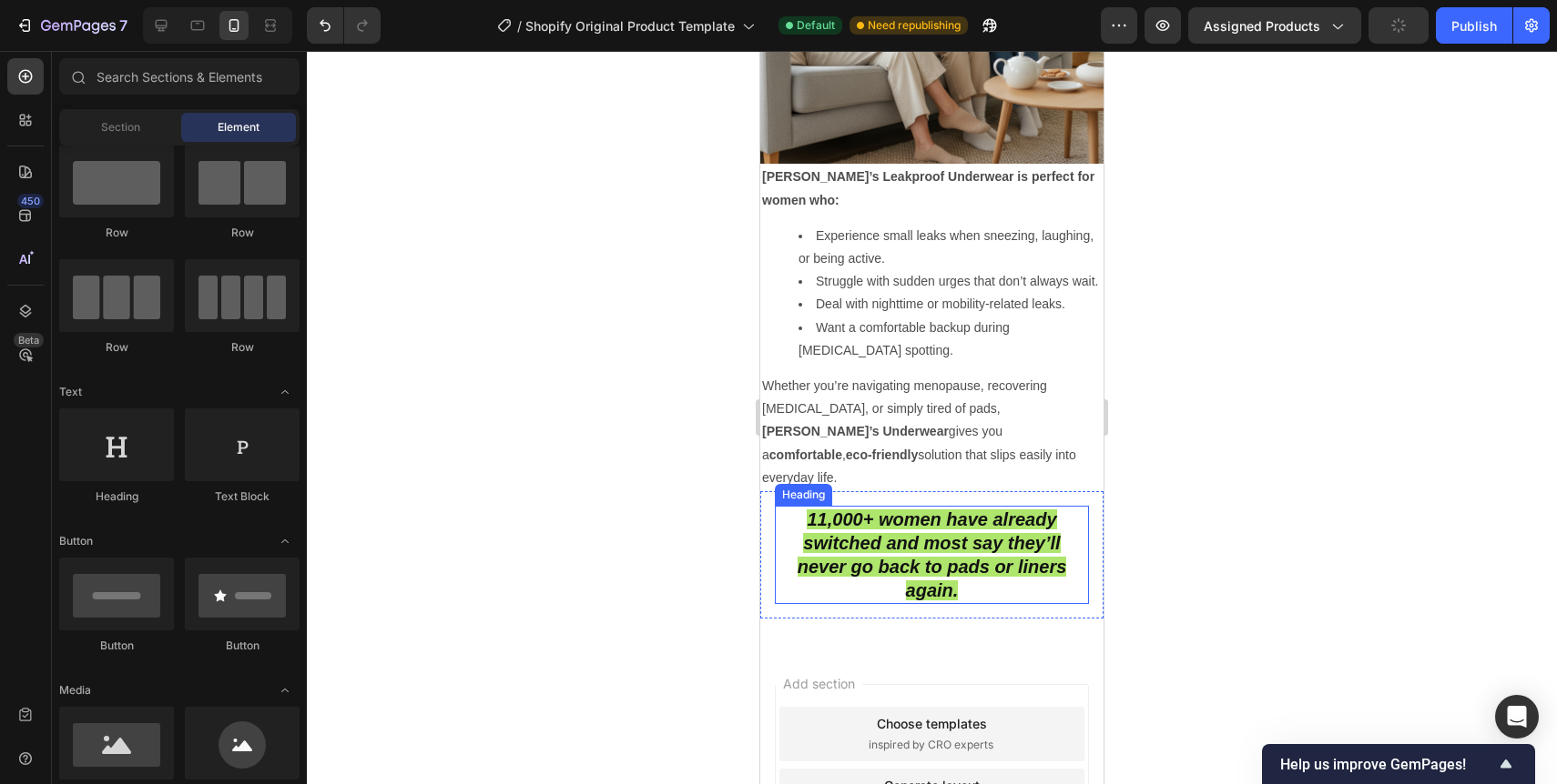
click at [1018, 509] on strong "11,000+ women have already switched and most say they’ll never go back to pads …" at bounding box center [932, 554] width 270 height 91
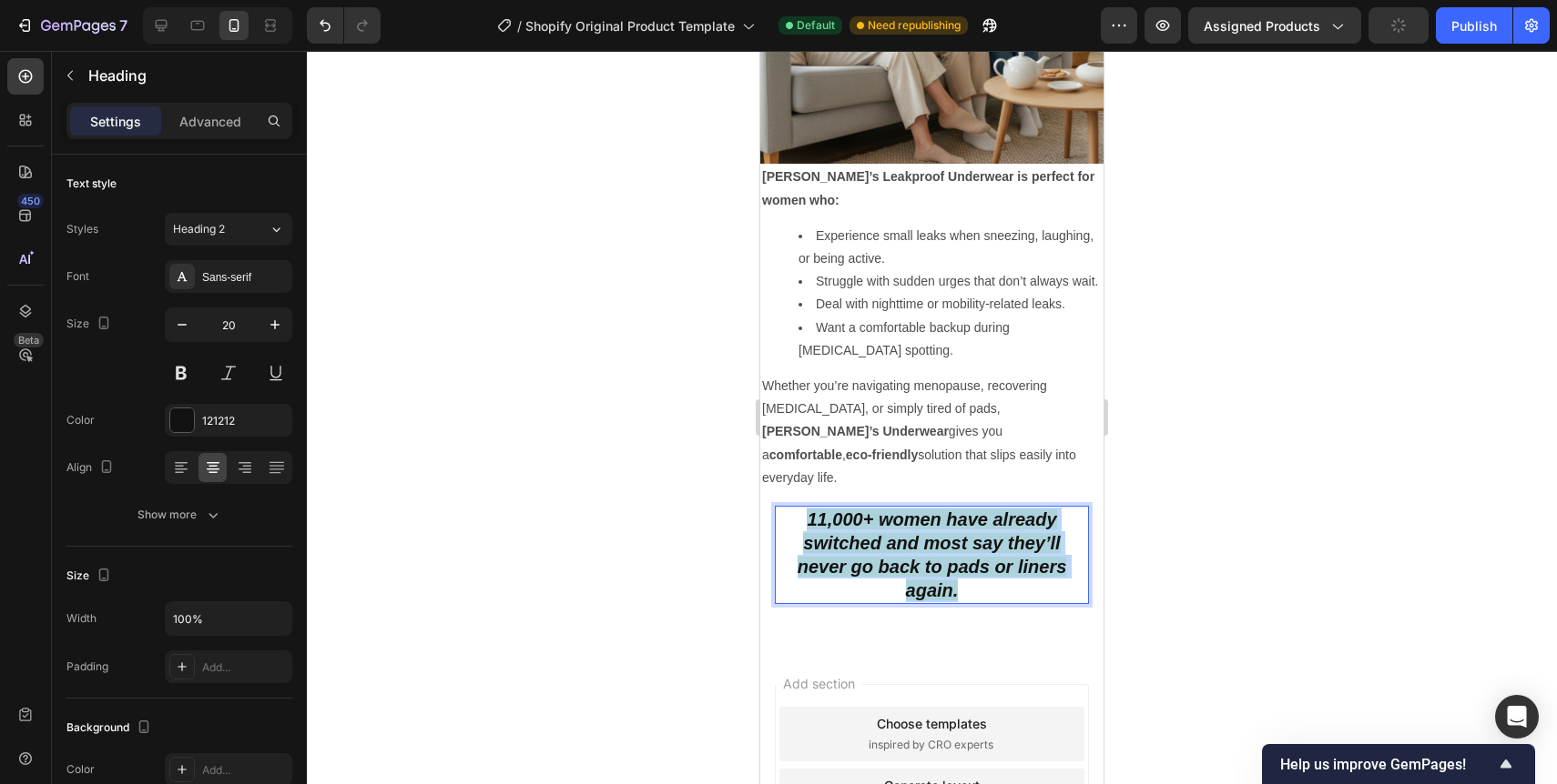
click at [1018, 509] on strong "11,000+ women have already switched and most say they’ll never go back to pads …" at bounding box center [932, 554] width 270 height 91
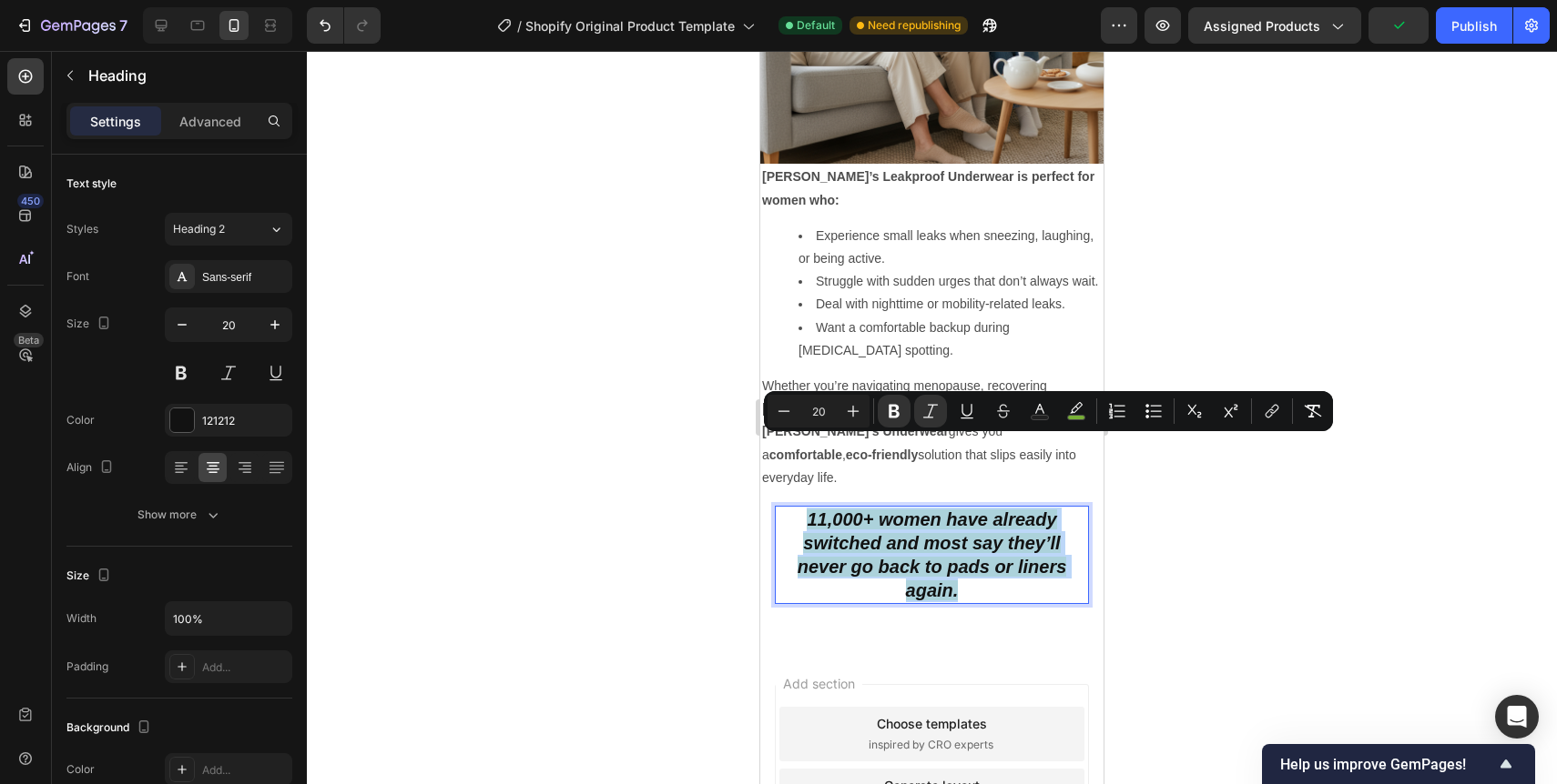
copy strong "11,000+ women have already switched and most say they’ll never go back to pads …"
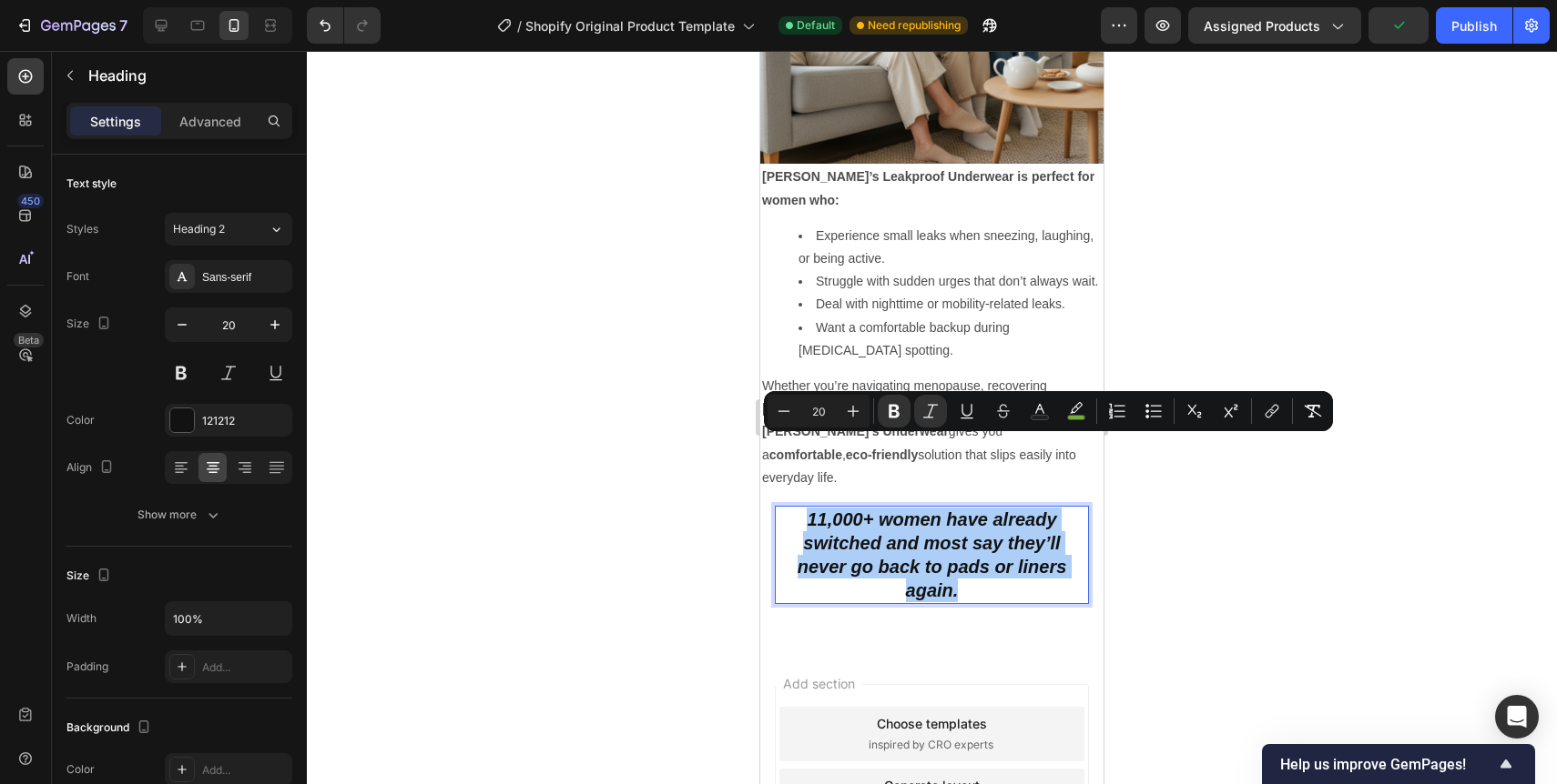
click at [627, 495] on div at bounding box center [932, 417] width 1250 height 733
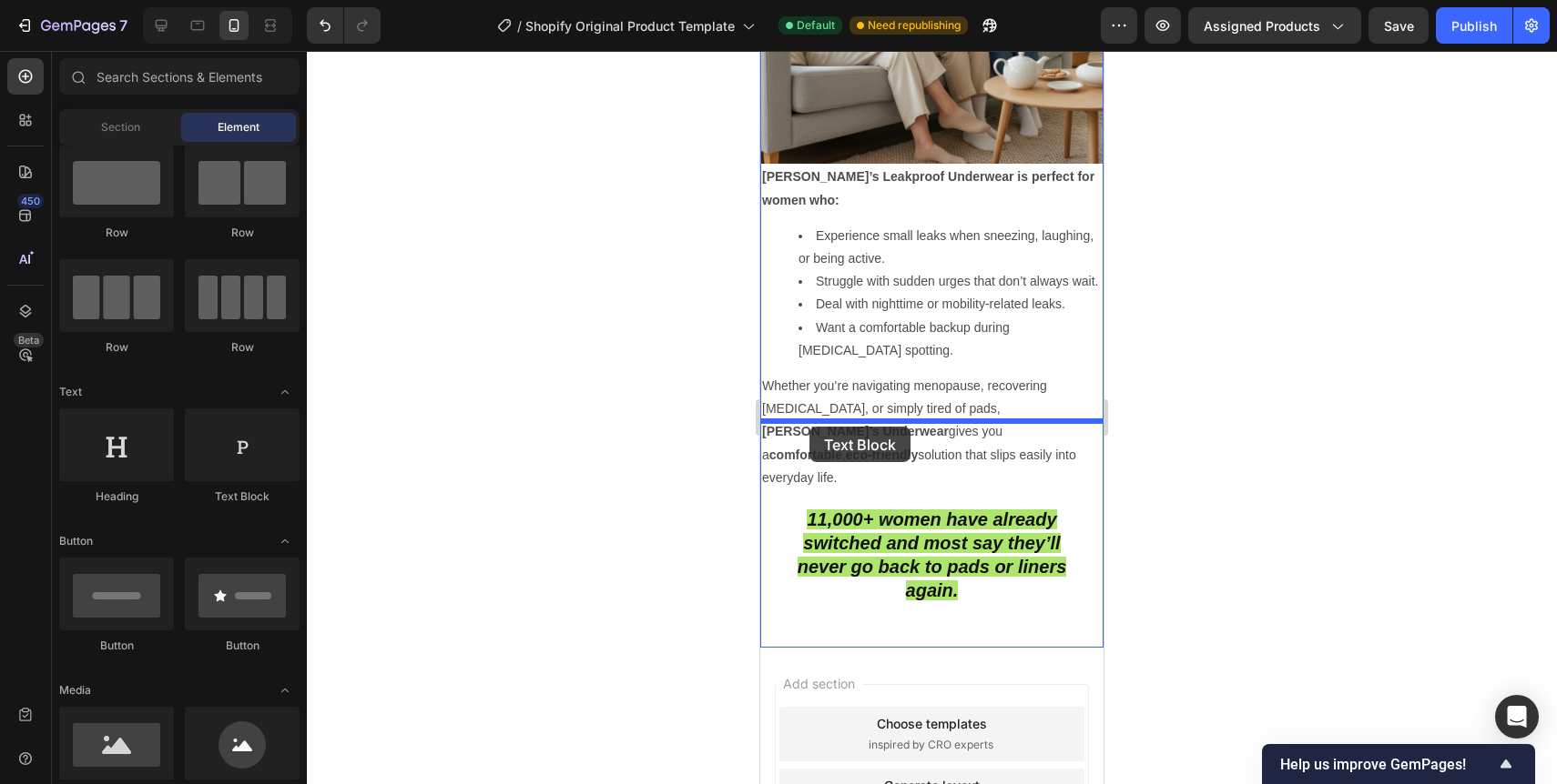
drag, startPoint x: 971, startPoint y: 506, endPoint x: 809, endPoint y: 427, distance: 180.2
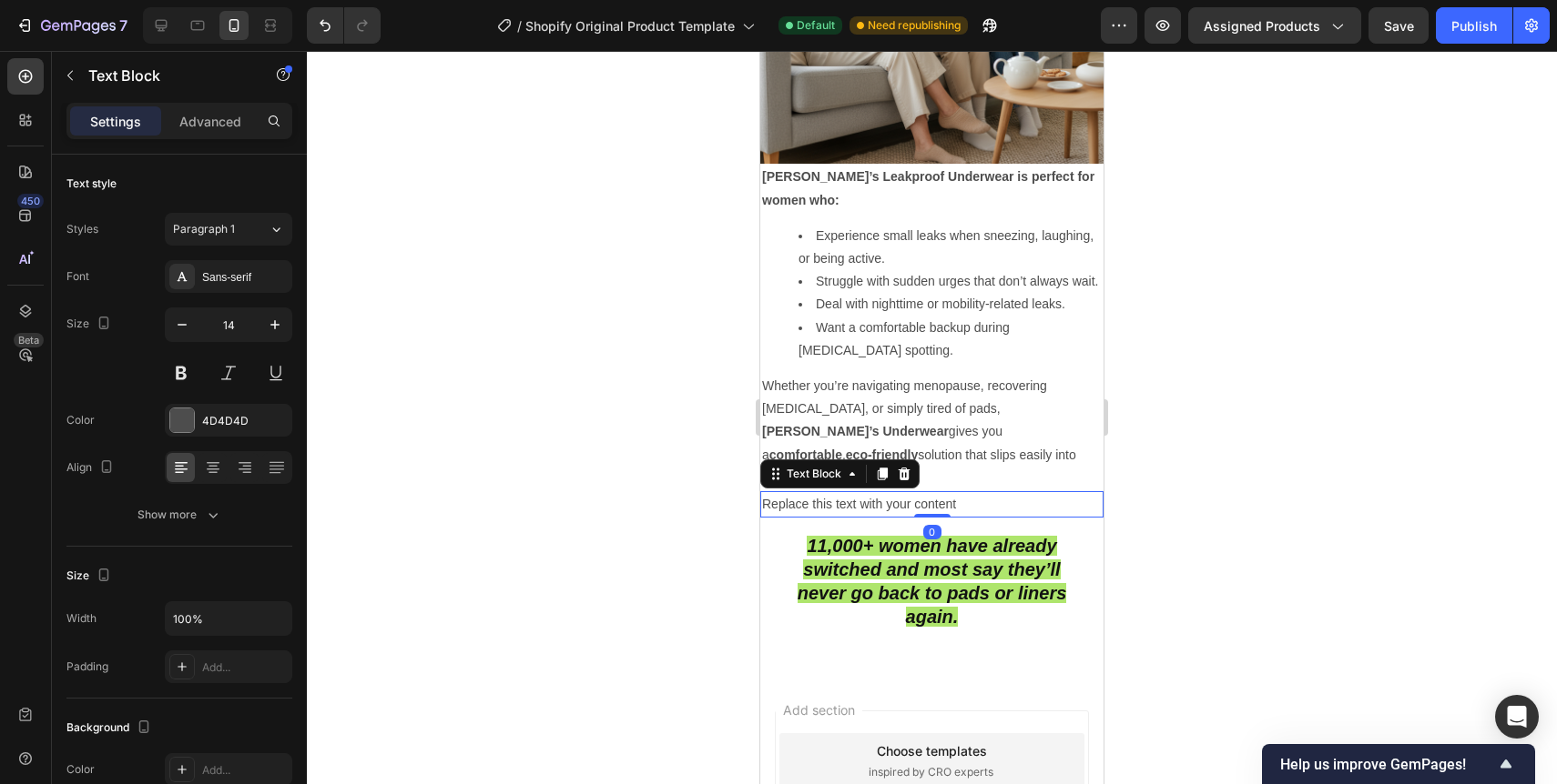
click at [848, 491] on div "Replace this text with your content" at bounding box center [932, 504] width 343 height 27
click at [848, 493] on p "Replace this text with your content" at bounding box center [932, 504] width 339 height 23
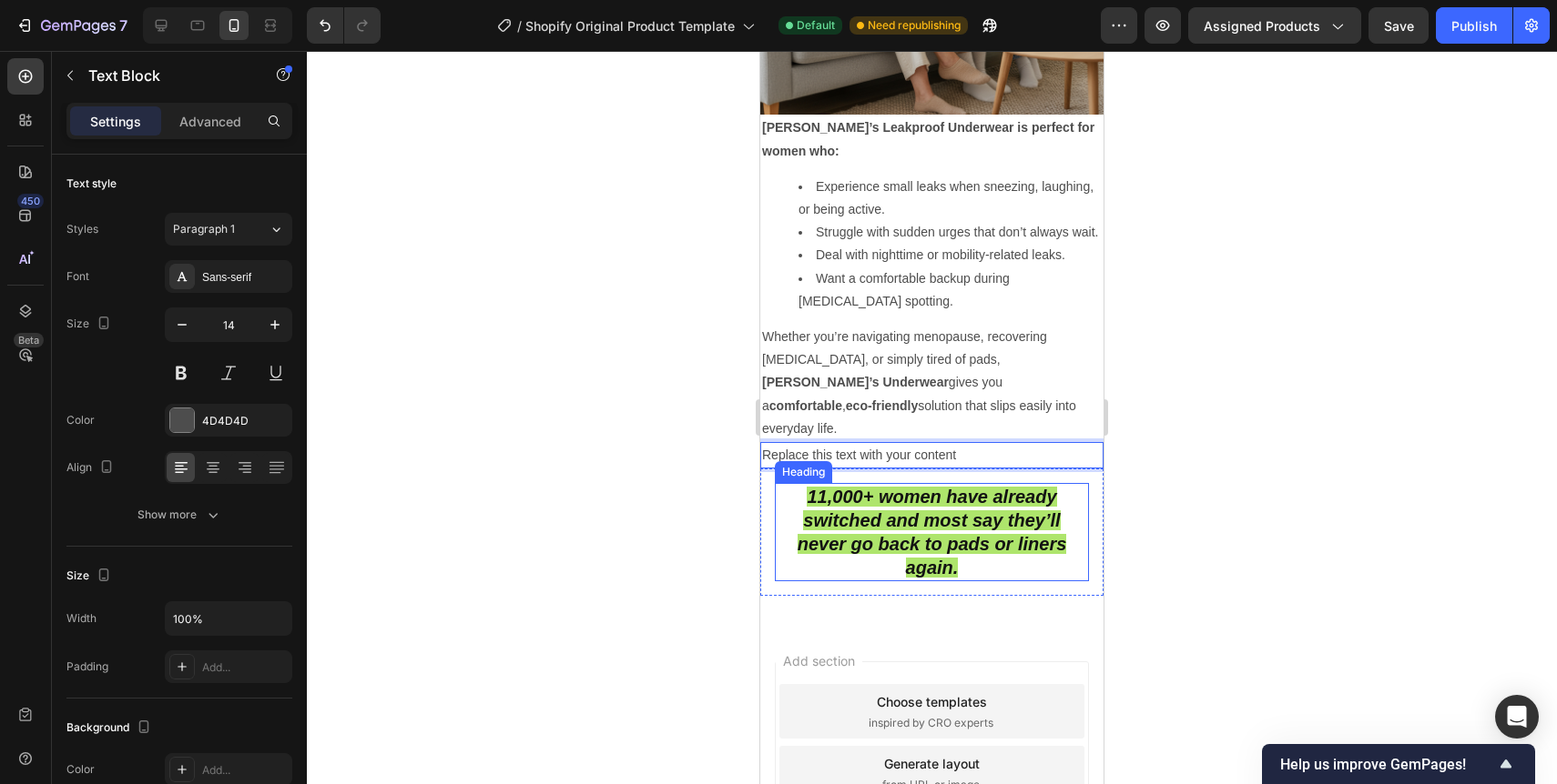
scroll to position [4329, 0]
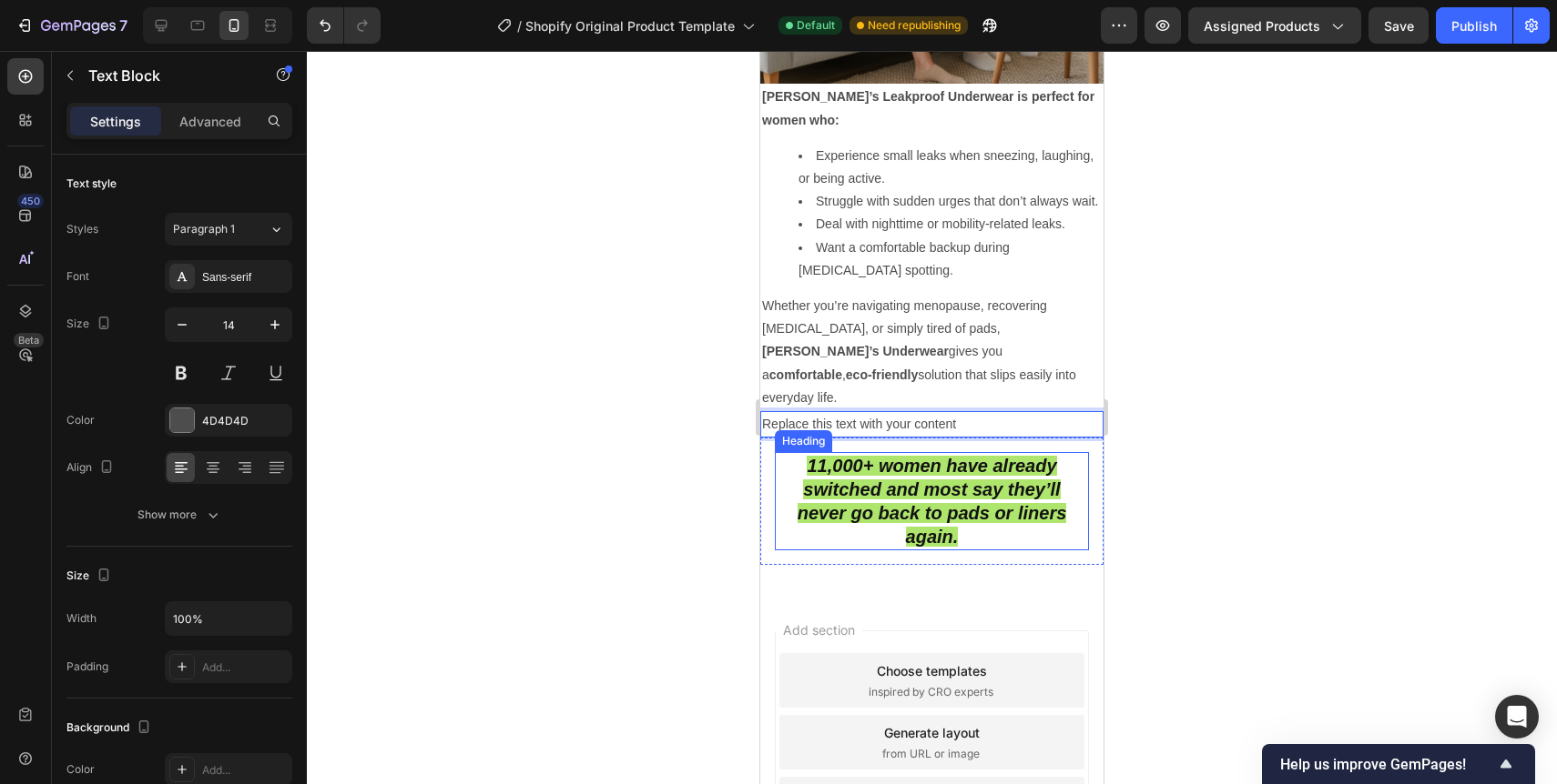
click at [953, 459] on strong "11,000+ women have already switched and most say they’ll never go back to pads …" at bounding box center [932, 500] width 270 height 91
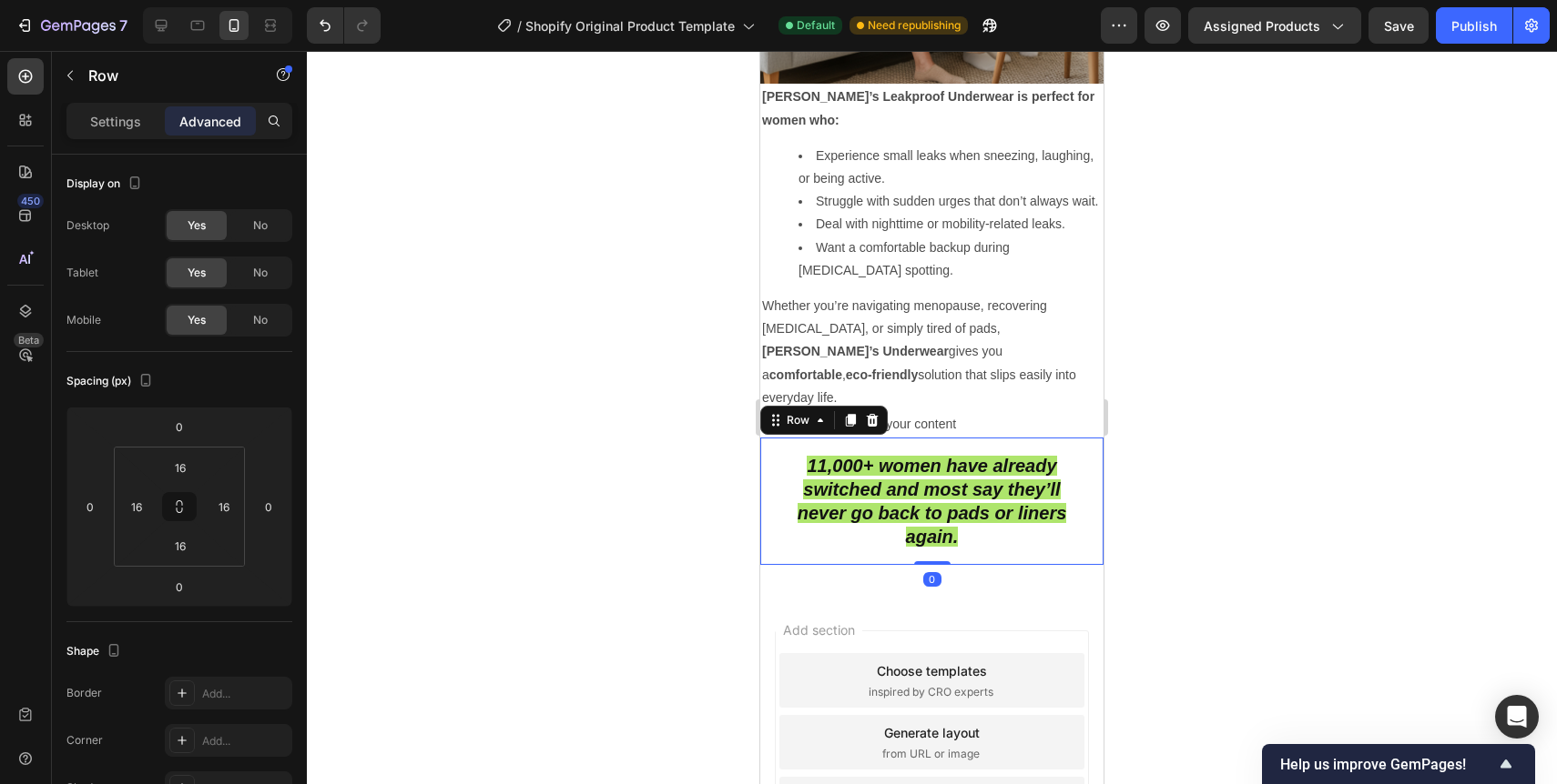
click at [764, 475] on div "⁠⁠⁠⁠⁠⁠⁠ 11,000+ women have already switched and most say they’ll never go back …" at bounding box center [932, 501] width 343 height 127
click at [870, 414] on icon at bounding box center [873, 420] width 12 height 13
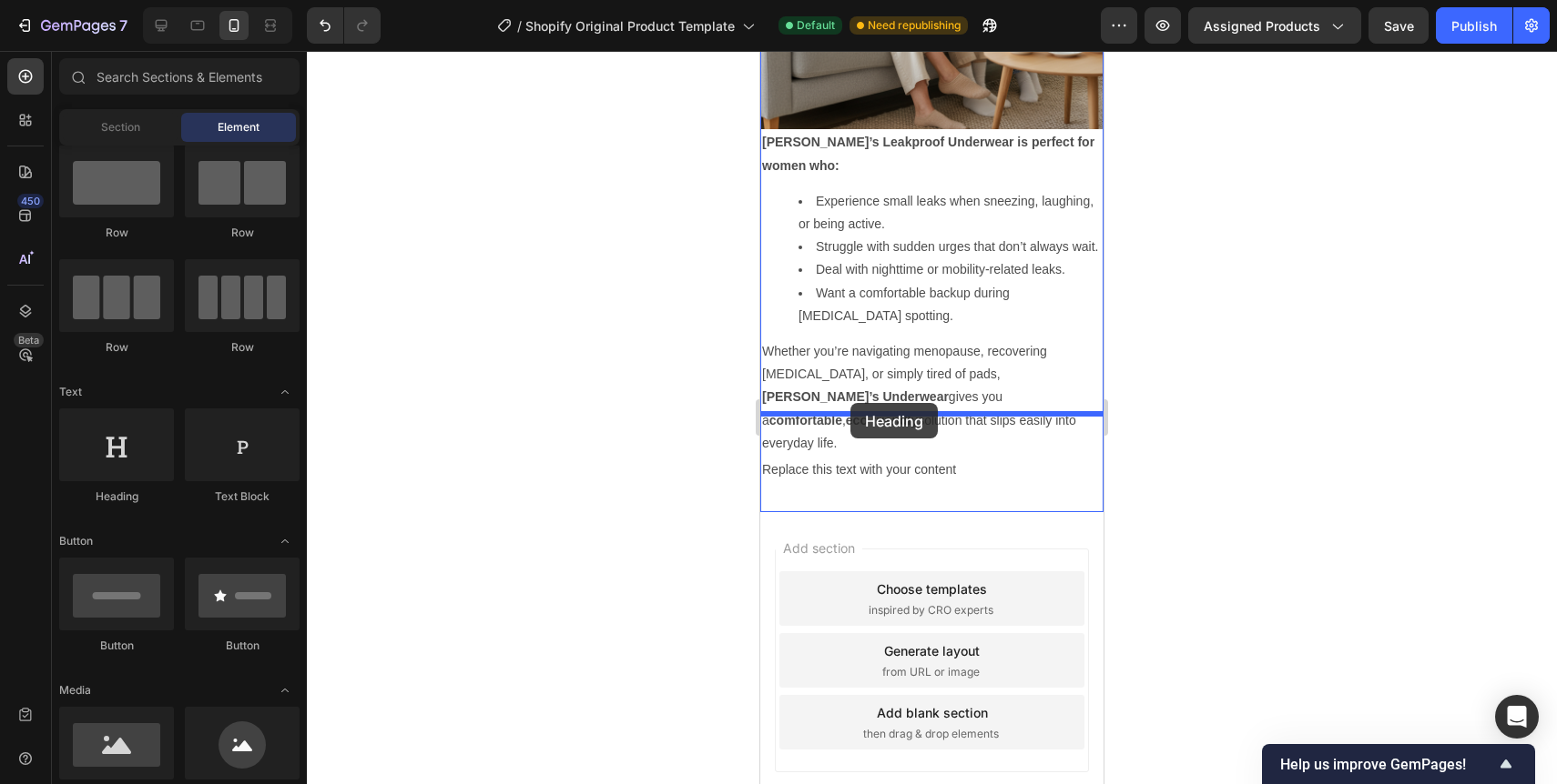
drag, startPoint x: 881, startPoint y: 515, endPoint x: 850, endPoint y: 403, distance: 116.2
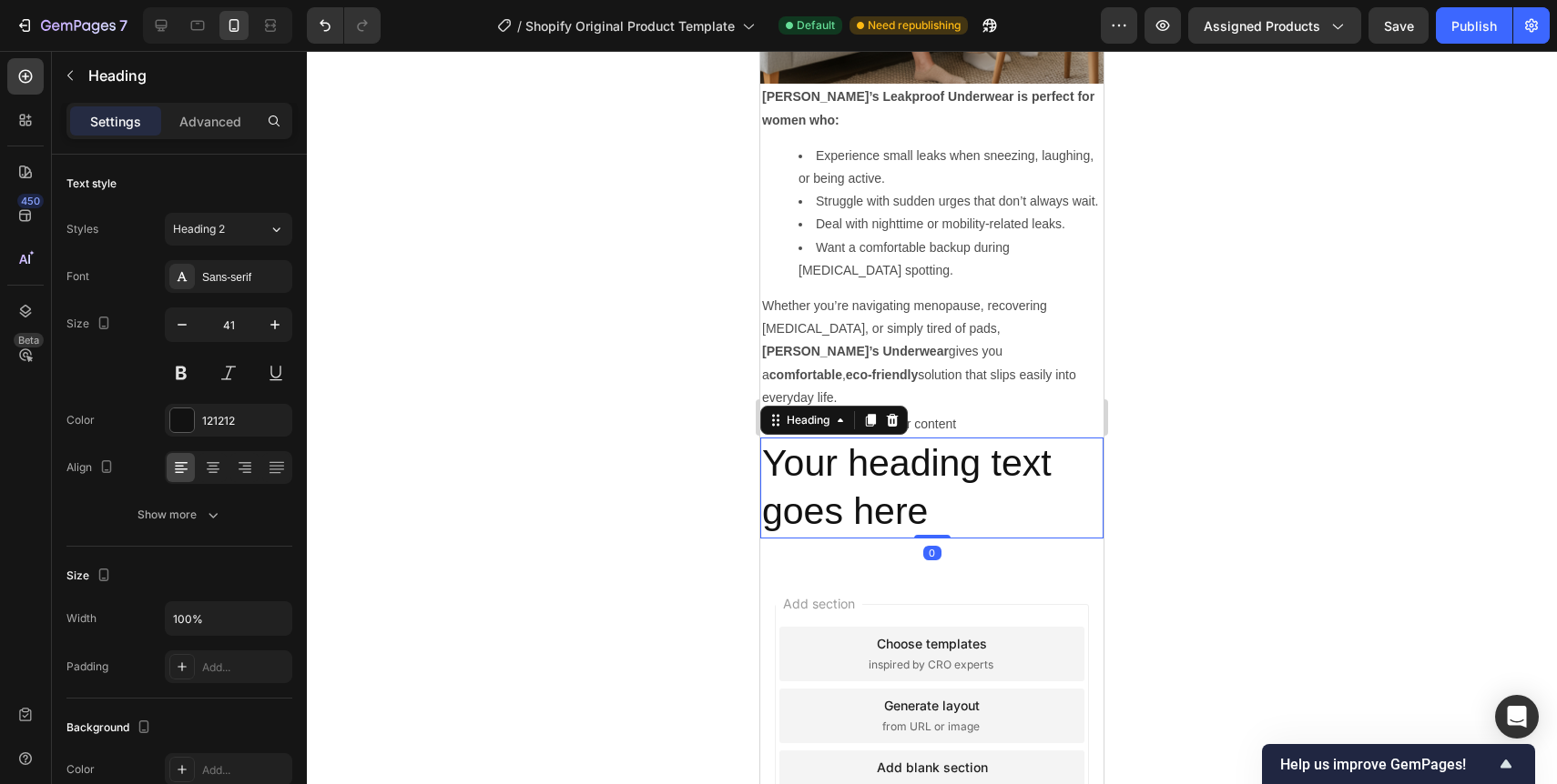
click at [855, 438] on h2 "Your heading text goes here" at bounding box center [932, 489] width 343 height 101
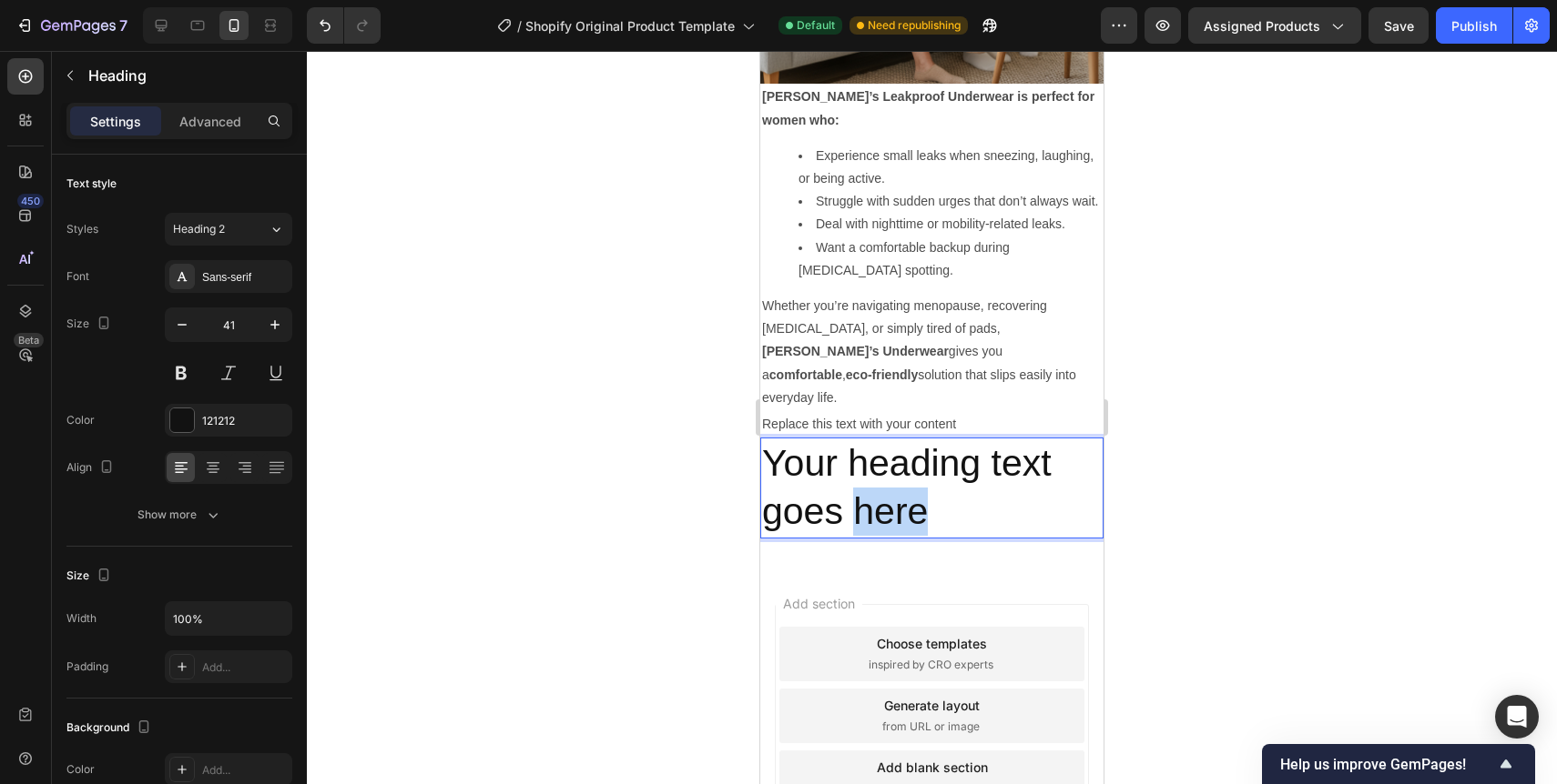
click at [855, 440] on p "Your heading text goes here" at bounding box center [932, 489] width 339 height 98
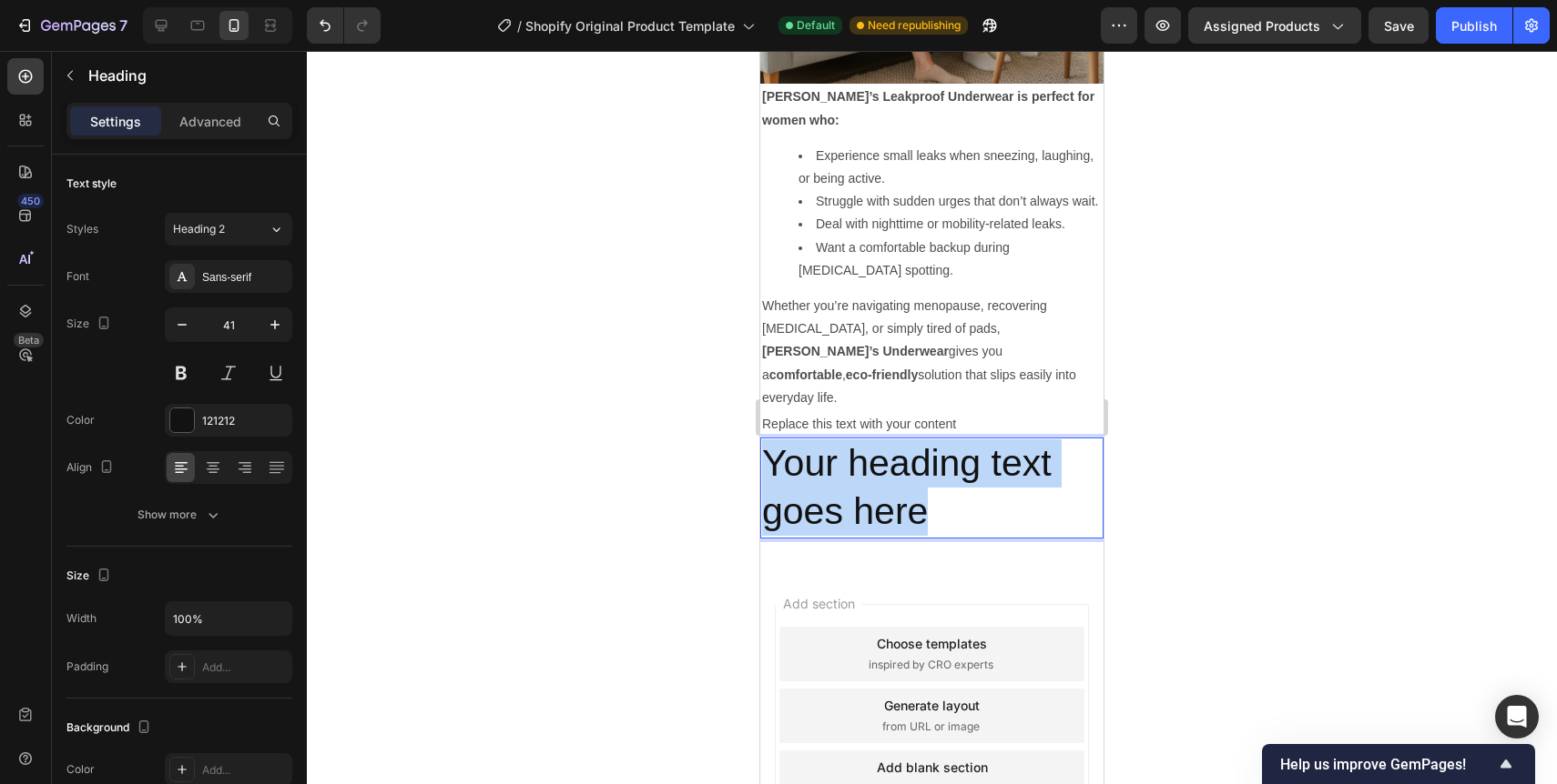
click at [855, 440] on p "Your heading text goes here" at bounding box center [932, 489] width 339 height 98
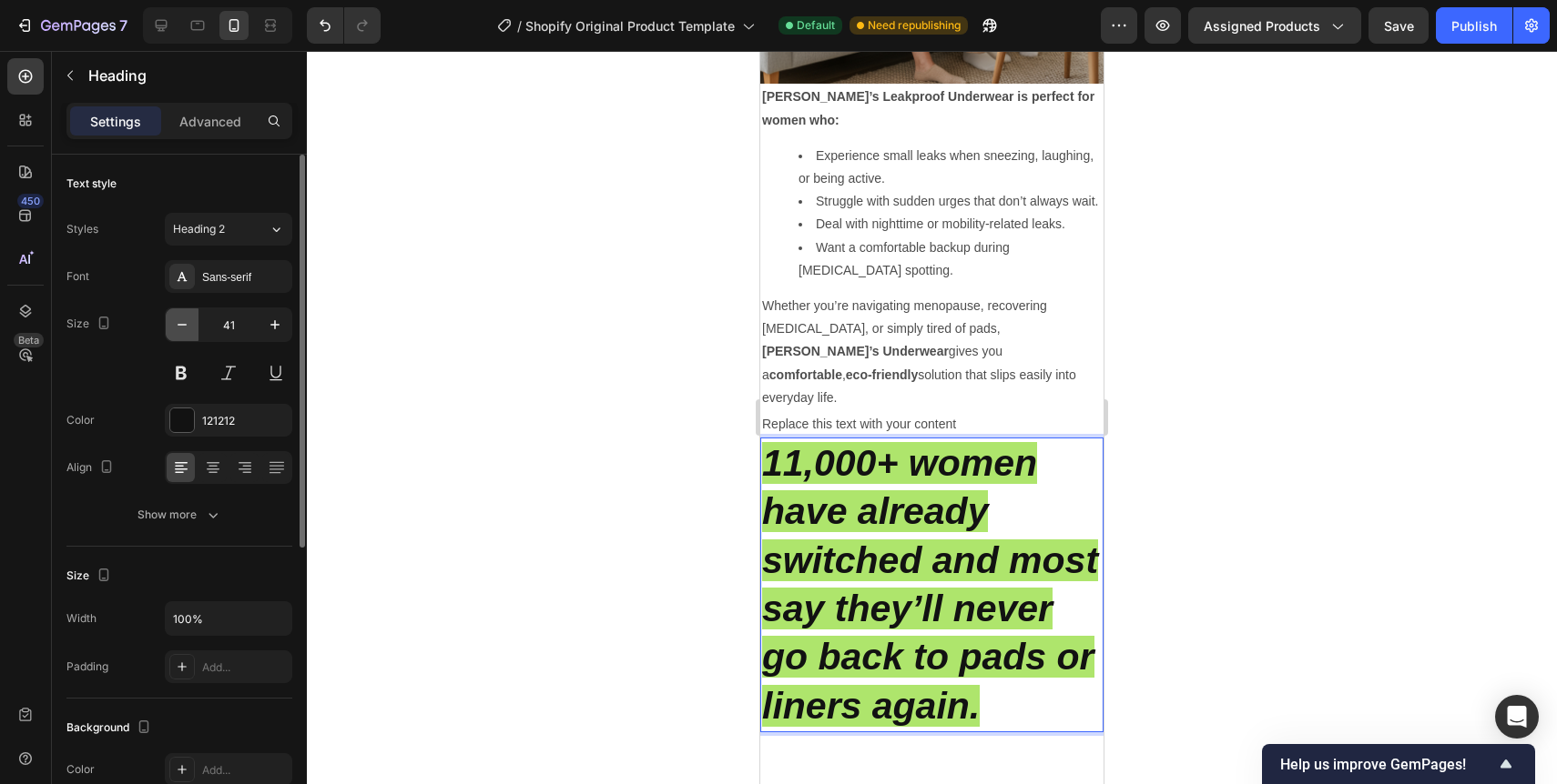
click at [186, 323] on icon "button" at bounding box center [182, 324] width 18 height 18
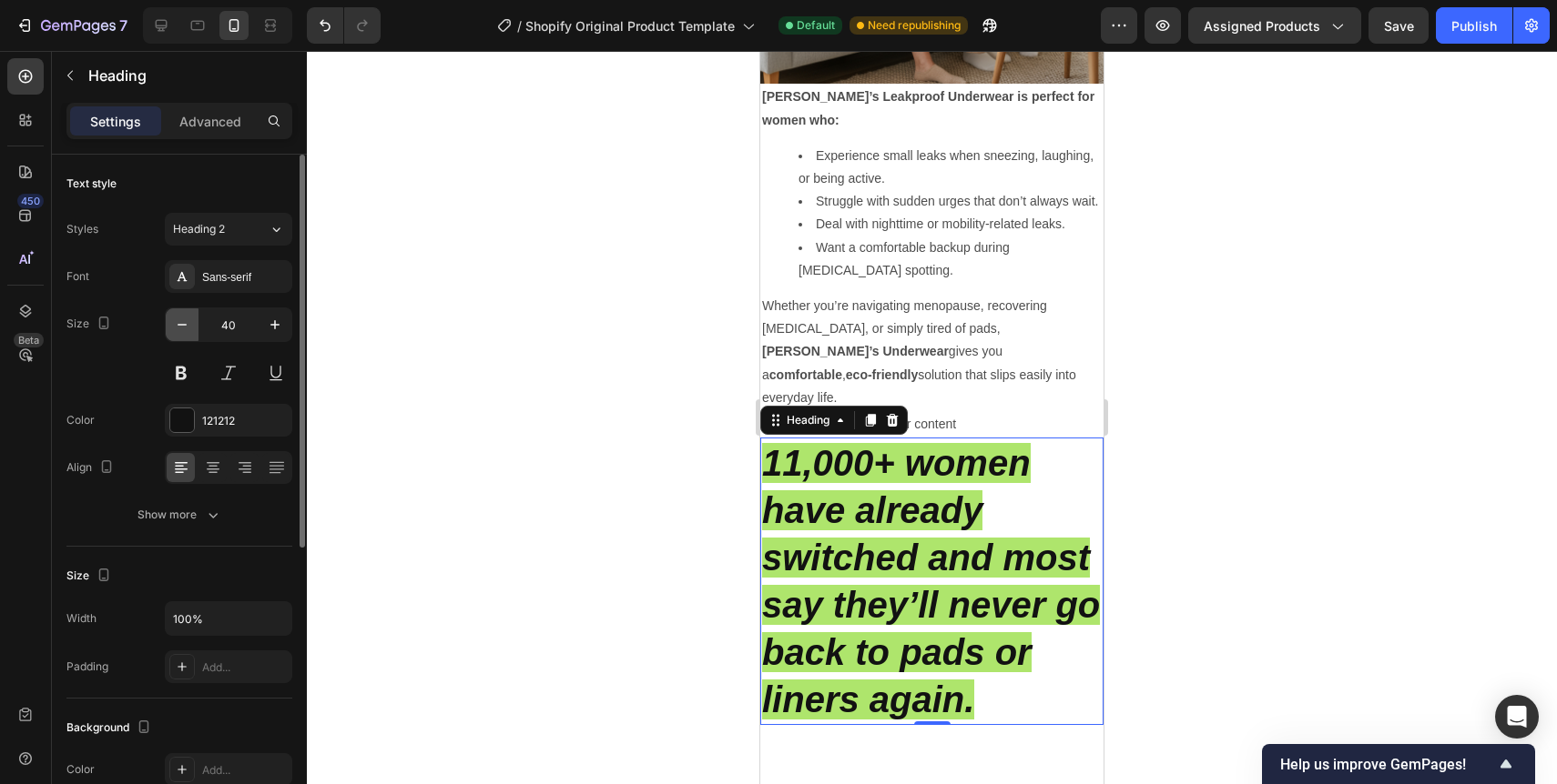
click at [186, 323] on icon "button" at bounding box center [182, 324] width 18 height 18
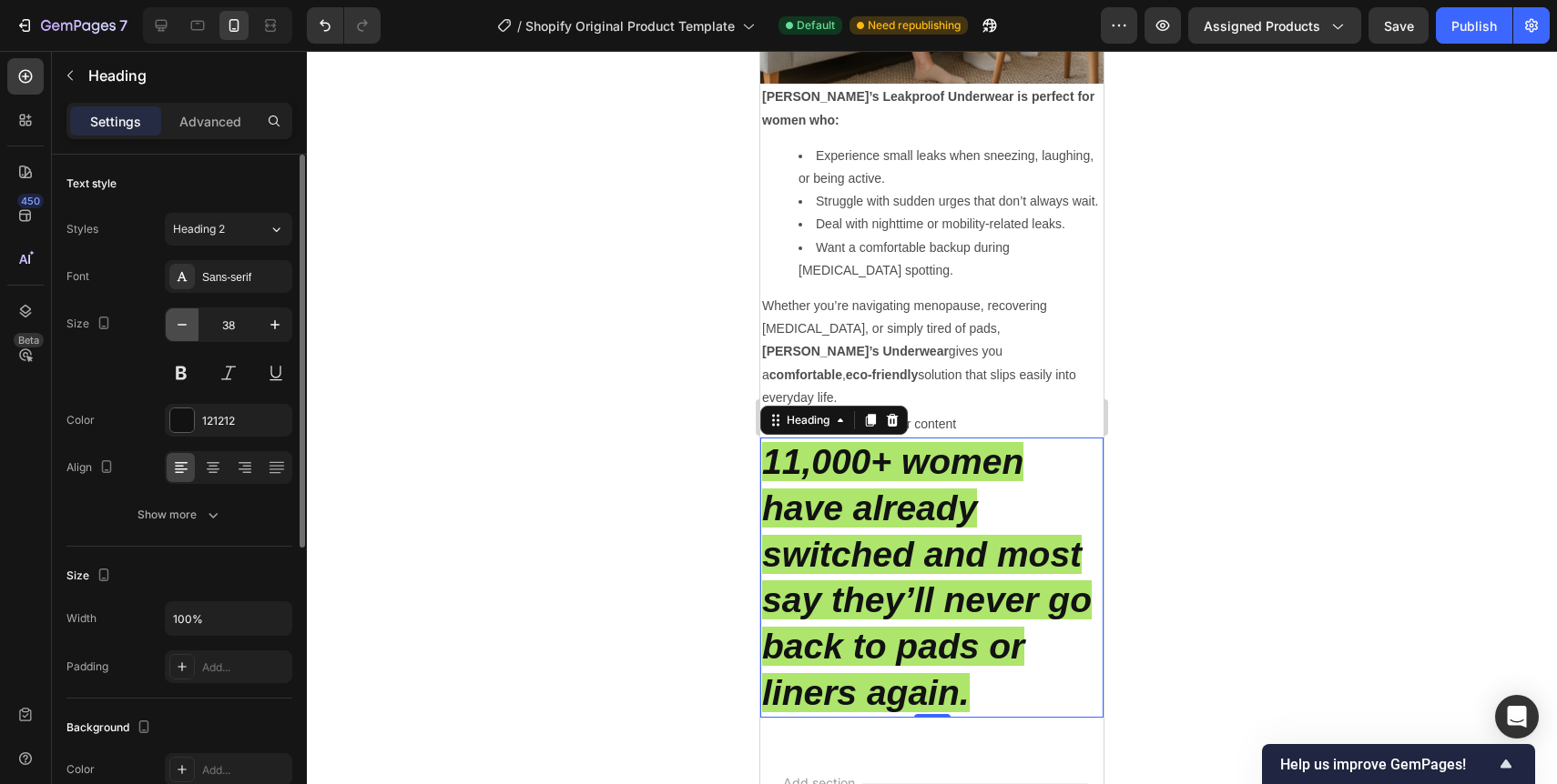
click at [186, 323] on icon "button" at bounding box center [182, 324] width 18 height 18
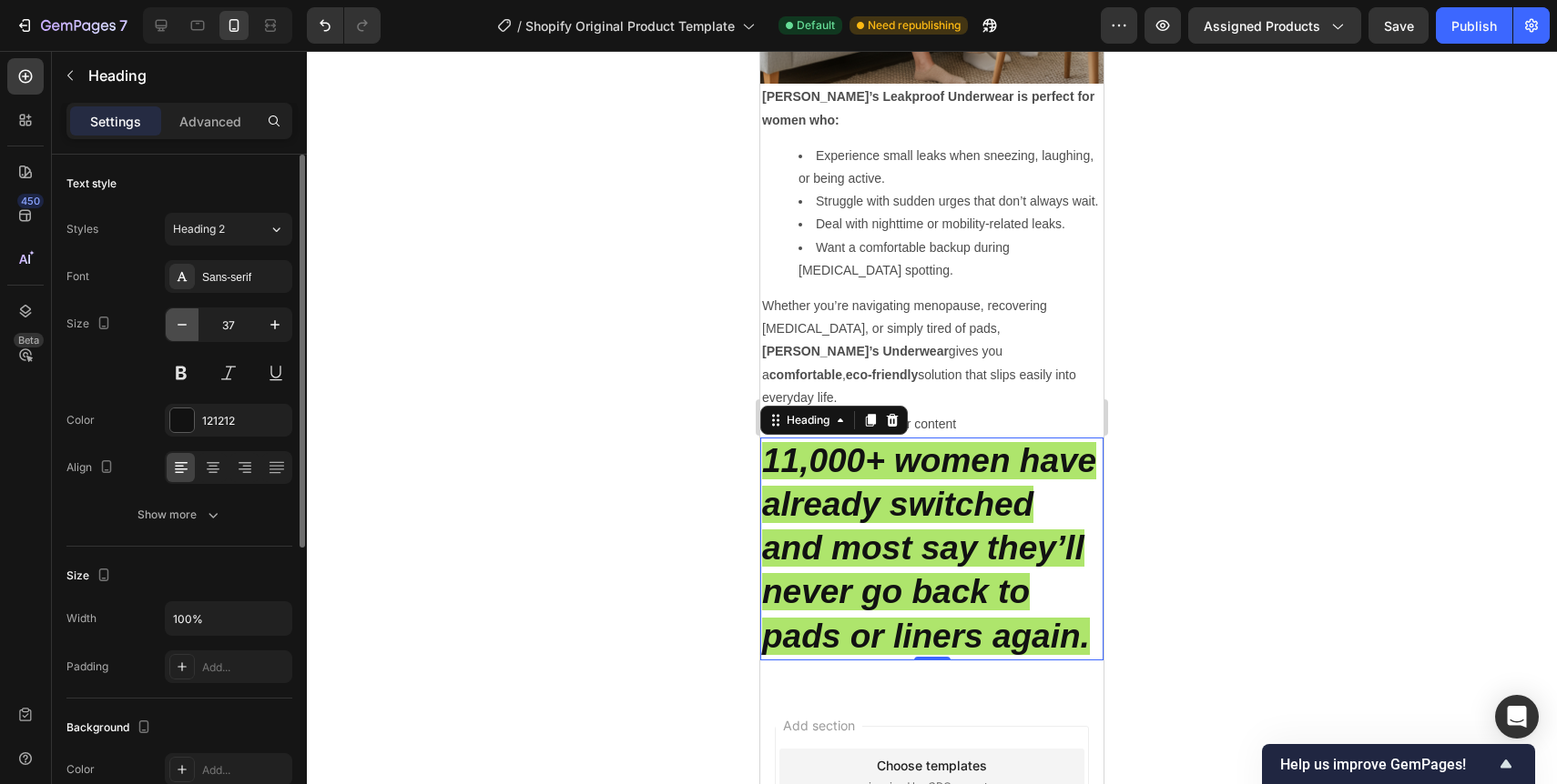
click at [186, 323] on icon "button" at bounding box center [182, 324] width 18 height 18
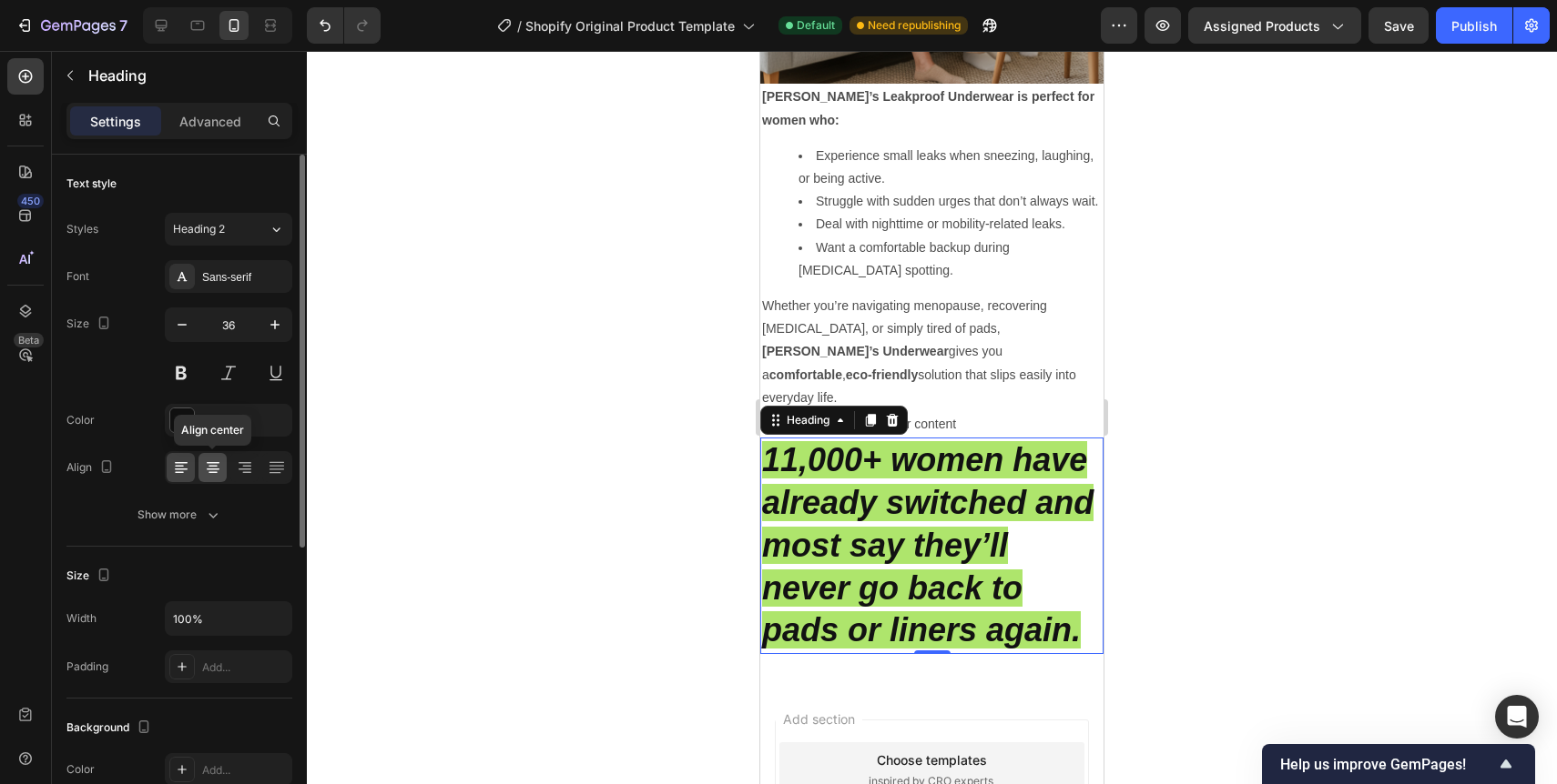
click at [213, 467] on icon at bounding box center [213, 468] width 18 height 18
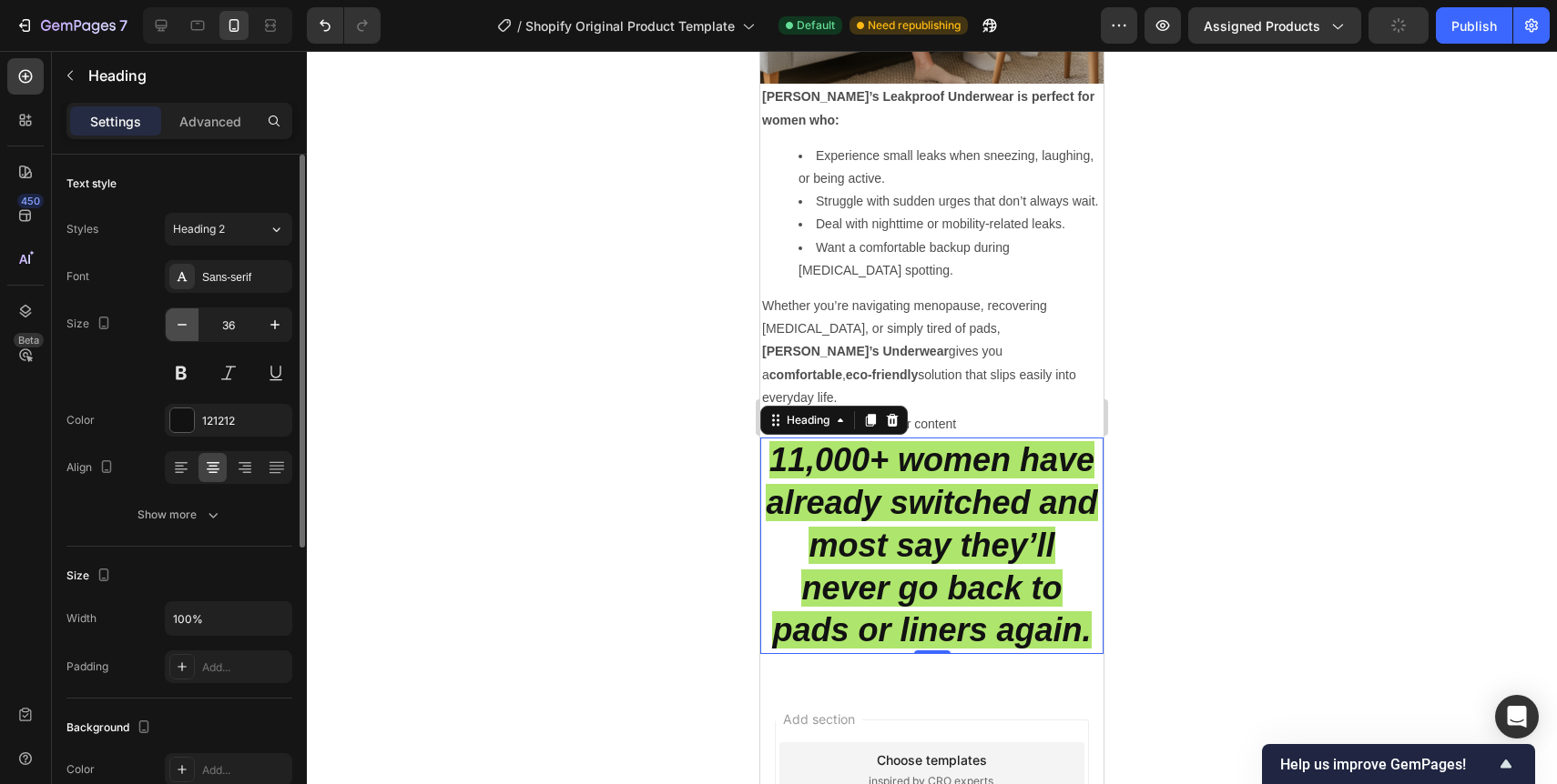
click at [188, 325] on icon "button" at bounding box center [182, 324] width 18 height 18
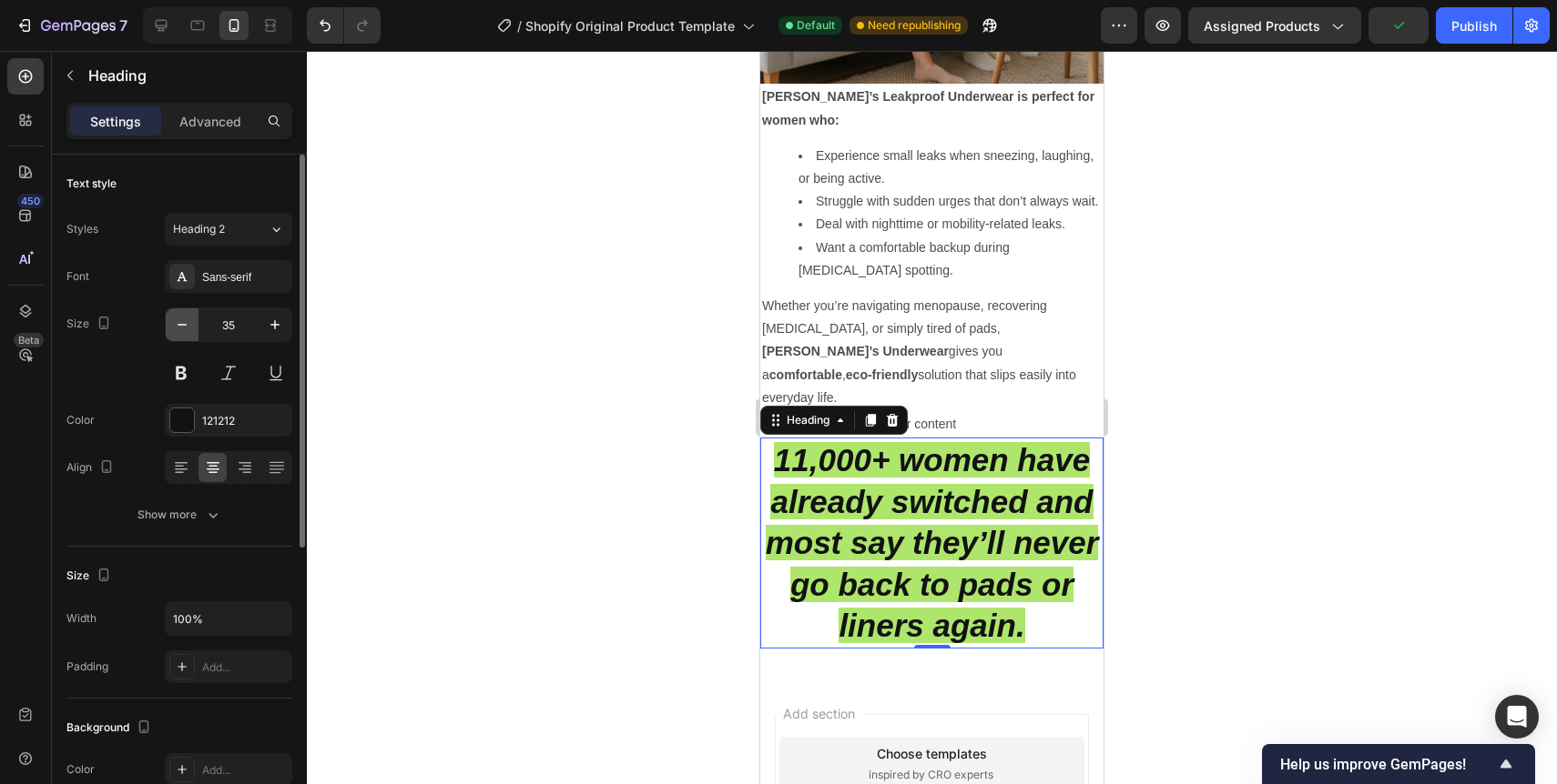
click at [188, 325] on icon "button" at bounding box center [182, 324] width 18 height 18
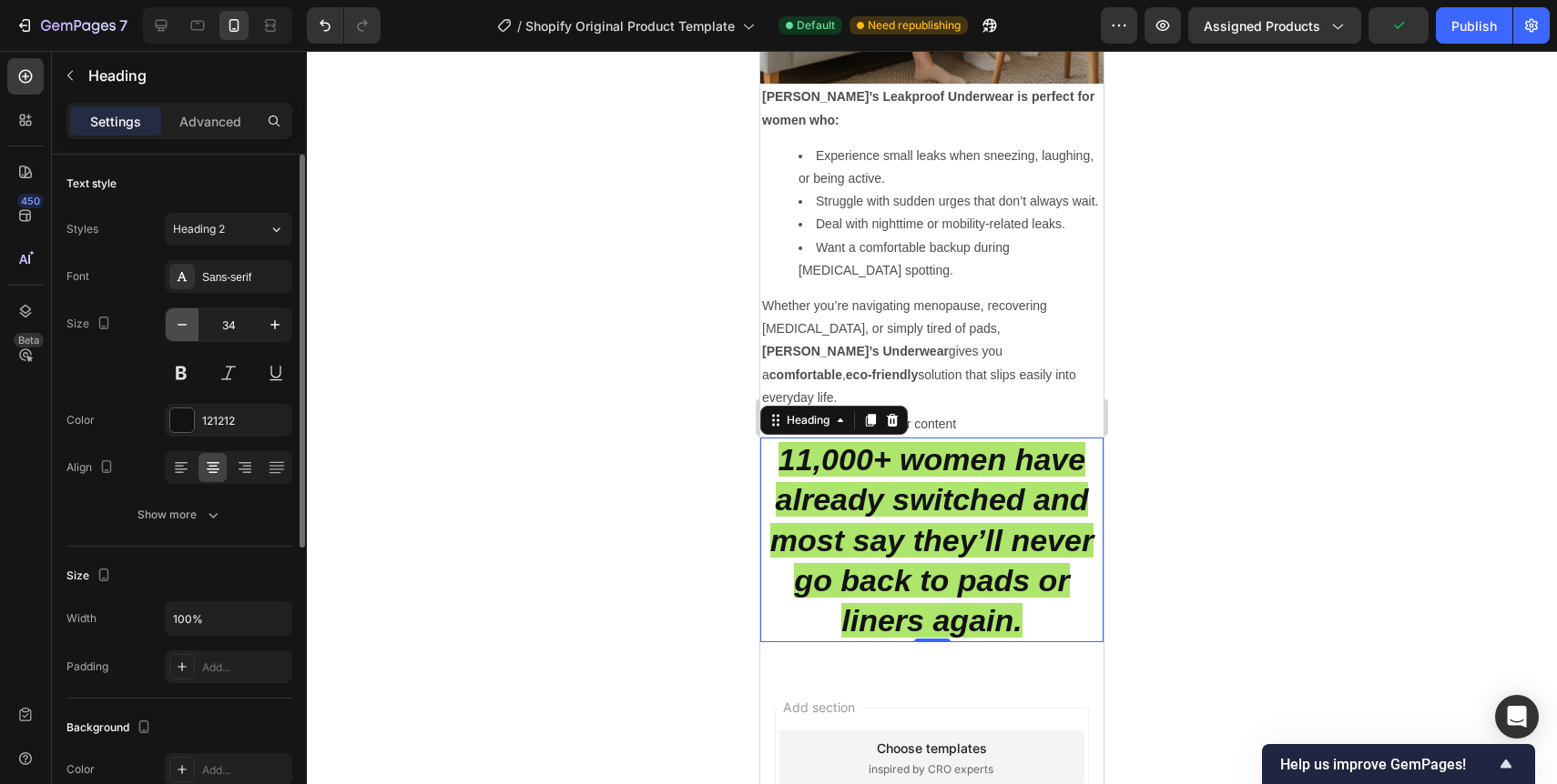
click at [188, 325] on icon "button" at bounding box center [182, 324] width 18 height 18
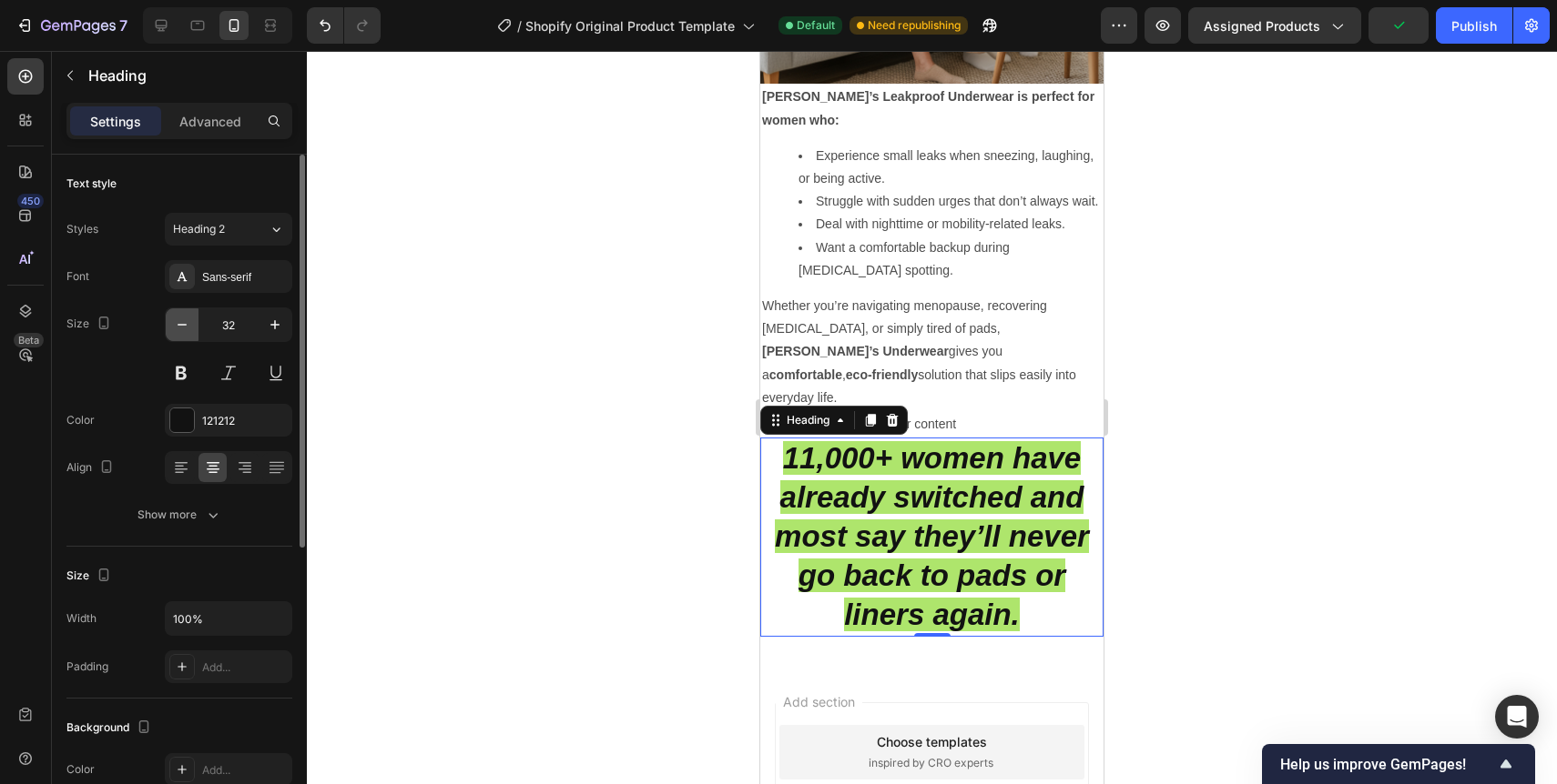
click at [188, 325] on icon "button" at bounding box center [182, 324] width 18 height 18
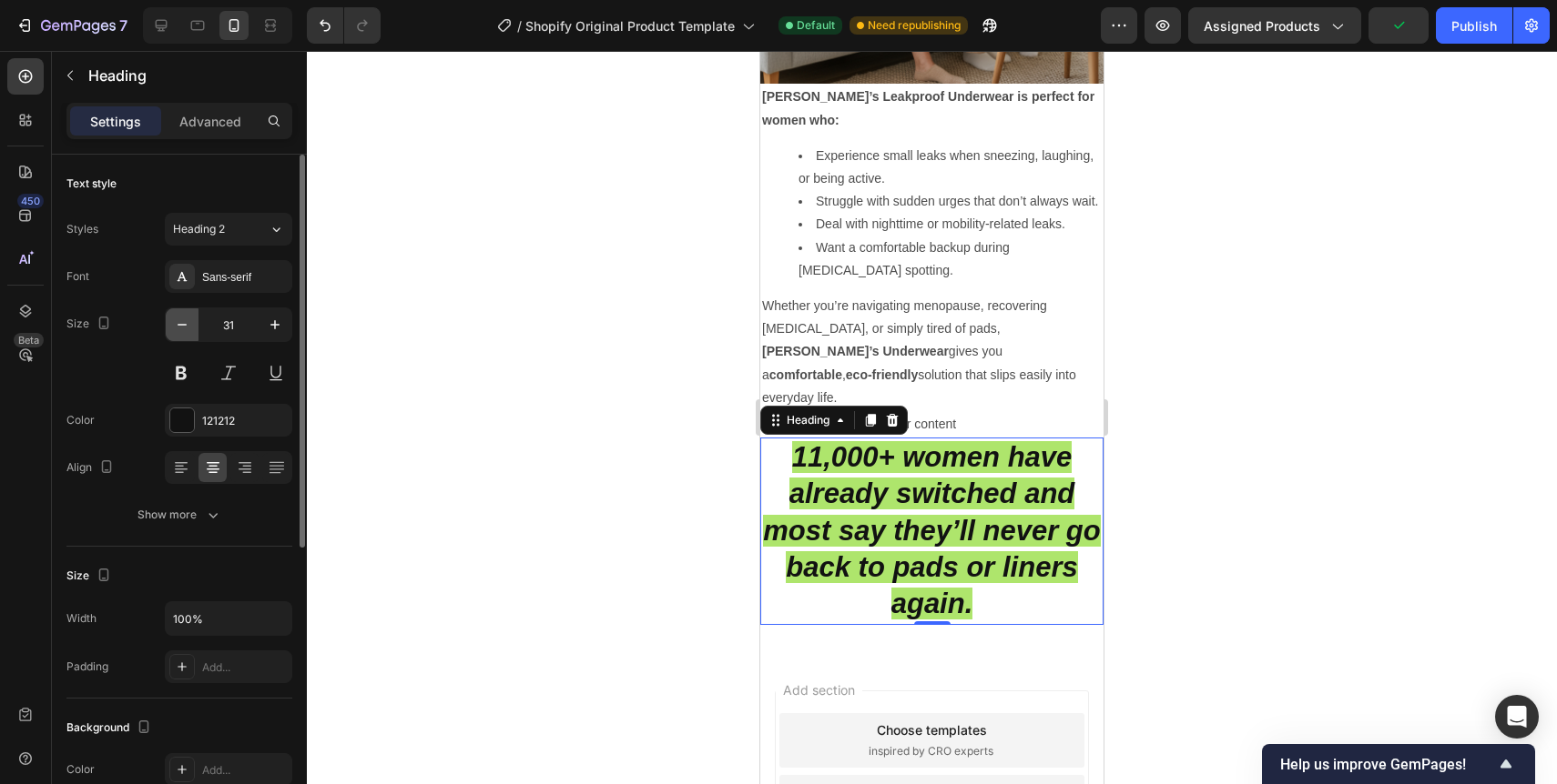
click at [188, 325] on icon "button" at bounding box center [182, 324] width 18 height 18
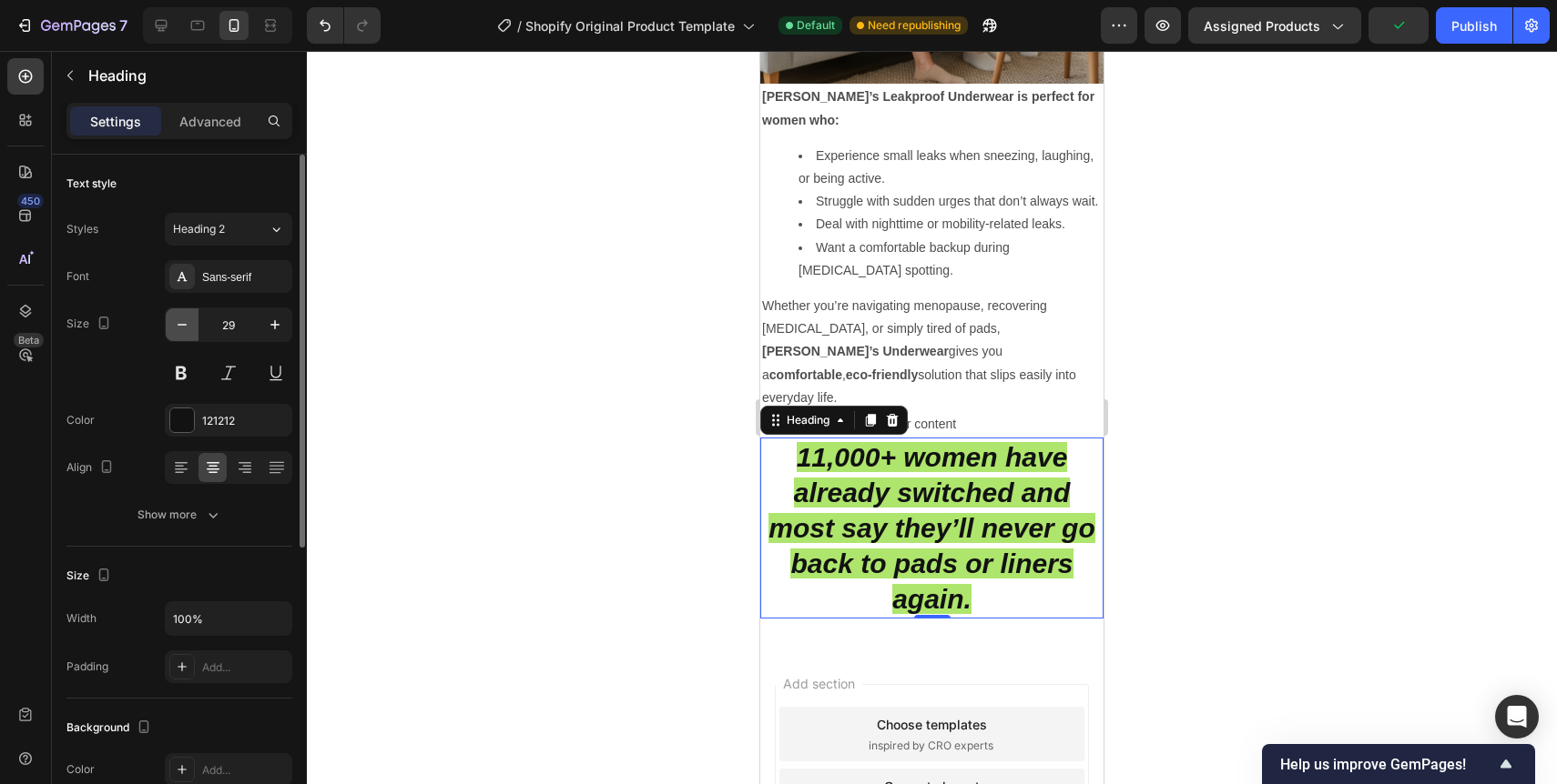
click at [188, 325] on icon "button" at bounding box center [182, 324] width 18 height 18
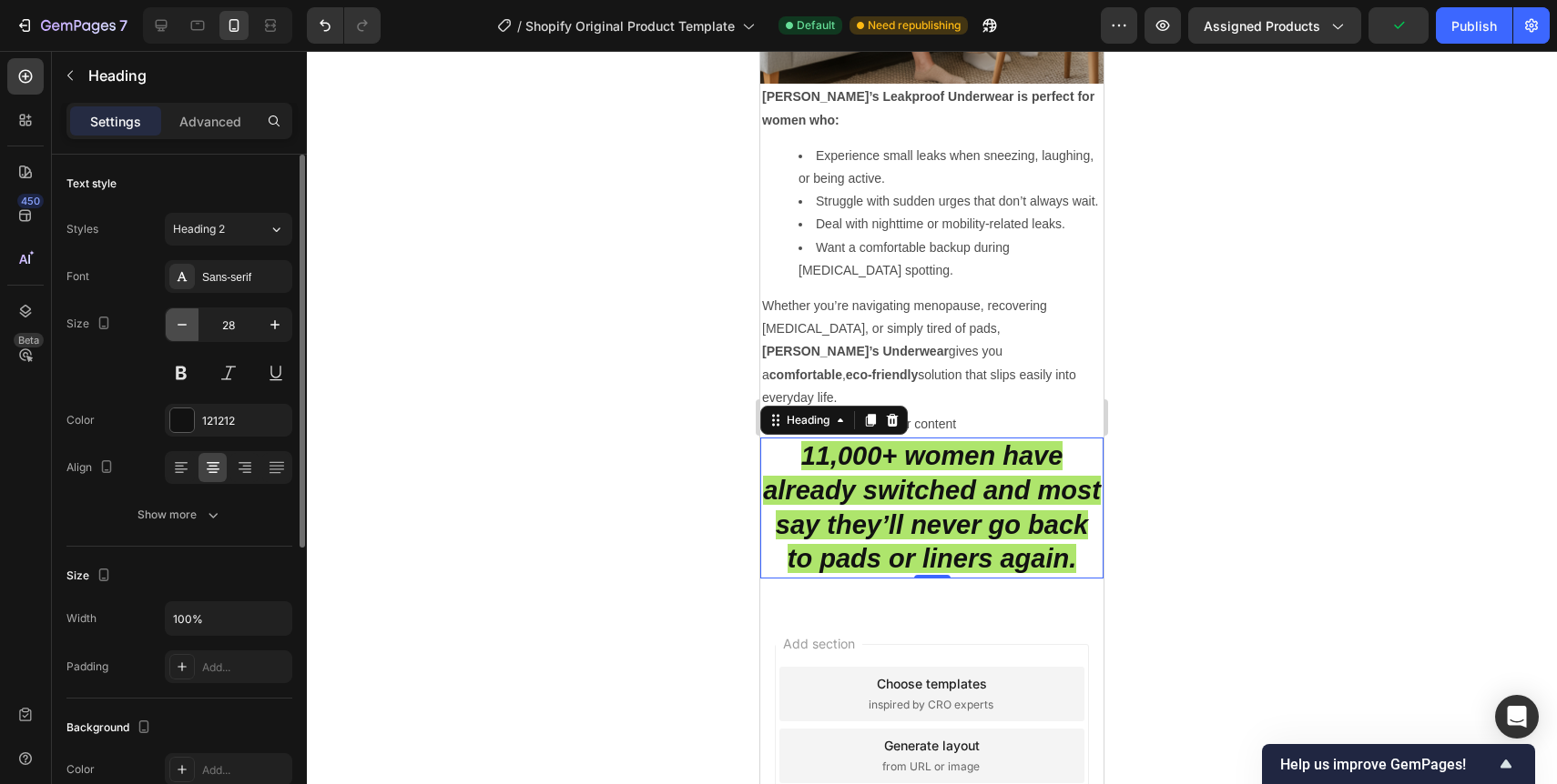
click at [188, 325] on icon "button" at bounding box center [182, 324] width 18 height 18
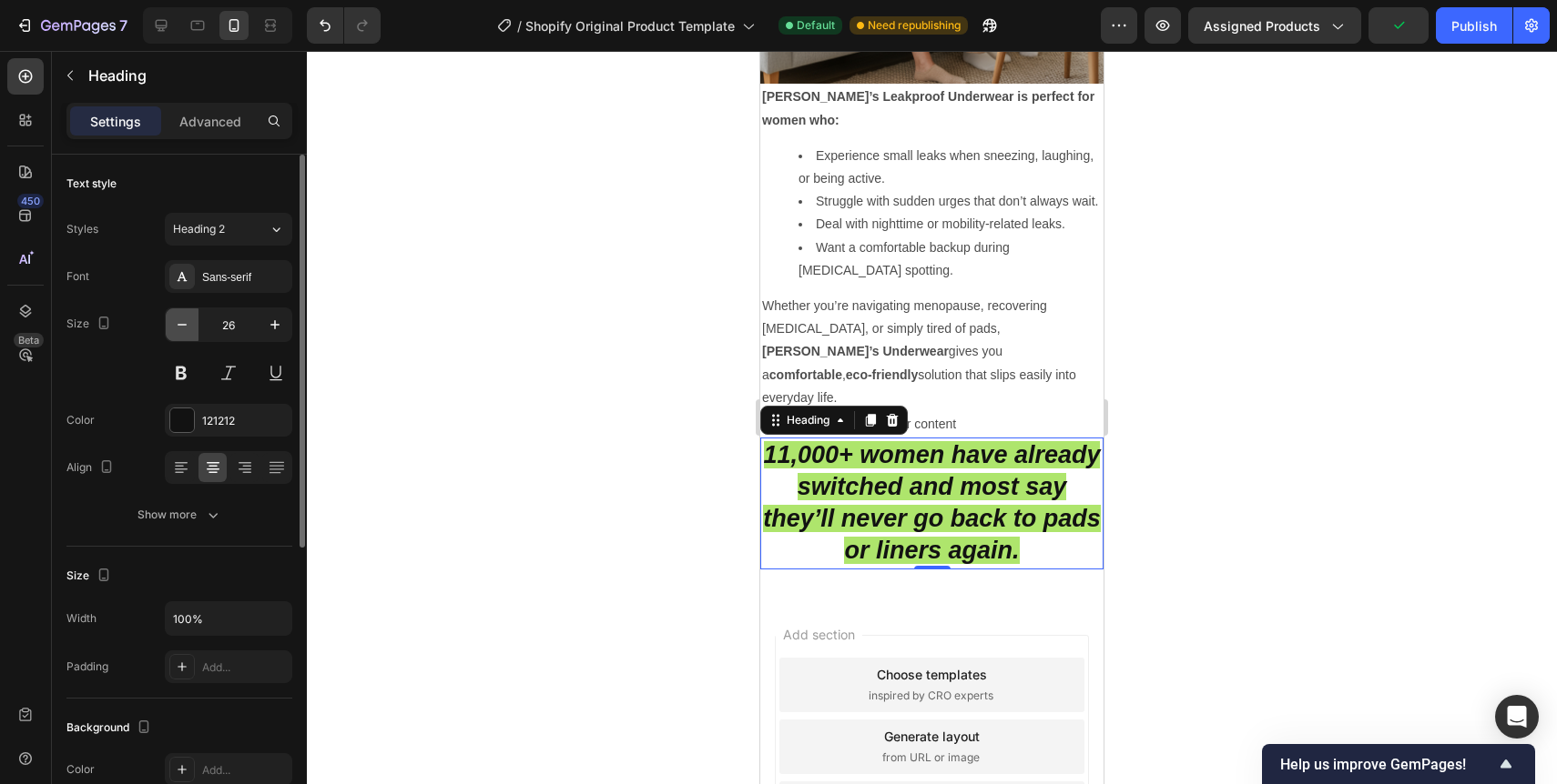
click at [188, 325] on icon "button" at bounding box center [182, 324] width 18 height 18
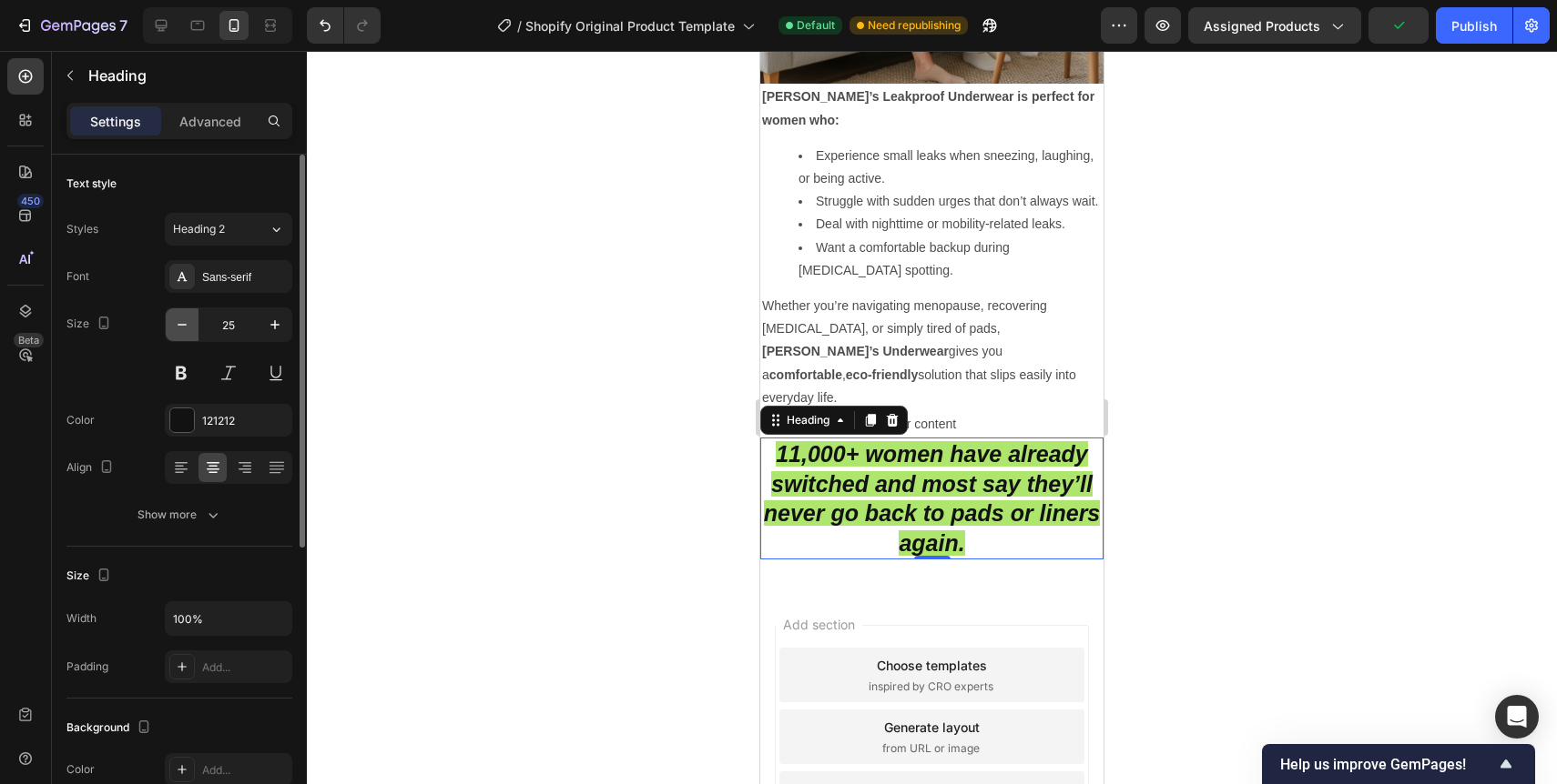
click at [188, 325] on icon "button" at bounding box center [182, 324] width 18 height 18
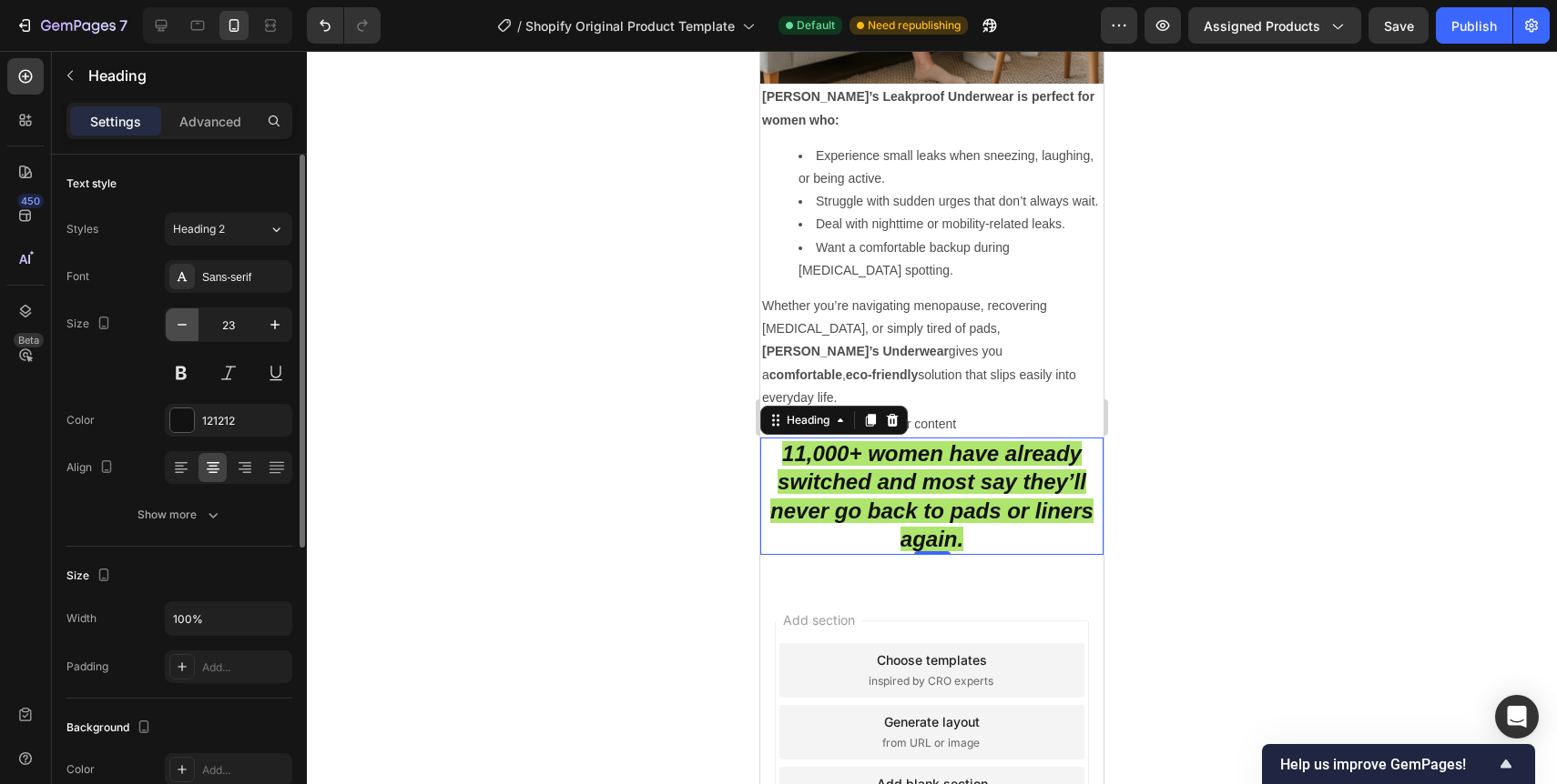
click at [188, 325] on icon "button" at bounding box center [182, 324] width 18 height 18
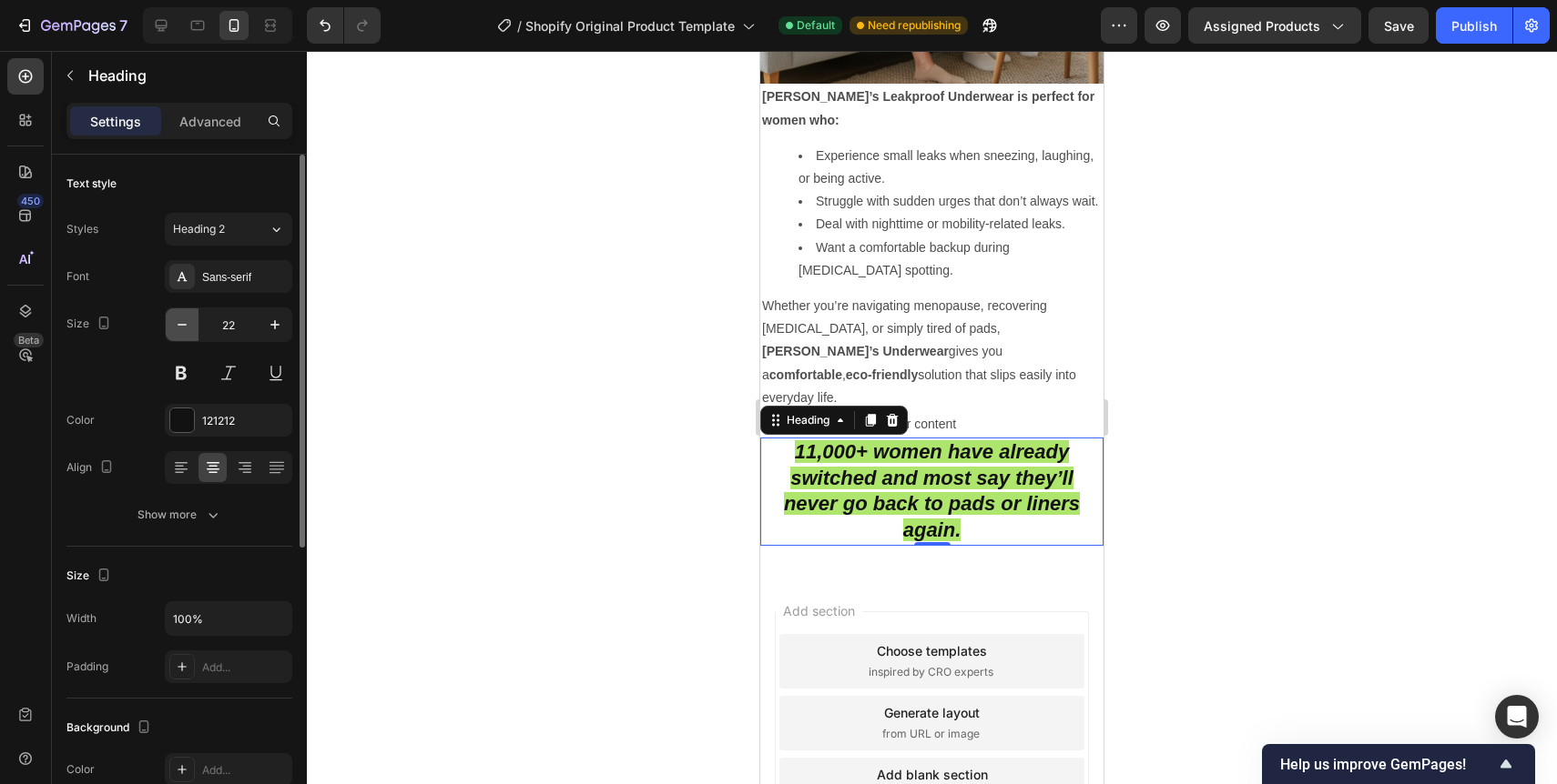
click at [188, 325] on icon "button" at bounding box center [182, 324] width 18 height 18
type input "21"
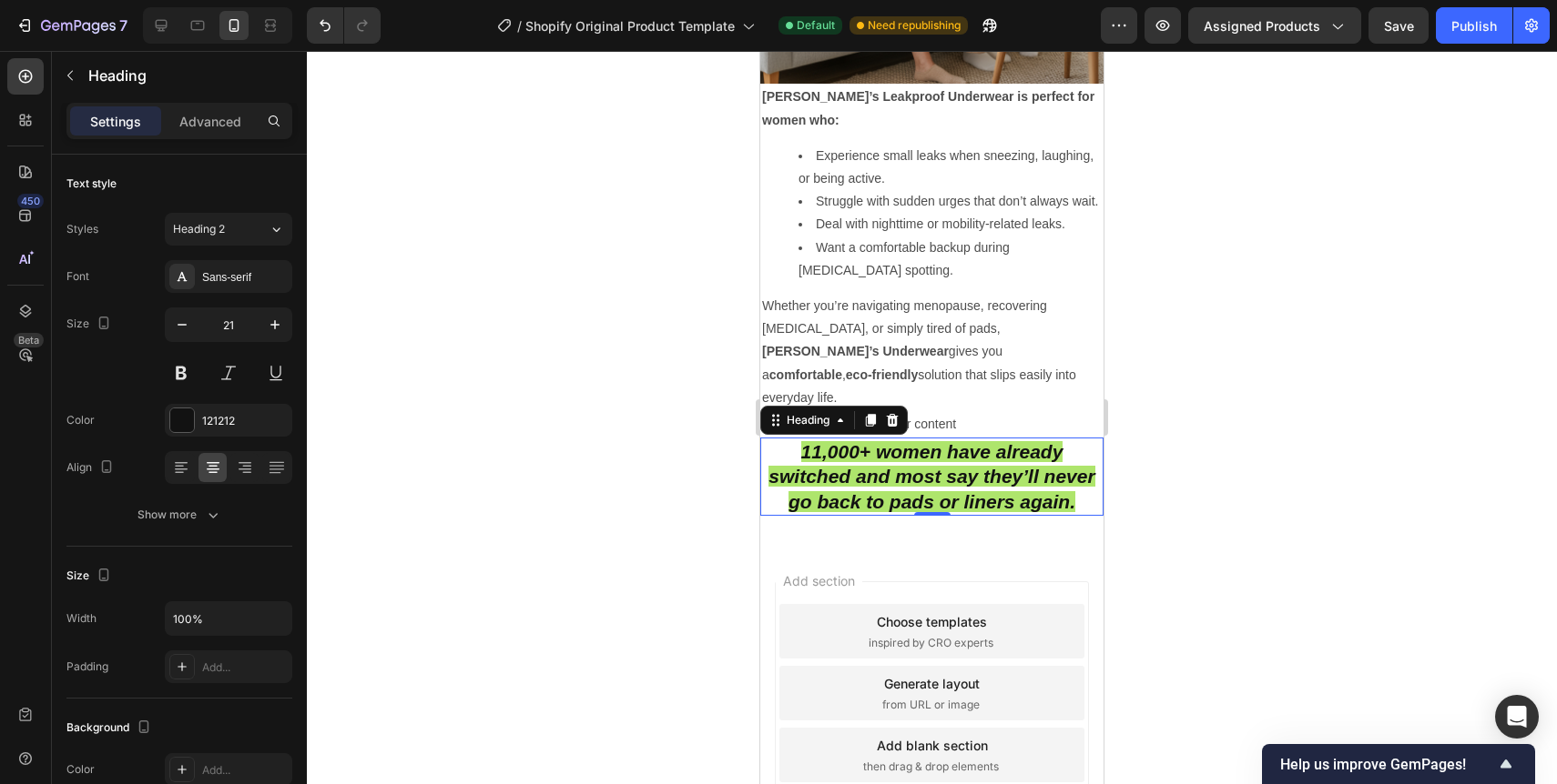
click at [583, 435] on div at bounding box center [932, 417] width 1250 height 733
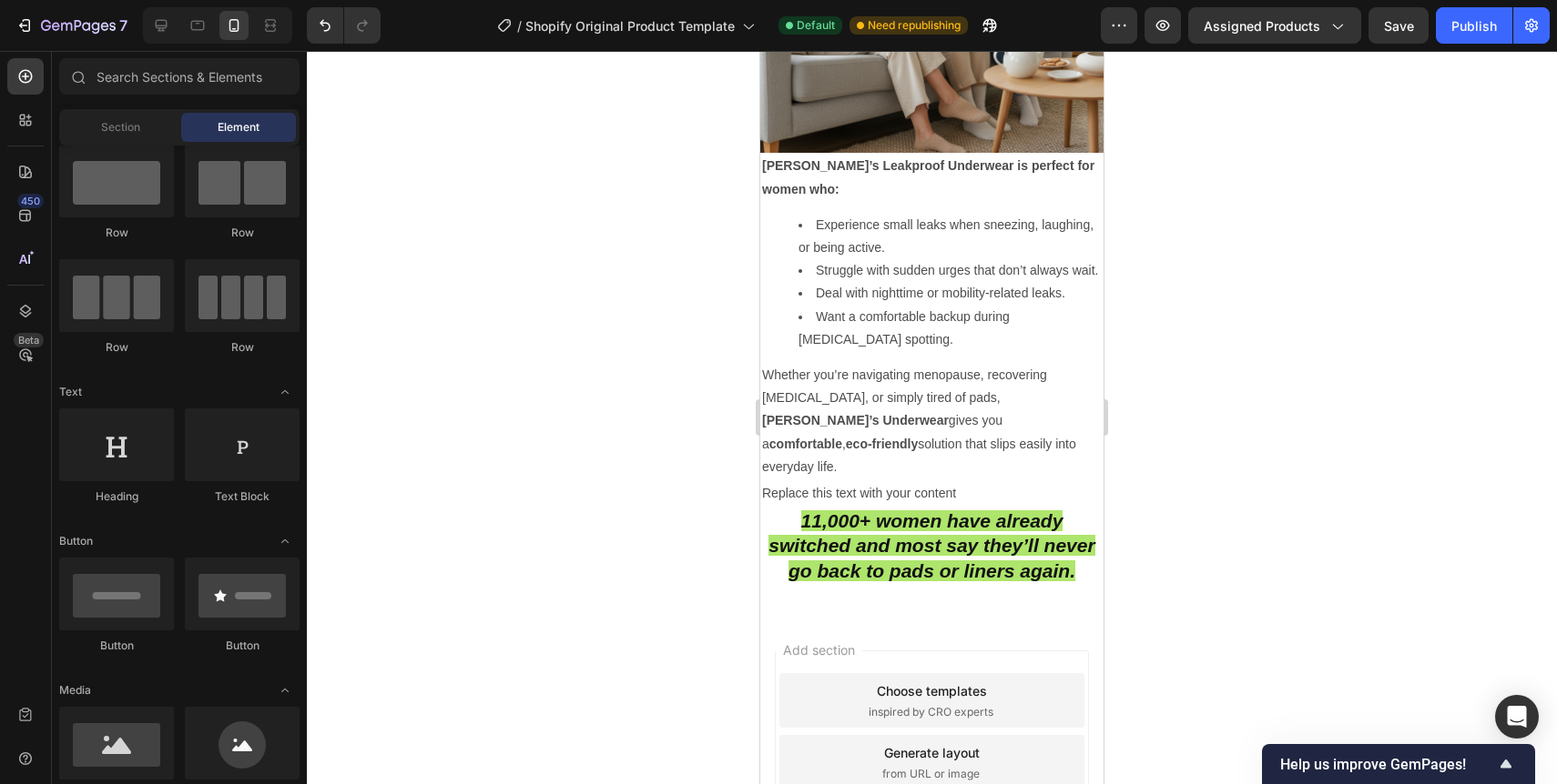
scroll to position [4259, 0]
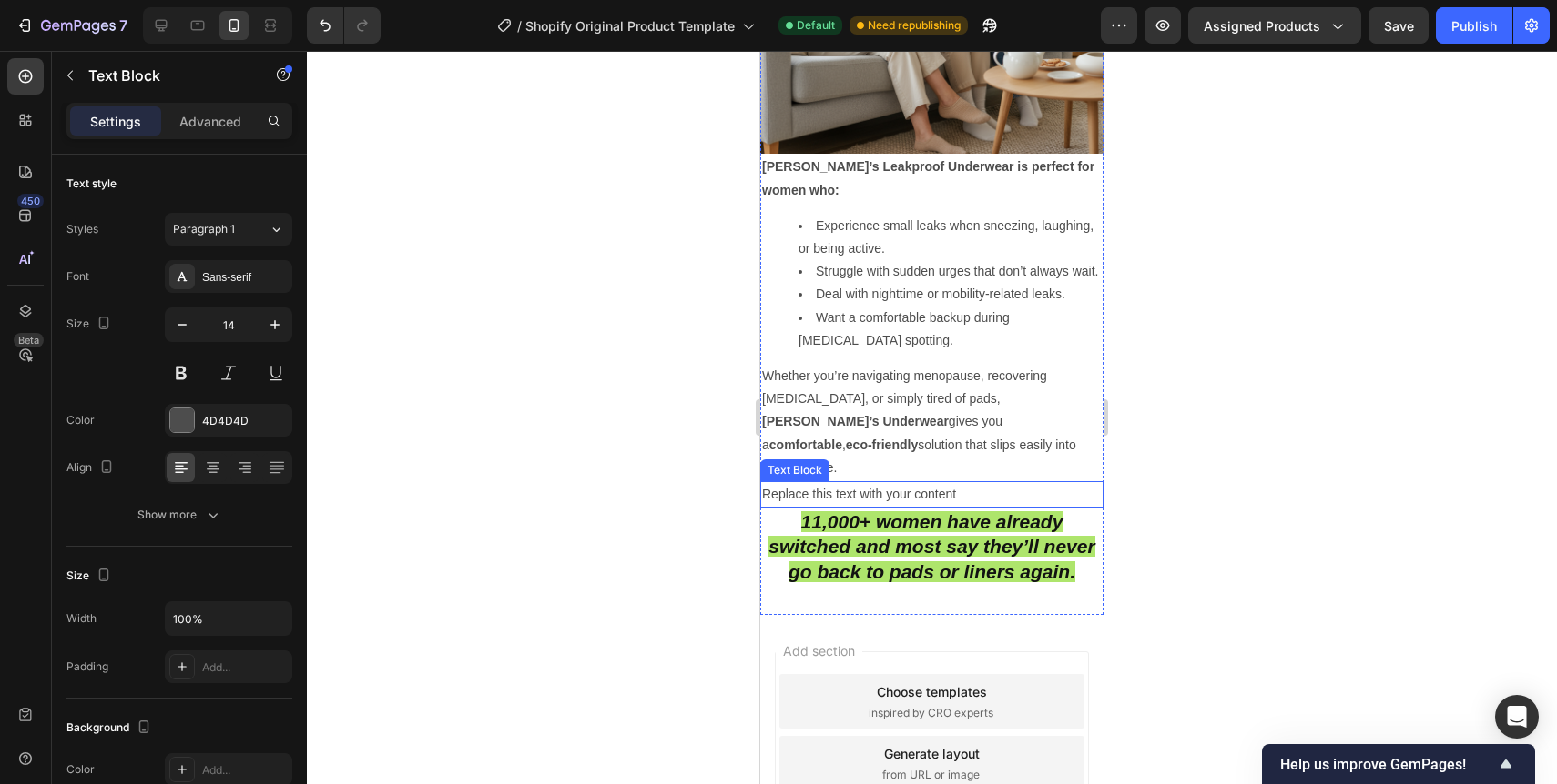
click at [908, 484] on p "Replace this text with your content" at bounding box center [932, 494] width 339 height 23
click at [908, 458] on icon at bounding box center [905, 464] width 12 height 13
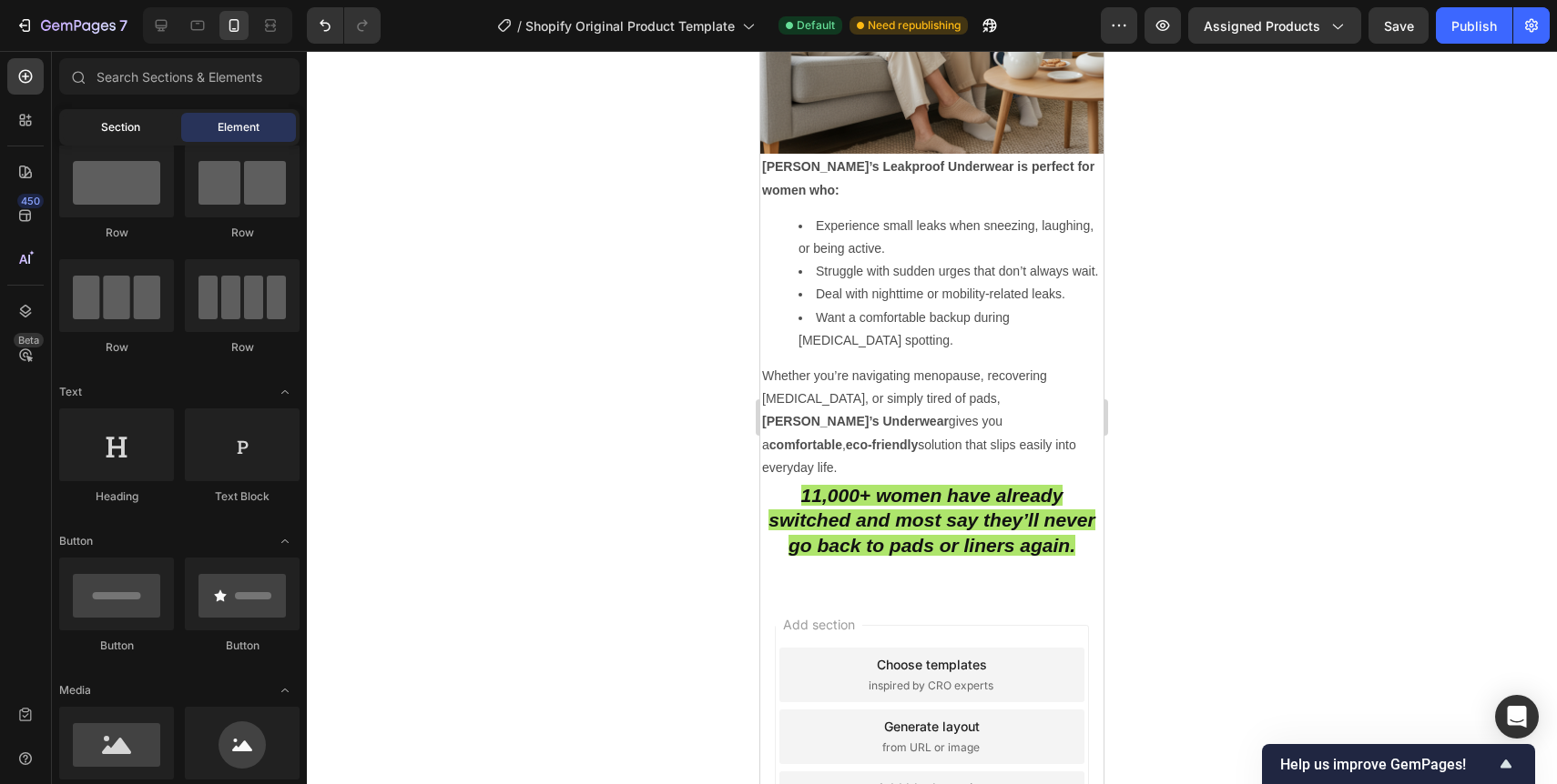
click at [147, 126] on div "Section" at bounding box center [119, 126] width 114 height 29
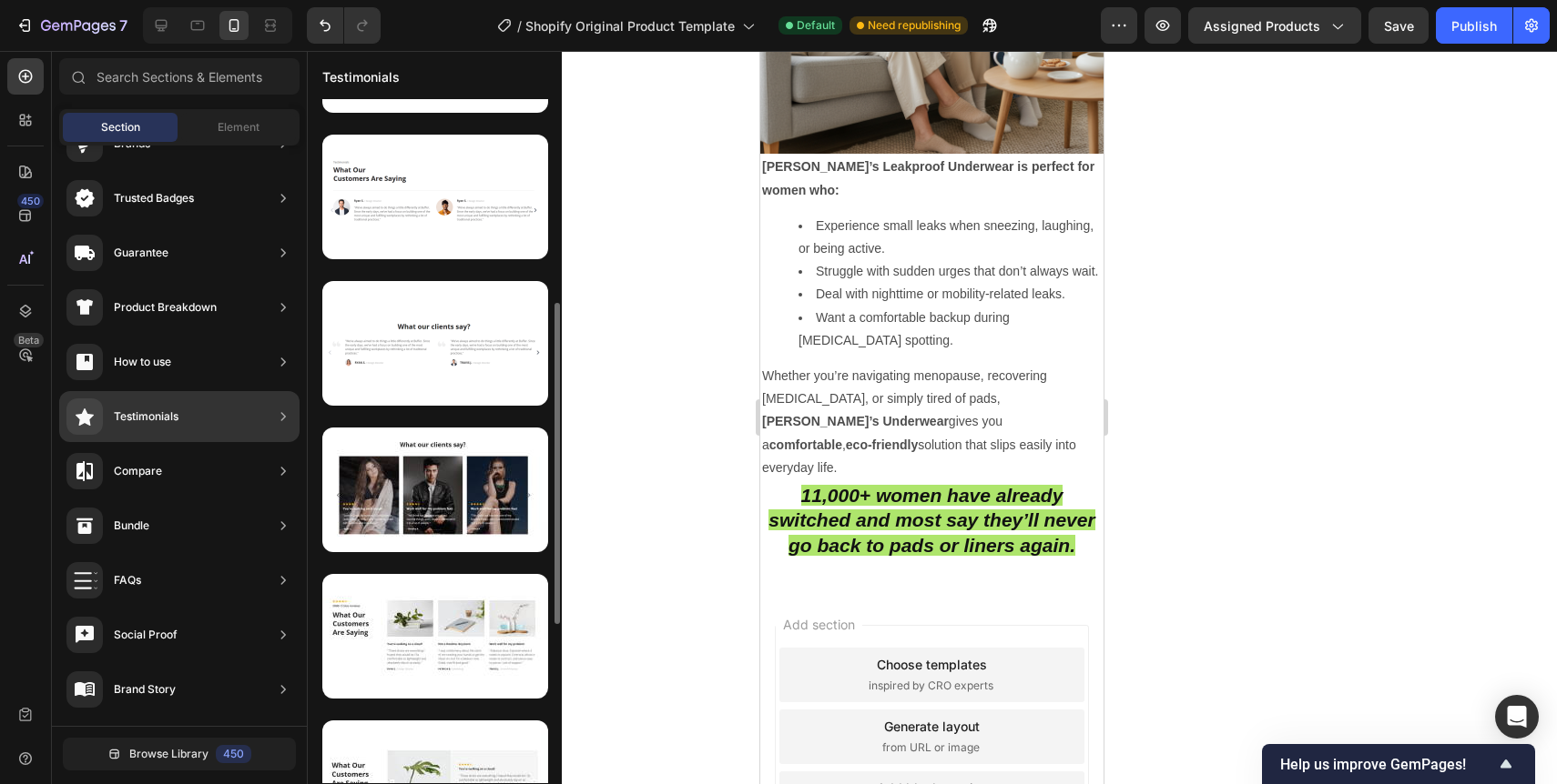
scroll to position [421, 0]
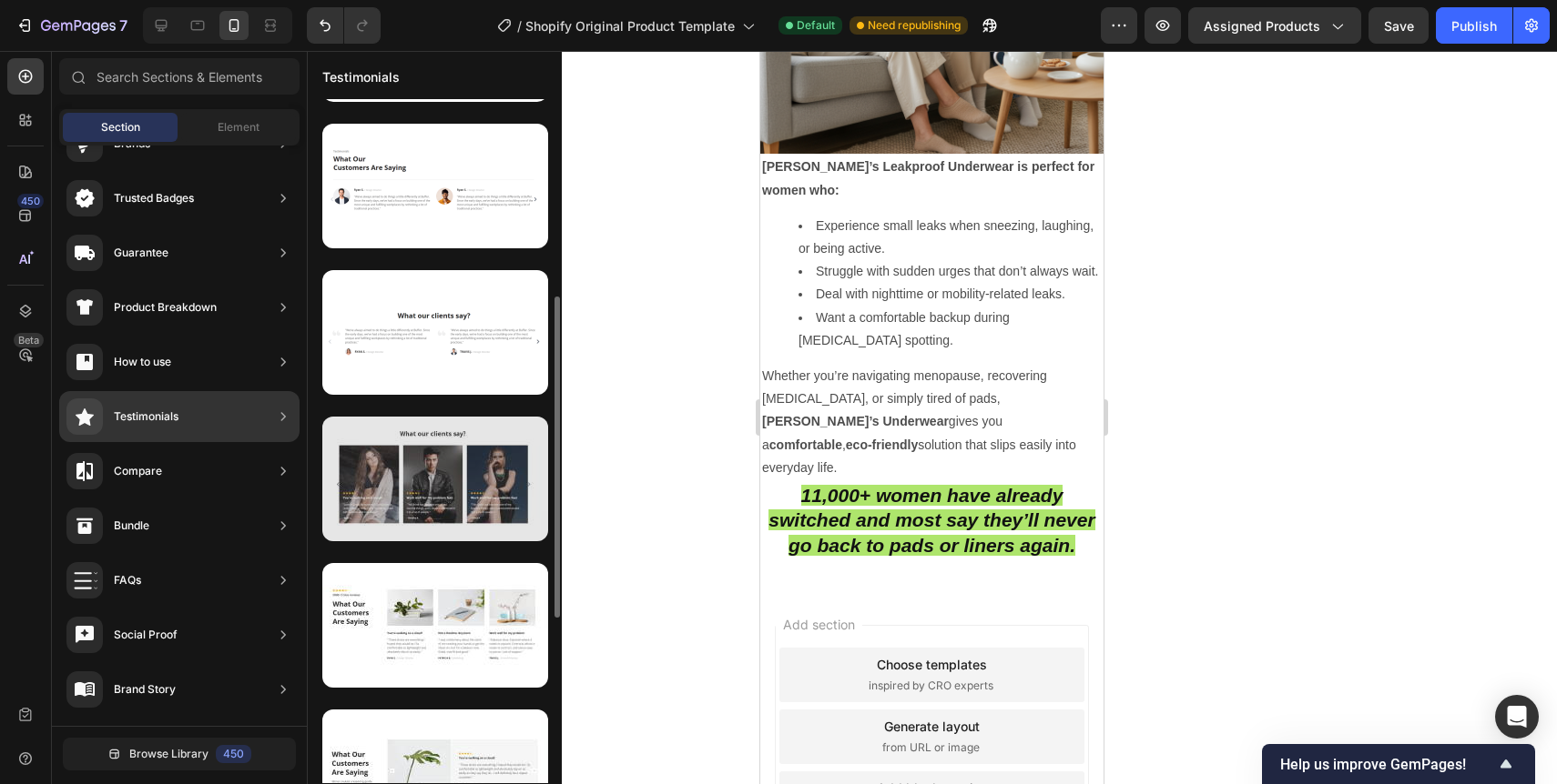
click at [441, 463] on div at bounding box center [435, 479] width 226 height 124
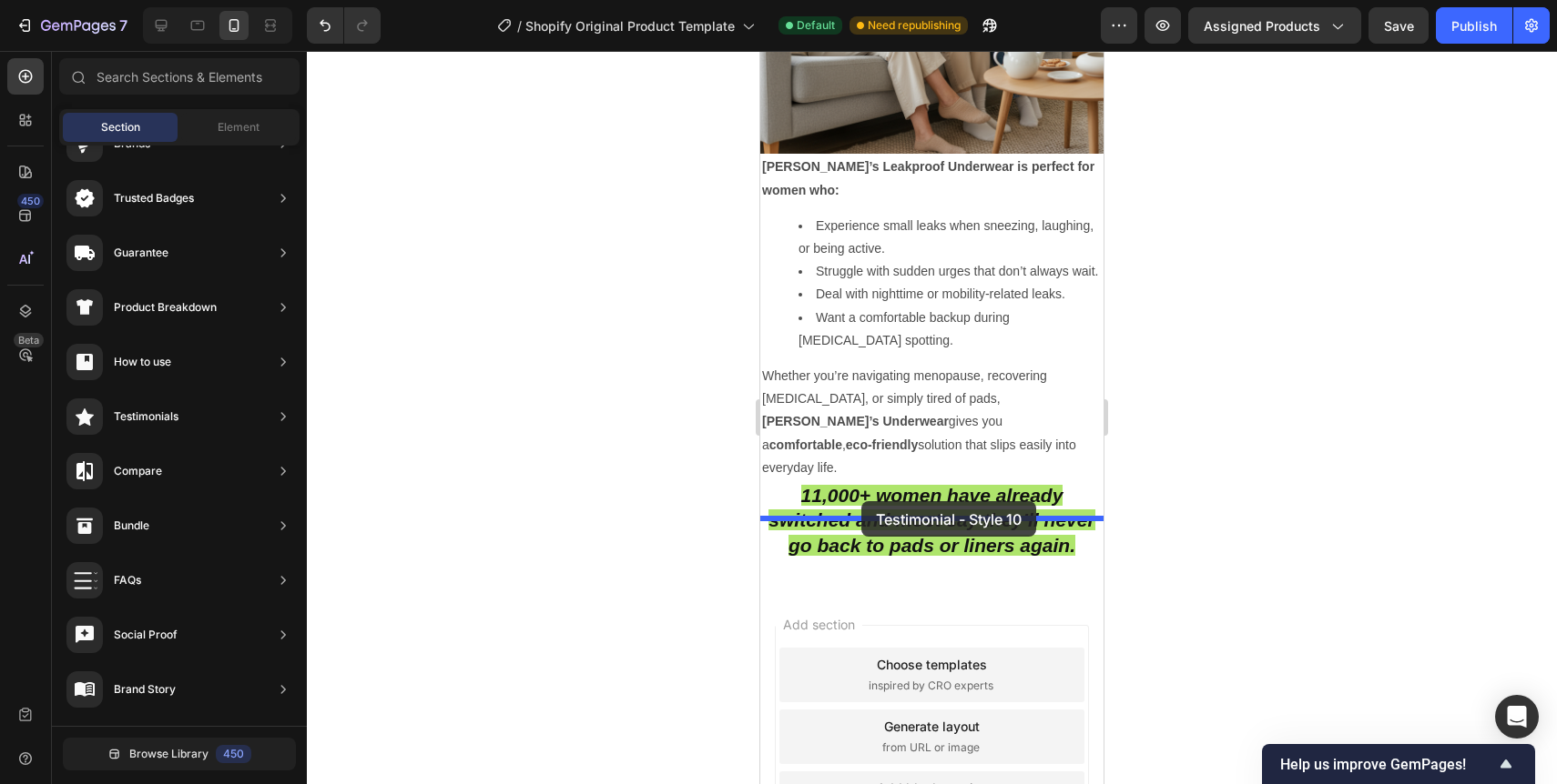
drag, startPoint x: 1201, startPoint y: 515, endPoint x: 861, endPoint y: 501, distance: 340.3
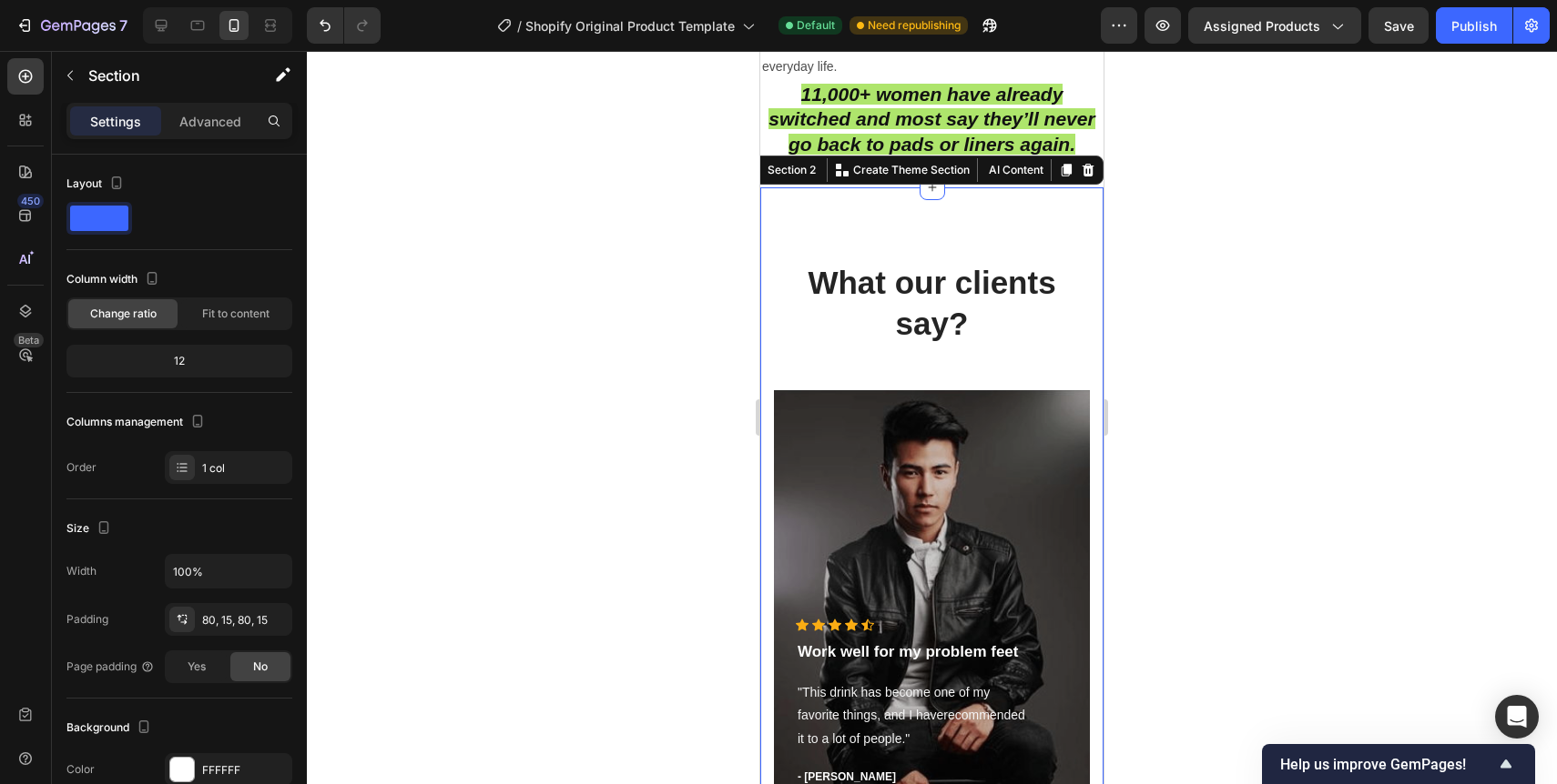
scroll to position [4663, 0]
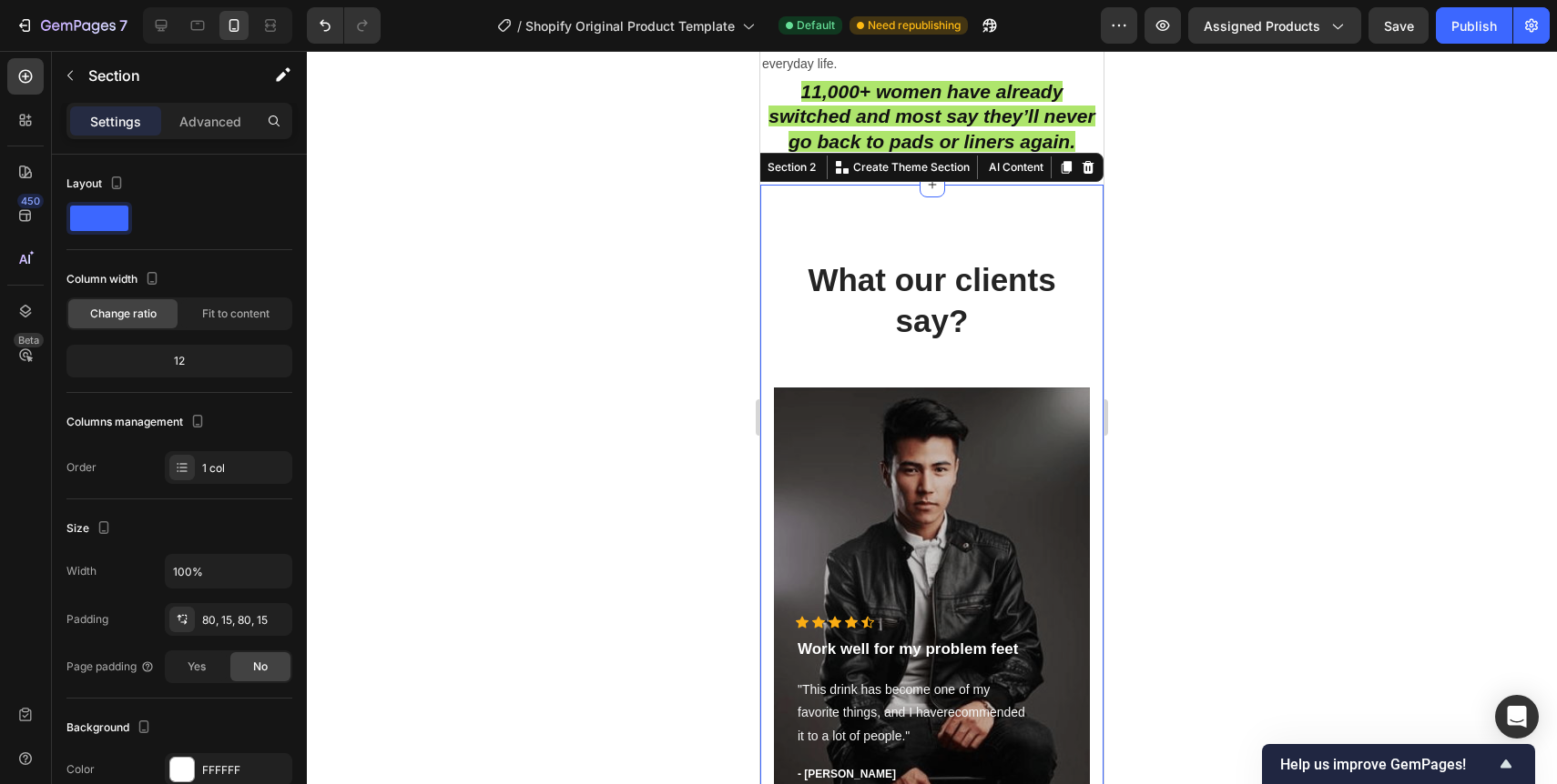
click at [1151, 195] on div at bounding box center [932, 417] width 1250 height 733
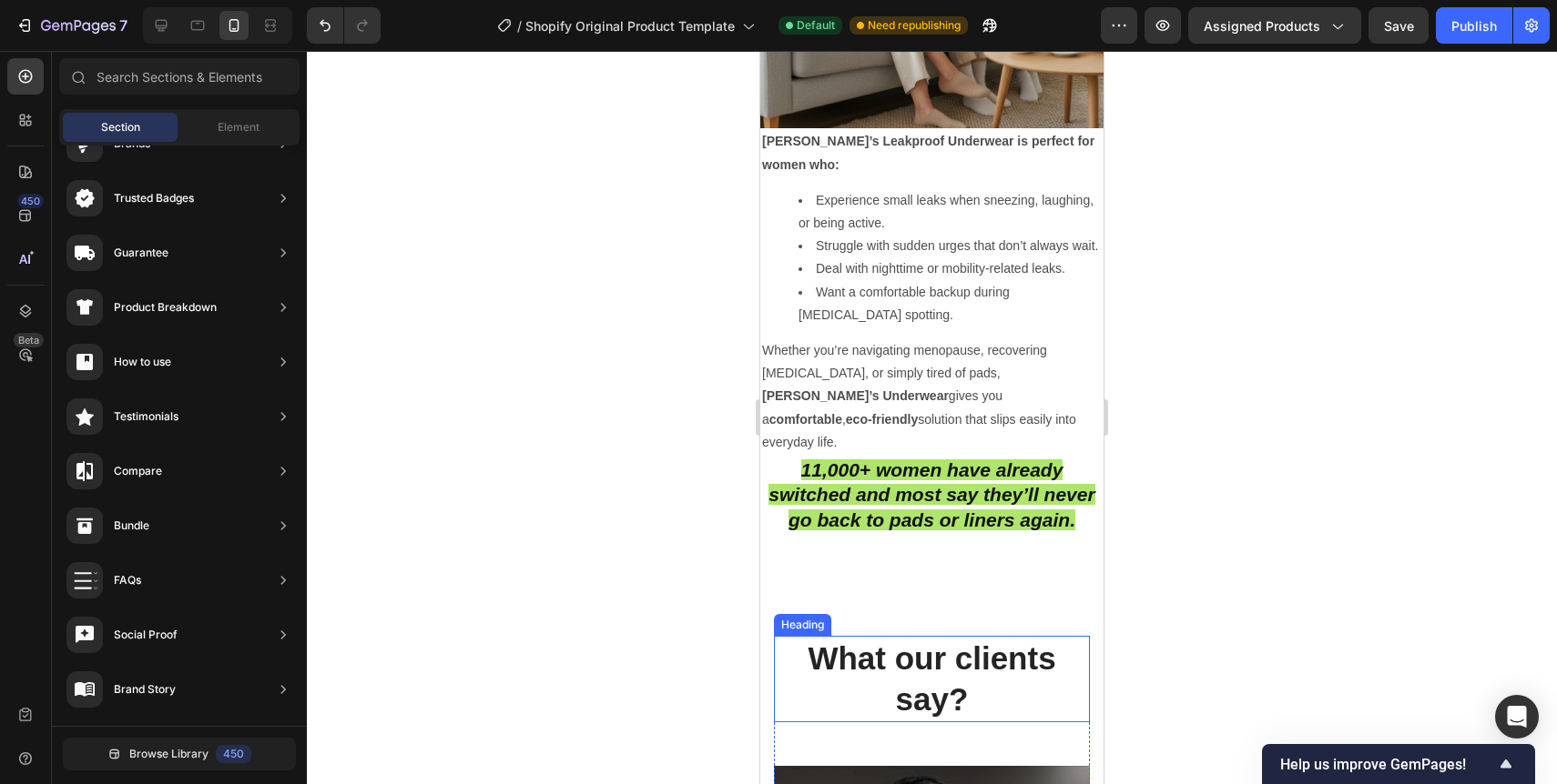
scroll to position [4288, 0]
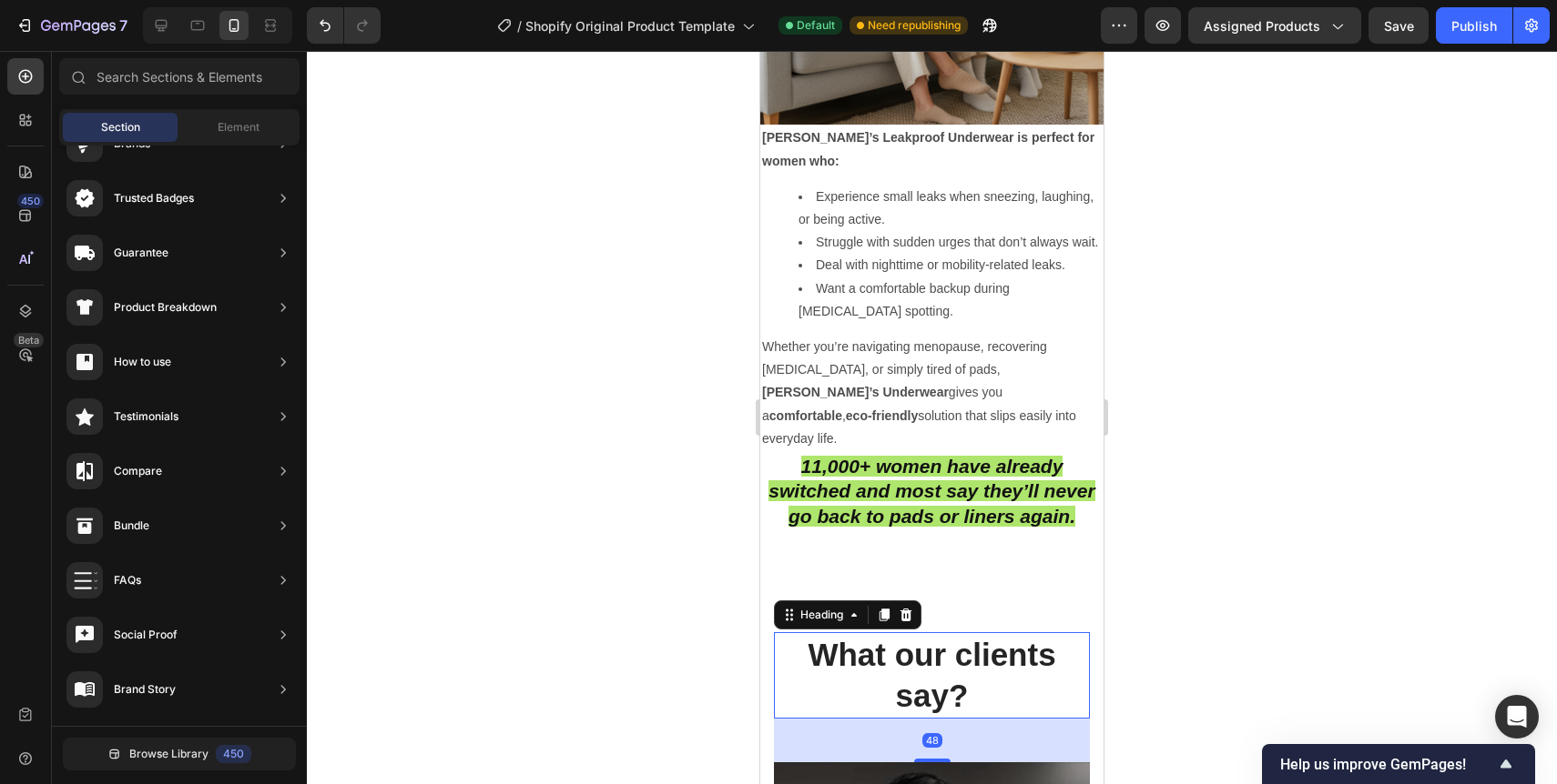
click at [961, 635] on p "What our clients say?" at bounding box center [932, 676] width 313 height 83
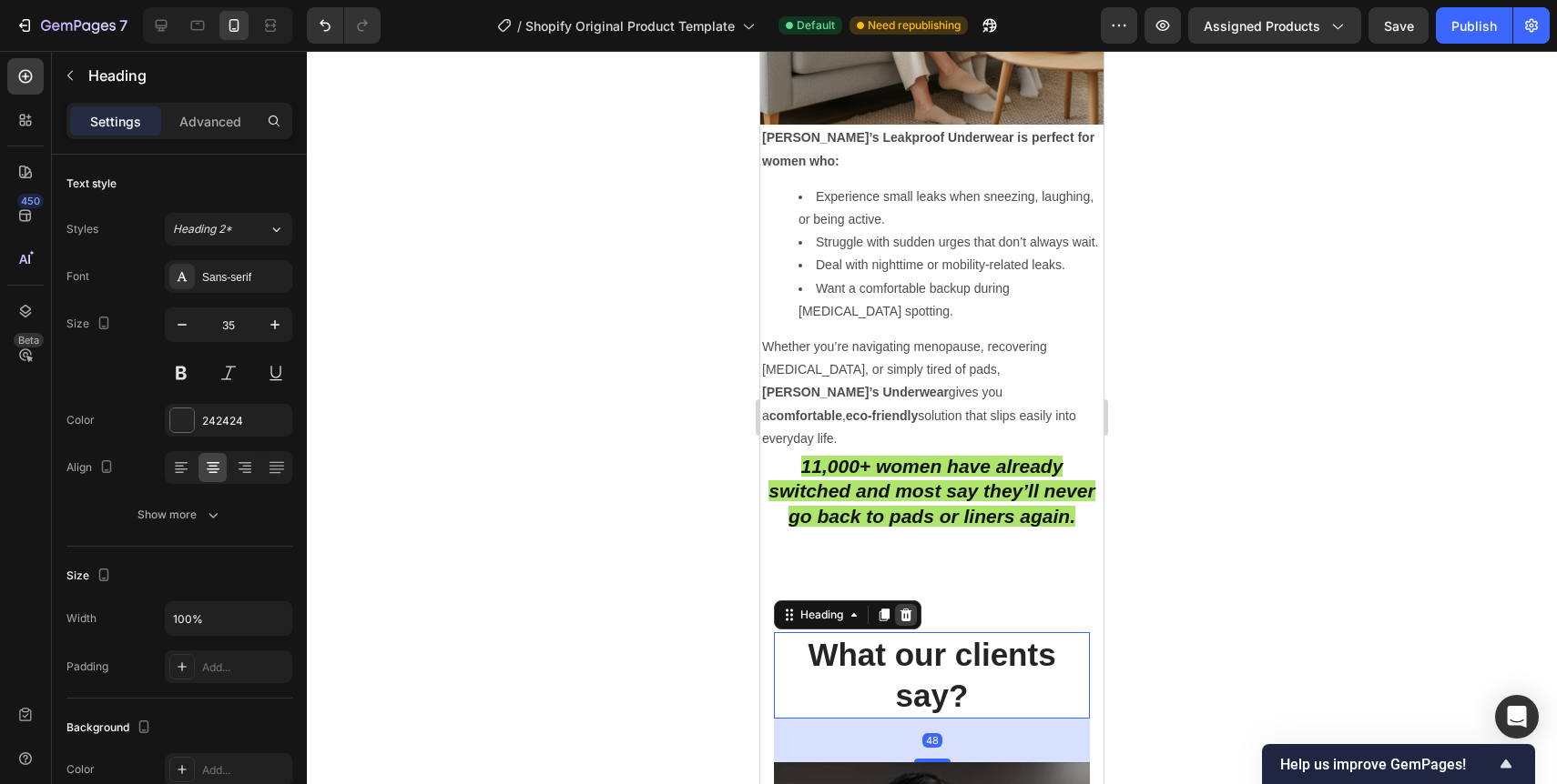
click at [902, 604] on div at bounding box center [906, 615] width 22 height 22
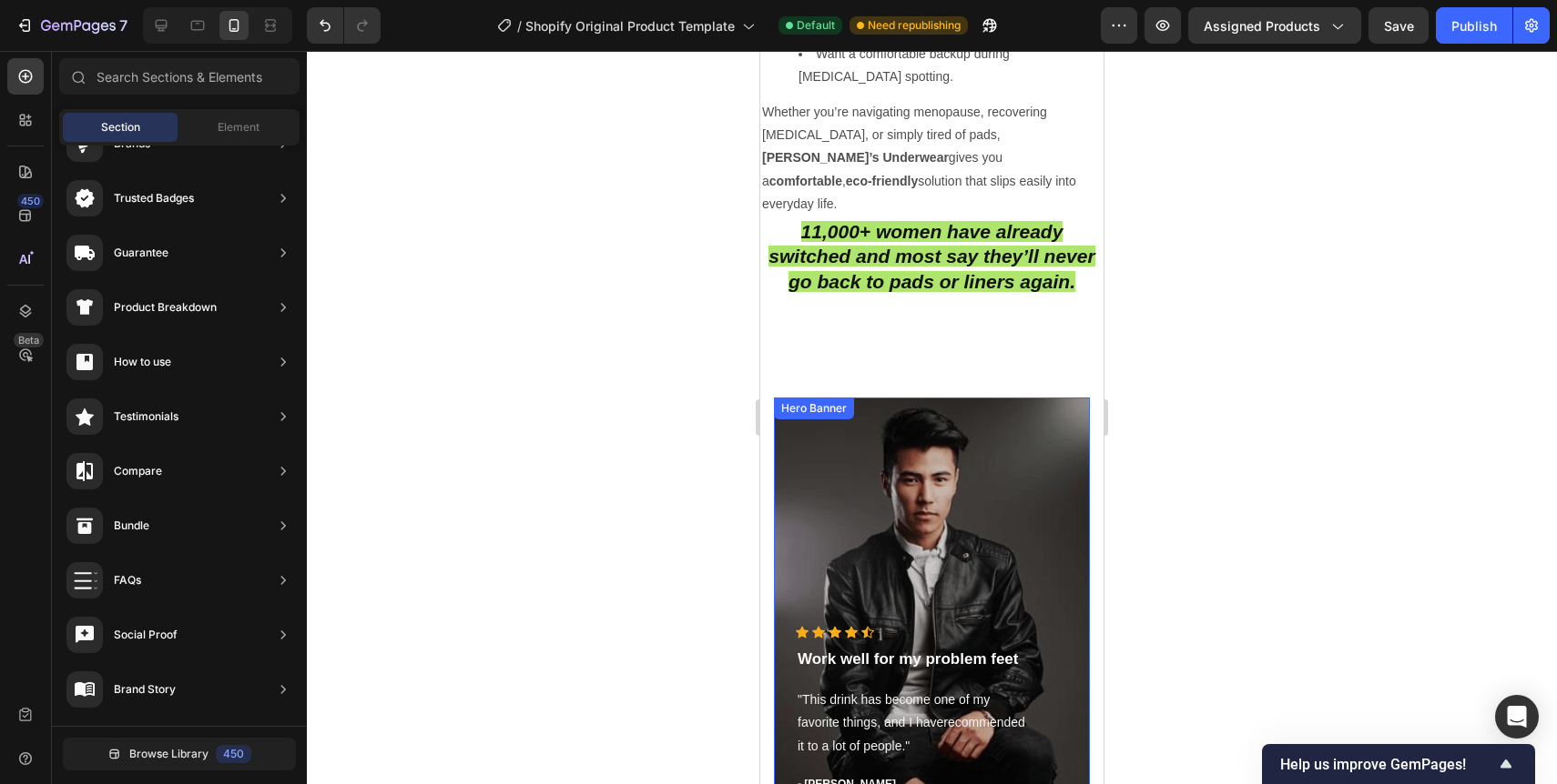
scroll to position [4515, 0]
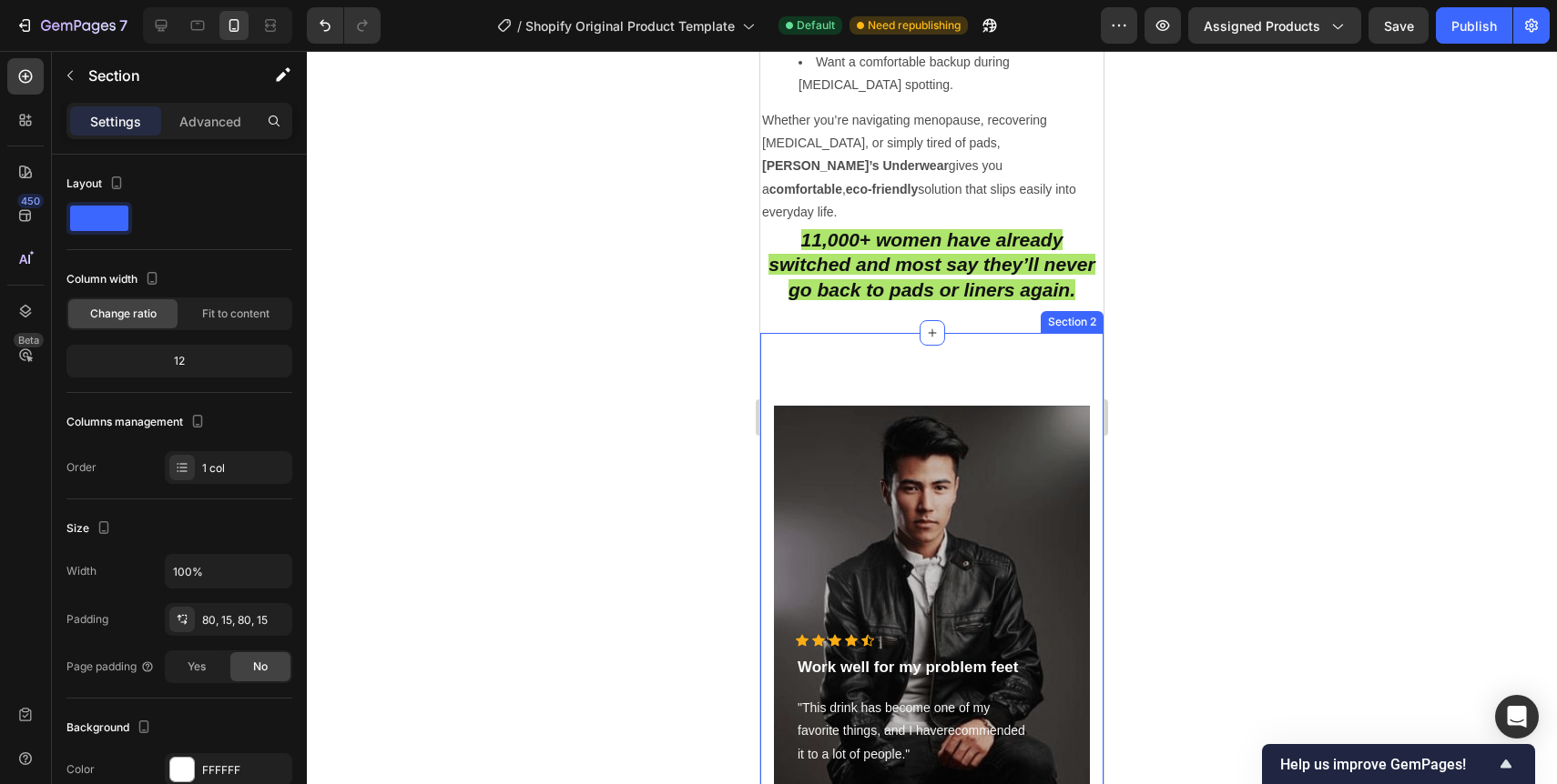
click at [943, 333] on div "Icon Icon Icon Icon Icon Icon List Hoz Work well for my problem feet Text block…" at bounding box center [932, 623] width 343 height 579
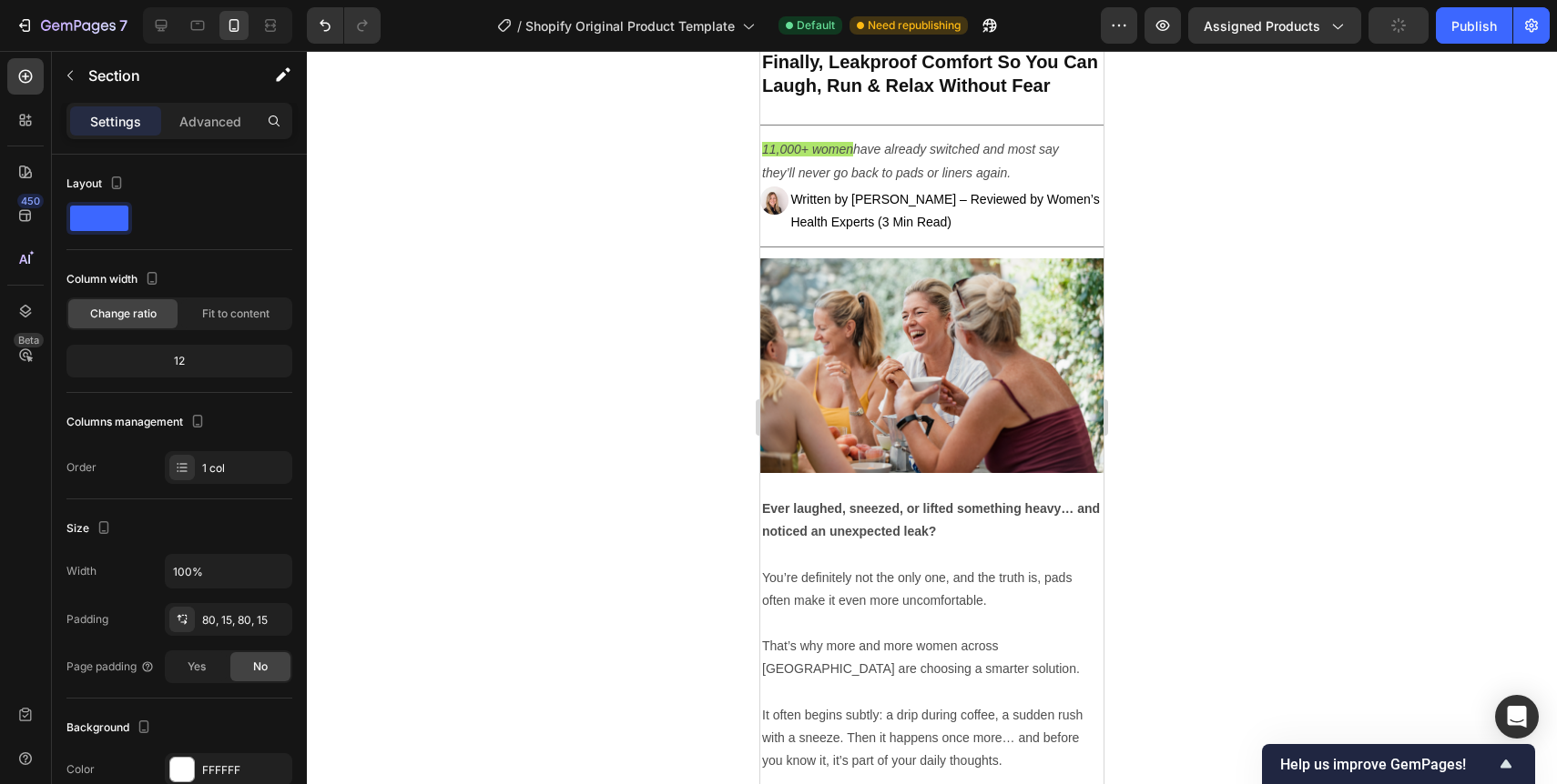
scroll to position [0, 0]
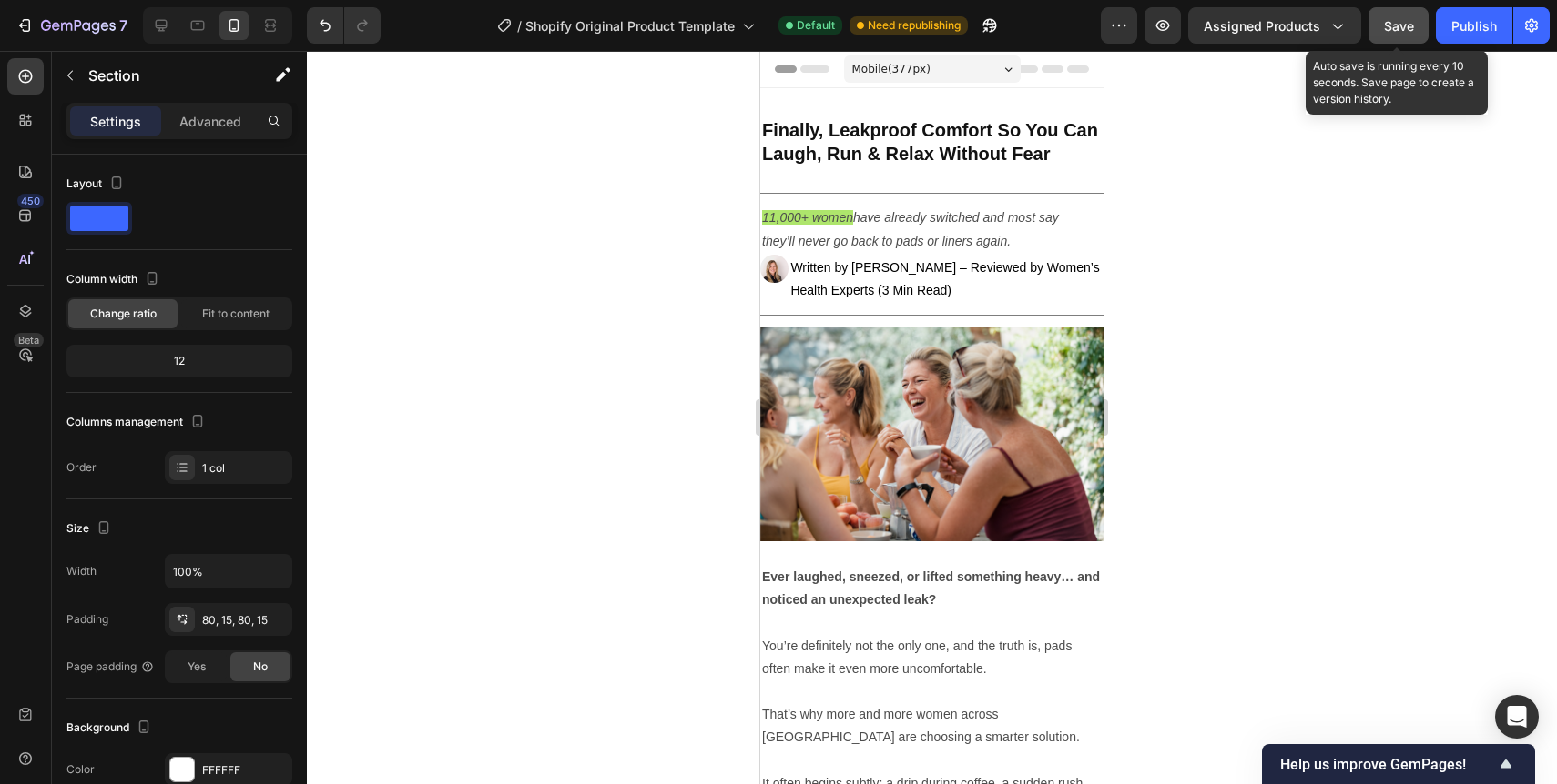
click at [1394, 39] on button "Save" at bounding box center [1399, 25] width 60 height 37
